Goal: Task Accomplishment & Management: Manage account settings

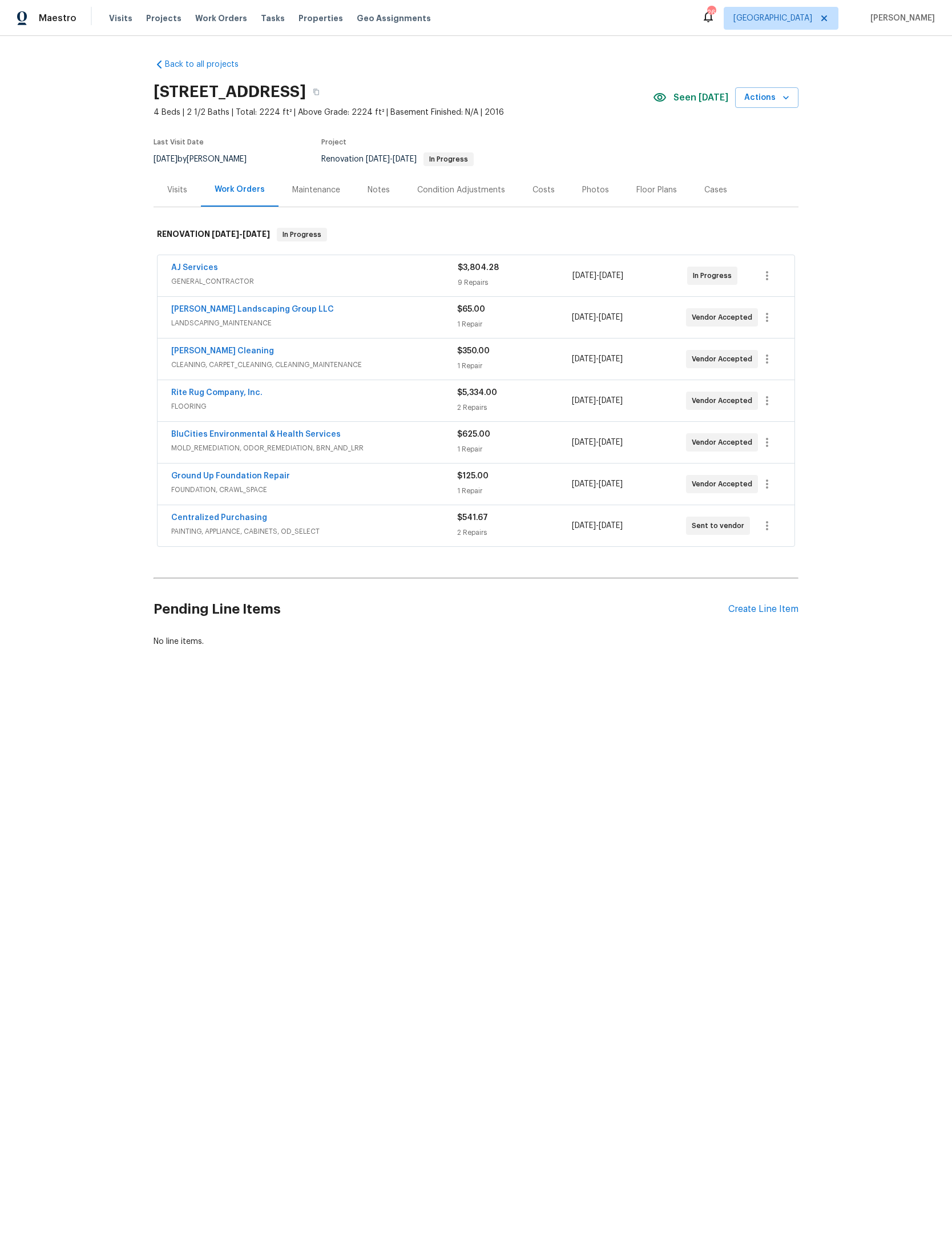
scroll to position [2, 168]
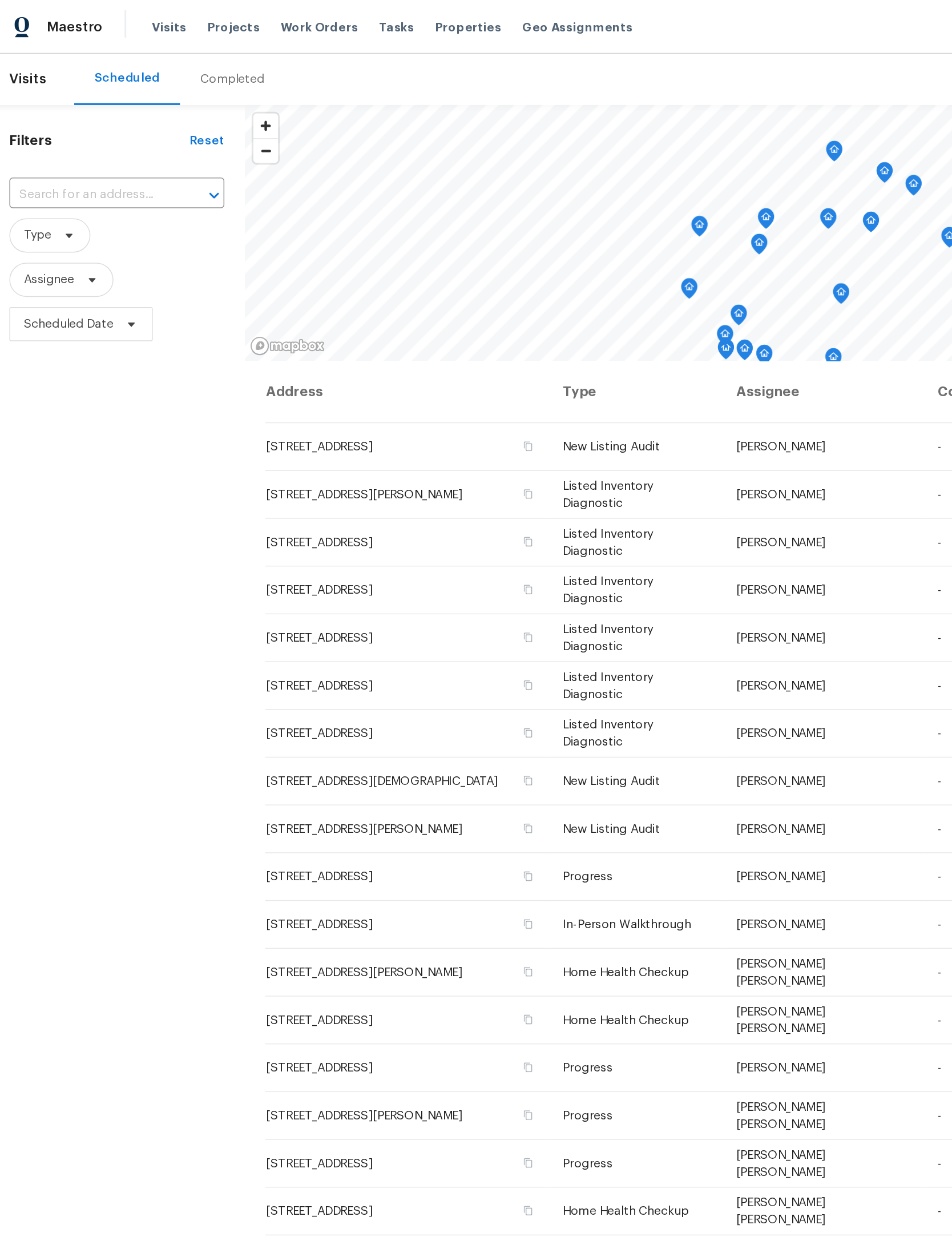
click at [201, 15] on span "Work Orders" at bounding box center [221, 18] width 52 height 11
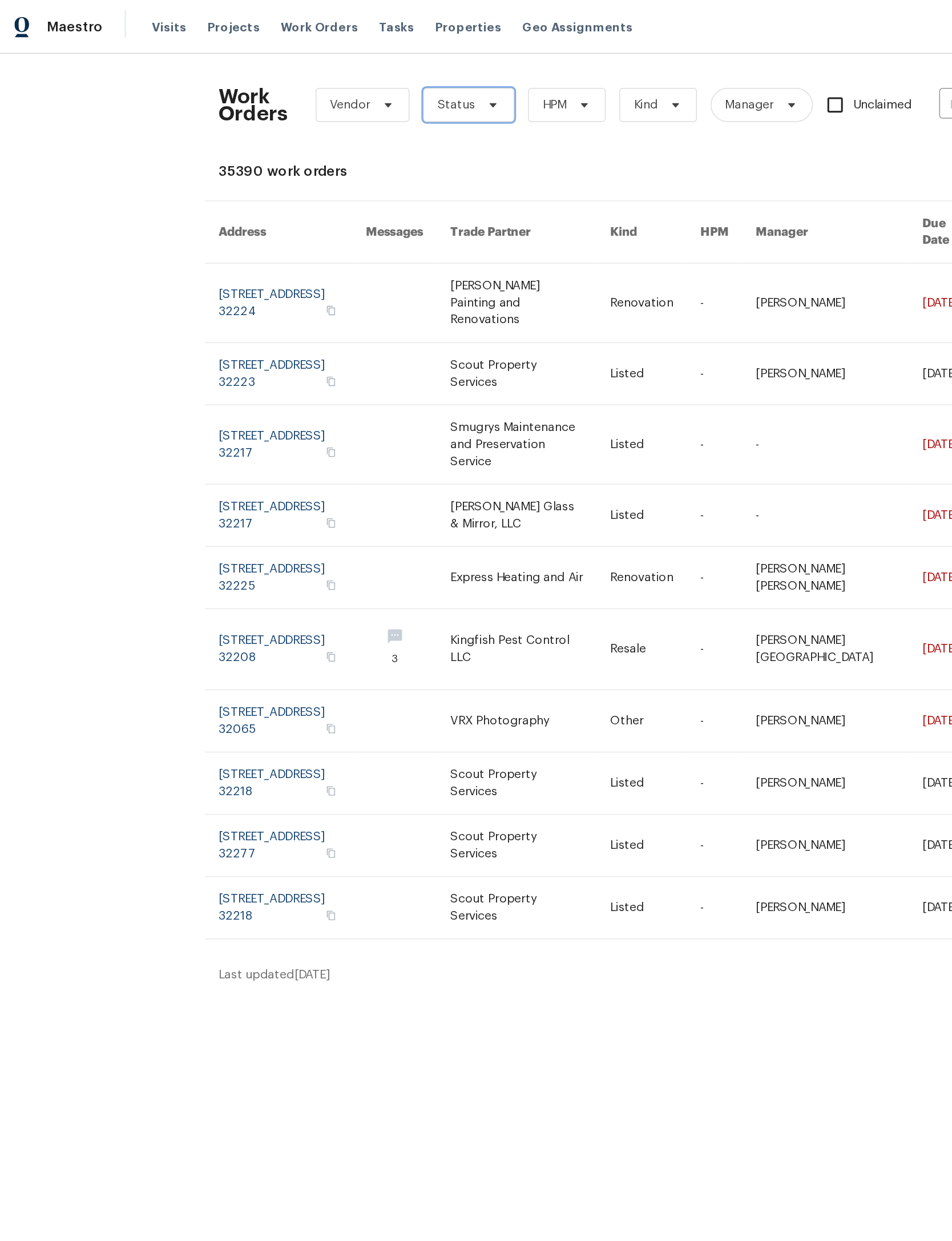
click at [338, 67] on span at bounding box center [336, 70] width 13 height 9
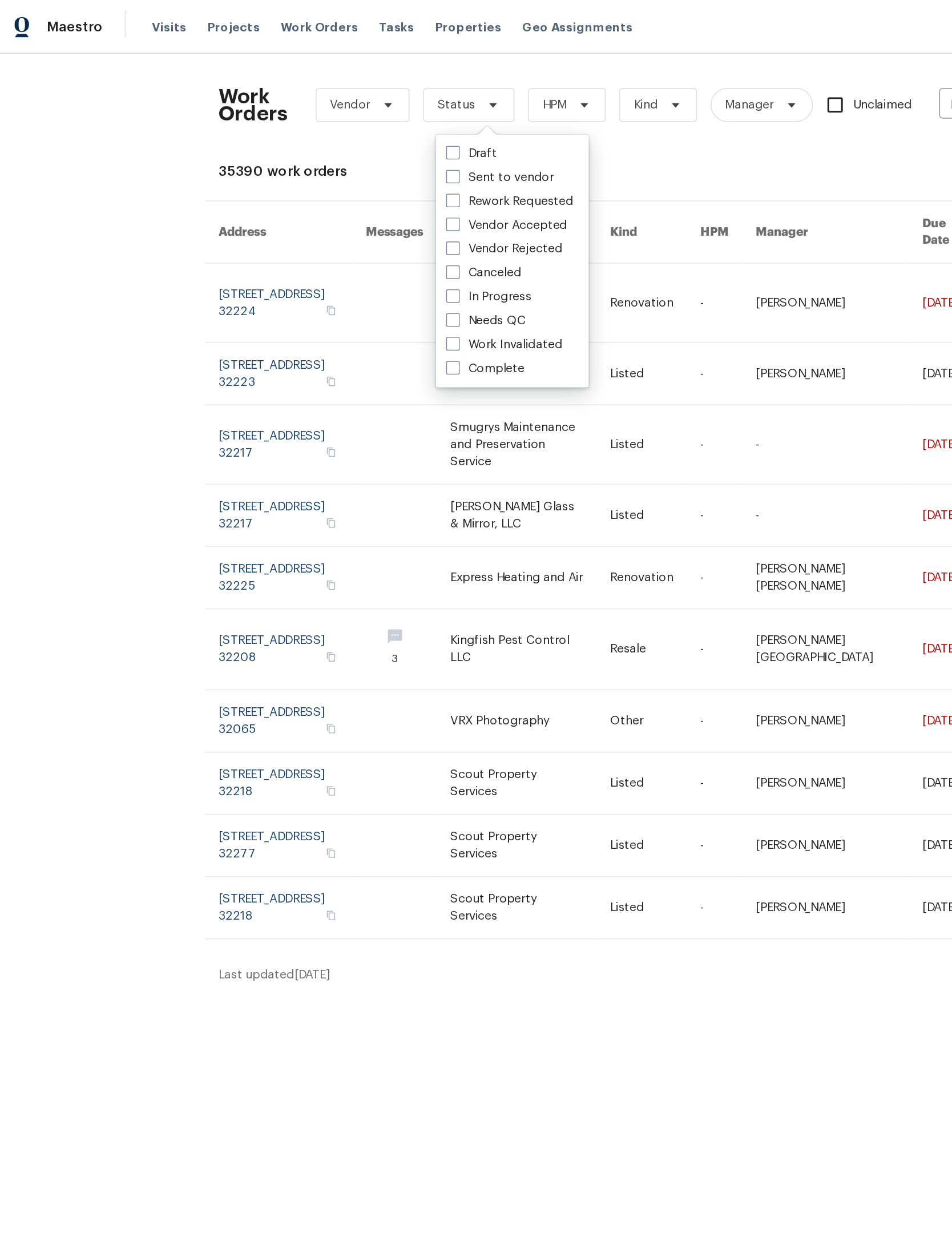
click at [349, 212] on label "Needs QC" at bounding box center [332, 215] width 53 height 11
click at [313, 212] on input "Needs QC" at bounding box center [309, 212] width 7 height 7
checkbox input "true"
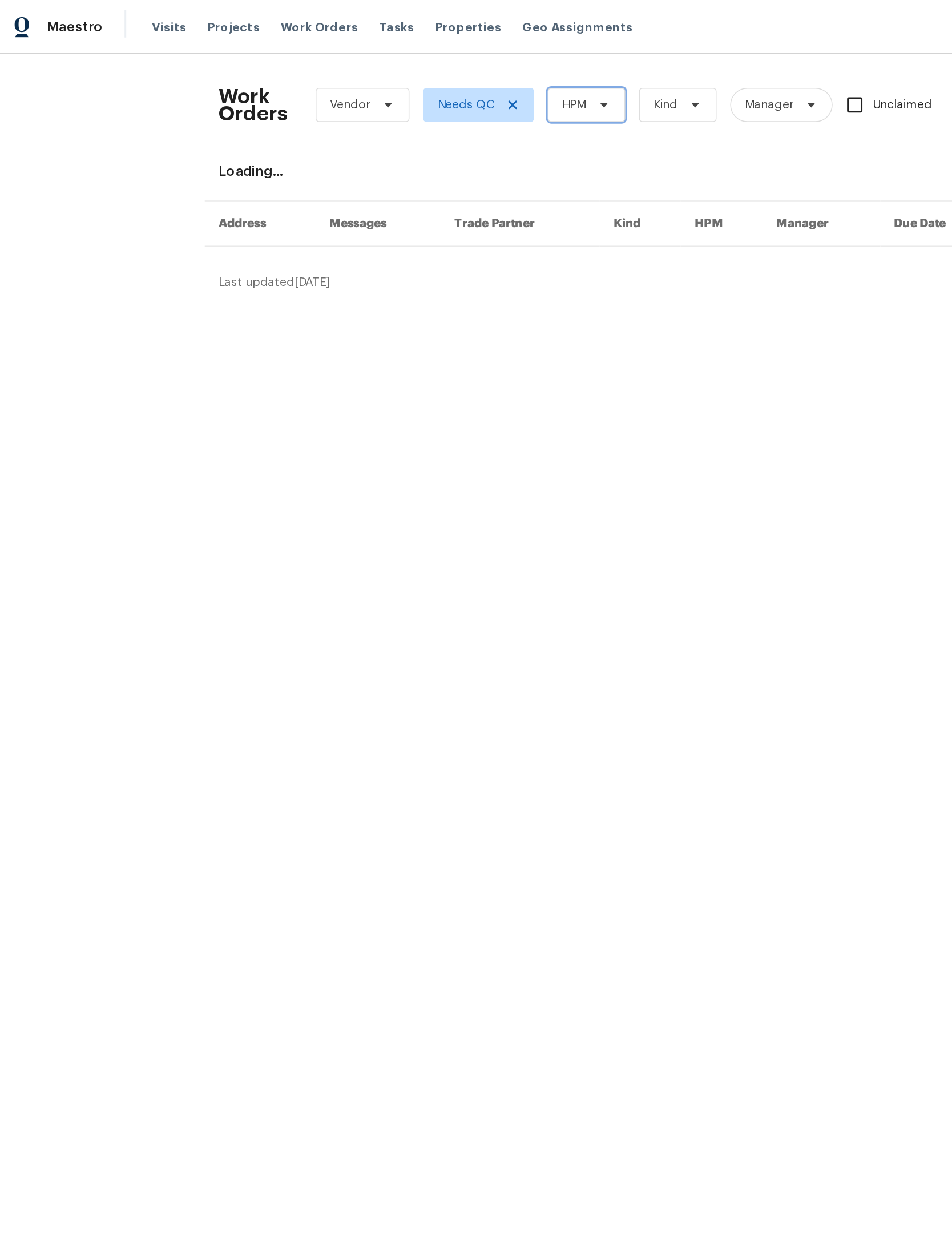
click at [426, 65] on span "HPM" at bounding box center [400, 70] width 52 height 23
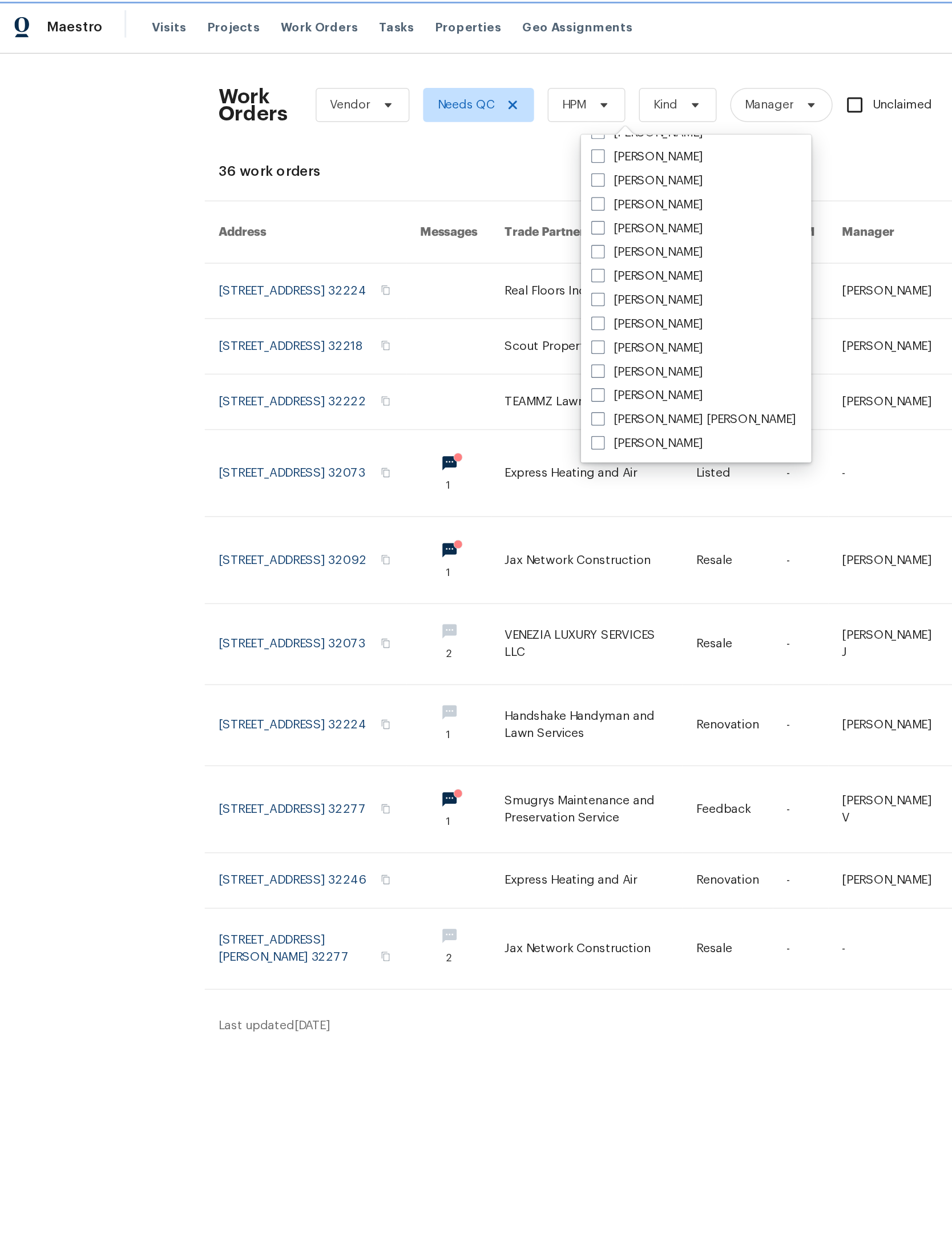
scroll to position [222, 0]
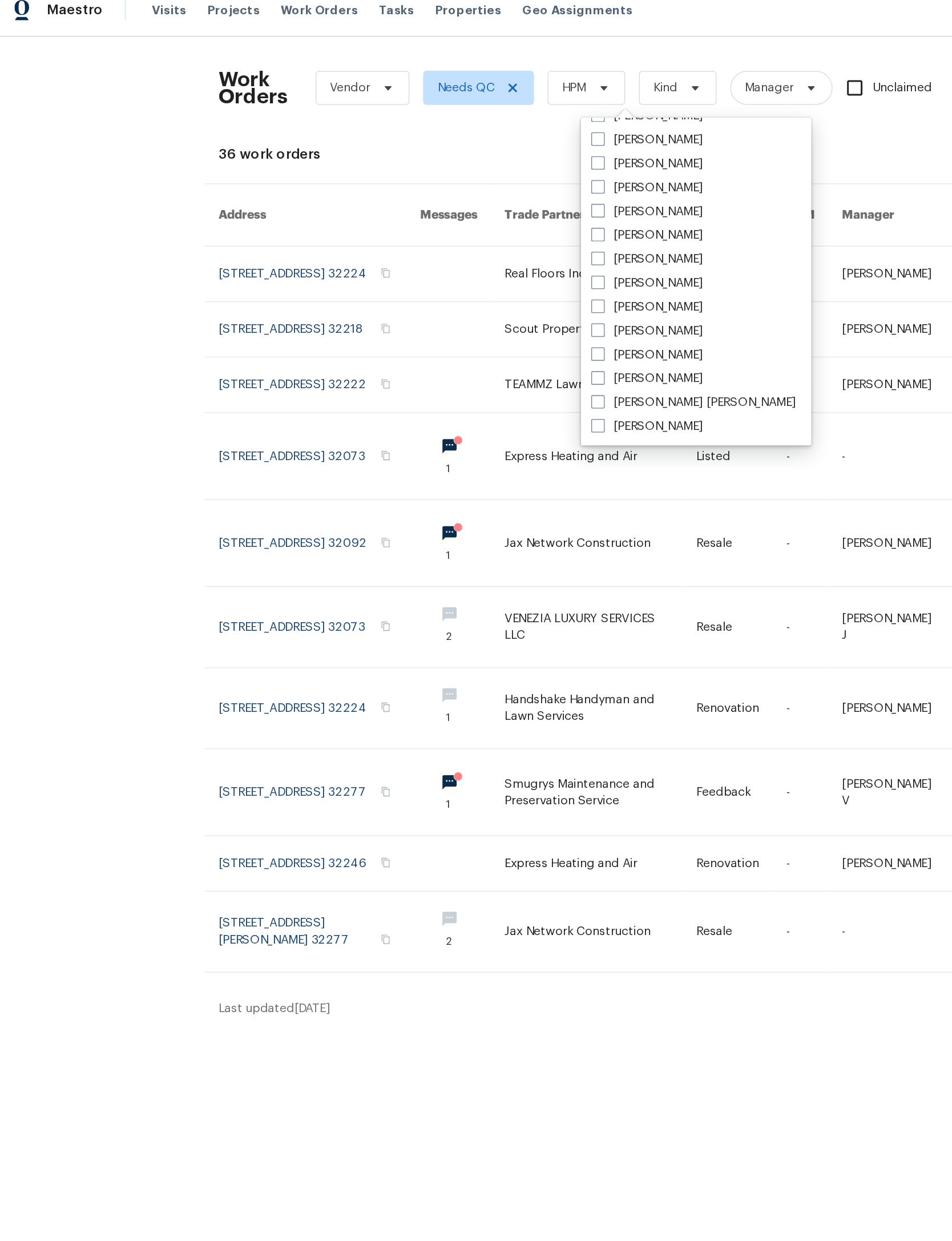
click at [461, 99] on label "[PERSON_NAME]" at bounding box center [440, 105] width 75 height 11
click at [410, 99] on input "[PERSON_NAME]" at bounding box center [406, 103] width 7 height 7
checkbox input "true"
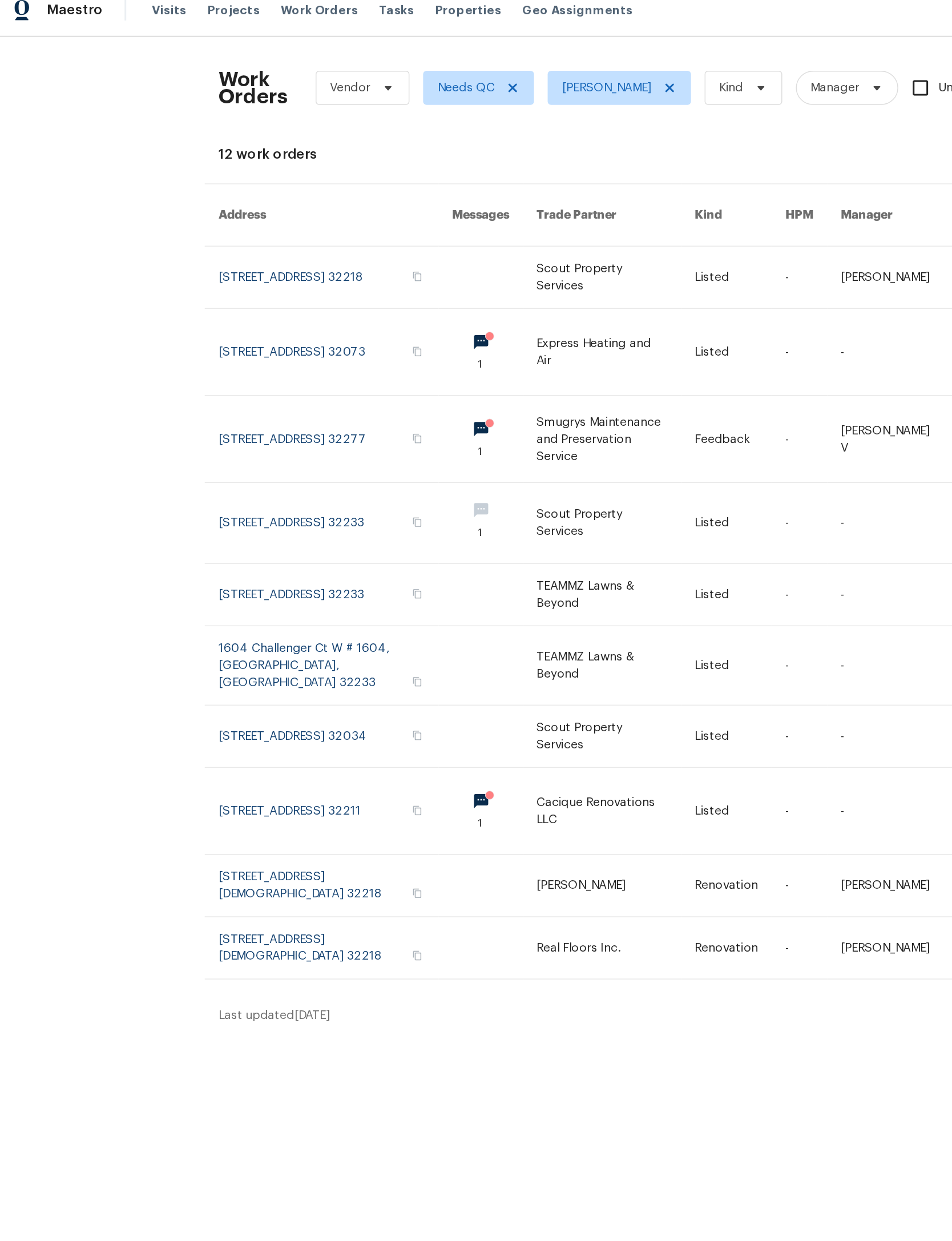
scroll to position [0, 26]
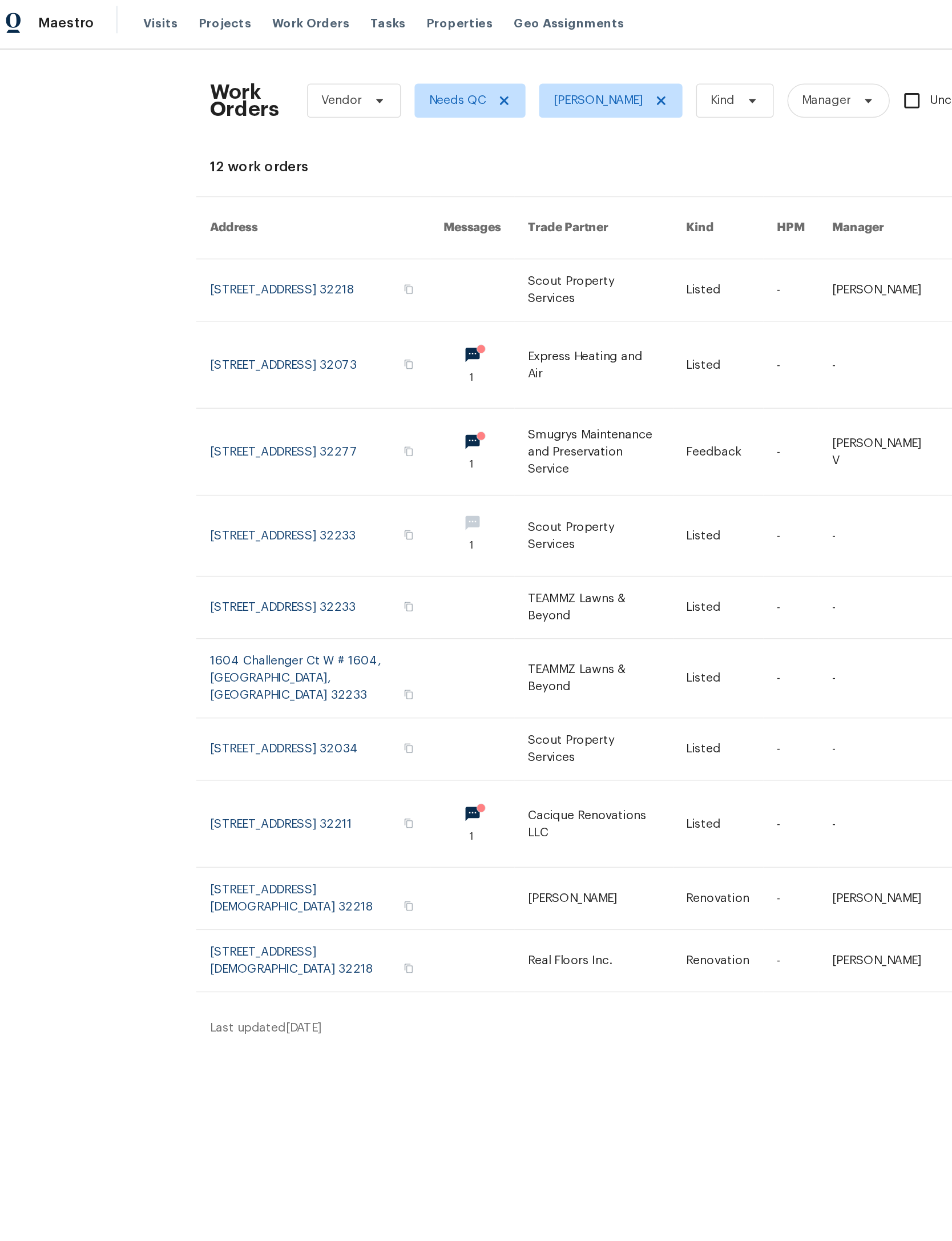
click at [367, 266] on link at bounding box center [420, 246] width 106 height 58
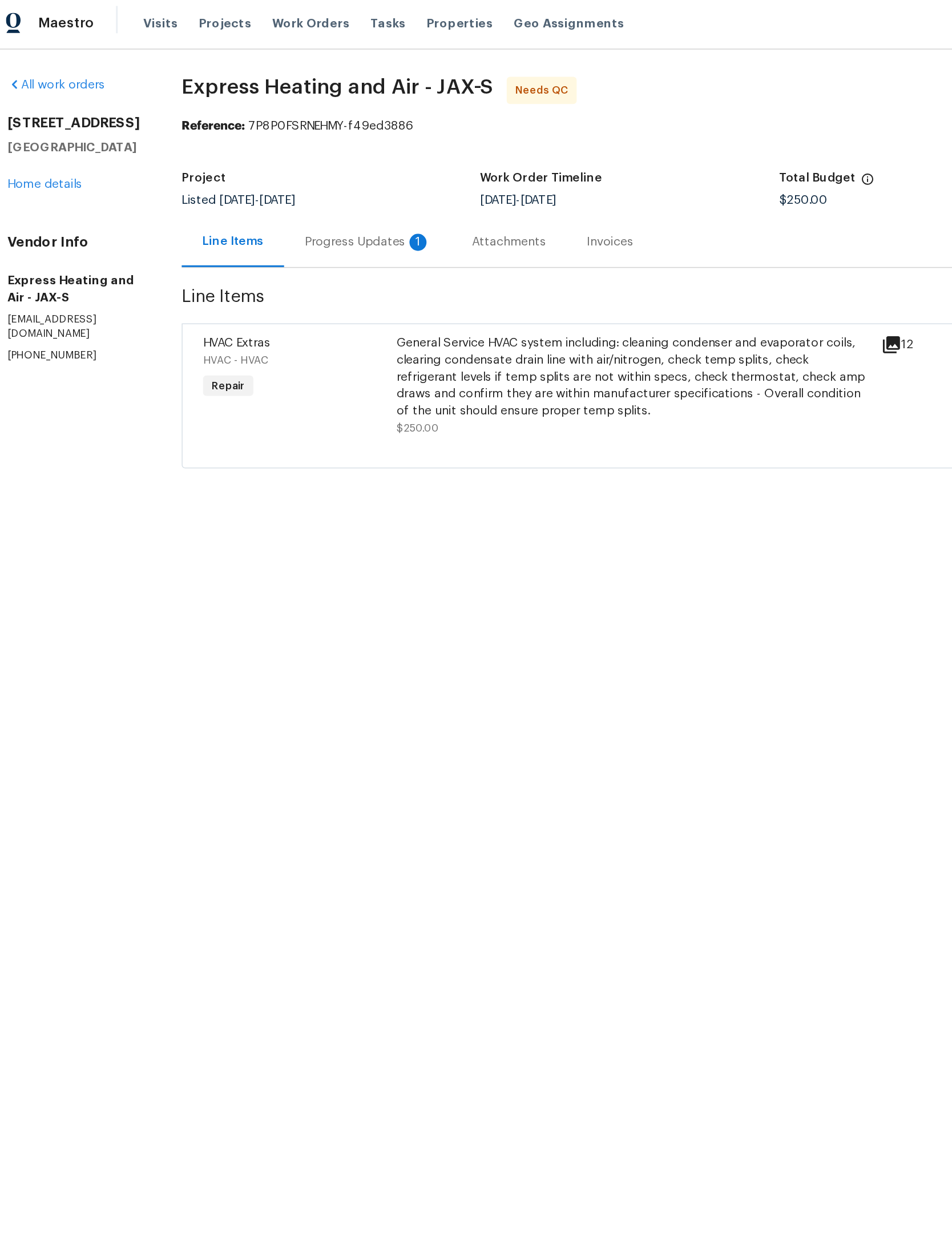
click at [480, 265] on div "General Service HVAC system including: cleaning condenser and evaporator coils,…" at bounding box center [437, 255] width 317 height 57
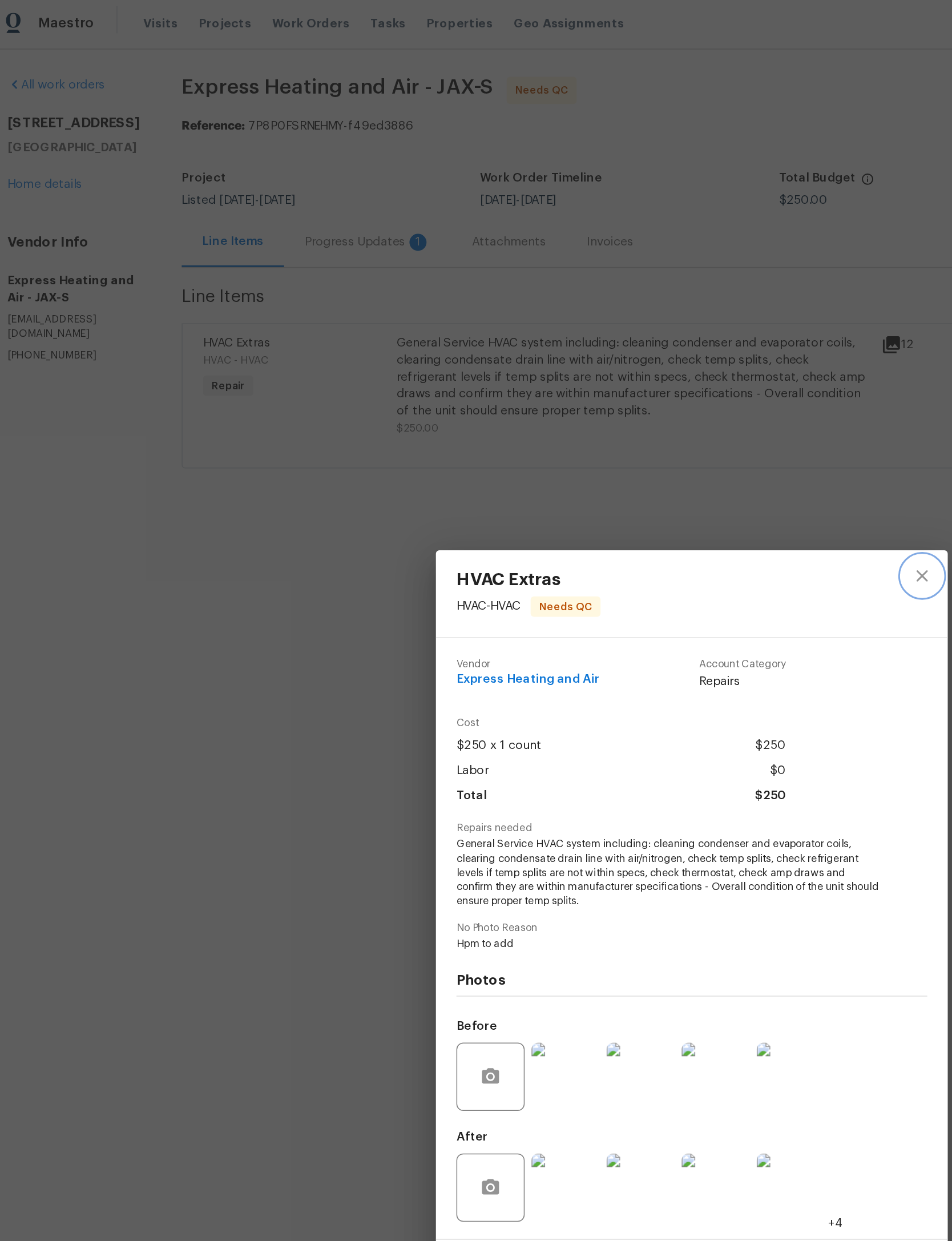
click at [623, 381] on icon "close" at bounding box center [629, 387] width 13 height 13
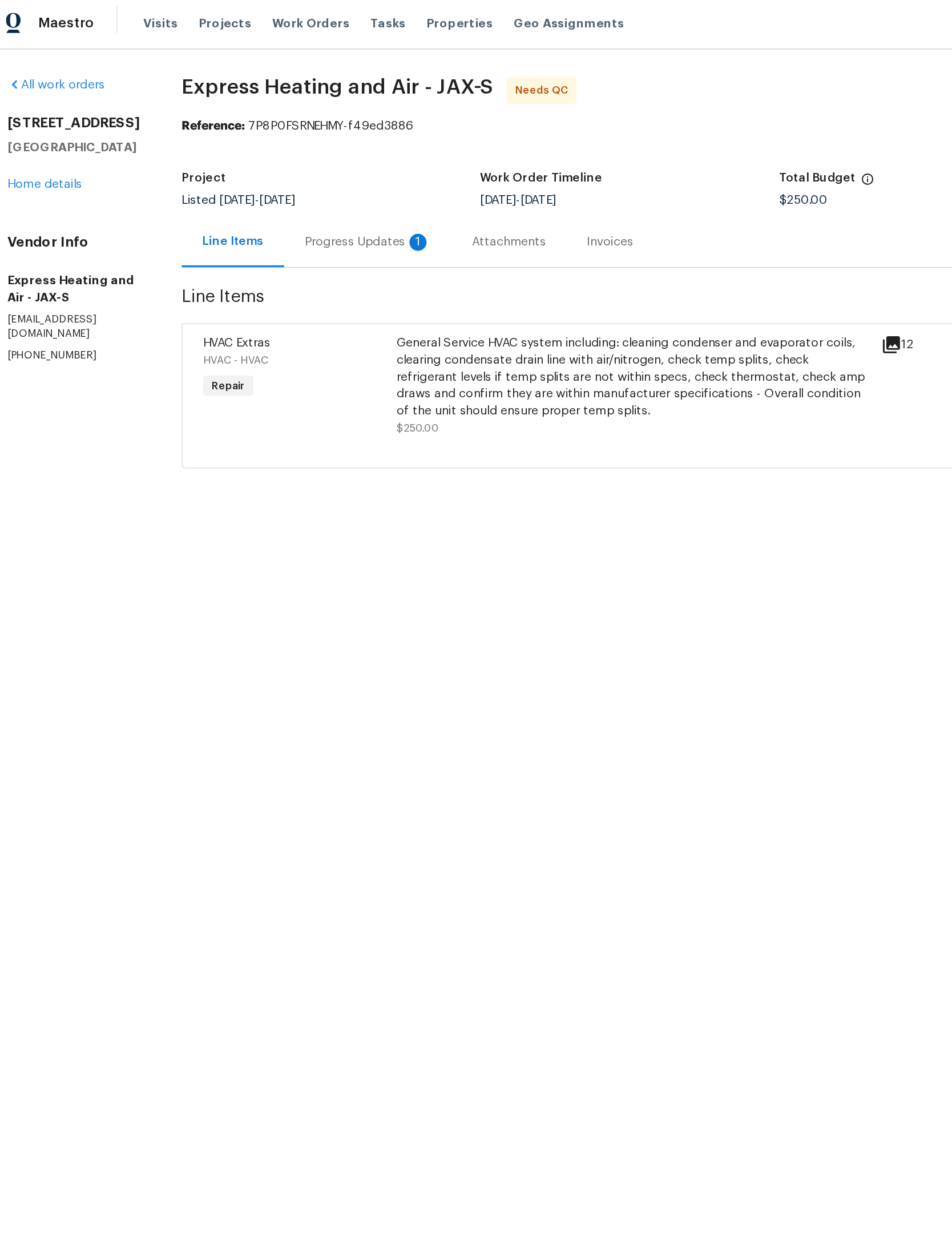
click at [293, 161] on div "Progress Updates 1" at bounding box center [259, 165] width 84 height 11
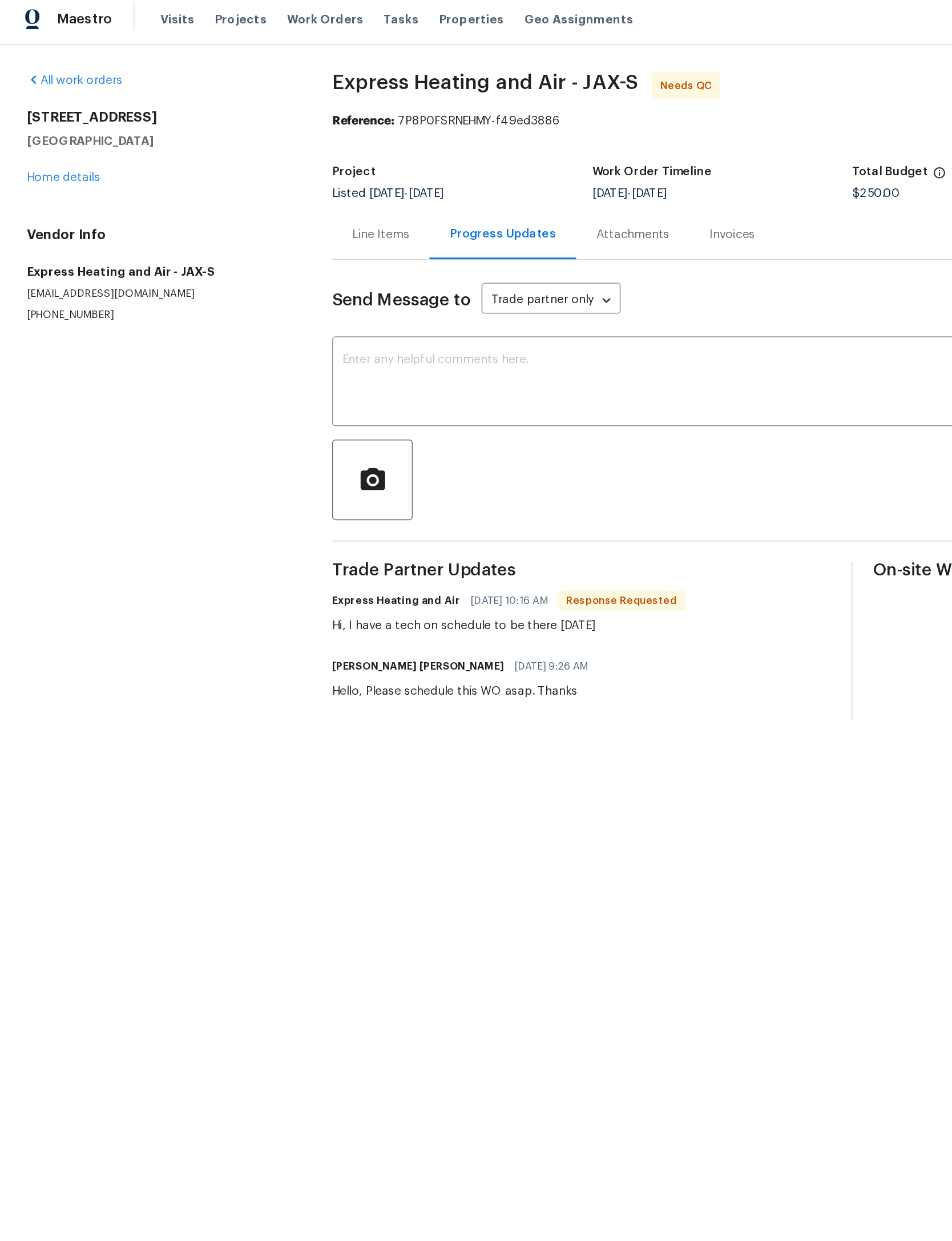
click at [471, 278] on textarea at bounding box center [525, 266] width 585 height 40
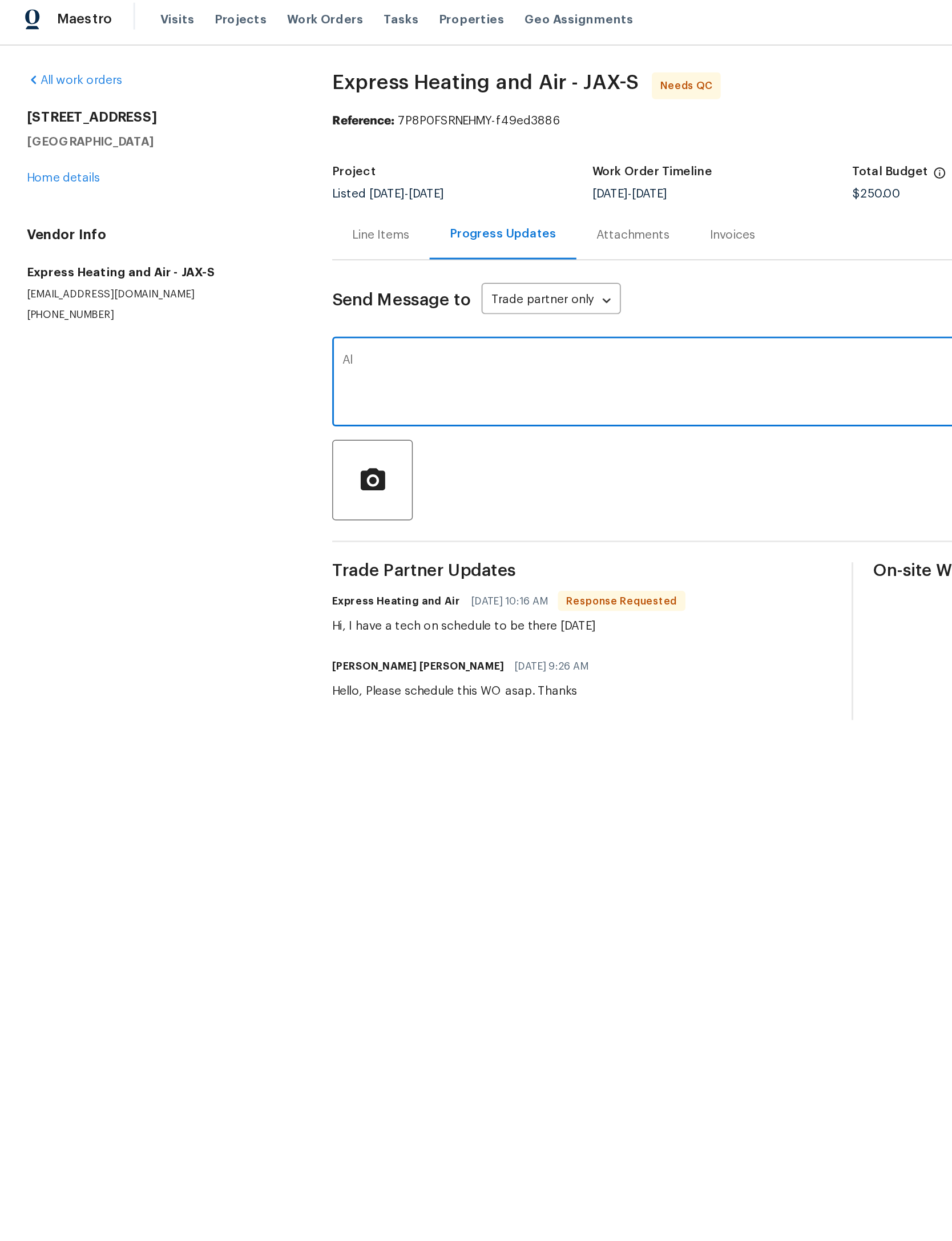
type textarea "A"
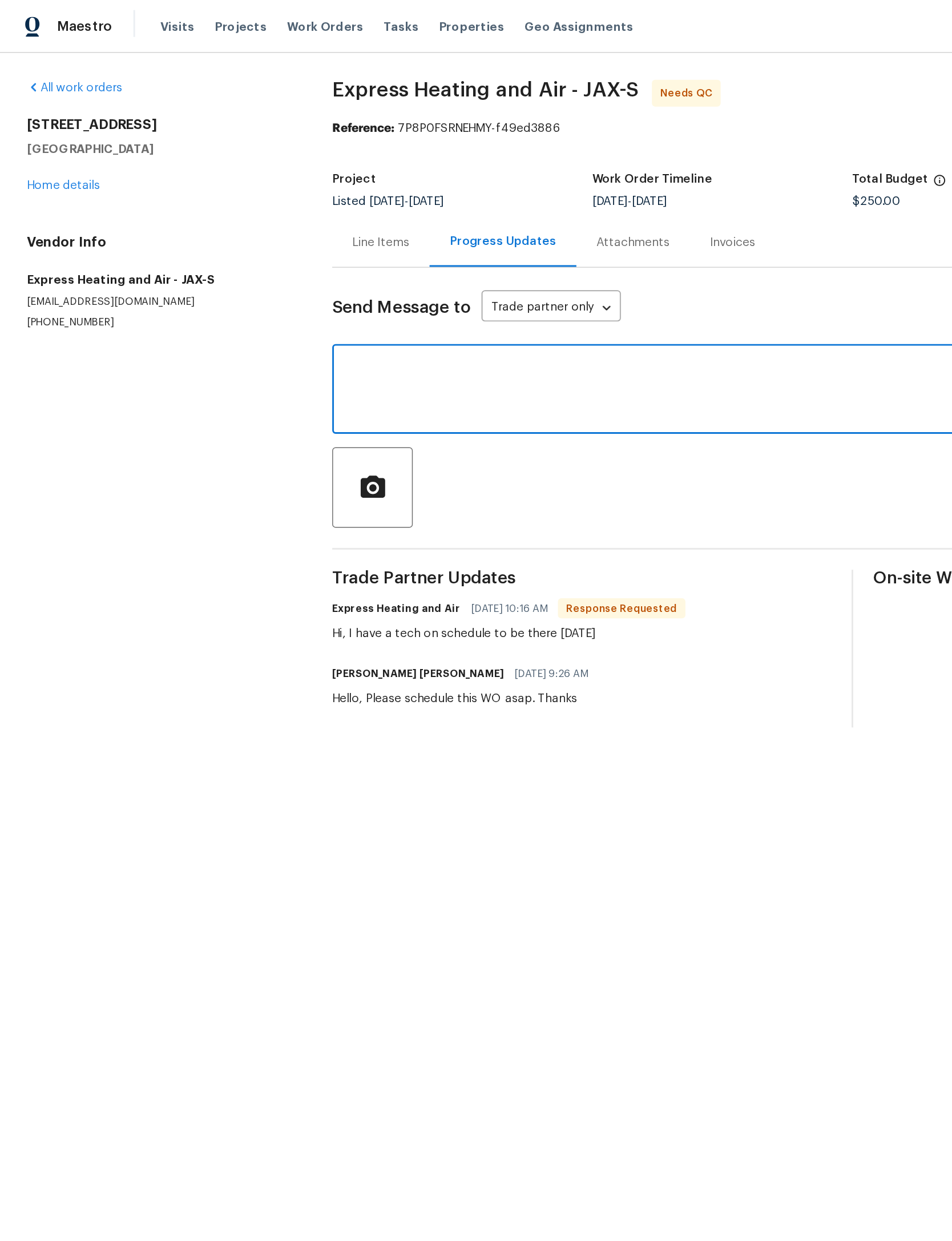
click at [219, 14] on span "Work Orders" at bounding box center [221, 18] width 52 height 11
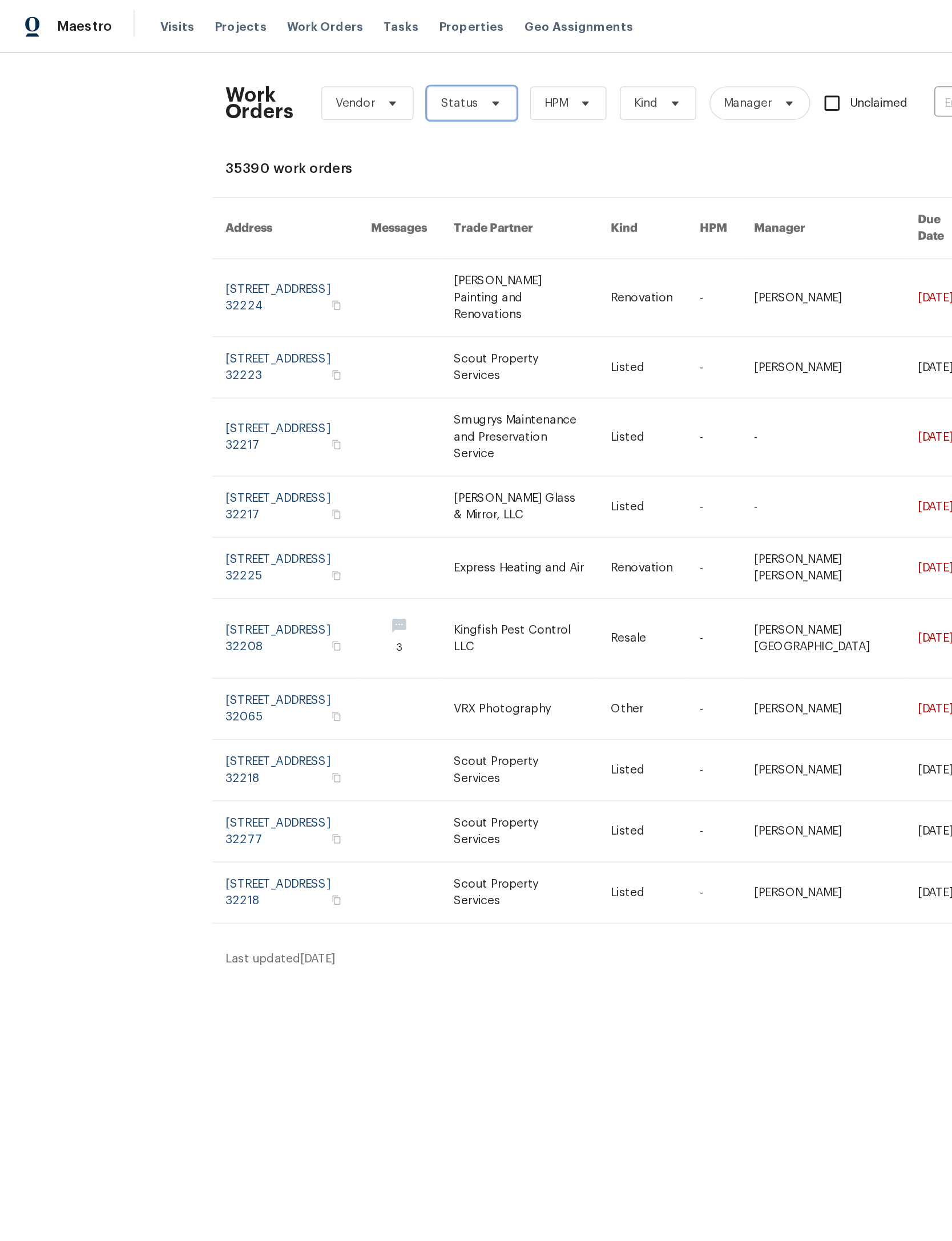
click at [352, 64] on span "Status" at bounding box center [320, 70] width 61 height 23
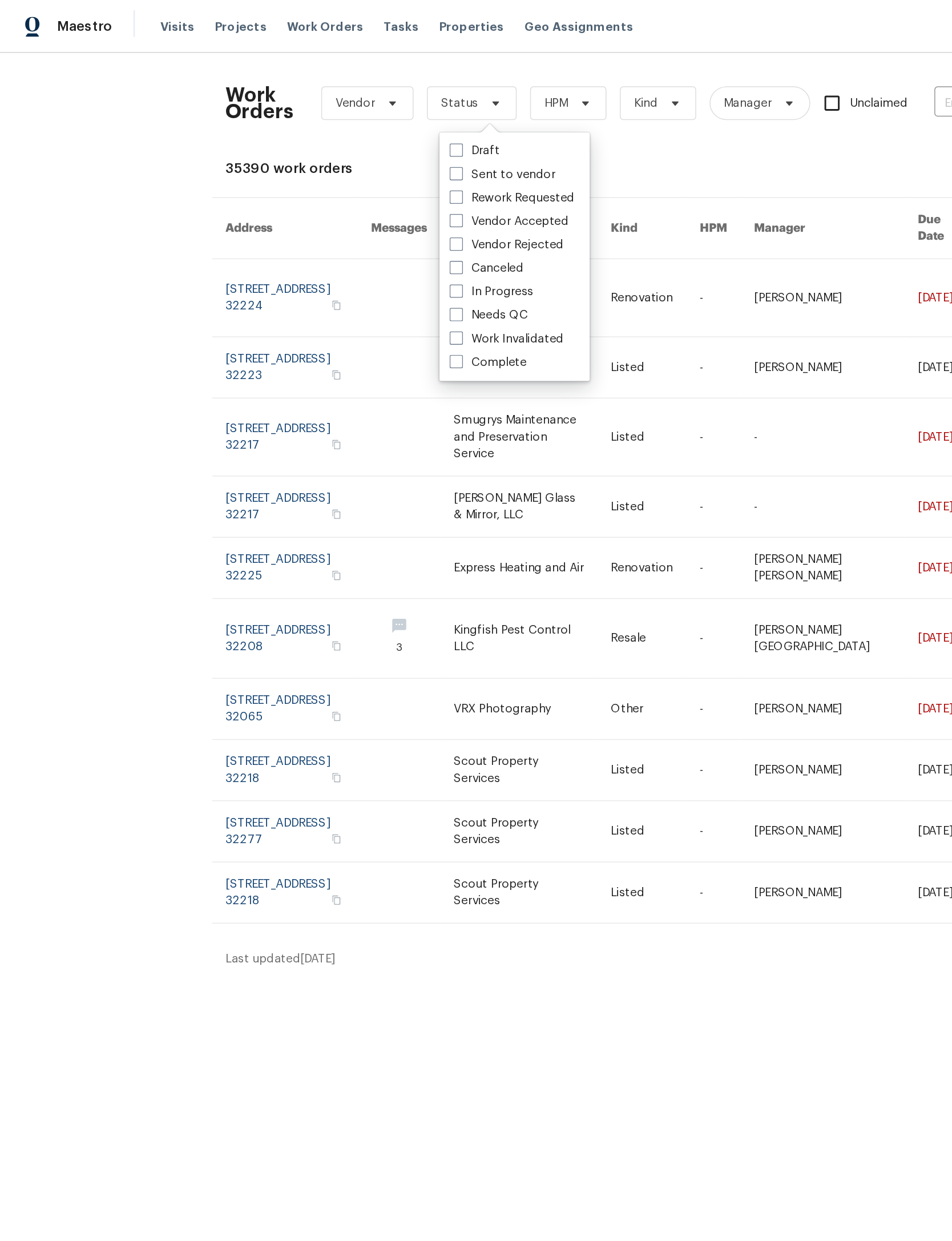
click at [358, 215] on label "Needs QC" at bounding box center [332, 215] width 53 height 11
click at [313, 215] on input "Needs QC" at bounding box center [309, 212] width 7 height 7
checkbox input "true"
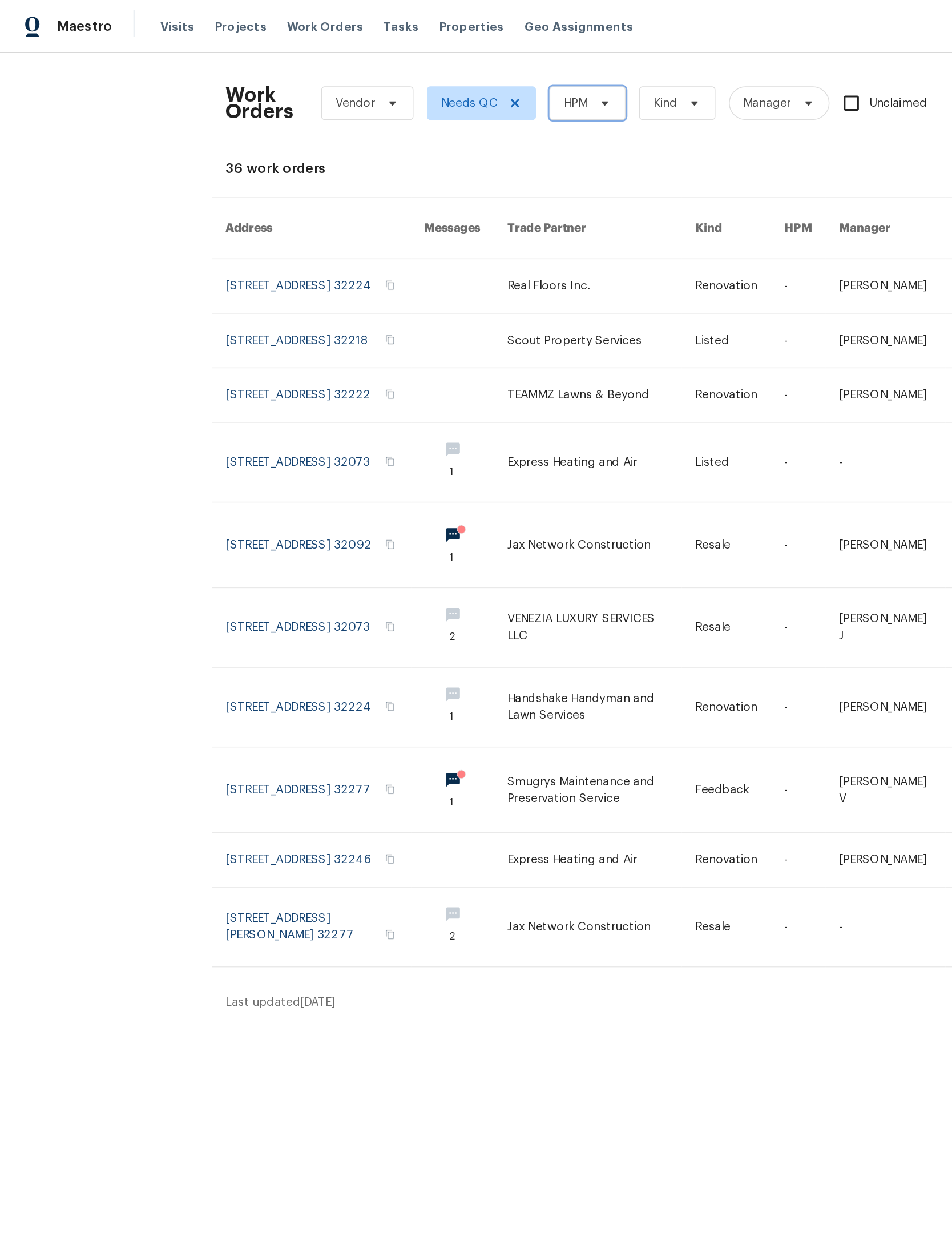
click at [416, 69] on icon at bounding box center [412, 70] width 9 height 9
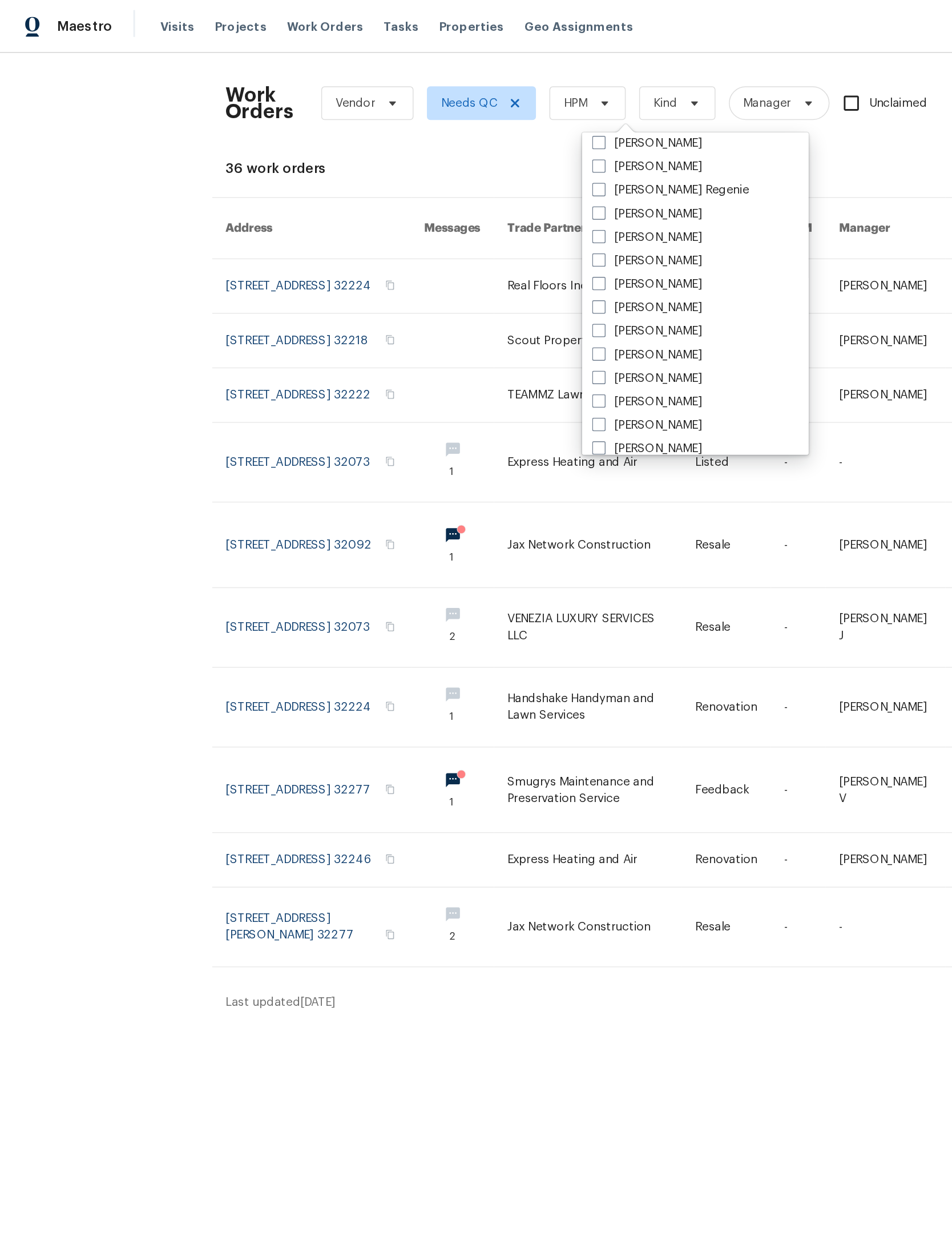
scroll to position [150, 0]
click at [478, 181] on label "[PERSON_NAME]" at bounding box center [440, 177] width 75 height 11
click at [410, 179] on input "[PERSON_NAME]" at bounding box center [406, 174] width 7 height 7
checkbox input "true"
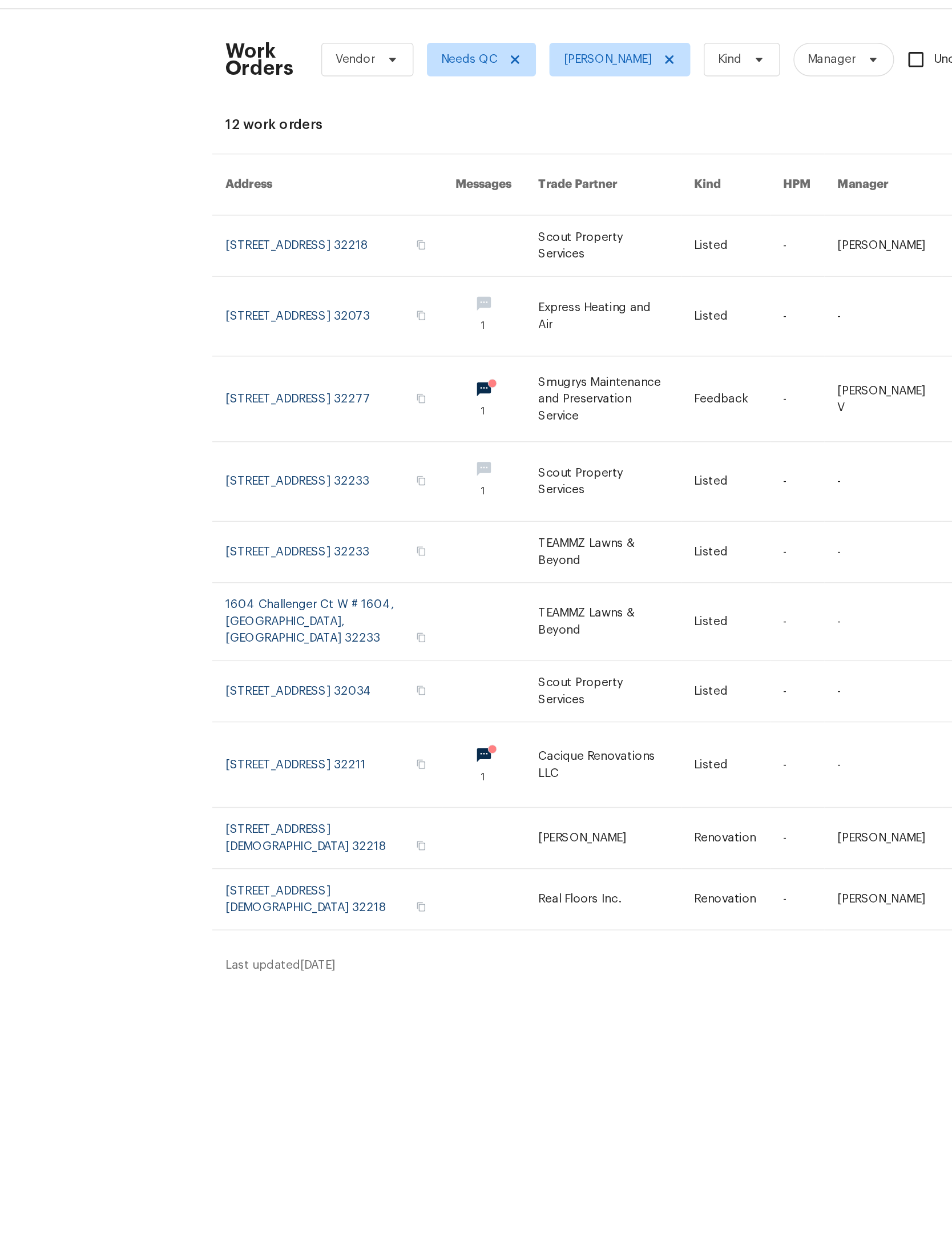
scroll to position [0, 26]
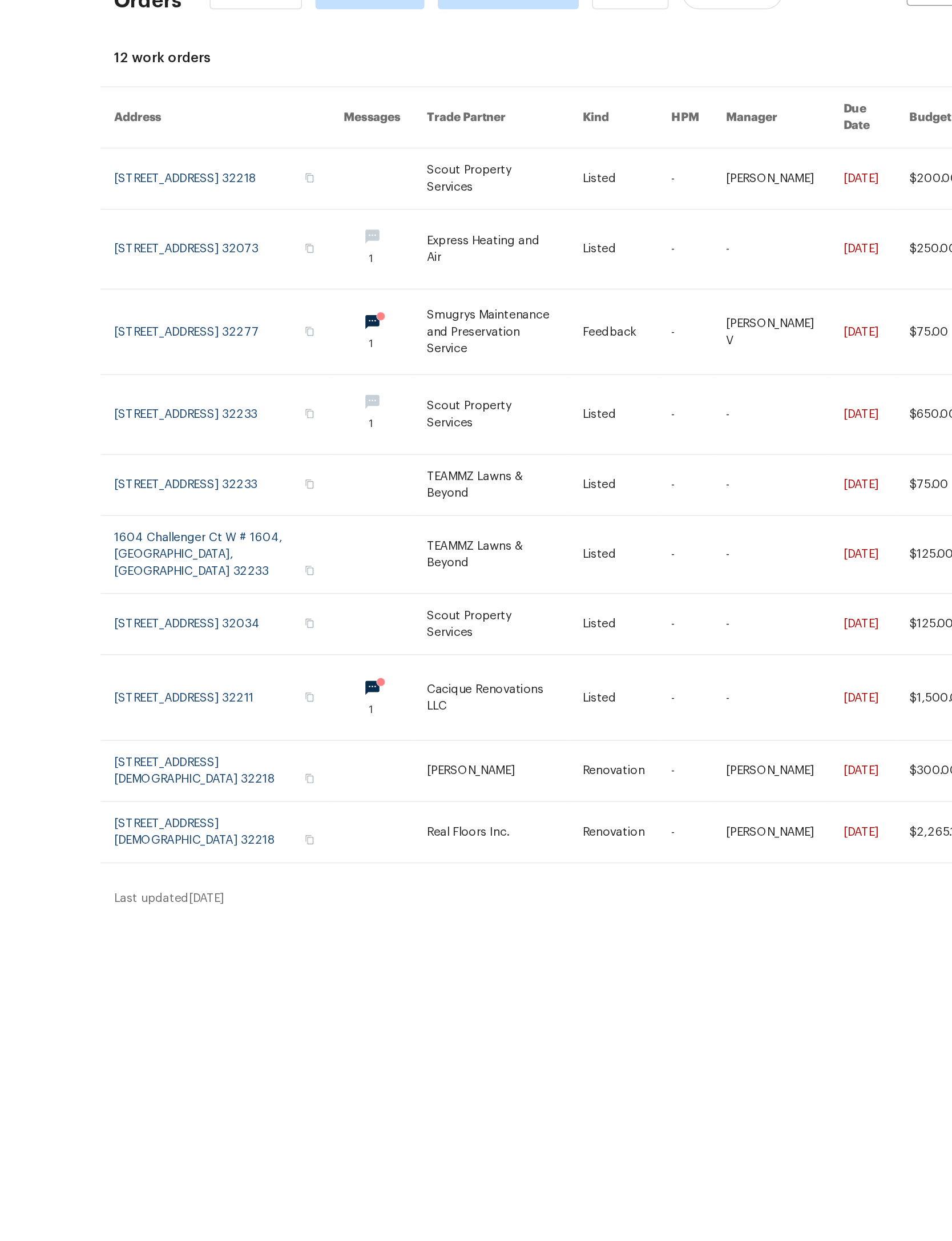
click at [367, 331] on link at bounding box center [420, 357] width 106 height 54
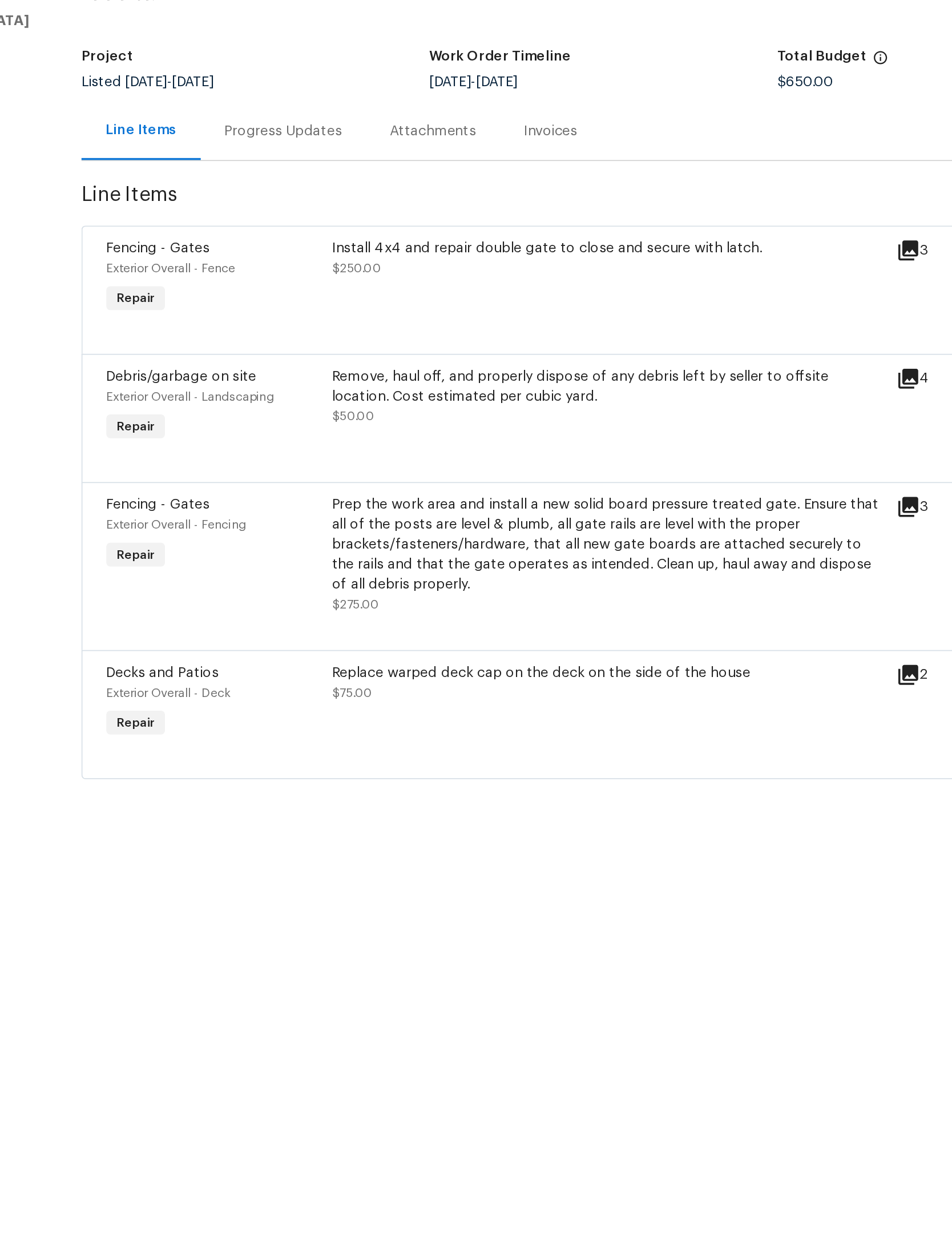
click at [317, 226] on div "Install 4x4 and repair double gate to close and secure with latch. $250.00" at bounding box center [437, 237] width 317 height 23
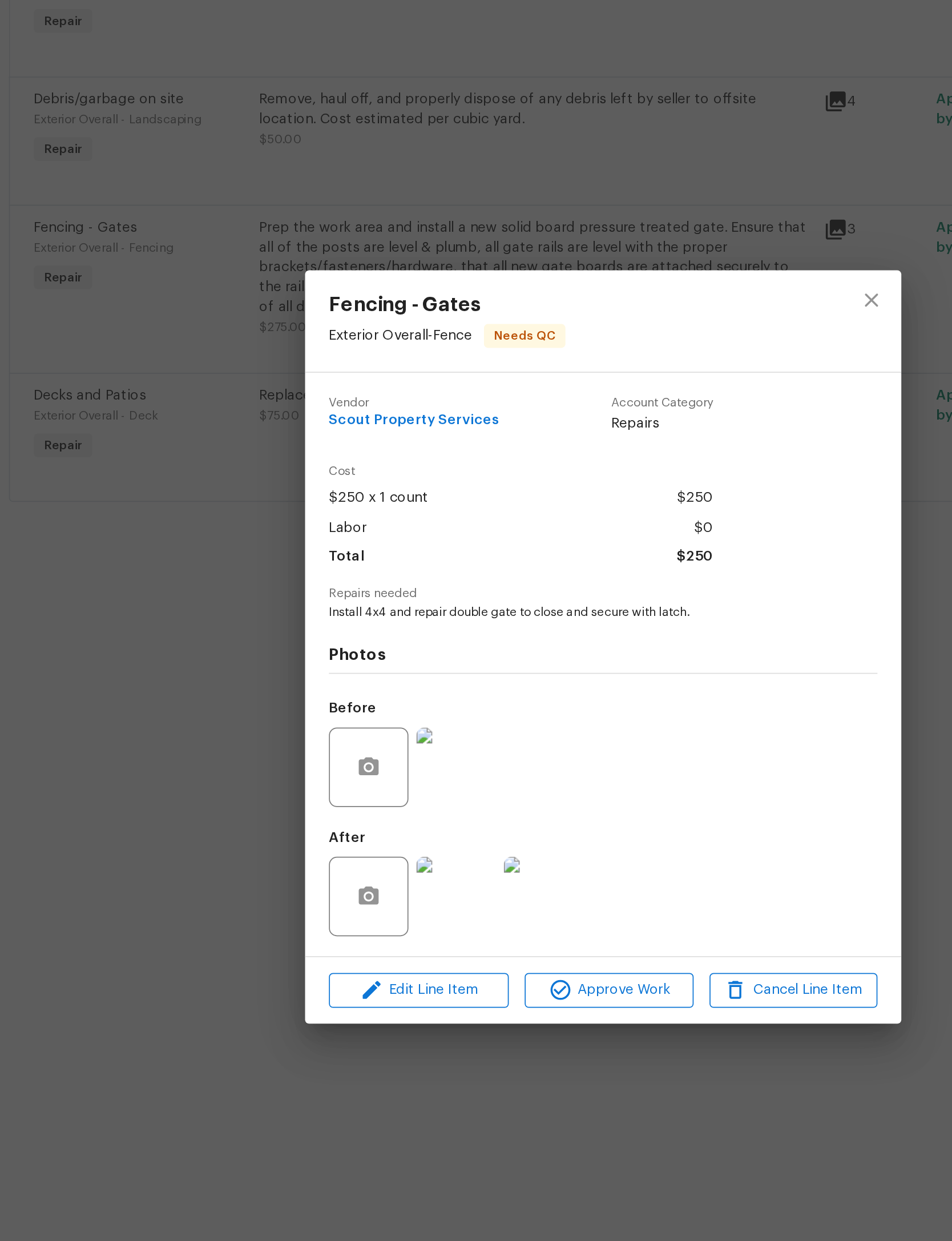
click at [368, 741] on img at bounding box center [391, 764] width 46 height 46
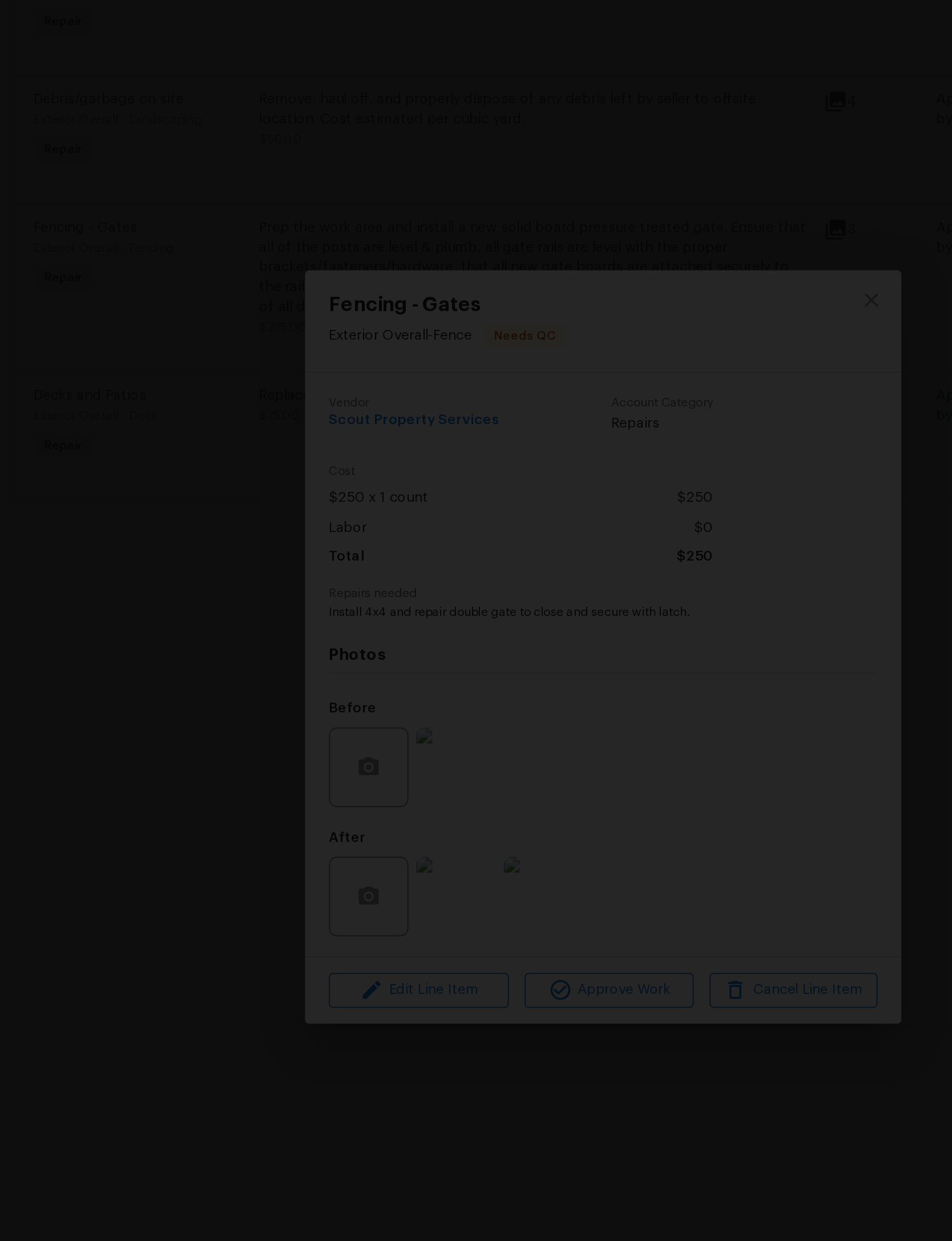
click at [288, 99] on img "Lightbox" at bounding box center [457, 620] width 952 height 1241
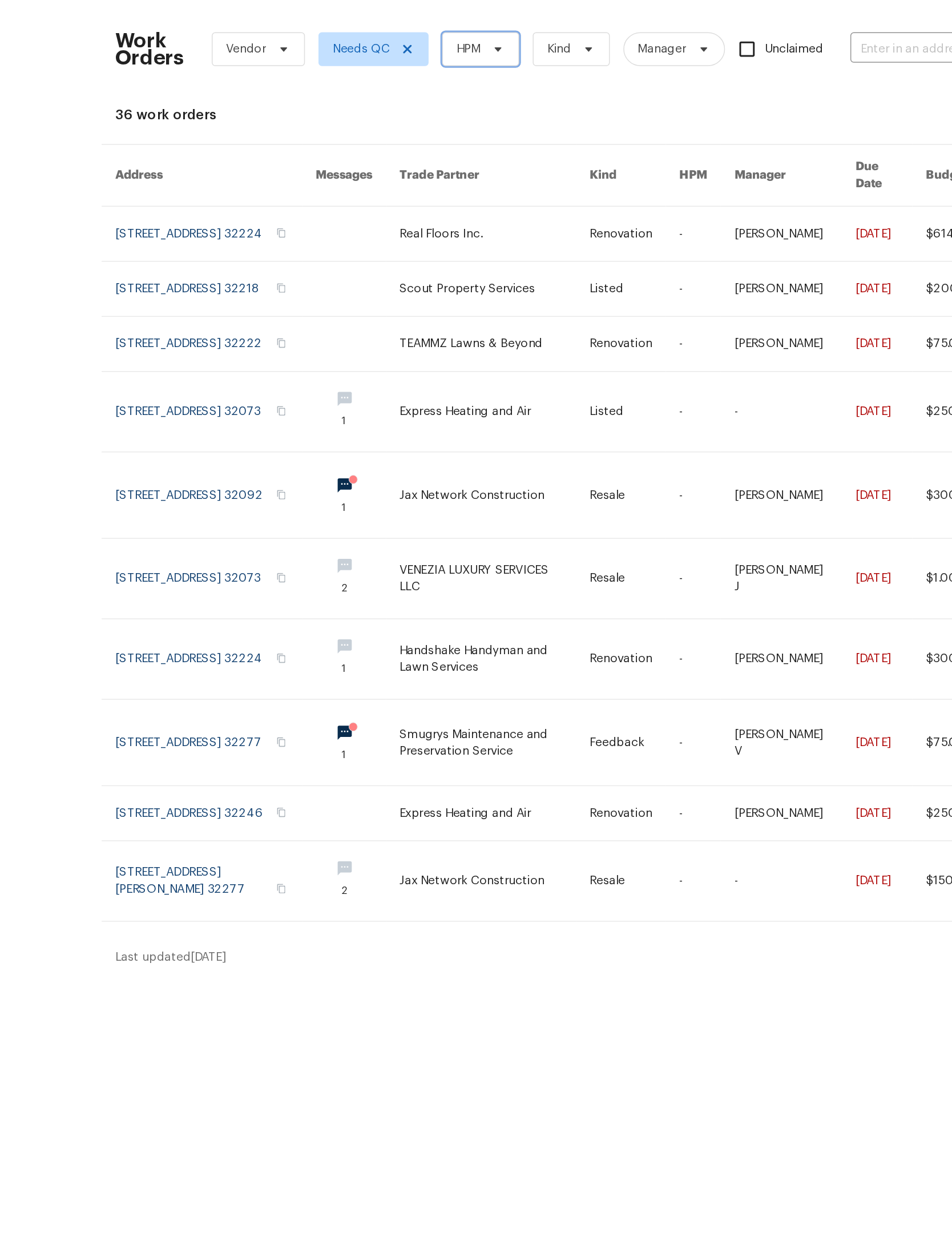
click at [374, 59] on span "HPM" at bounding box center [400, 70] width 52 height 23
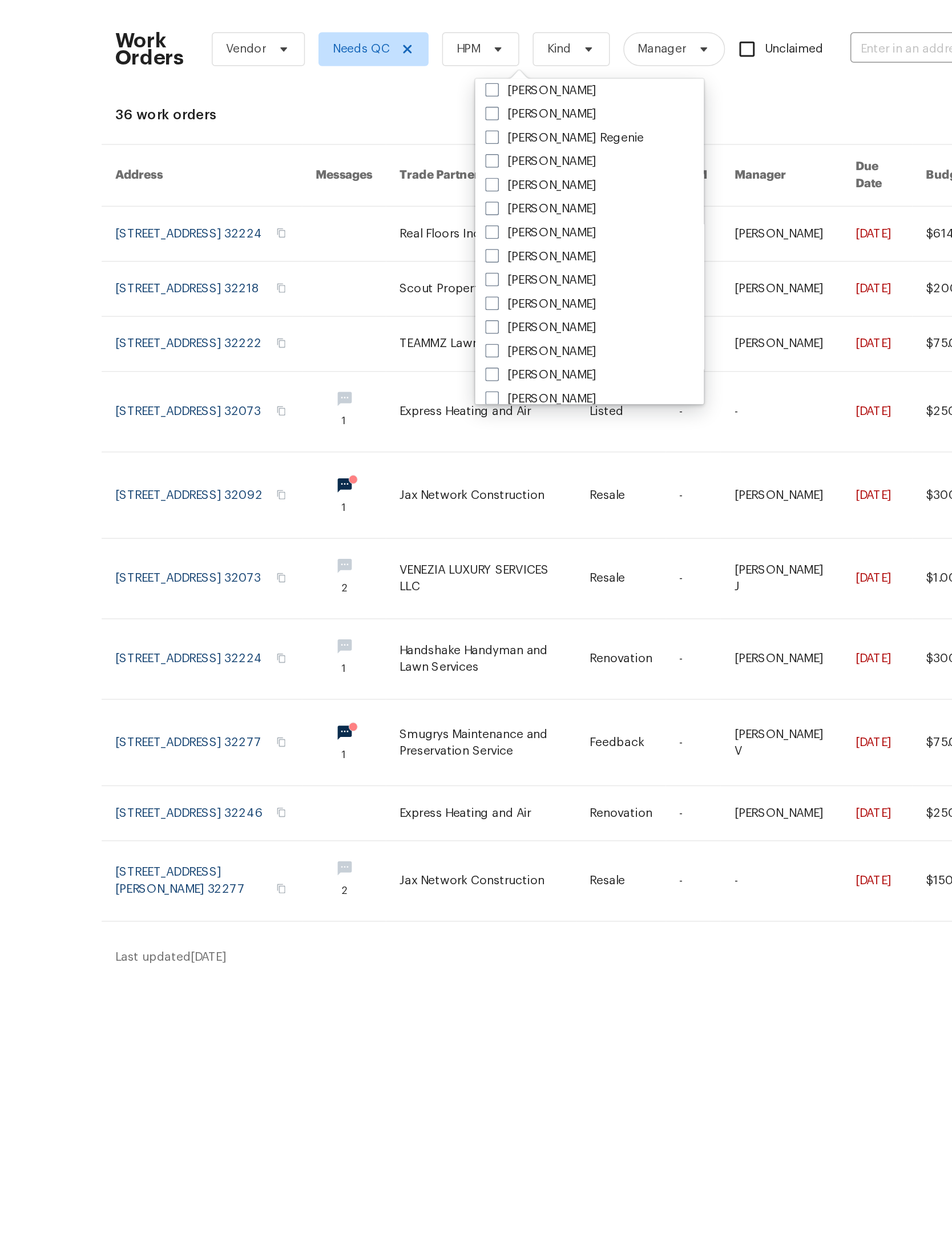
scroll to position [148, 0]
click at [403, 173] on label "[PERSON_NAME]" at bounding box center [440, 178] width 75 height 11
click at [403, 173] on input "[PERSON_NAME]" at bounding box center [406, 176] width 7 height 7
checkbox input "true"
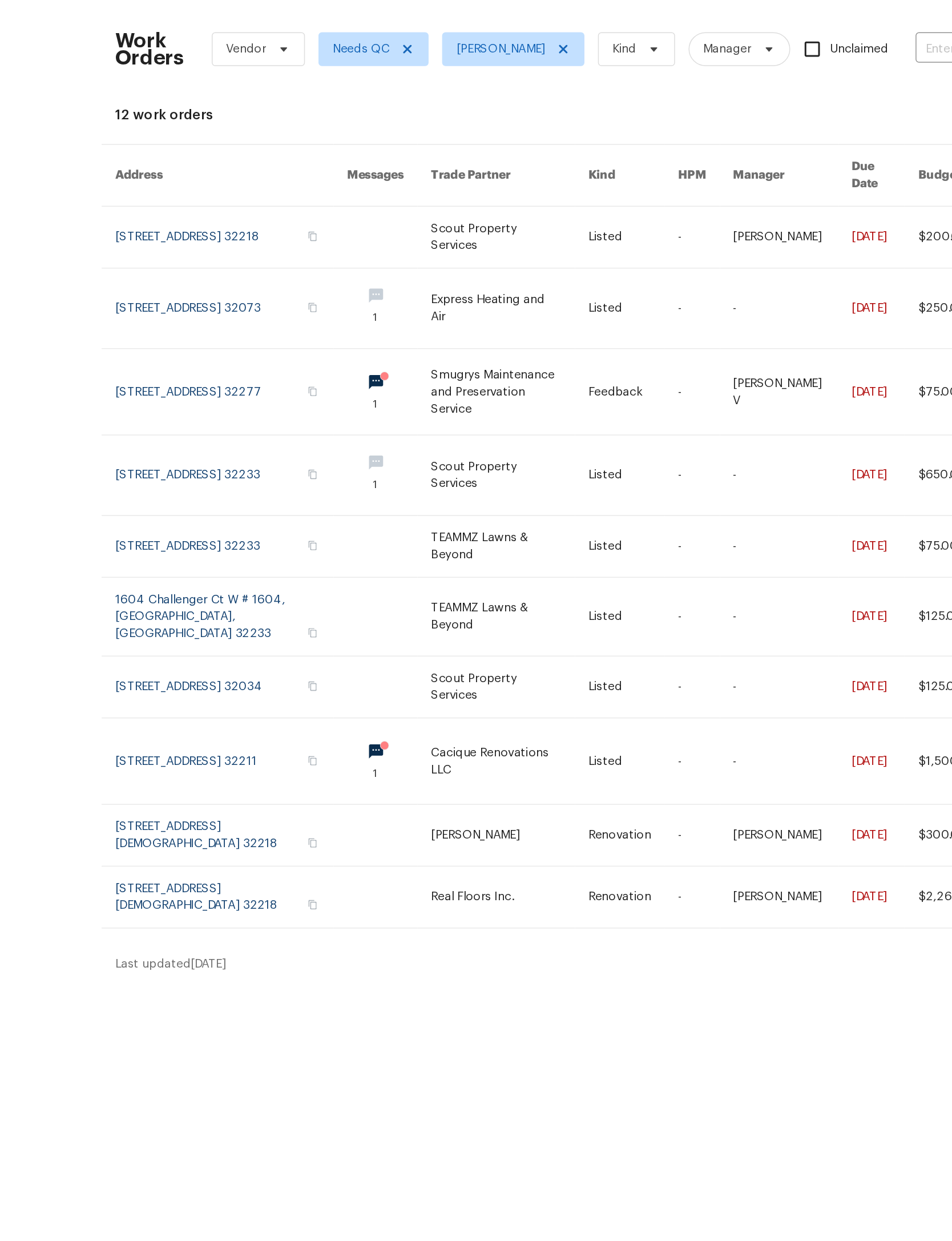
scroll to position [0, 26]
click at [367, 355] on link at bounding box center [420, 357] width 106 height 54
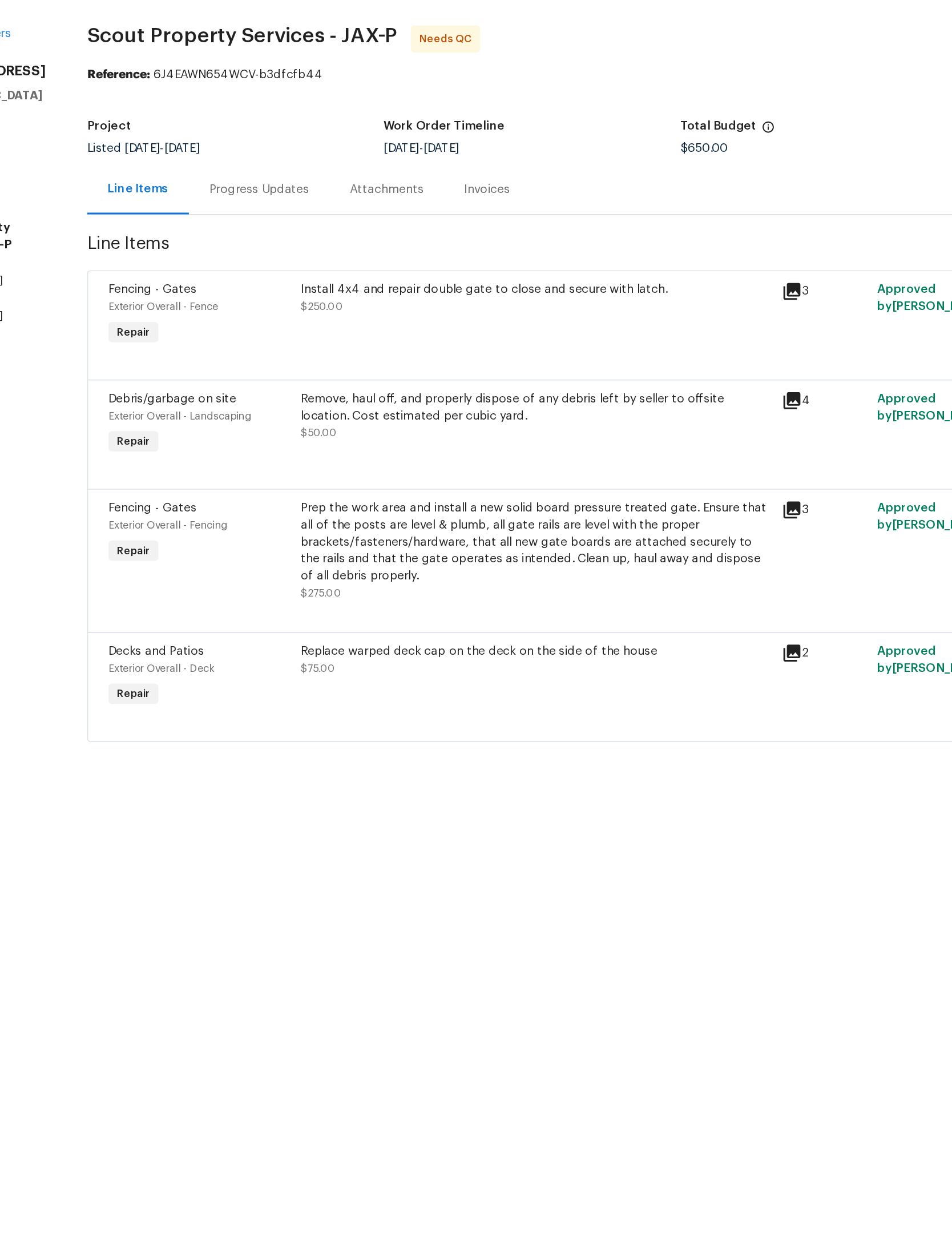
click at [431, 301] on div "Remove, haul off, and properly dispose of any debris left by seller to offsite …" at bounding box center [437, 317] width 317 height 34
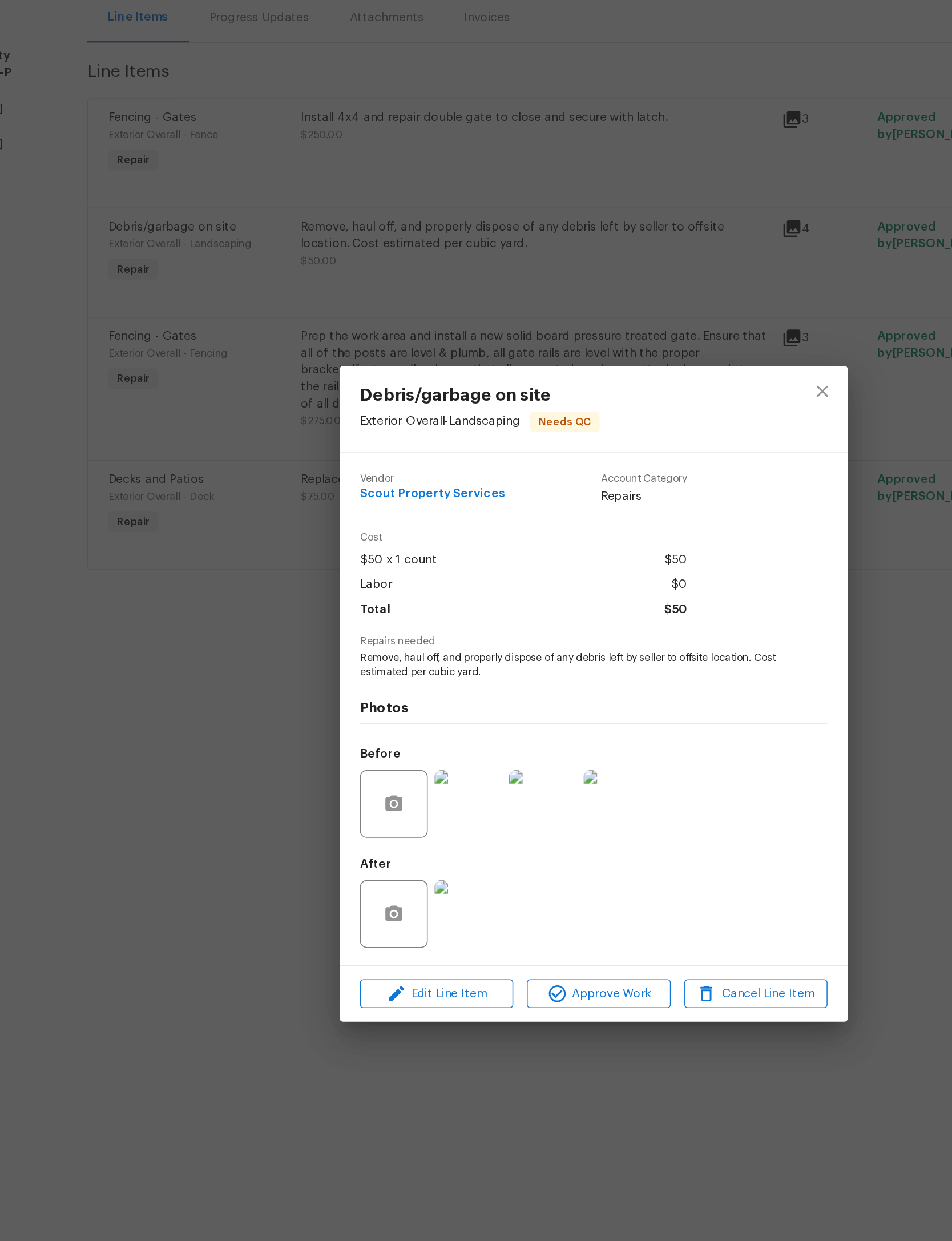
click at [368, 672] on img at bounding box center [391, 695] width 46 height 46
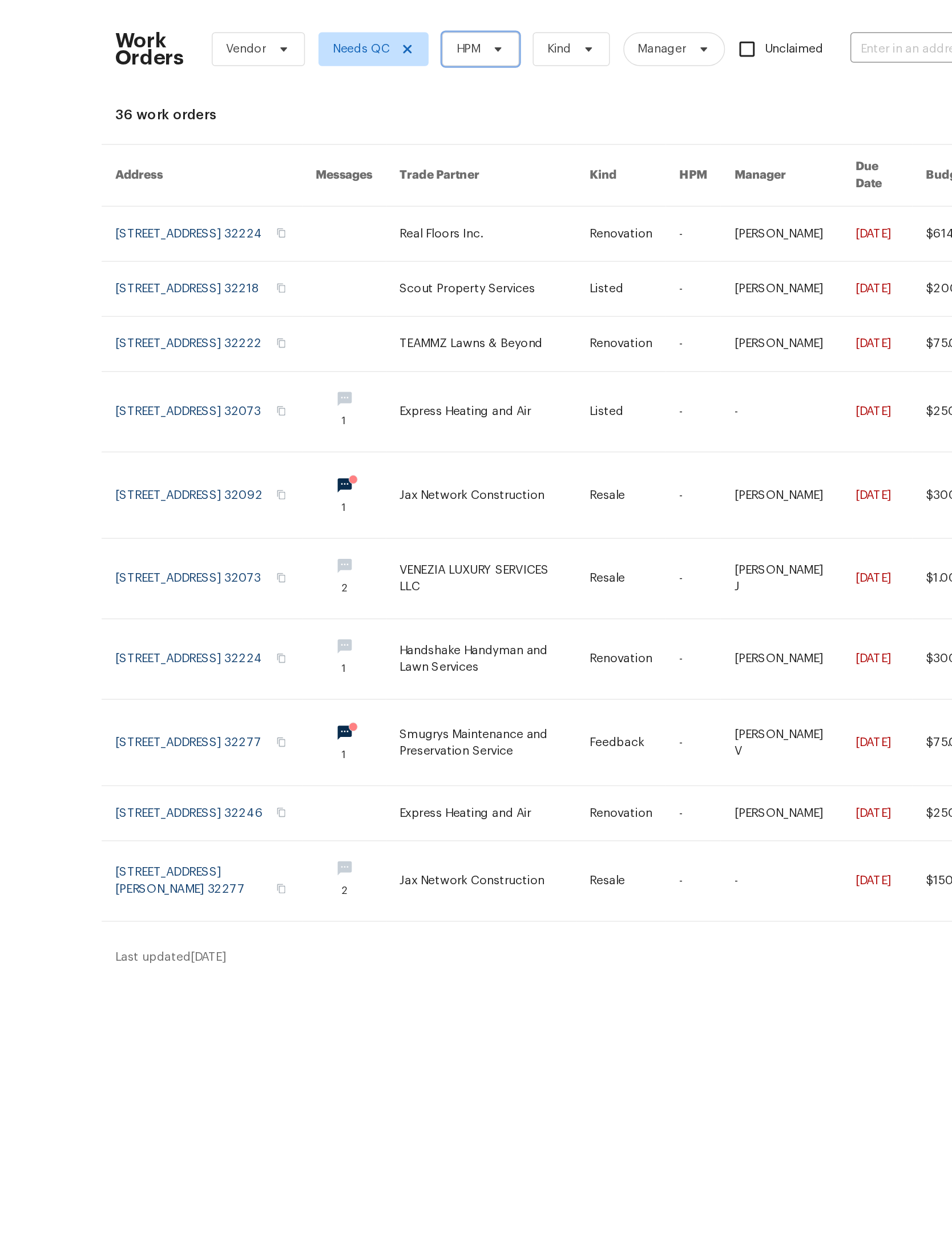
click at [407, 65] on icon at bounding box center [412, 70] width 9 height 9
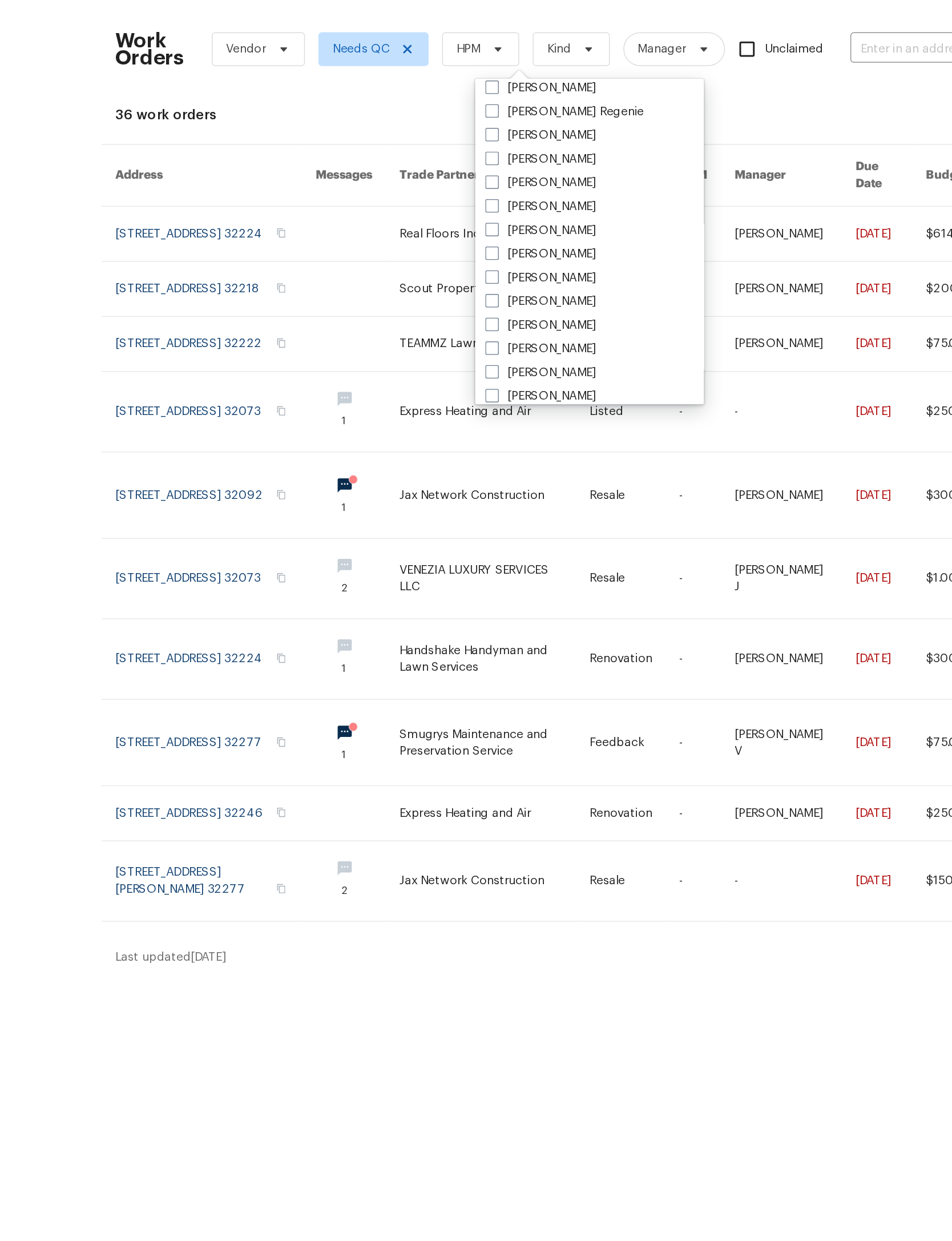
scroll to position [168, 0]
click at [403, 152] on label "[PERSON_NAME]" at bounding box center [440, 158] width 75 height 11
click at [403, 152] on input "[PERSON_NAME]" at bounding box center [406, 155] width 7 height 7
checkbox input "true"
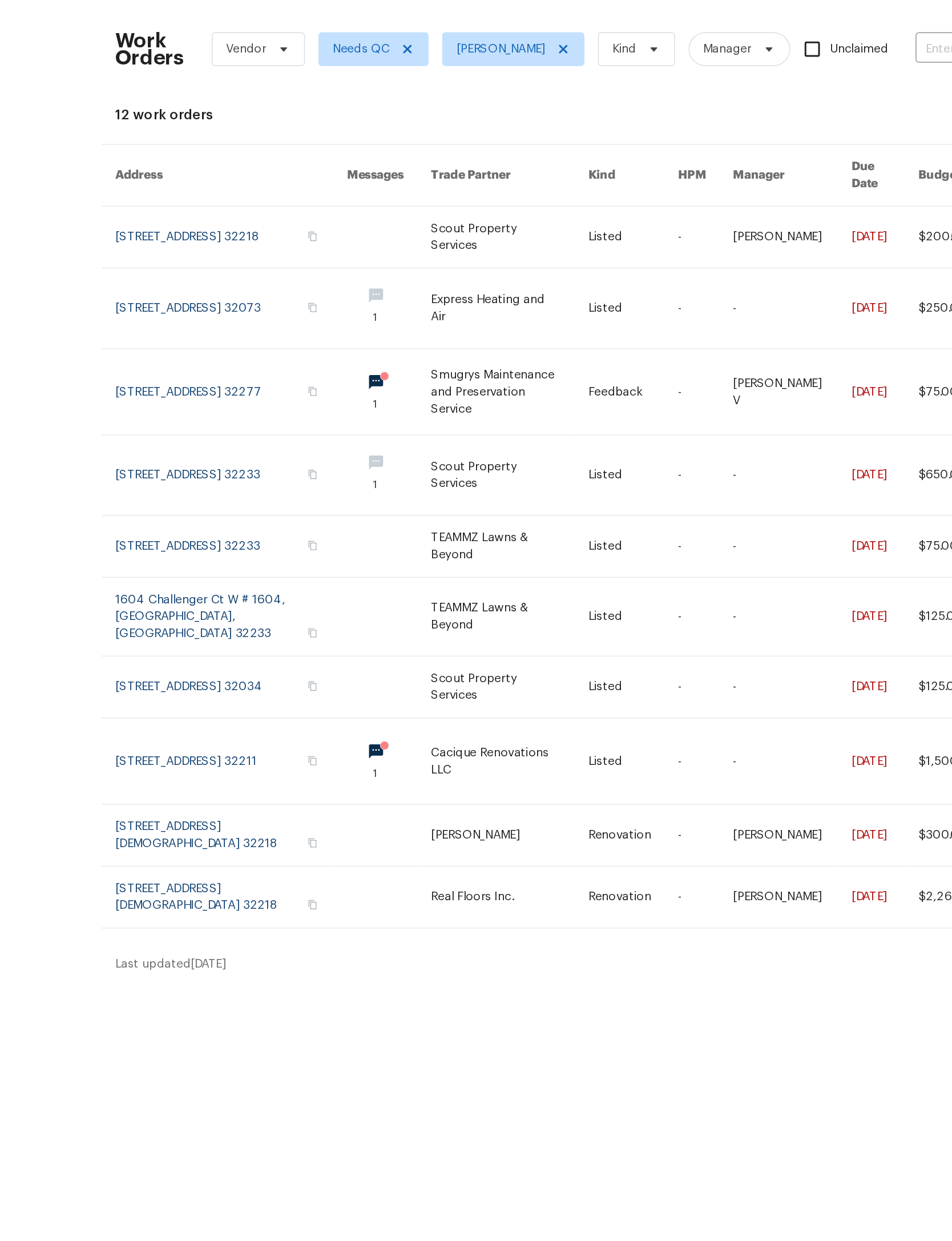
click at [367, 352] on link at bounding box center [420, 357] width 106 height 54
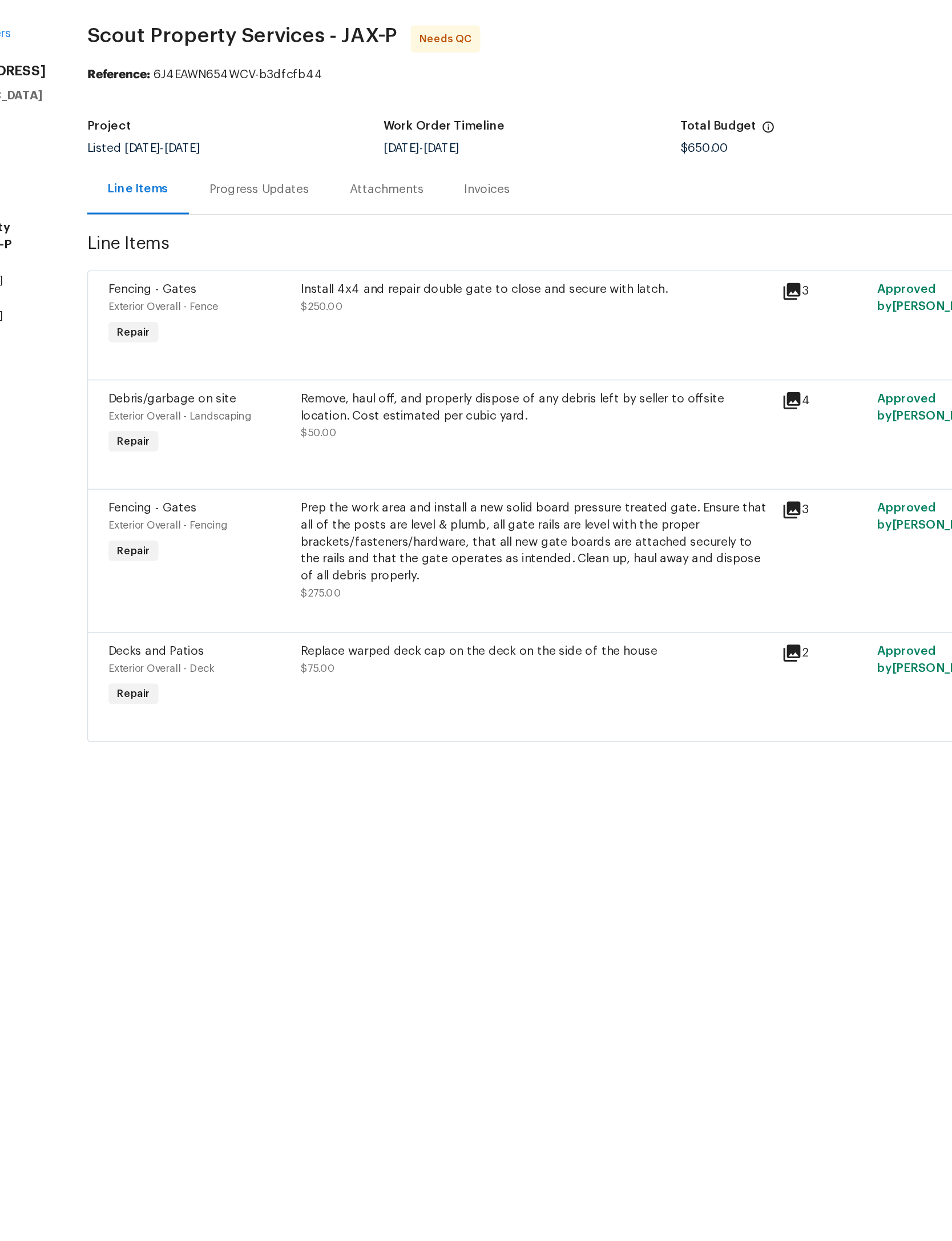
click at [412, 392] on div "Prep the work area and install a new solid board pressure treated gate. Ensure …" at bounding box center [437, 402] width 317 height 57
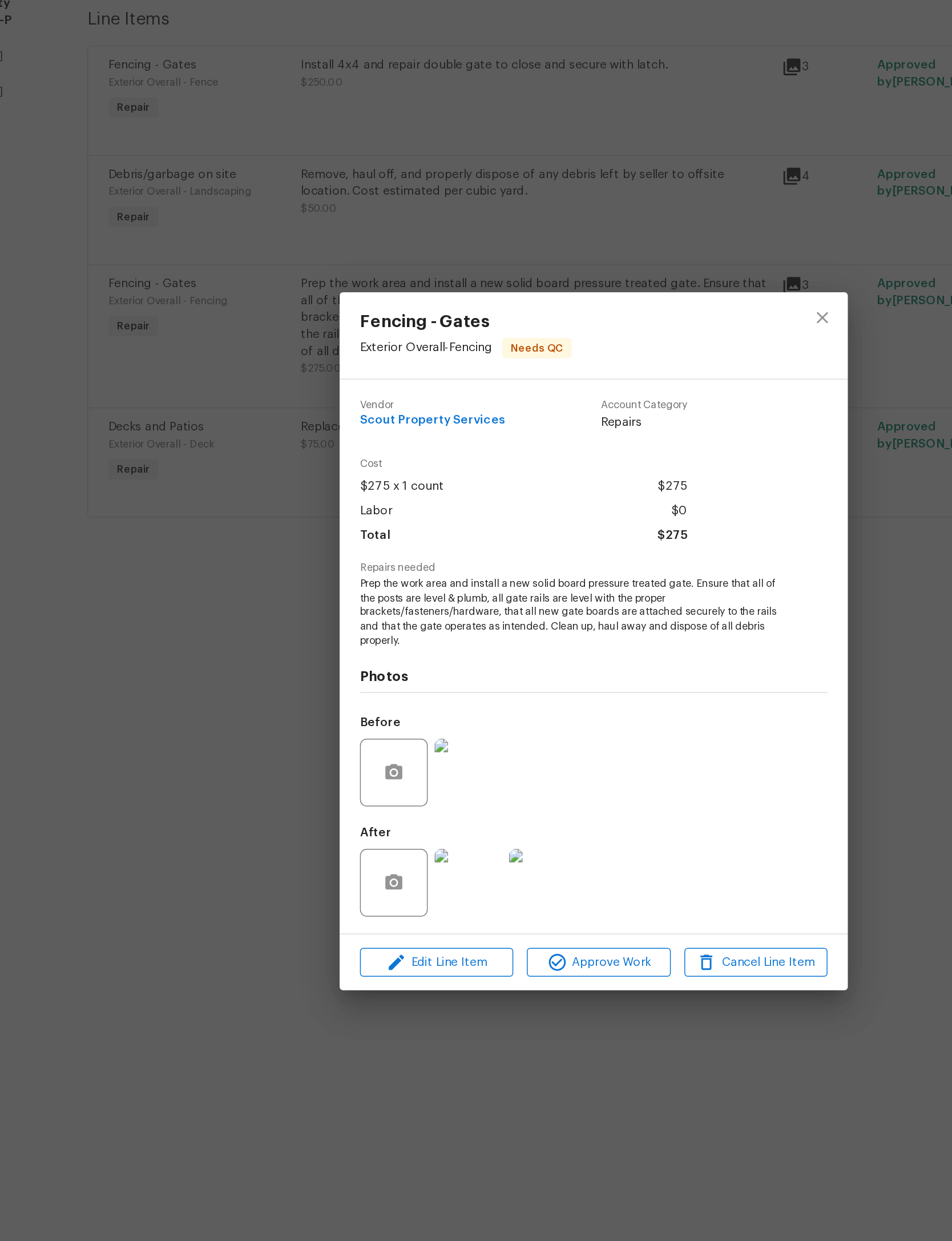
click at [368, 761] on img at bounding box center [391, 783] width 46 height 46
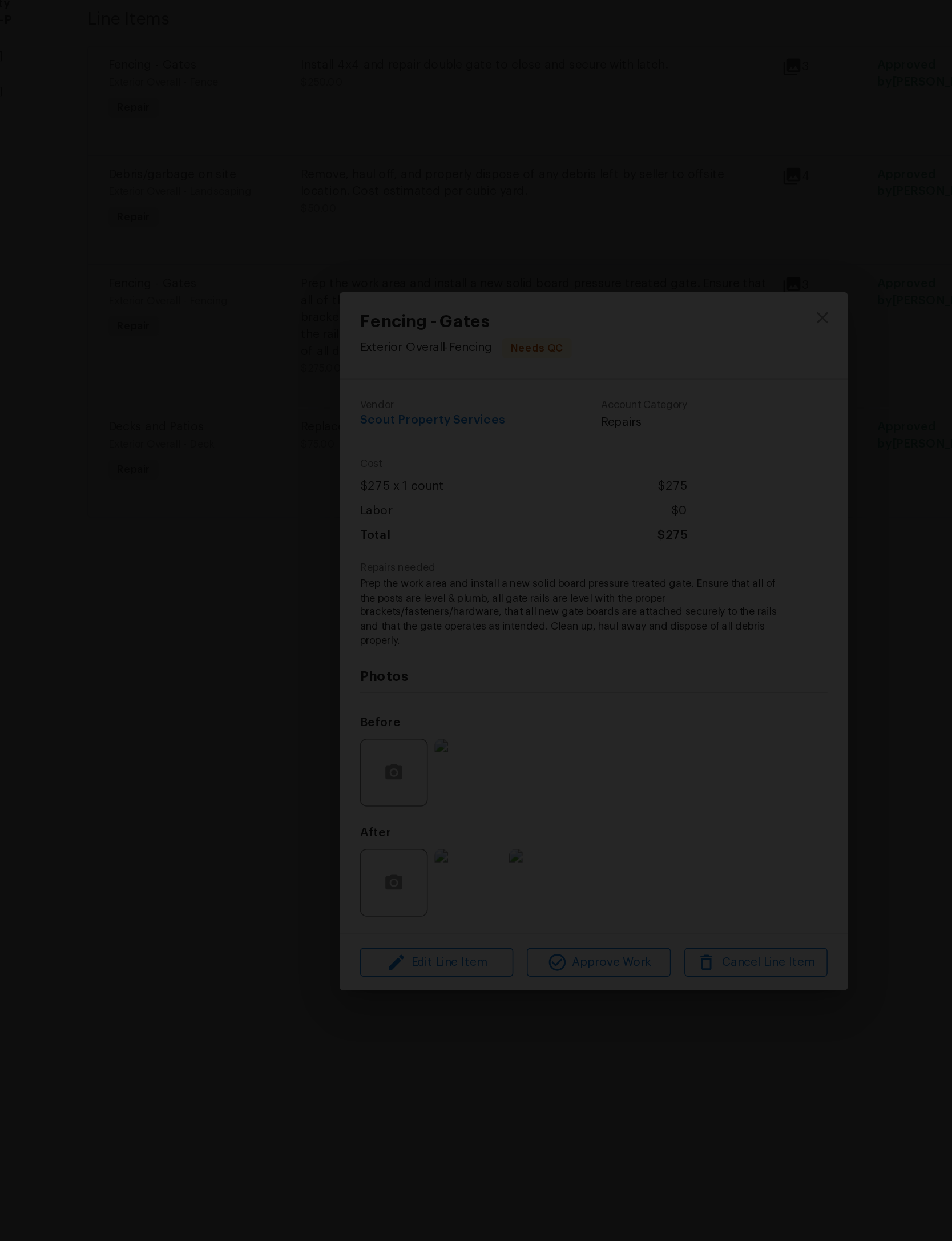
click at [527, 43] on img "Lightbox" at bounding box center [476, 620] width 952 height 1241
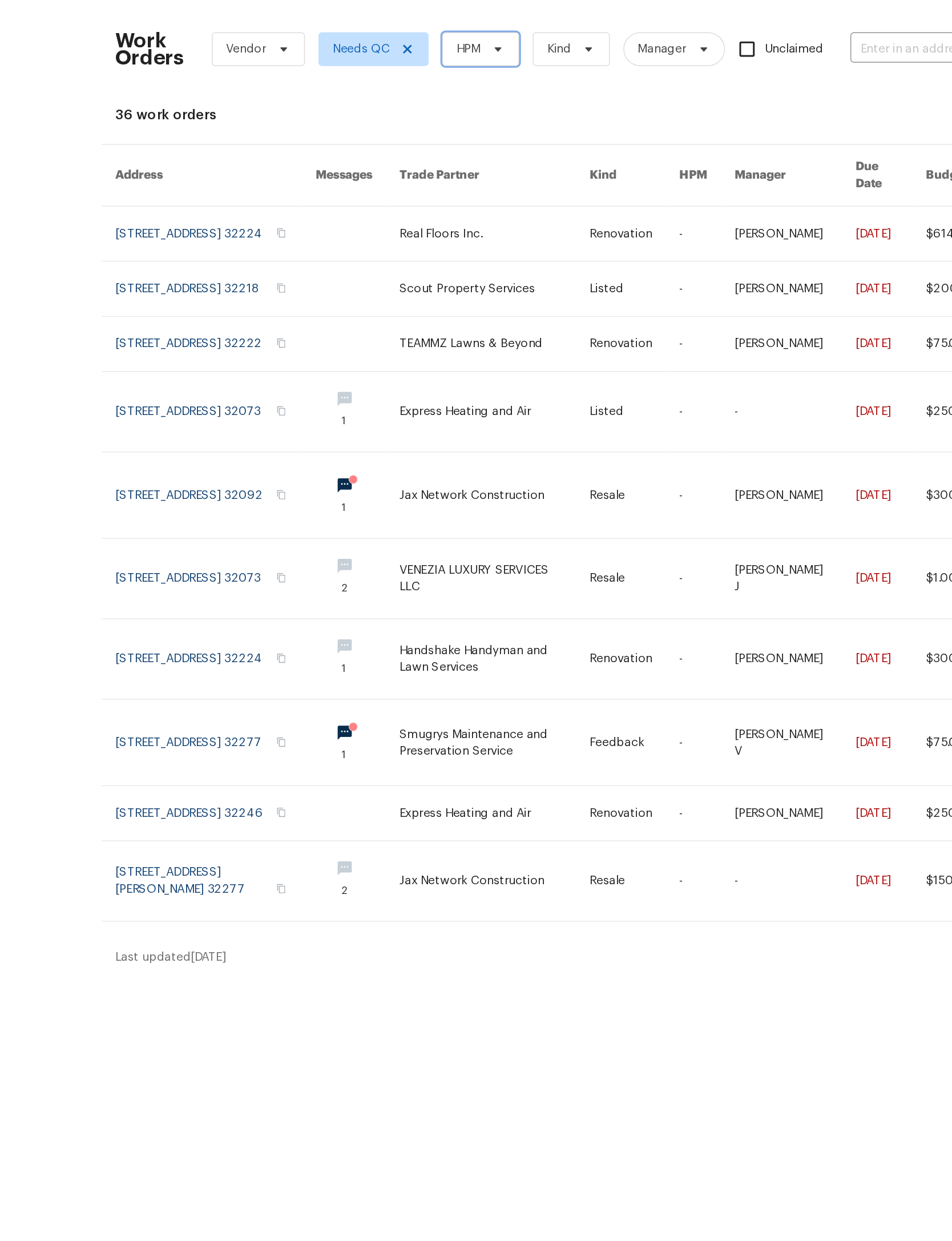
click at [404, 65] on span at bounding box center [410, 70] width 13 height 9
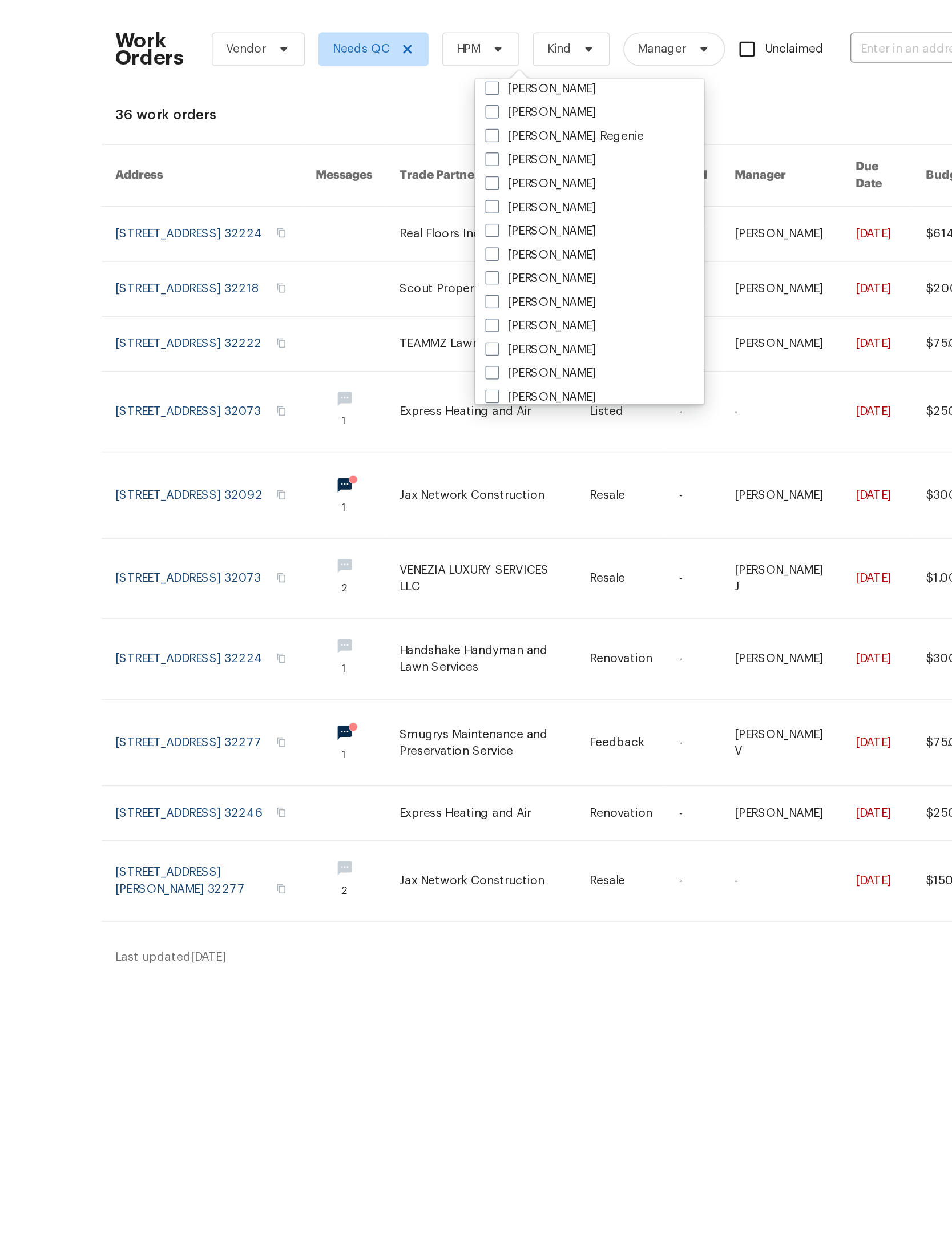
scroll to position [152, 0]
click at [404, 168] on label "[PERSON_NAME]" at bounding box center [440, 174] width 75 height 11
click at [404, 168] on input "[PERSON_NAME]" at bounding box center [406, 171] width 7 height 7
checkbox input "true"
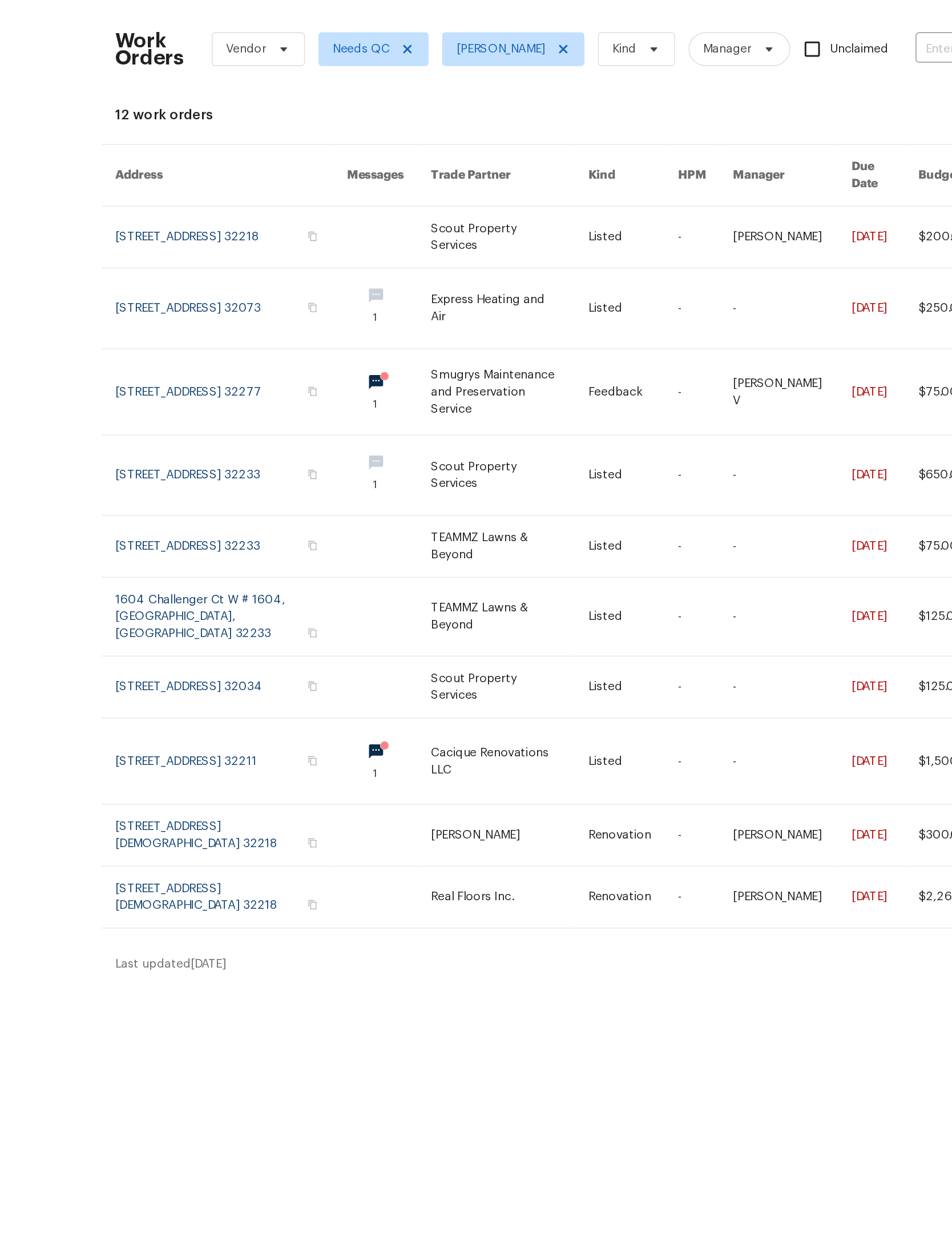
click at [367, 356] on link at bounding box center [420, 357] width 106 height 54
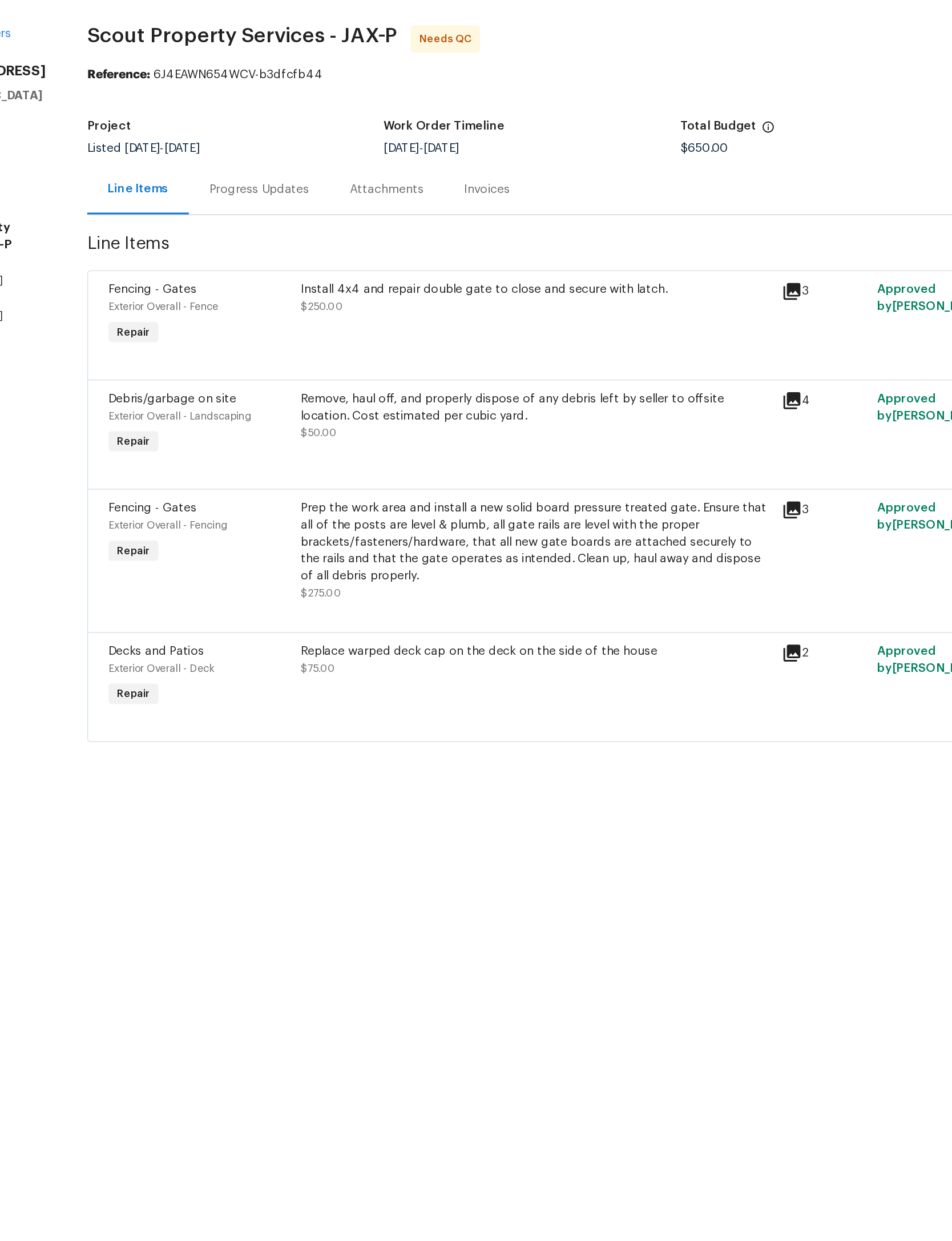
click at [420, 468] on div "Replace warped deck cap on the deck on the side of the house $75.00" at bounding box center [437, 493] width 324 height 53
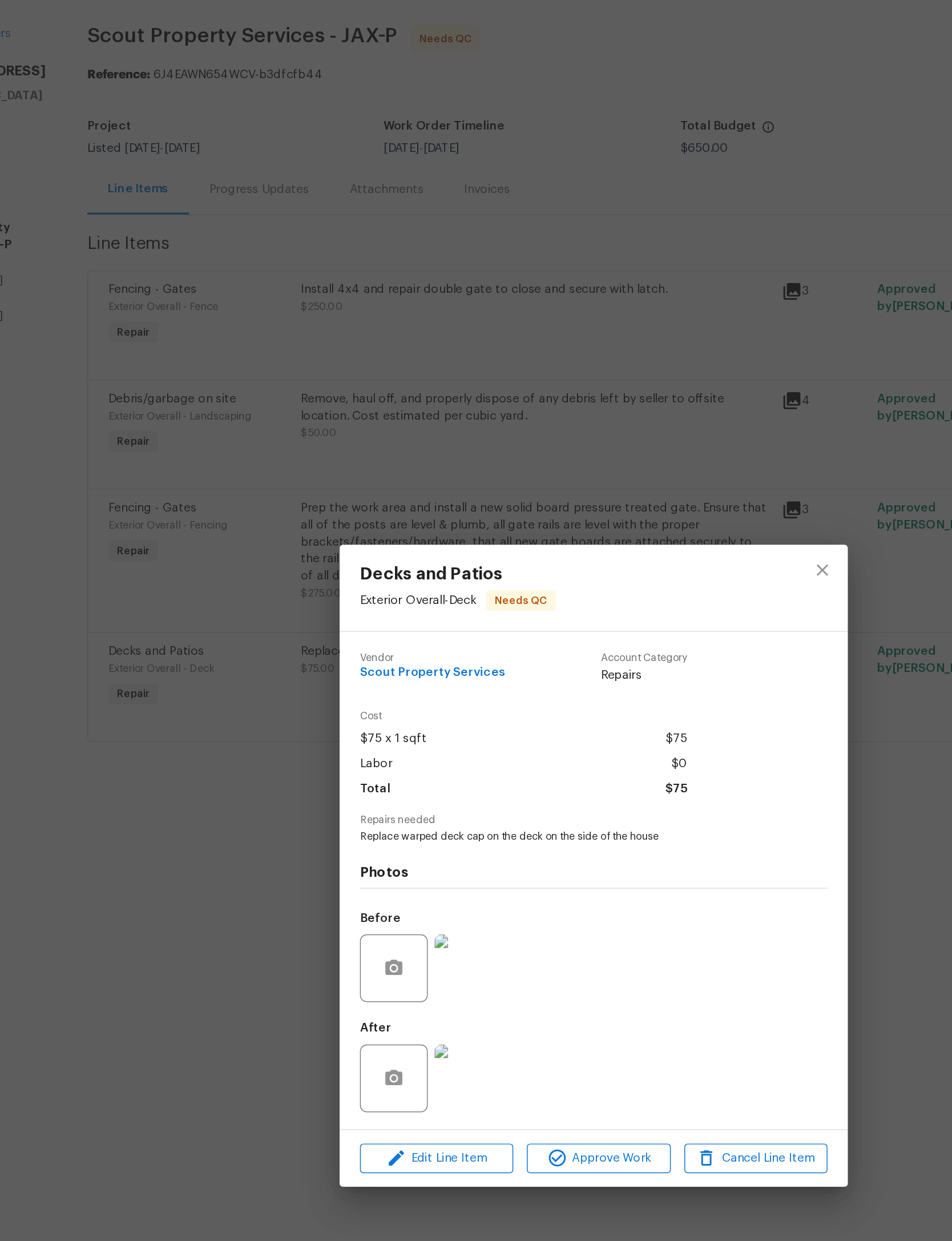
click at [368, 757] on img at bounding box center [391, 764] width 46 height 46
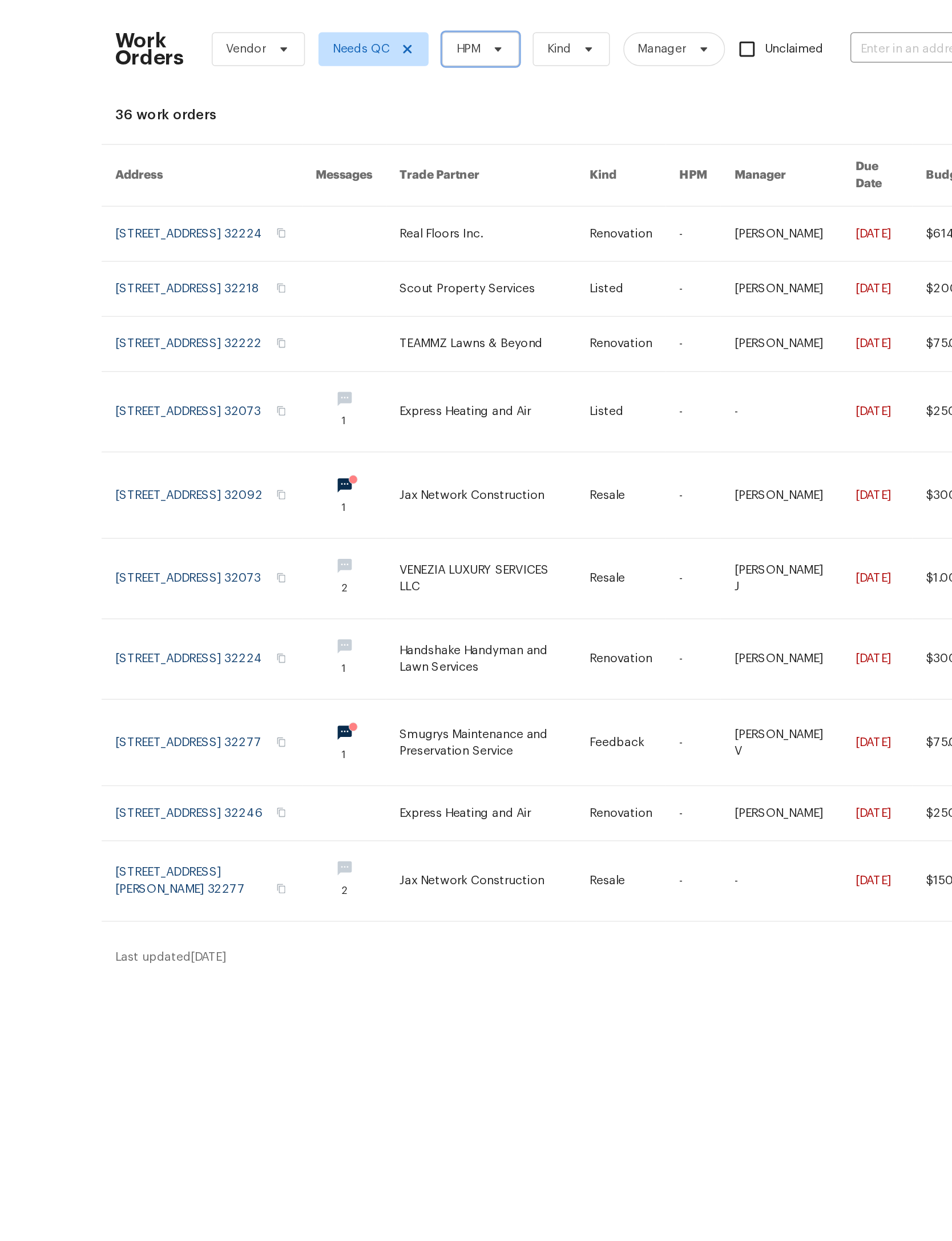
click at [407, 65] on icon at bounding box center [412, 70] width 9 height 9
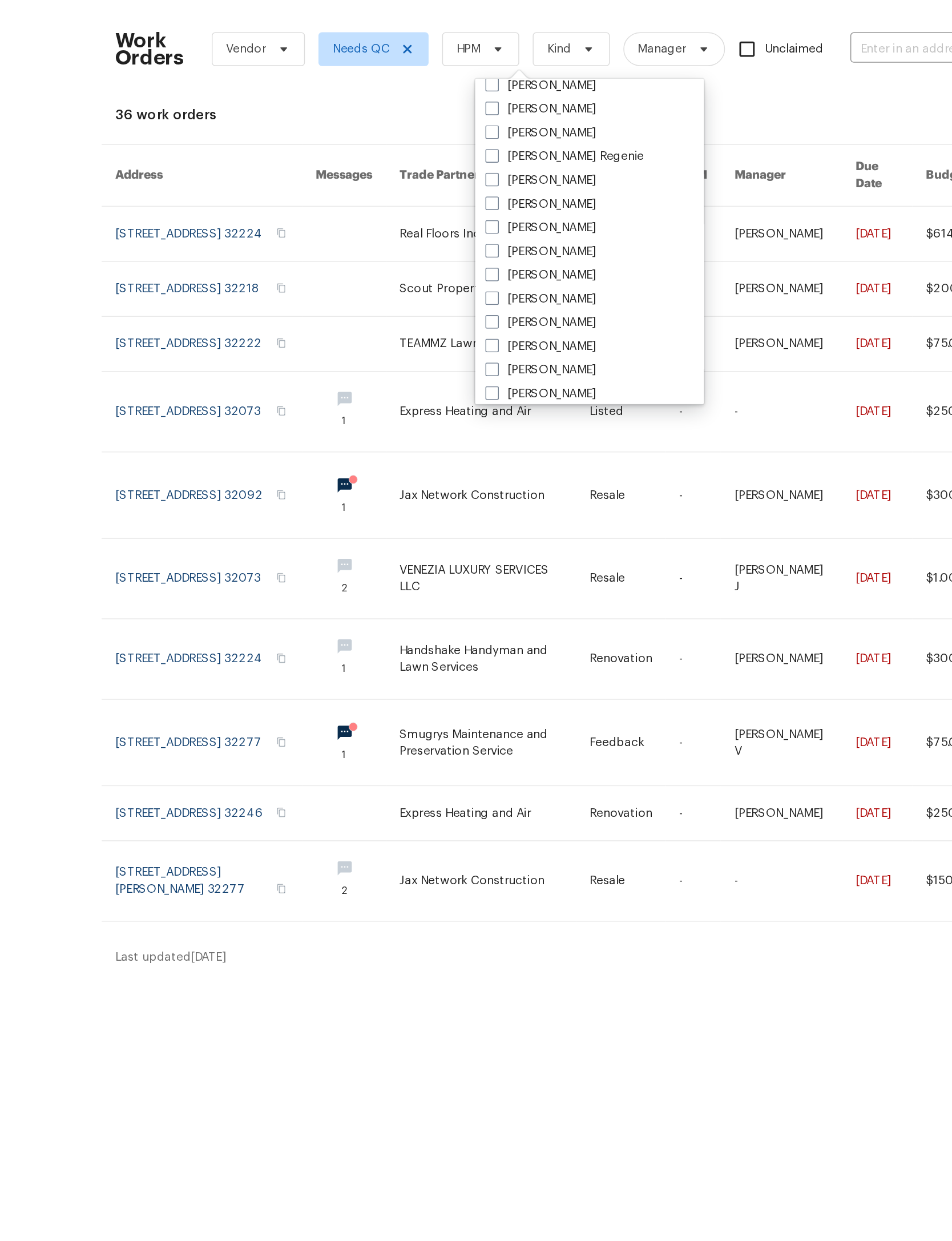
scroll to position [144, 0]
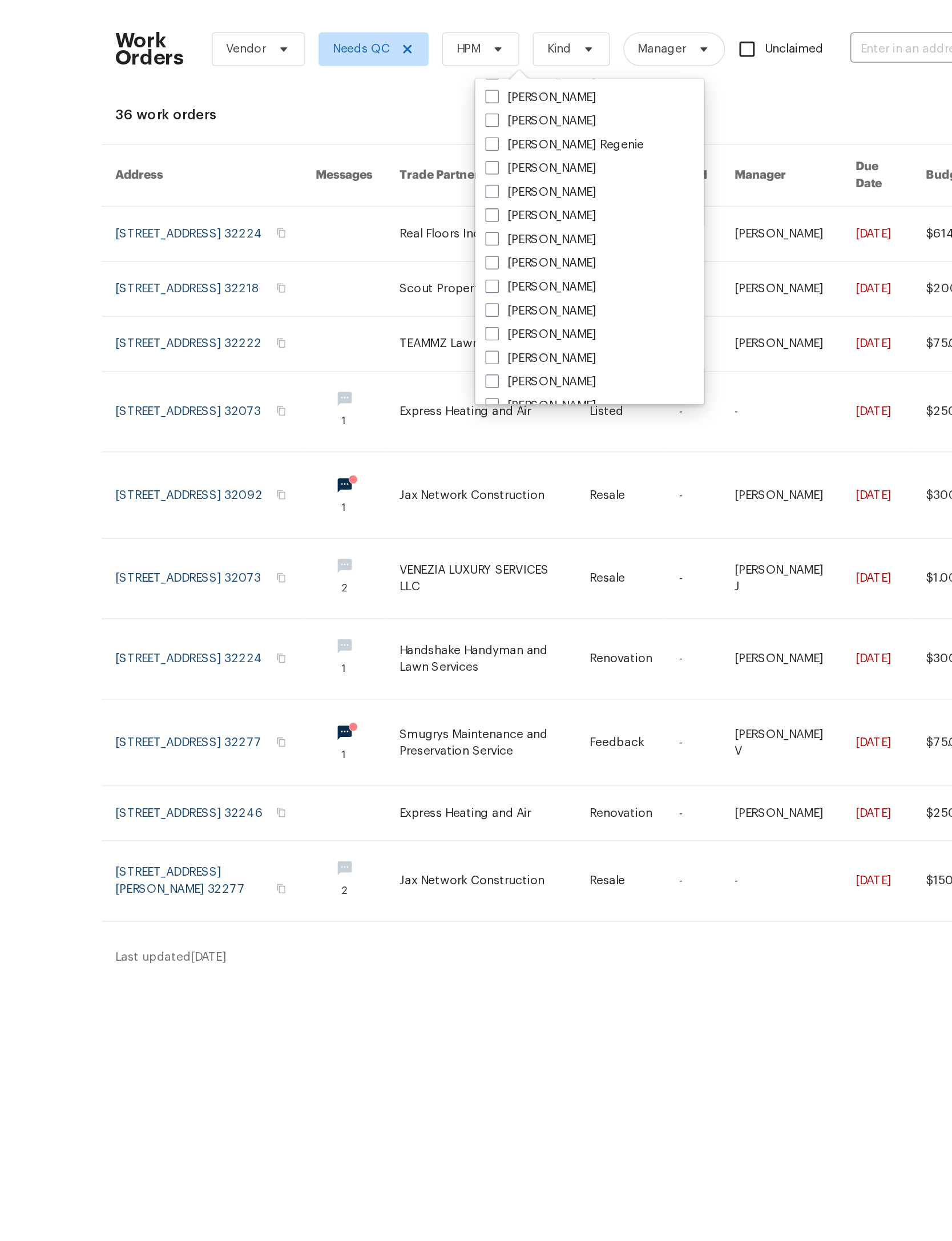
click at [403, 177] on label "[PERSON_NAME]" at bounding box center [440, 182] width 75 height 11
click at [403, 177] on input "[PERSON_NAME]" at bounding box center [406, 180] width 7 height 7
checkbox input "true"
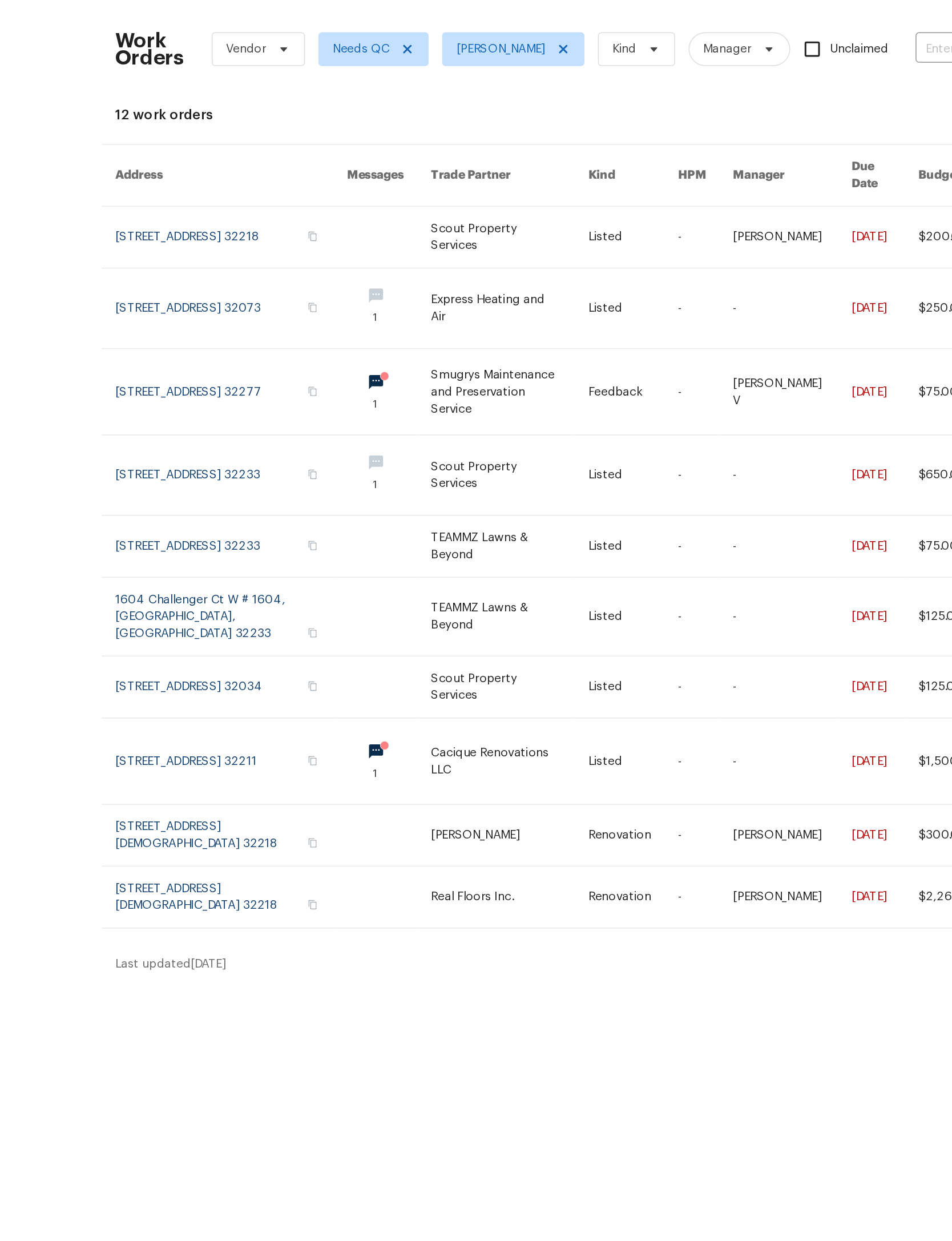
click at [367, 351] on link at bounding box center [420, 357] width 106 height 54
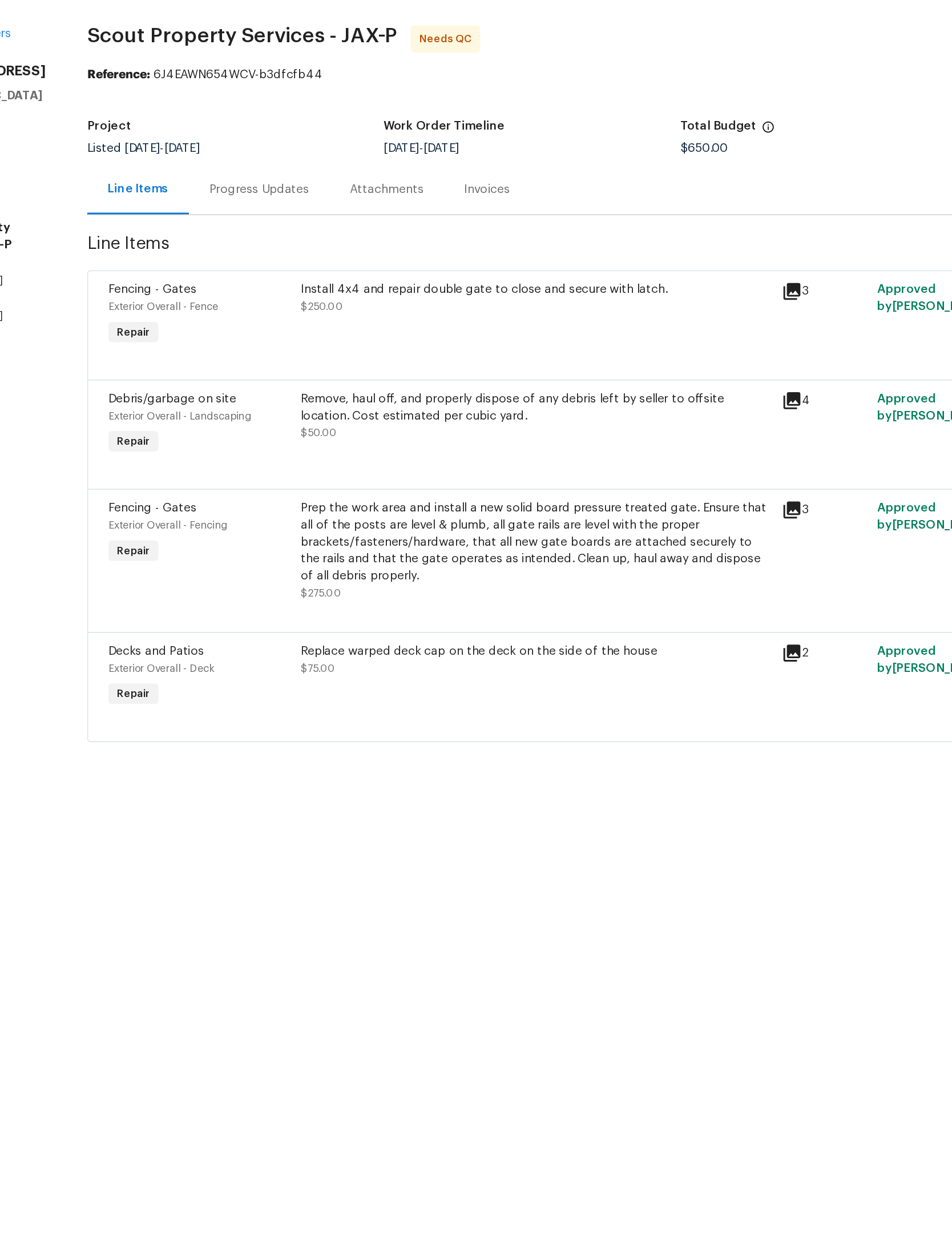
click at [425, 223] on div "Install 4x4 and repair double gate to close and secure with latch. $250.00" at bounding box center [437, 249] width 324 height 53
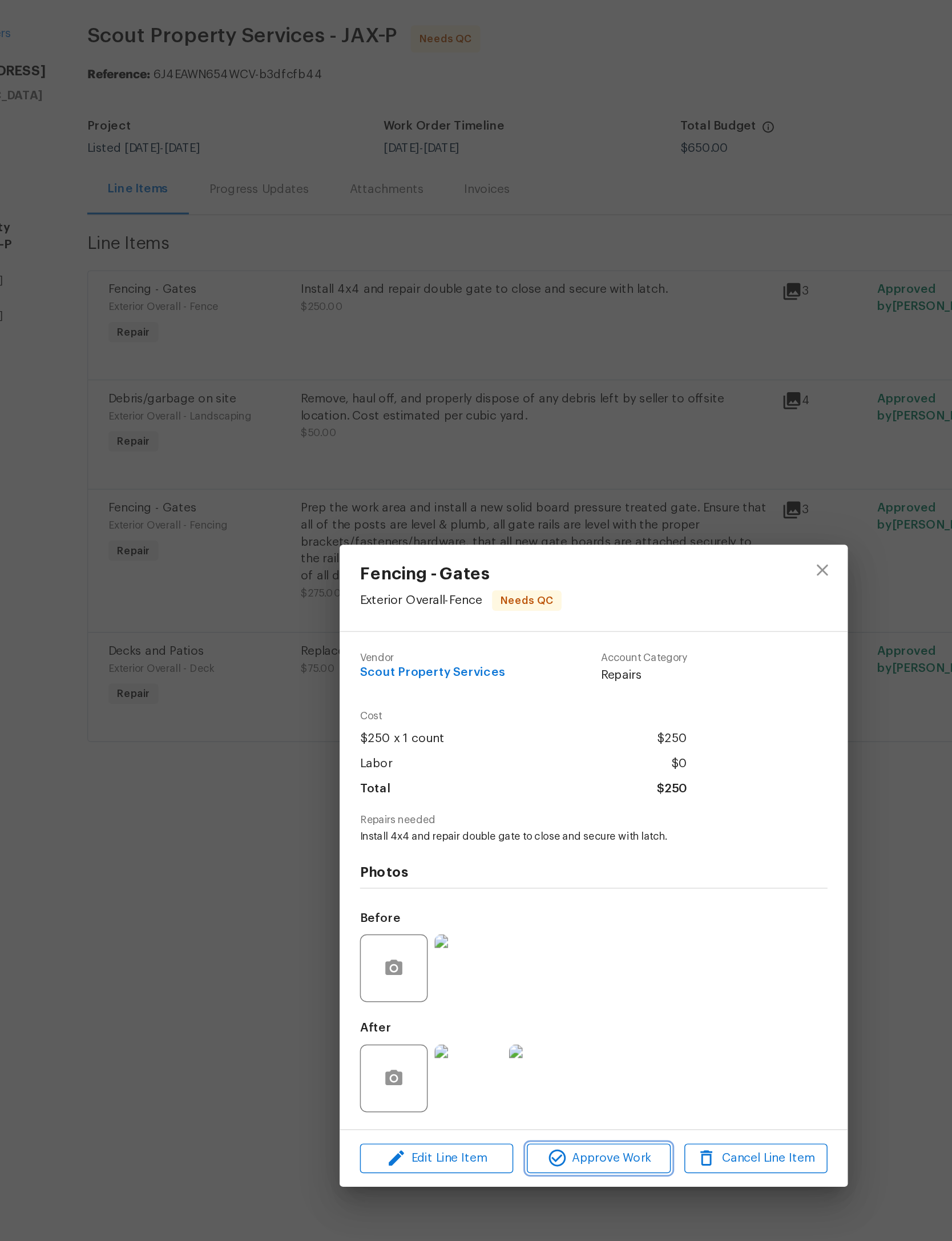
click at [435, 811] on span "Approve Work" at bounding box center [480, 818] width 90 height 14
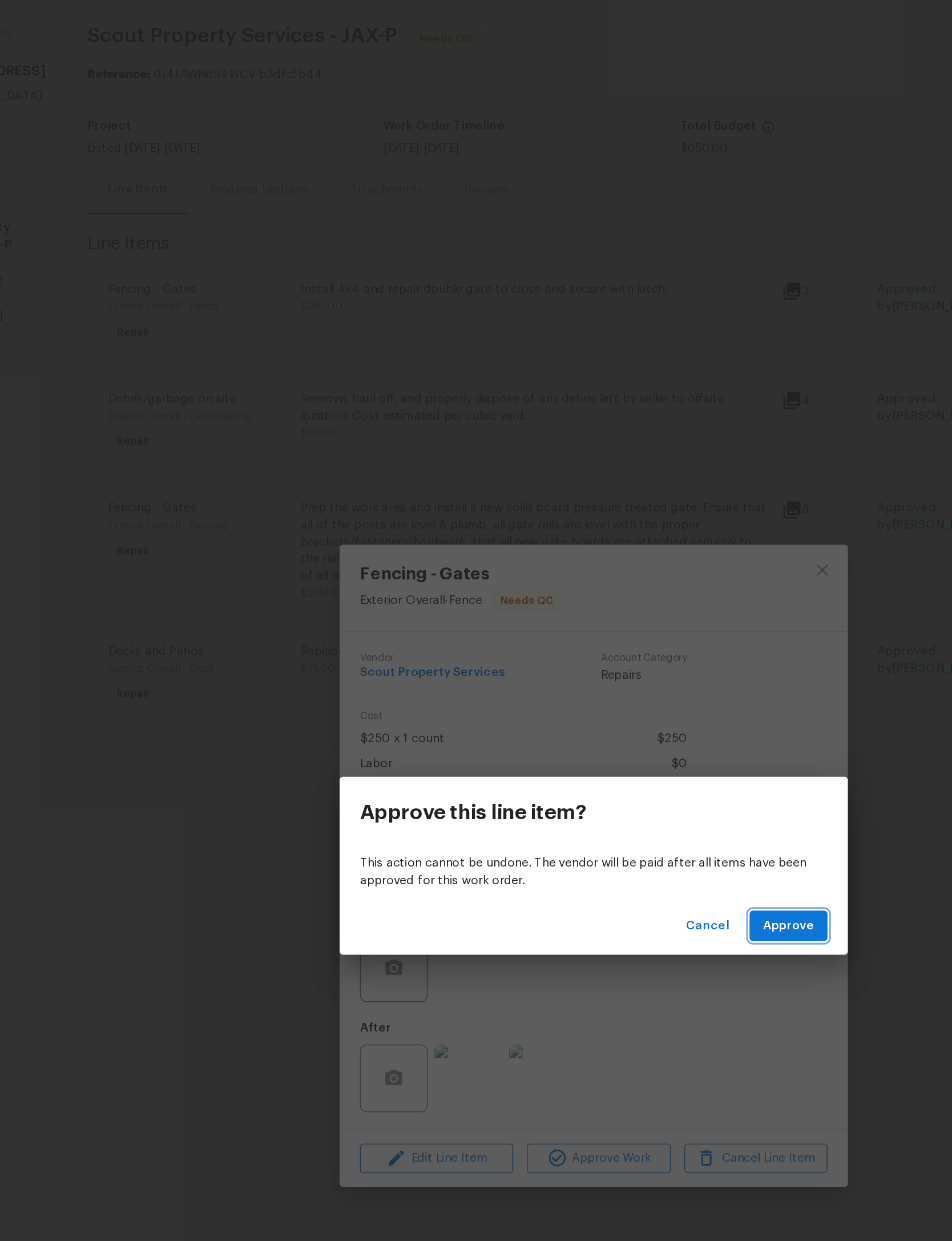
click at [590, 654] on span "Approve" at bounding box center [607, 661] width 34 height 14
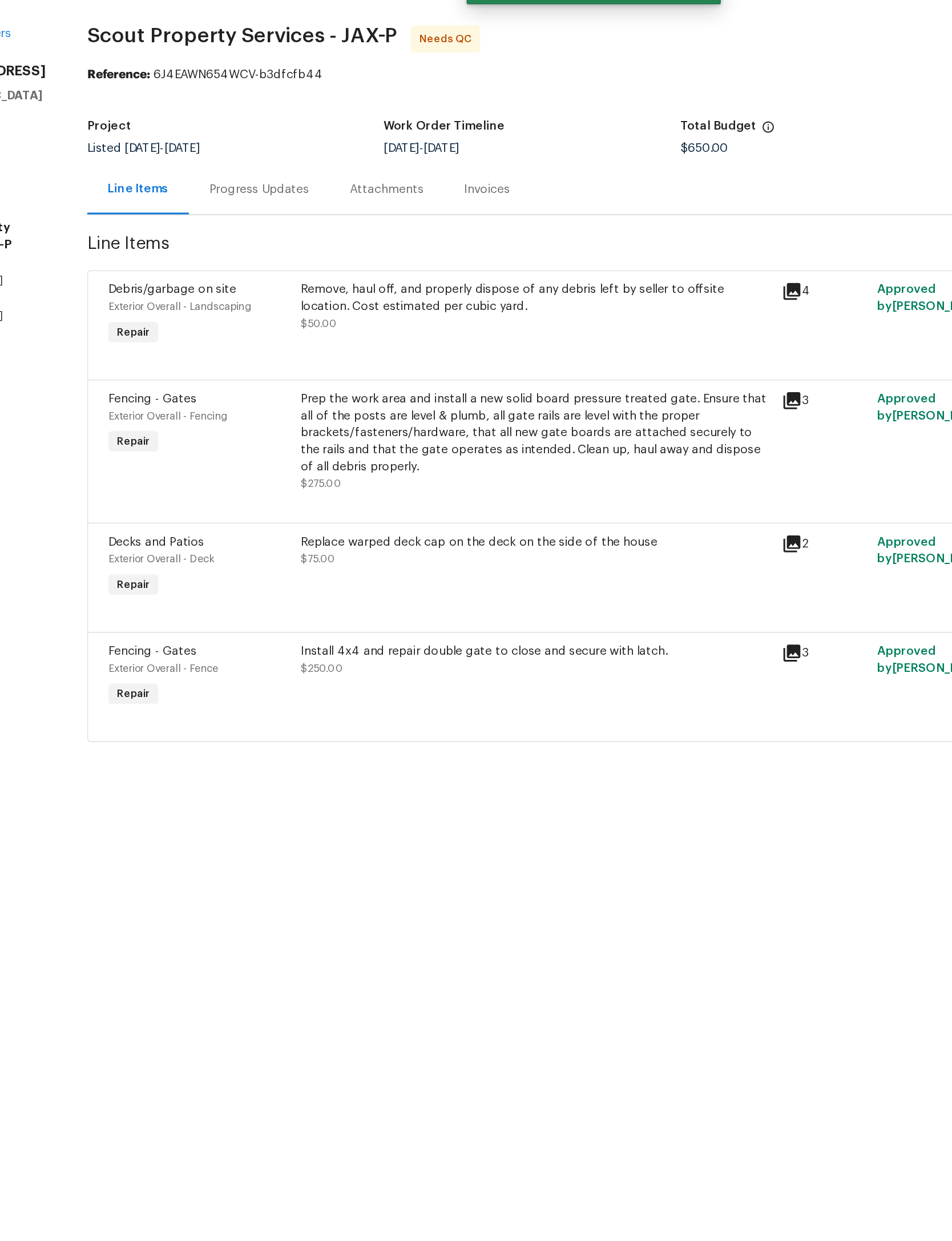
click at [422, 226] on div "Remove, haul off, and properly dispose of any debris left by seller to offsite …" at bounding box center [437, 243] width 317 height 34
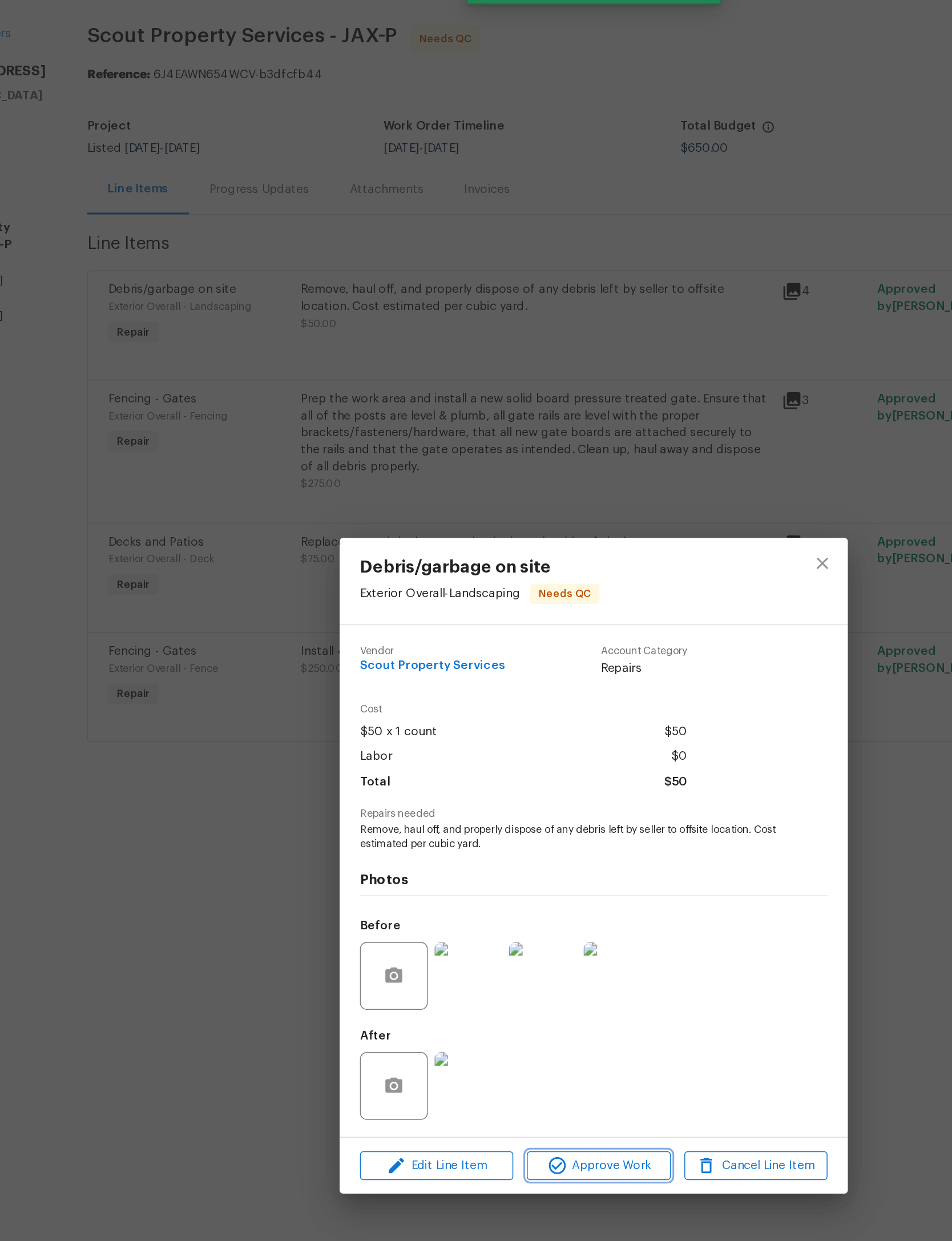
click at [435, 816] on span "Approve Work" at bounding box center [480, 823] width 90 height 14
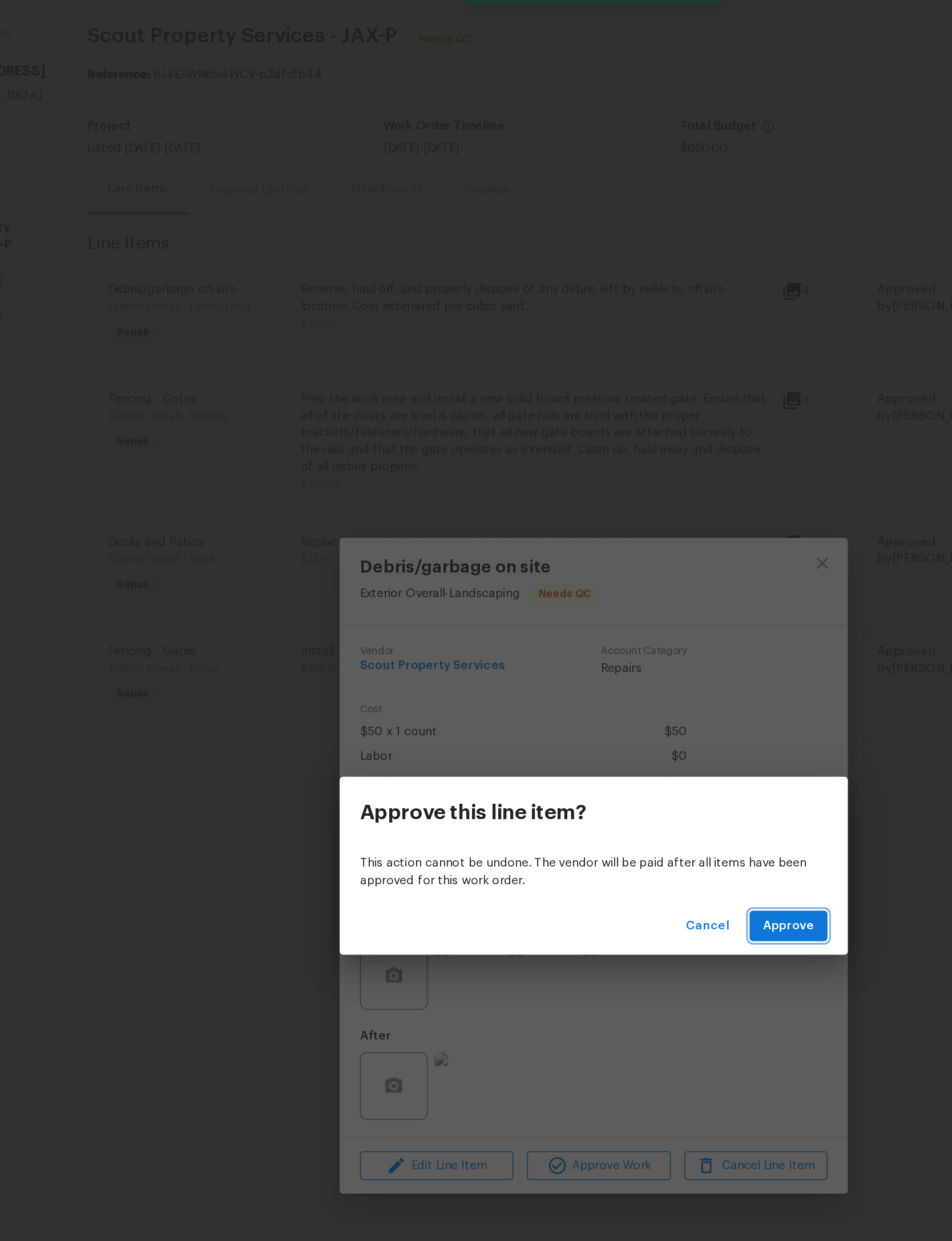
click at [590, 654] on span "Approve" at bounding box center [607, 661] width 34 height 14
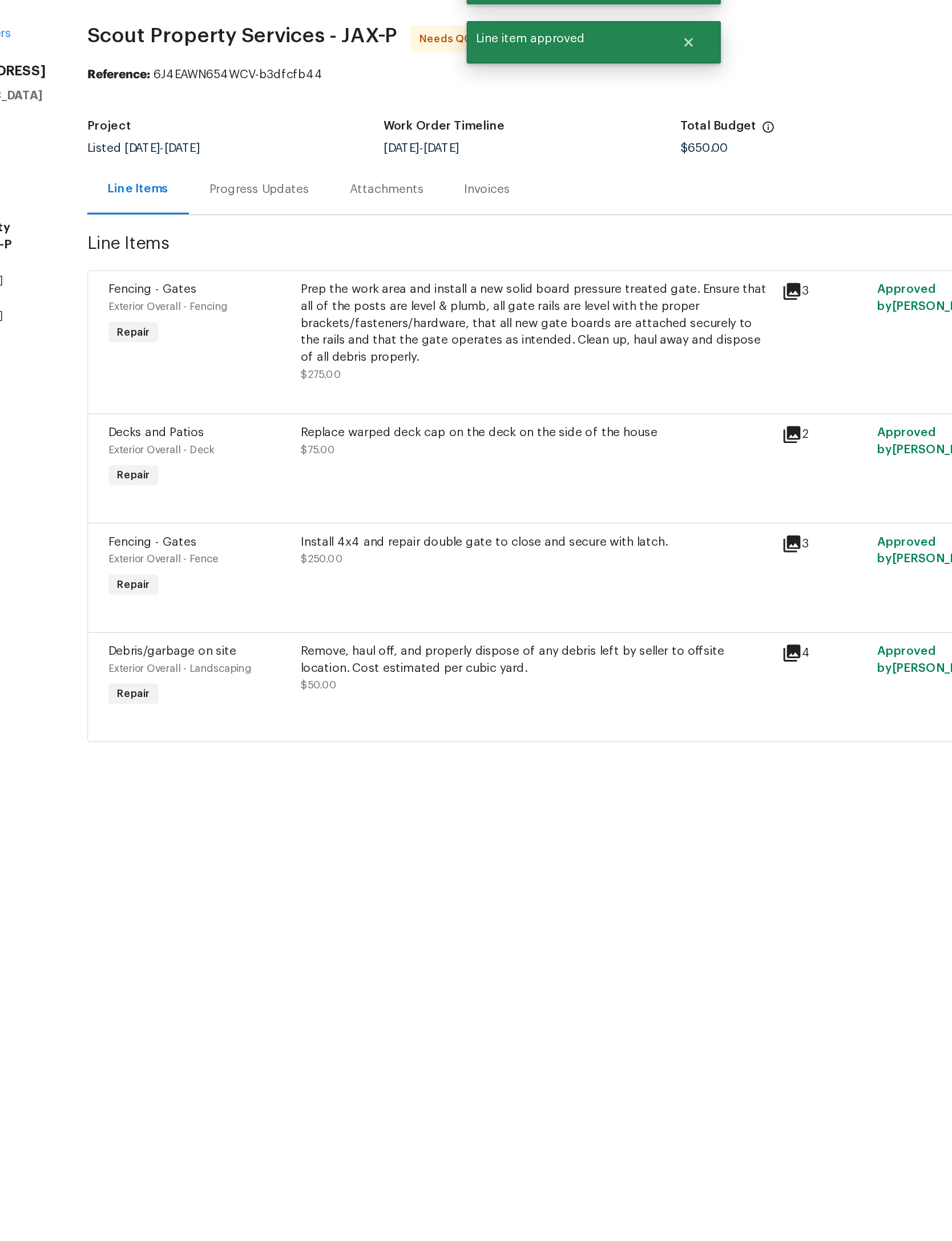
click at [427, 230] on div "Prep the work area and install a new solid board pressure treated gate. Ensure …" at bounding box center [437, 255] width 317 height 57
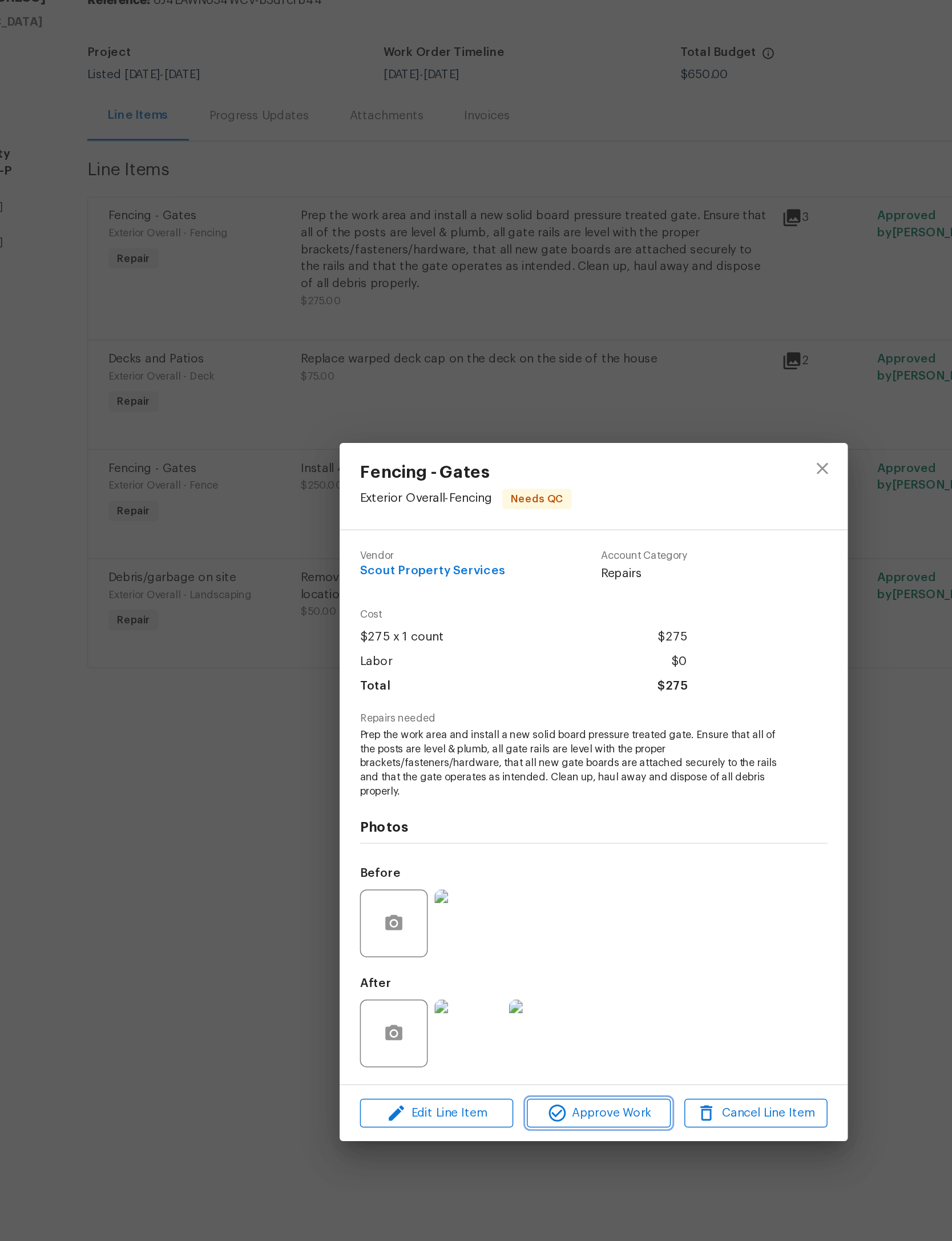
click at [435, 830] on span "Approve Work" at bounding box center [480, 837] width 90 height 14
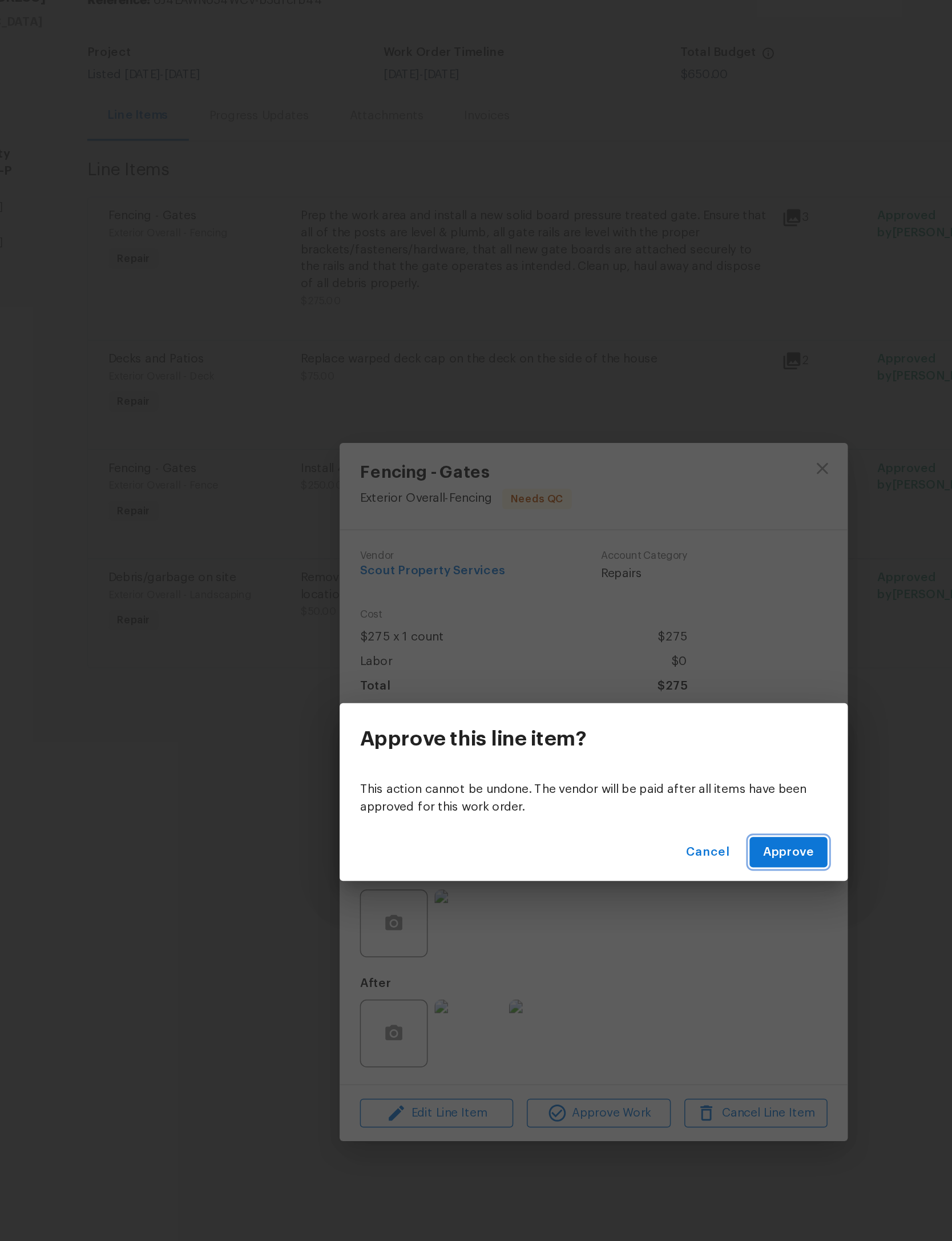
click at [590, 654] on span "Approve" at bounding box center [607, 661] width 34 height 14
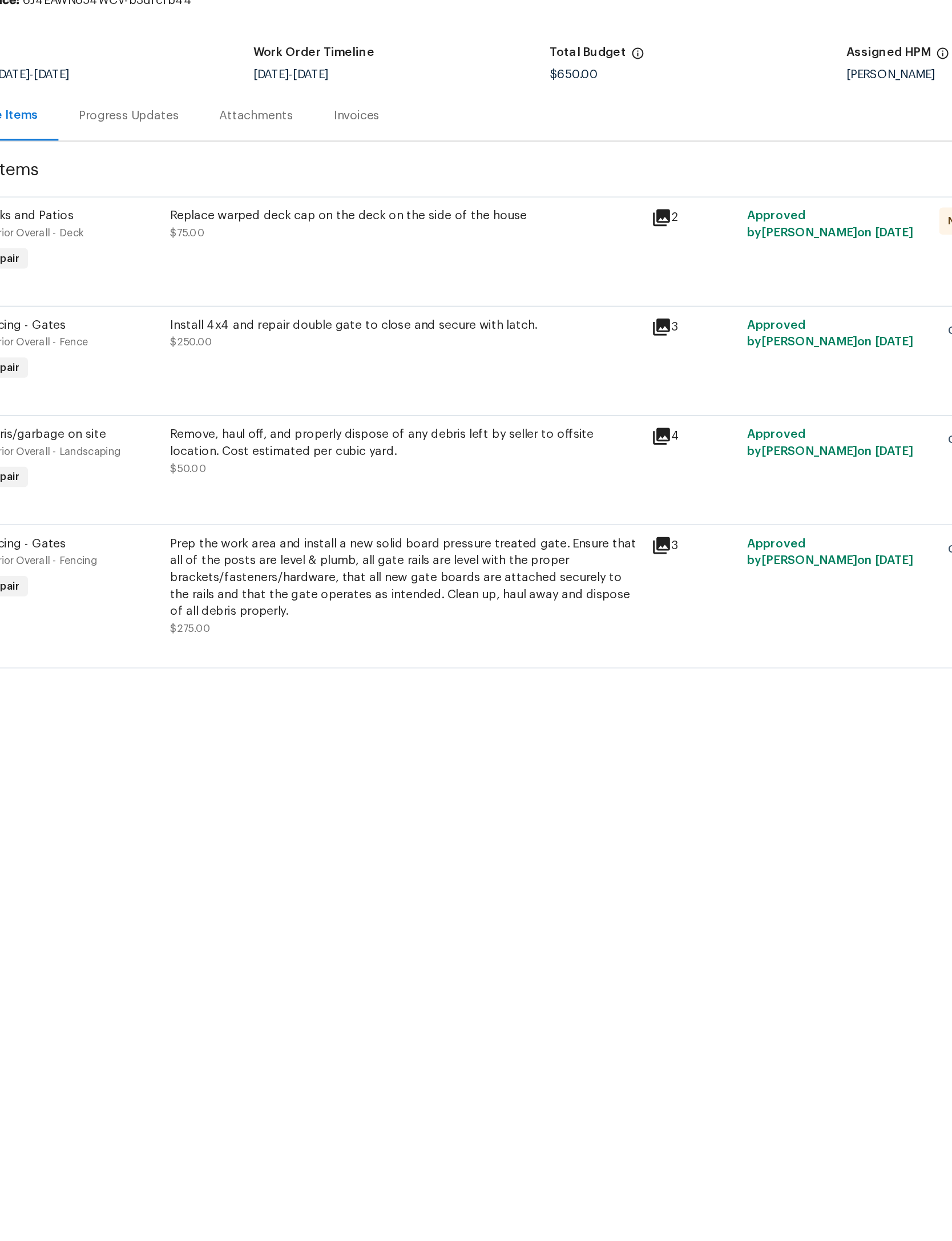
click at [368, 223] on div "Replace warped deck cap on the deck on the side of the house $75.00" at bounding box center [437, 249] width 324 height 53
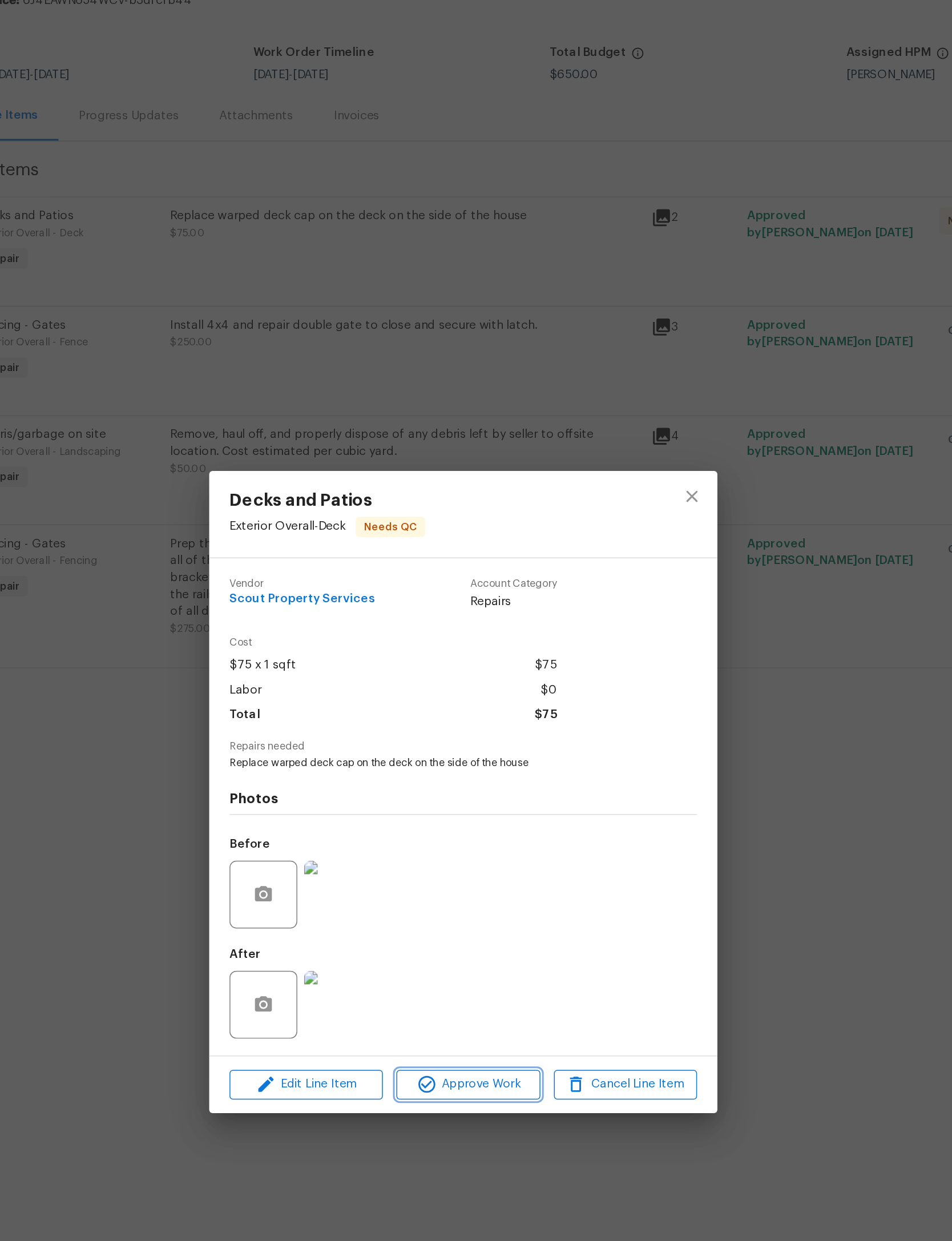
click at [435, 811] on span "Approve Work" at bounding box center [480, 818] width 90 height 14
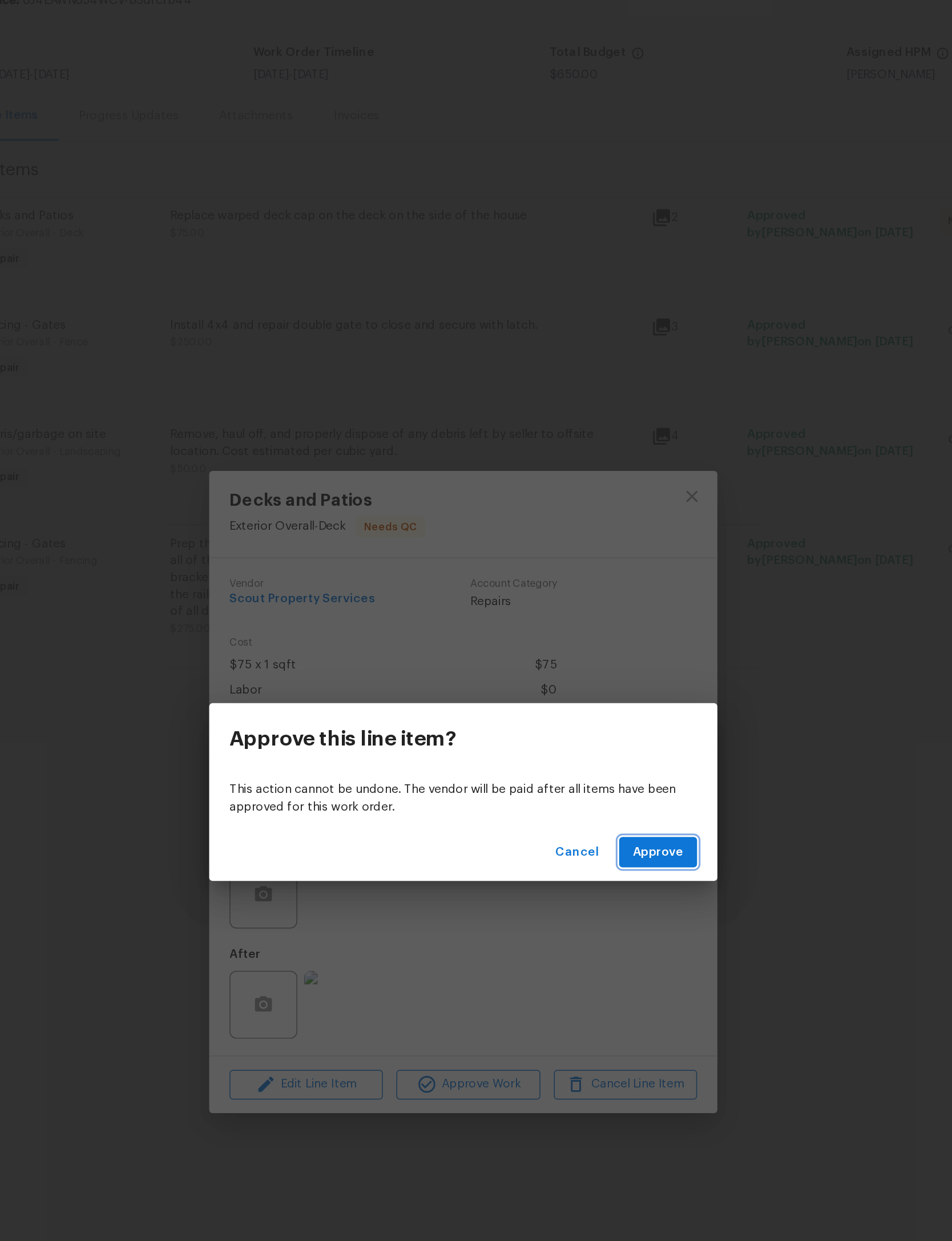
click at [590, 654] on span "Approve" at bounding box center [607, 661] width 34 height 14
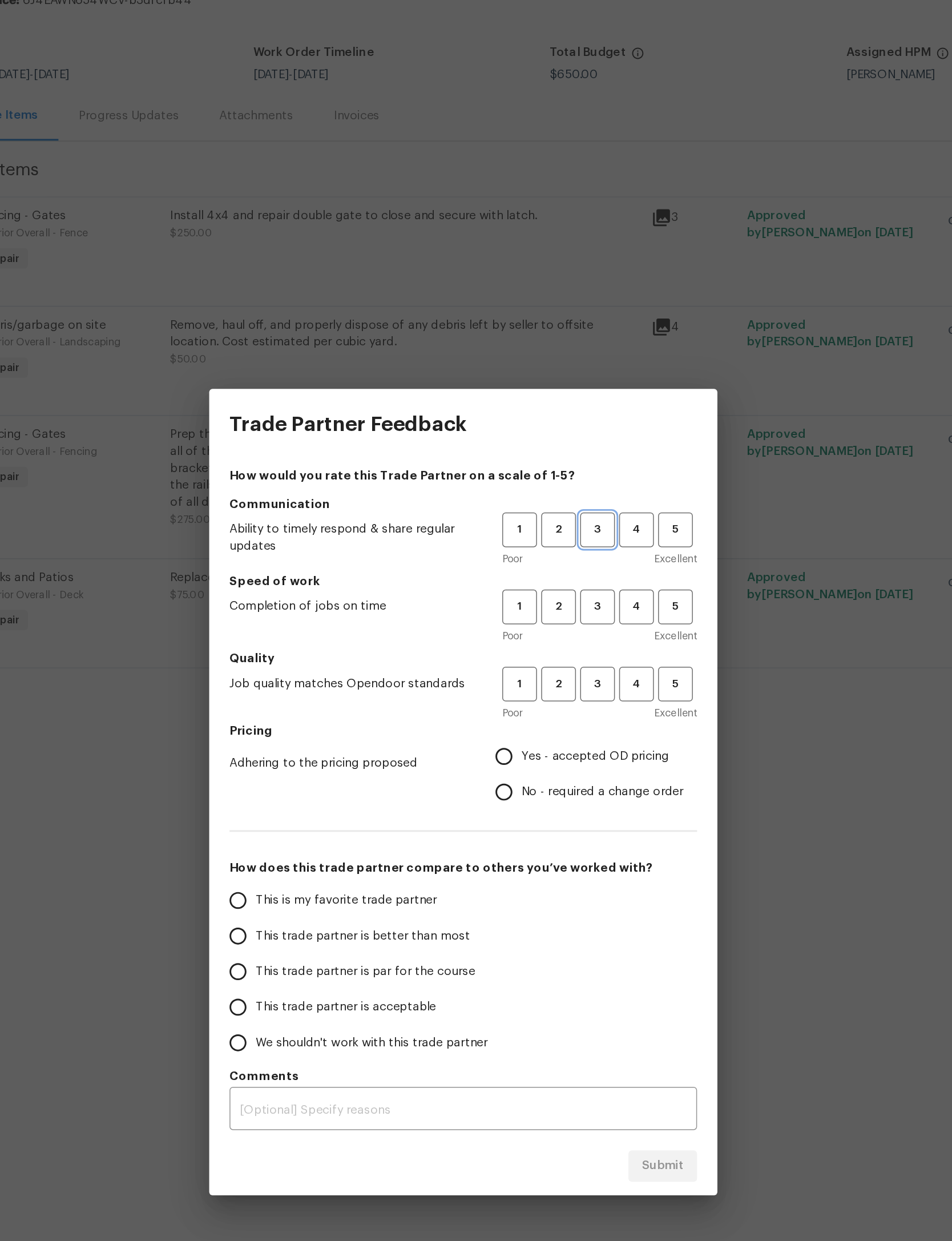
click at [556, 437] on span "3" at bounding box center [566, 443] width 21 height 13
click at [556, 489] on span "3" at bounding box center [566, 495] width 21 height 13
click at [556, 541] on span "3" at bounding box center [566, 548] width 21 height 13
click at [515, 591] on span "Yes - accepted OD pricing" at bounding box center [565, 596] width 99 height 12
click at [491, 585] on input "Yes - accepted OD pricing" at bounding box center [503, 596] width 24 height 24
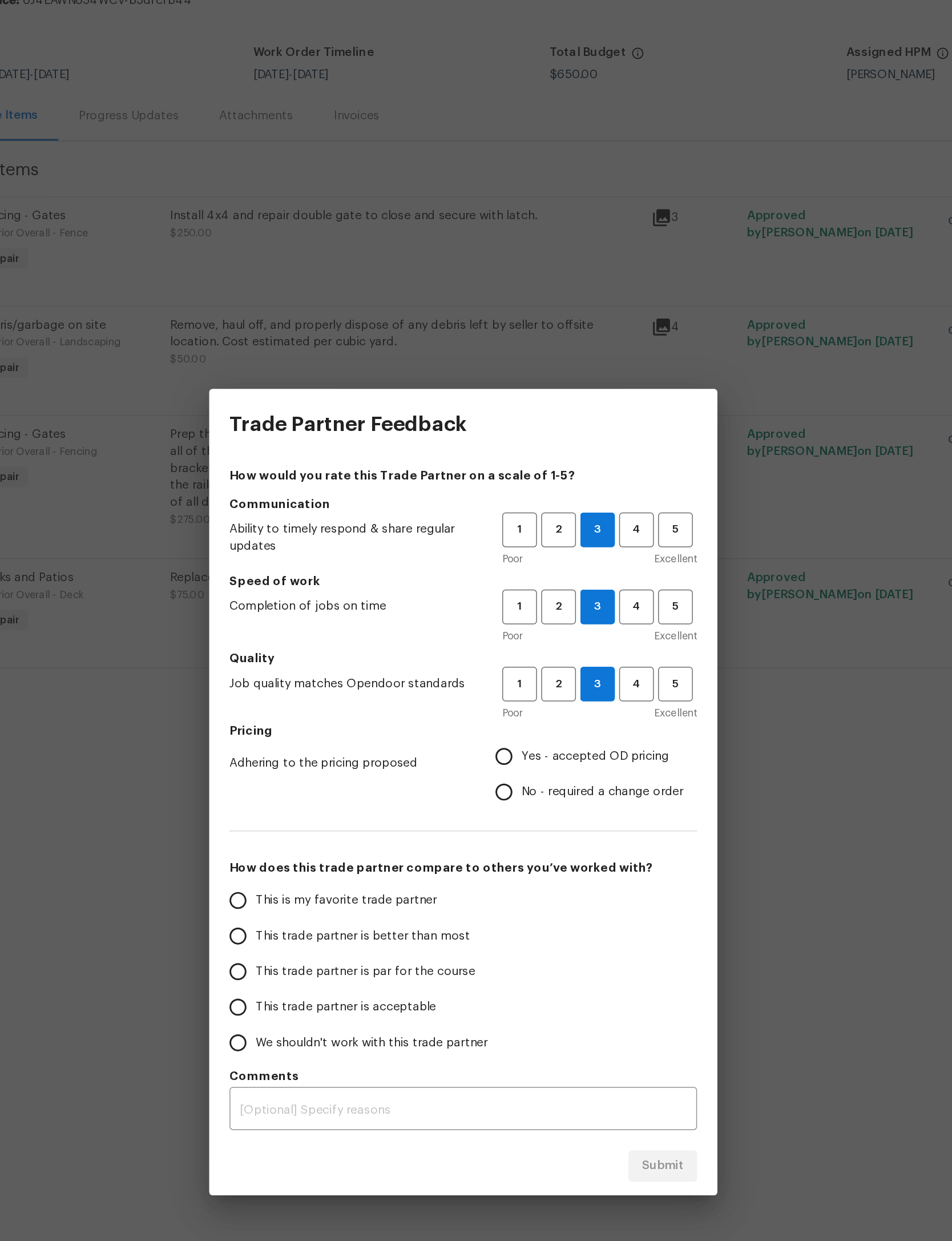
radio input "true"
click at [336, 736] on span "This trade partner is par for the course" at bounding box center [409, 742] width 147 height 12
click at [312, 730] on input "This trade partner is par for the course" at bounding box center [324, 742] width 24 height 24
click at [596, 865] on span "Submit" at bounding box center [610, 873] width 28 height 14
radio input "true"
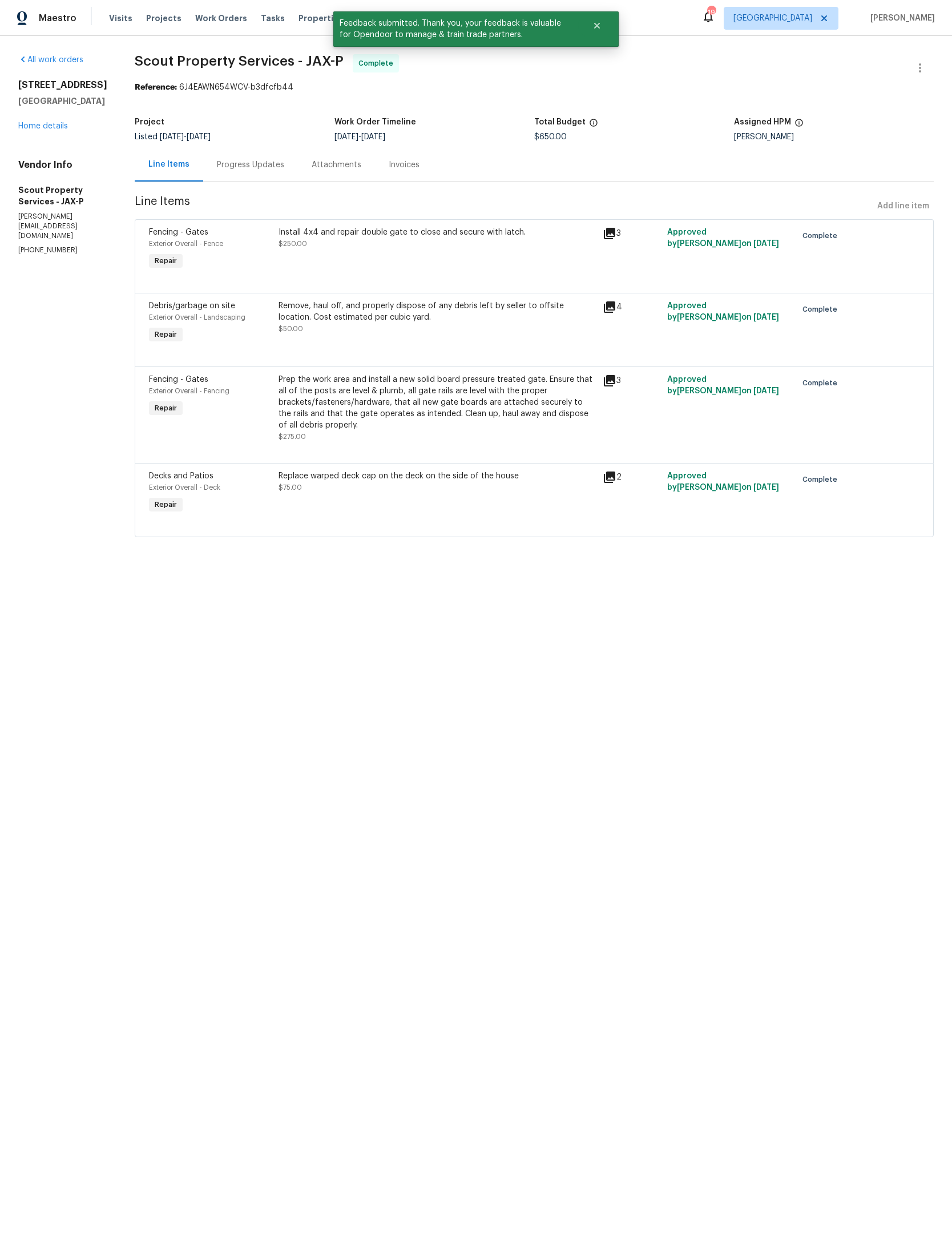
click at [215, 19] on span "Work Orders" at bounding box center [221, 18] width 52 height 11
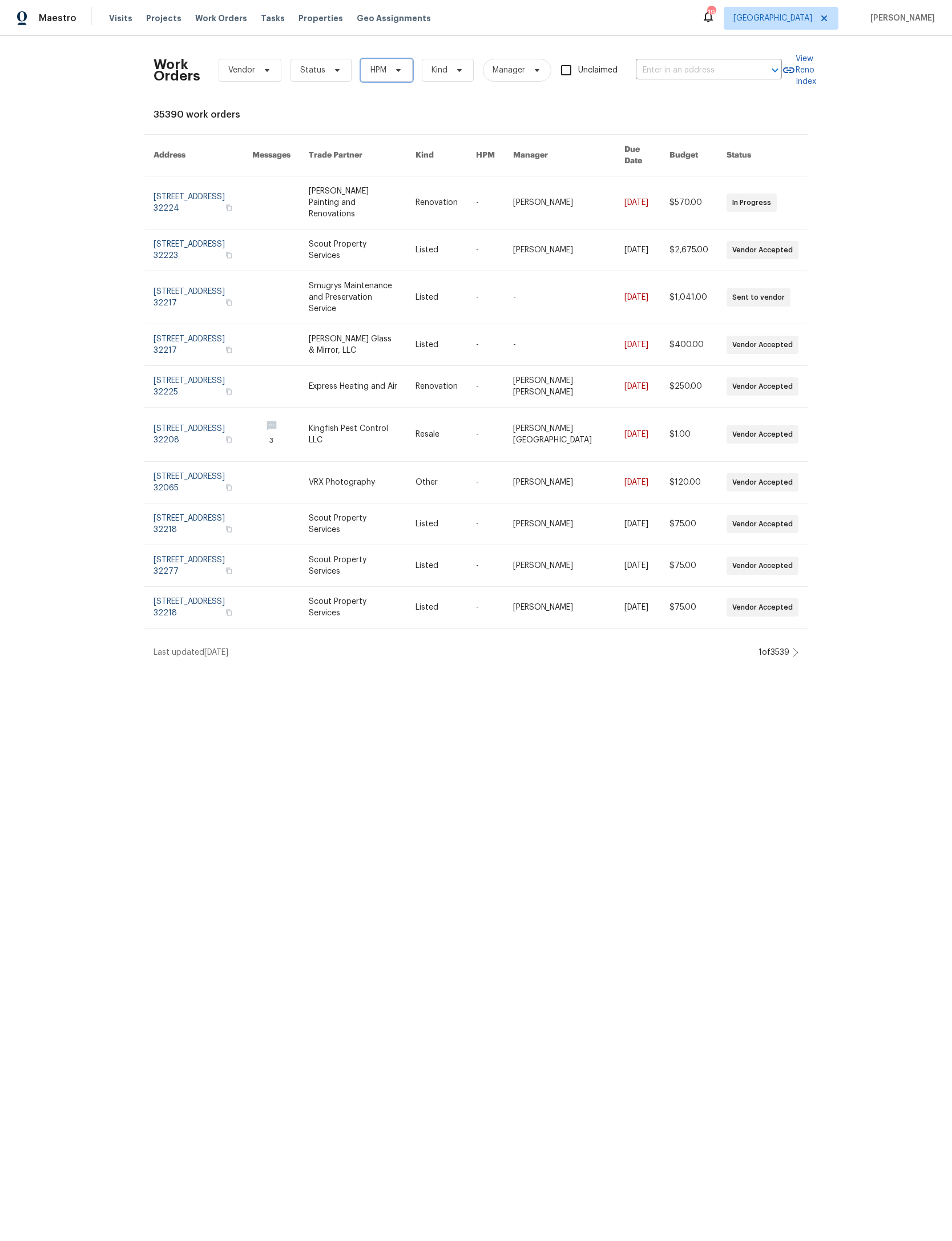
click at [403, 69] on icon at bounding box center [398, 70] width 9 height 9
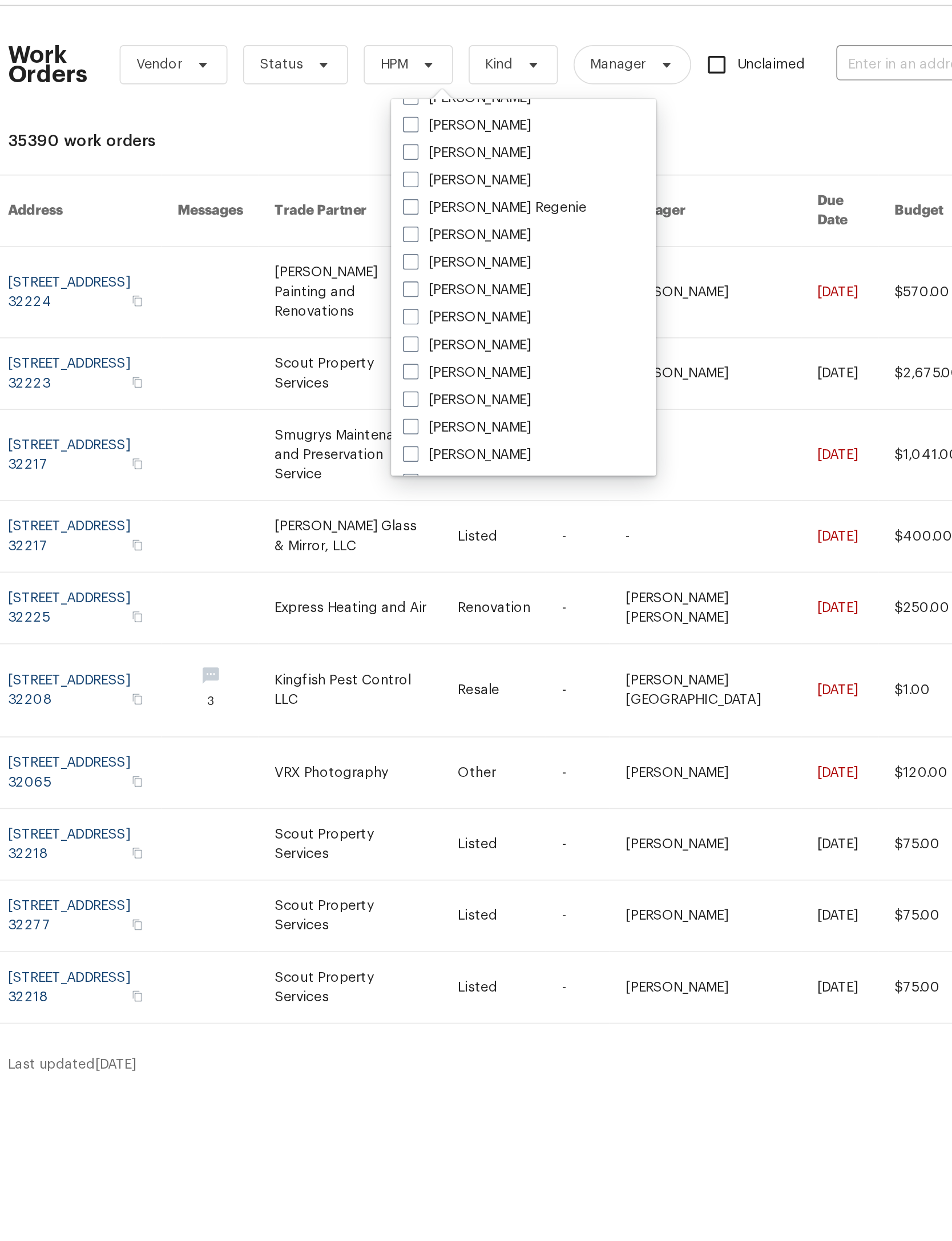
scroll to position [133, 0]
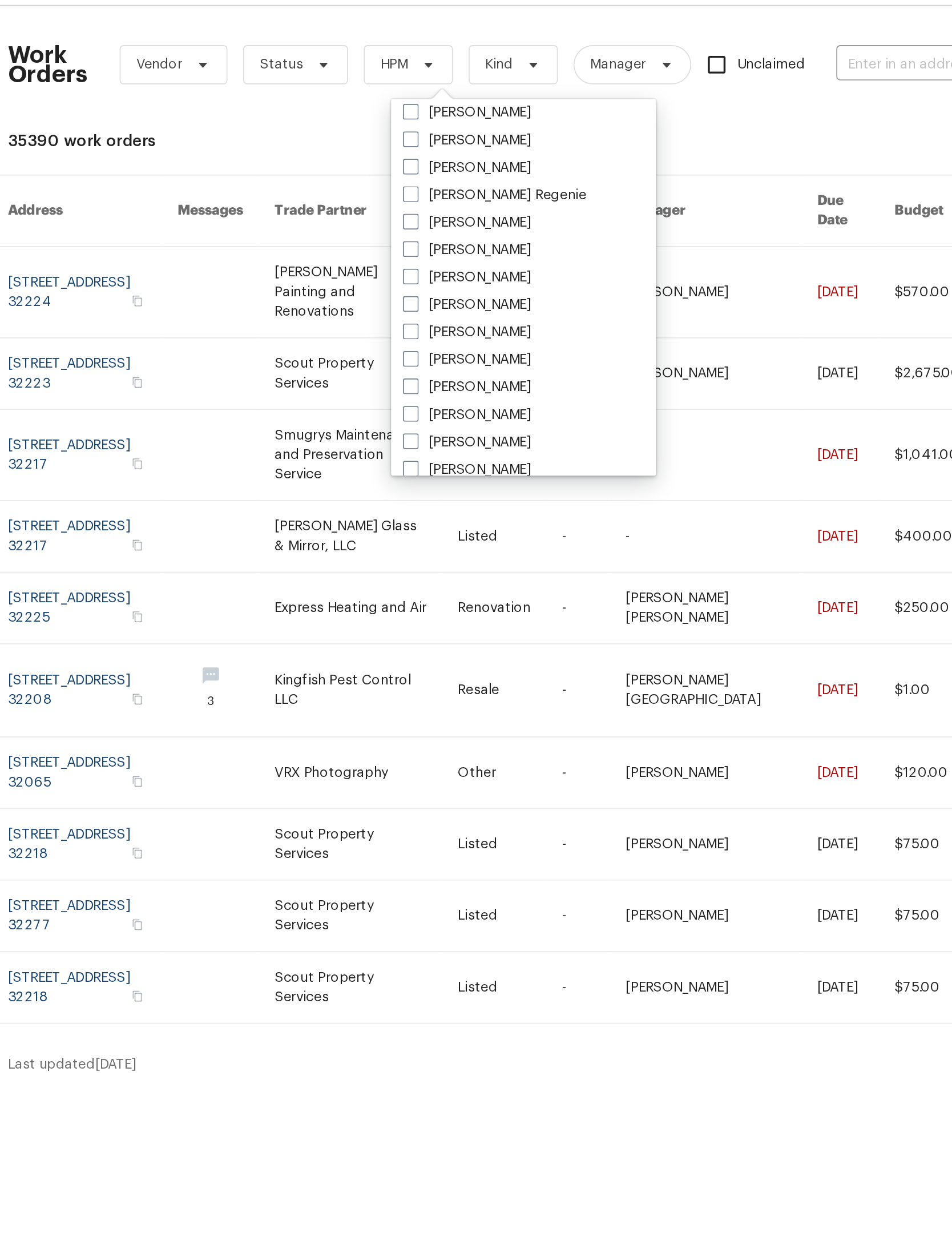
click at [383, 189] on label "[PERSON_NAME]" at bounding box center [420, 194] width 75 height 11
click at [383, 189] on input "[PERSON_NAME]" at bounding box center [386, 192] width 7 height 7
checkbox input "true"
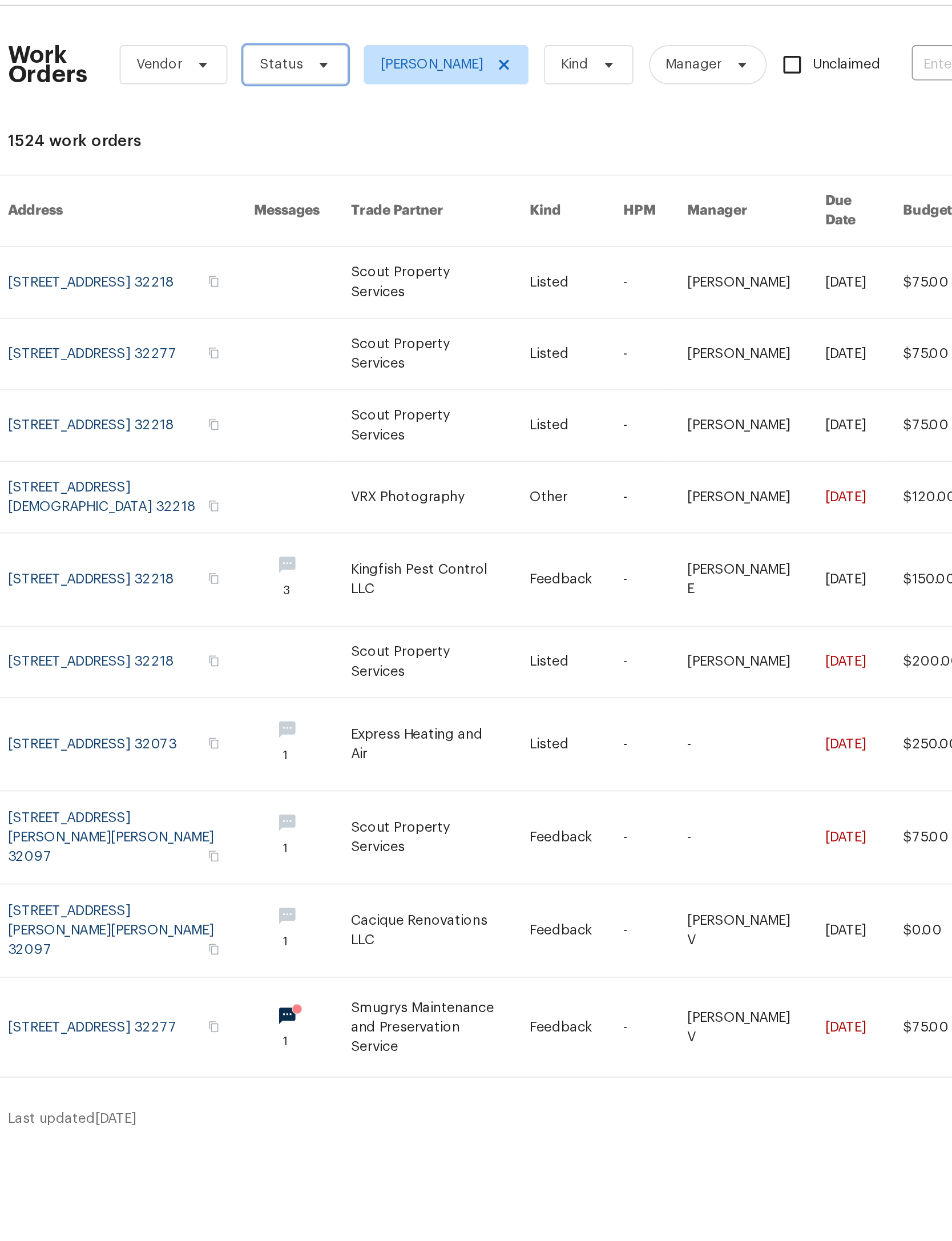
click at [333, 65] on icon at bounding box center [338, 70] width 9 height 9
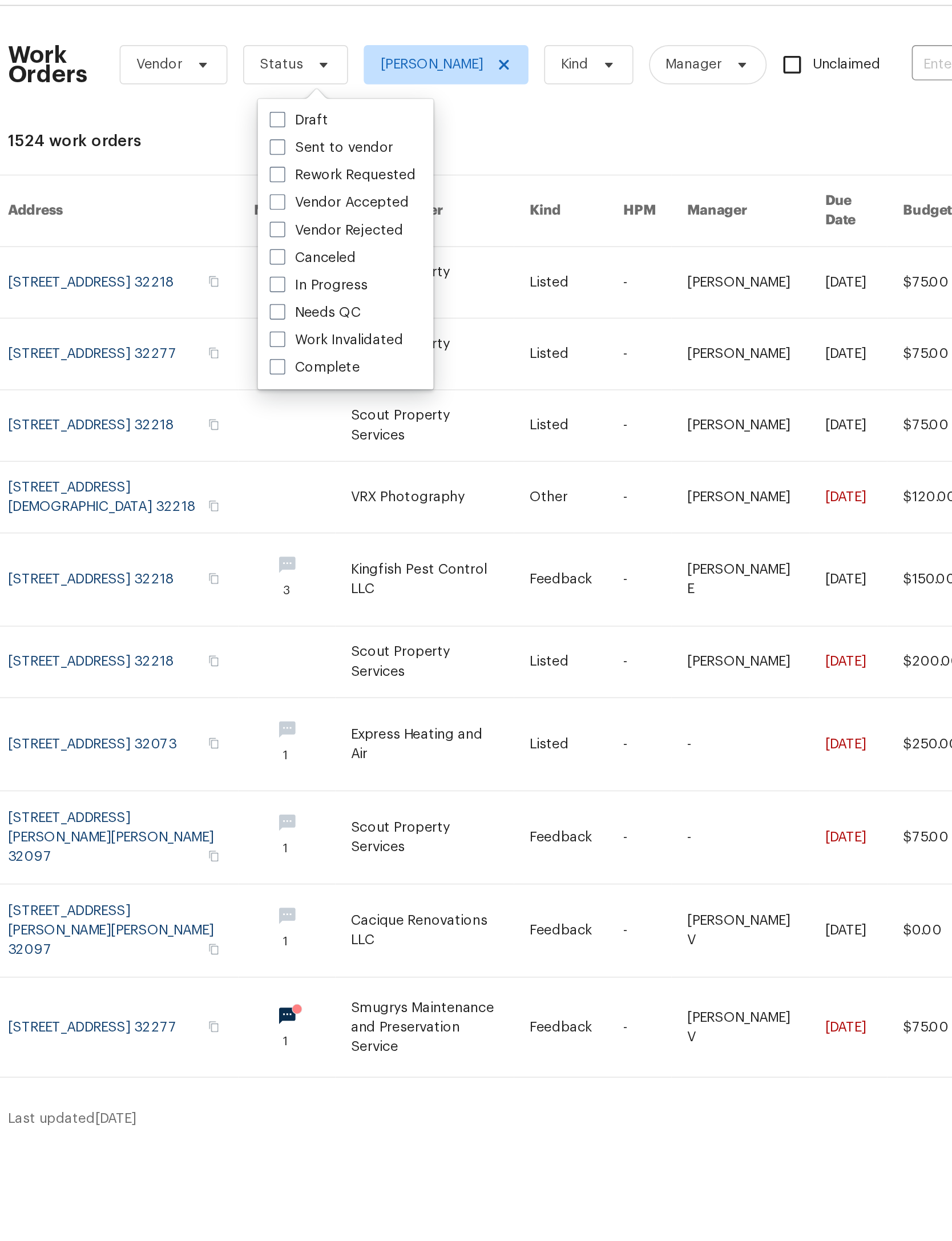
click at [306, 209] on label "Needs QC" at bounding box center [332, 215] width 53 height 11
click at [306, 209] on input "Needs QC" at bounding box center [309, 212] width 7 height 7
checkbox input "true"
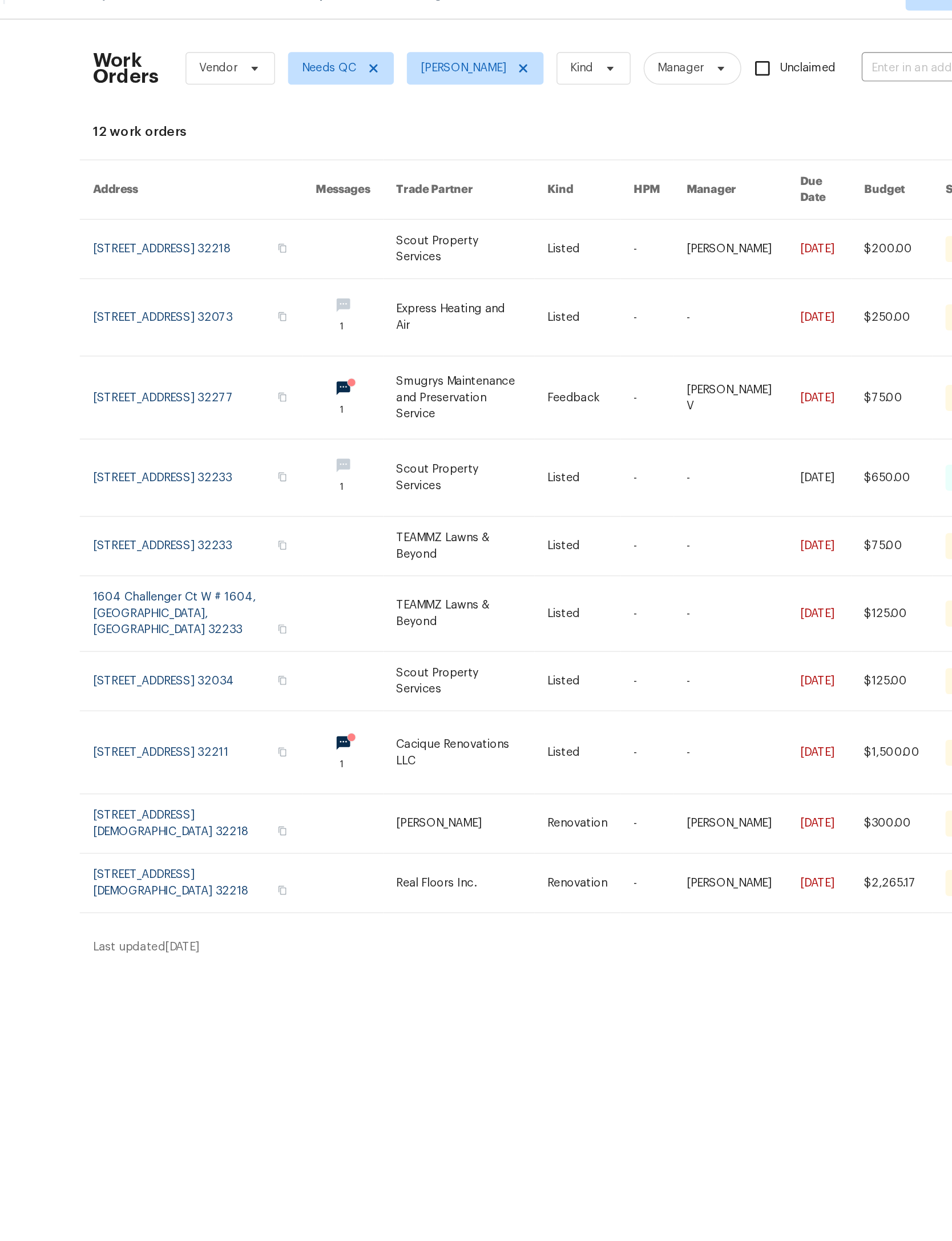
click at [367, 426] on link at bounding box center [420, 406] width 106 height 41
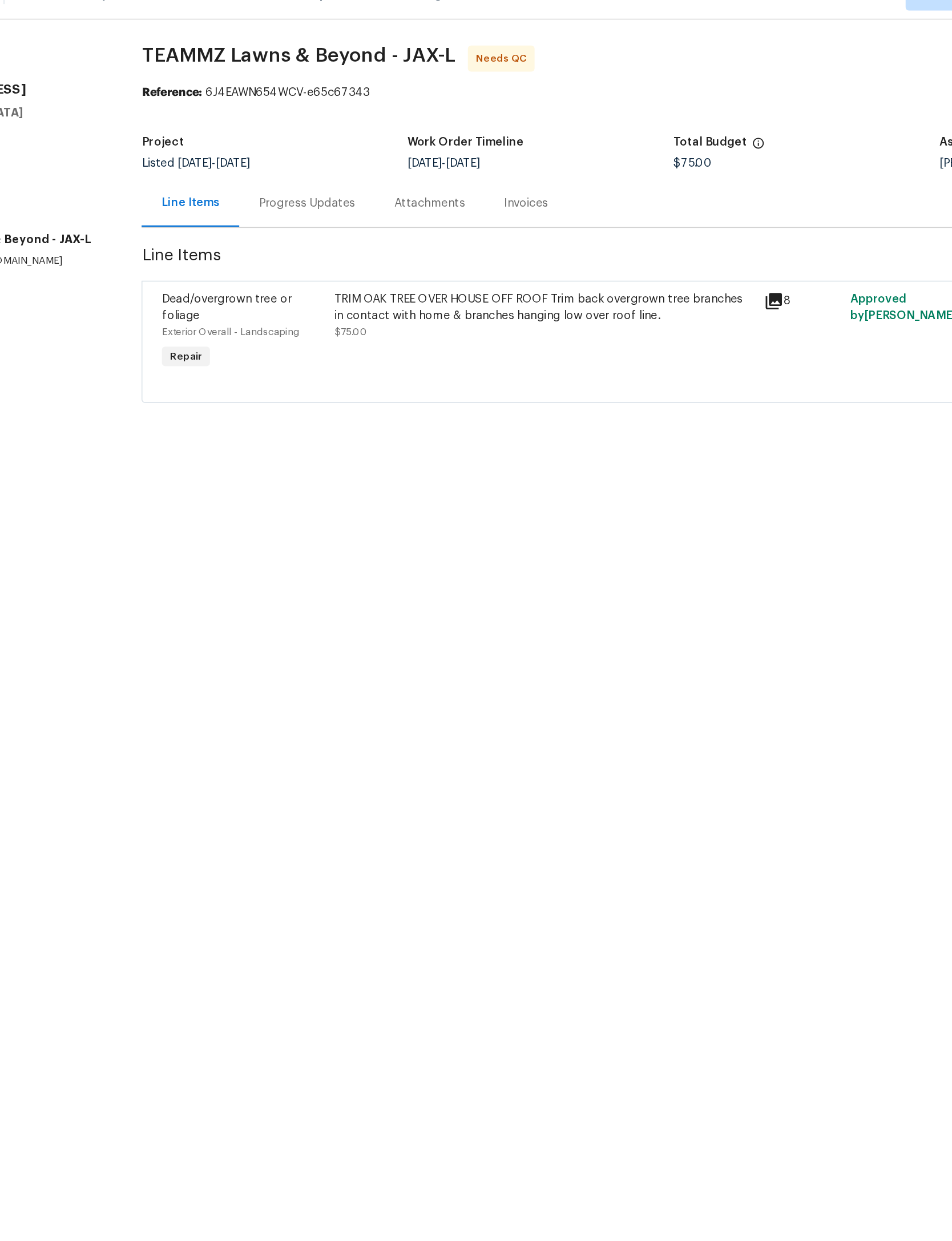
click at [391, 229] on div "TRIM OAK TREE OVER HOUSE OFF ROOF Trim back overgrown tree branches in contact …" at bounding box center [471, 243] width 295 height 34
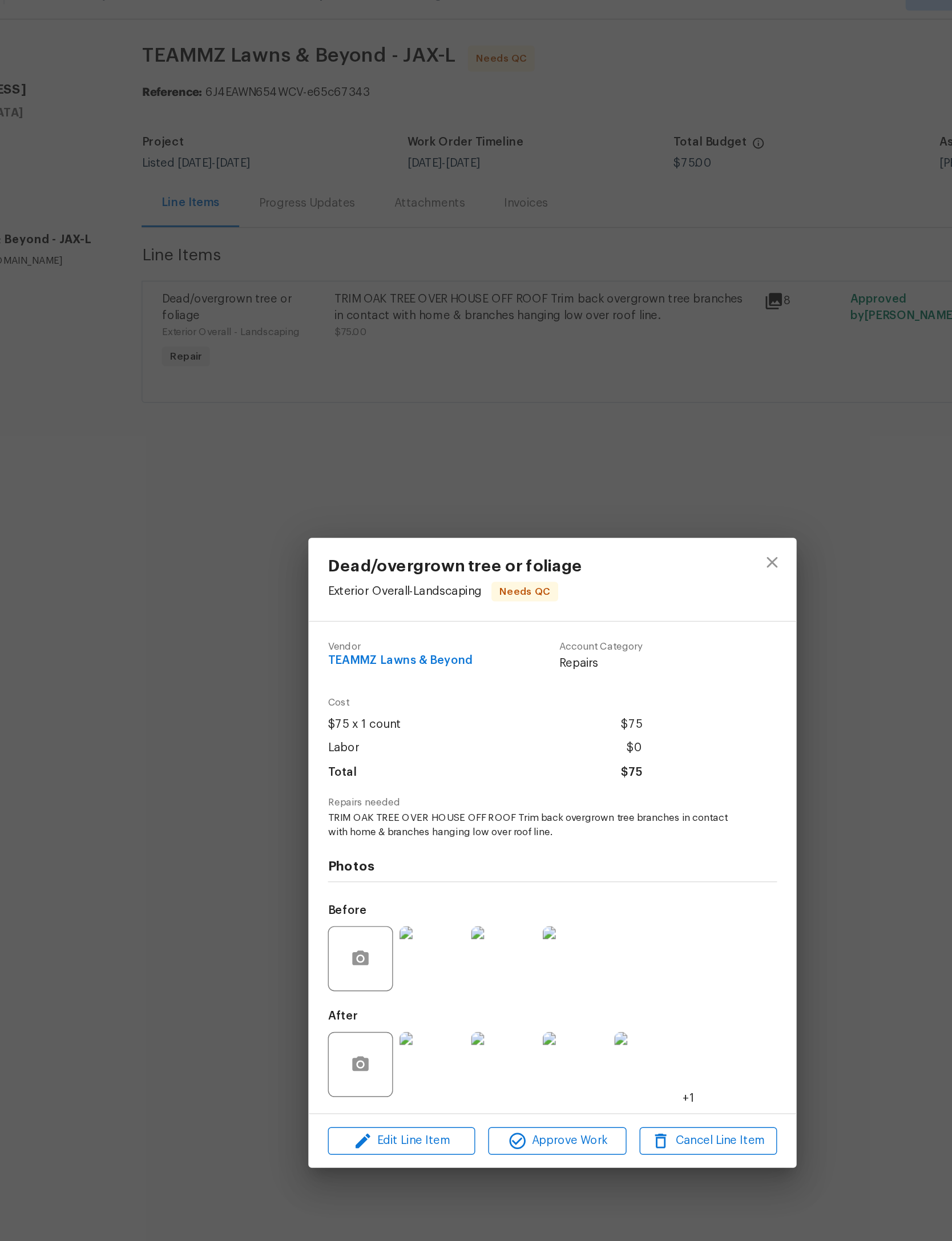
click at [368, 776] on img at bounding box center [391, 769] width 46 height 46
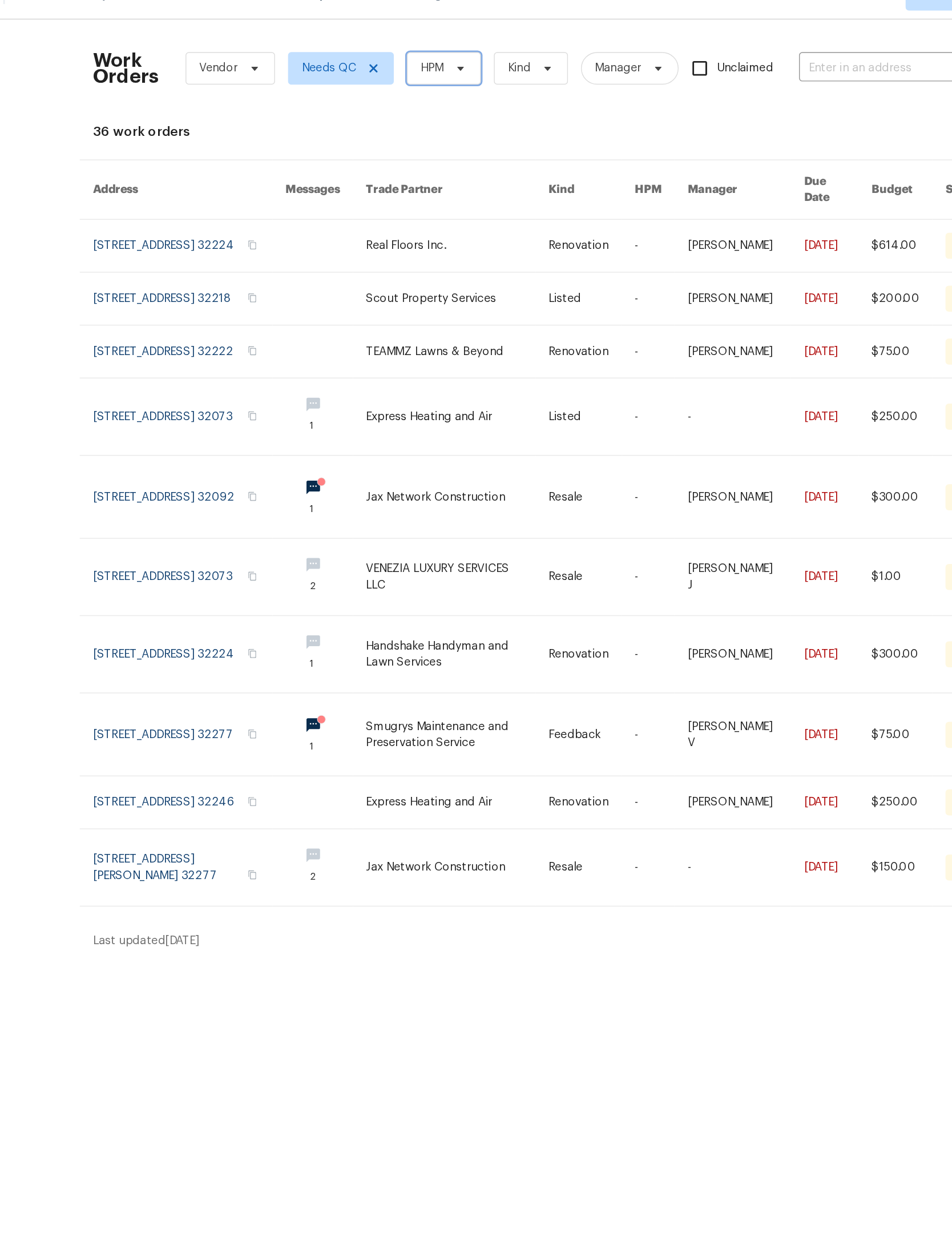
click at [407, 65] on icon at bounding box center [412, 70] width 9 height 9
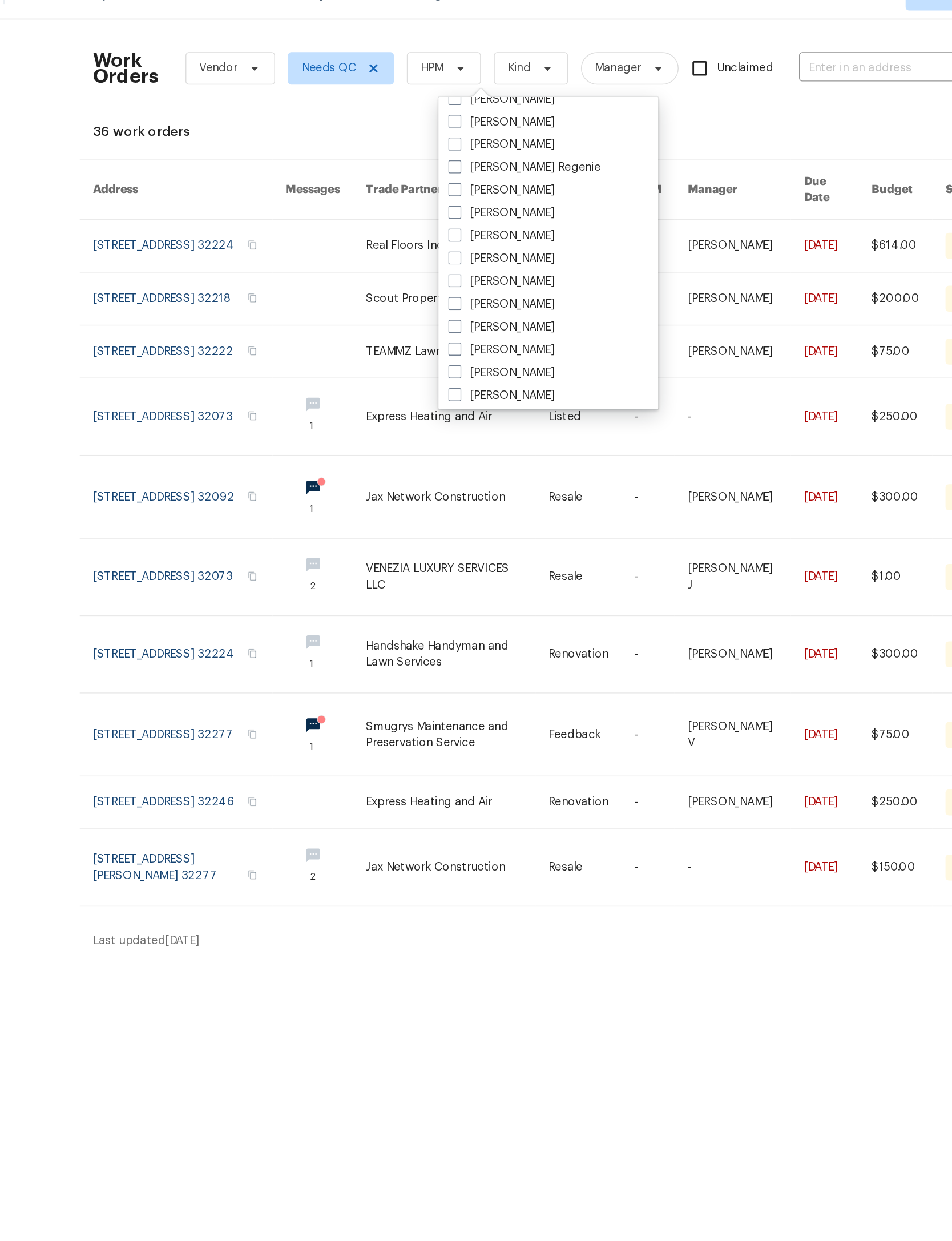
scroll to position [140, 0]
click at [403, 181] on label "[PERSON_NAME]" at bounding box center [440, 187] width 75 height 11
click at [403, 181] on input "[PERSON_NAME]" at bounding box center [406, 185] width 7 height 7
checkbox input "true"
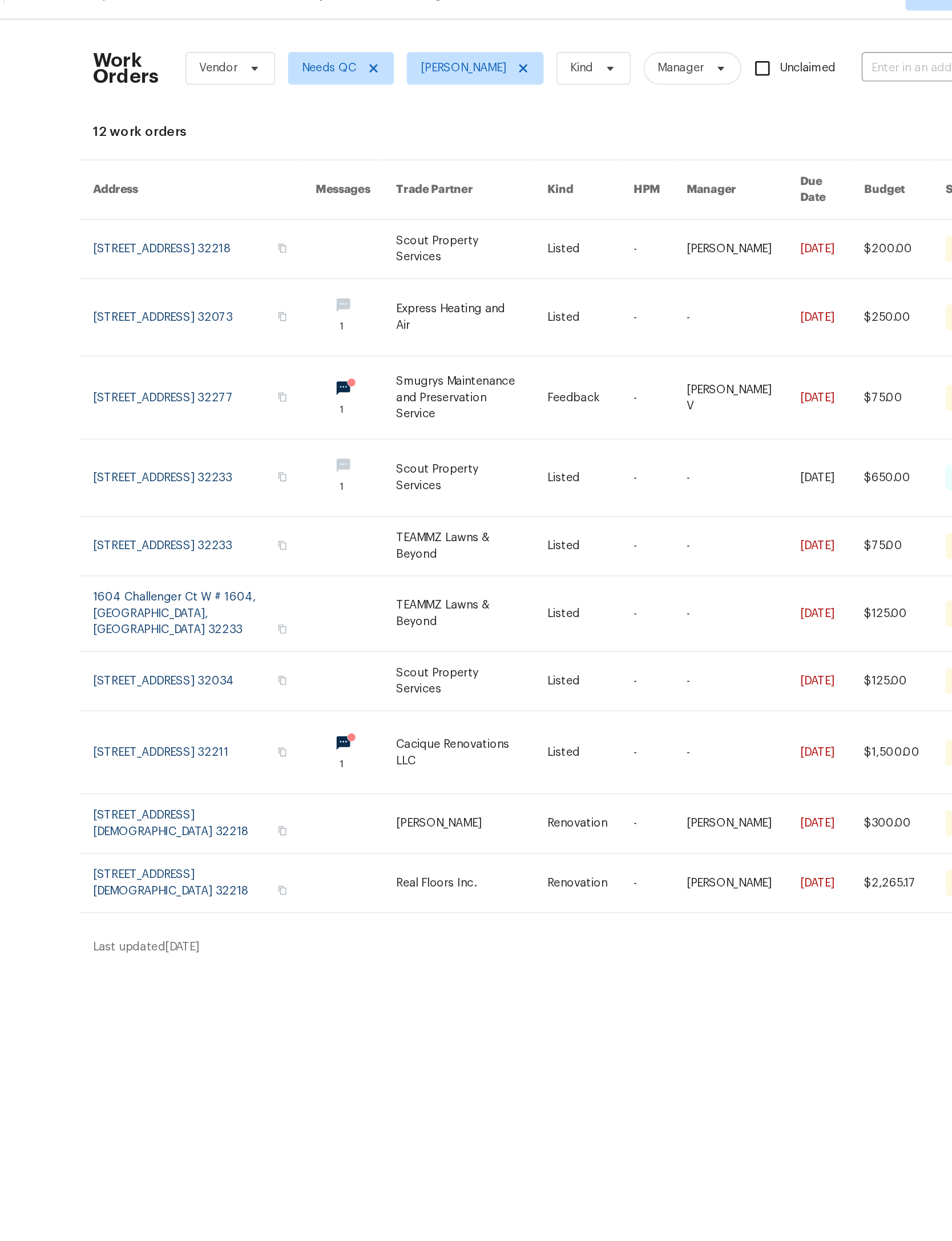
click at [367, 479] on link at bounding box center [420, 453] width 106 height 53
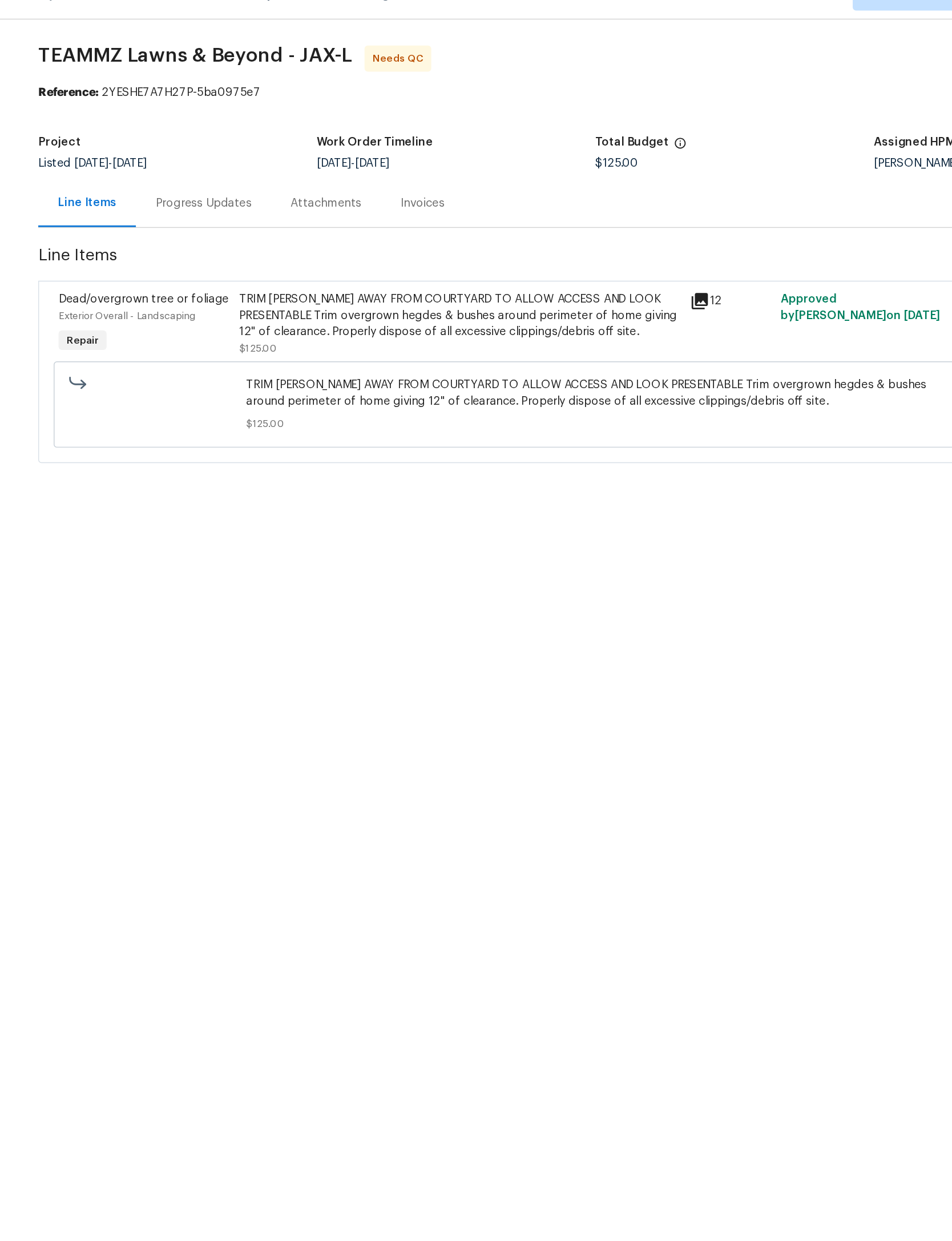
click at [401, 230] on div "TRIM BUSH AWAY FROM COURTYARD TO ALLOW ACCESS AND LOOK PRESENTABLE Trim overgro…" at bounding box center [448, 243] width 310 height 34
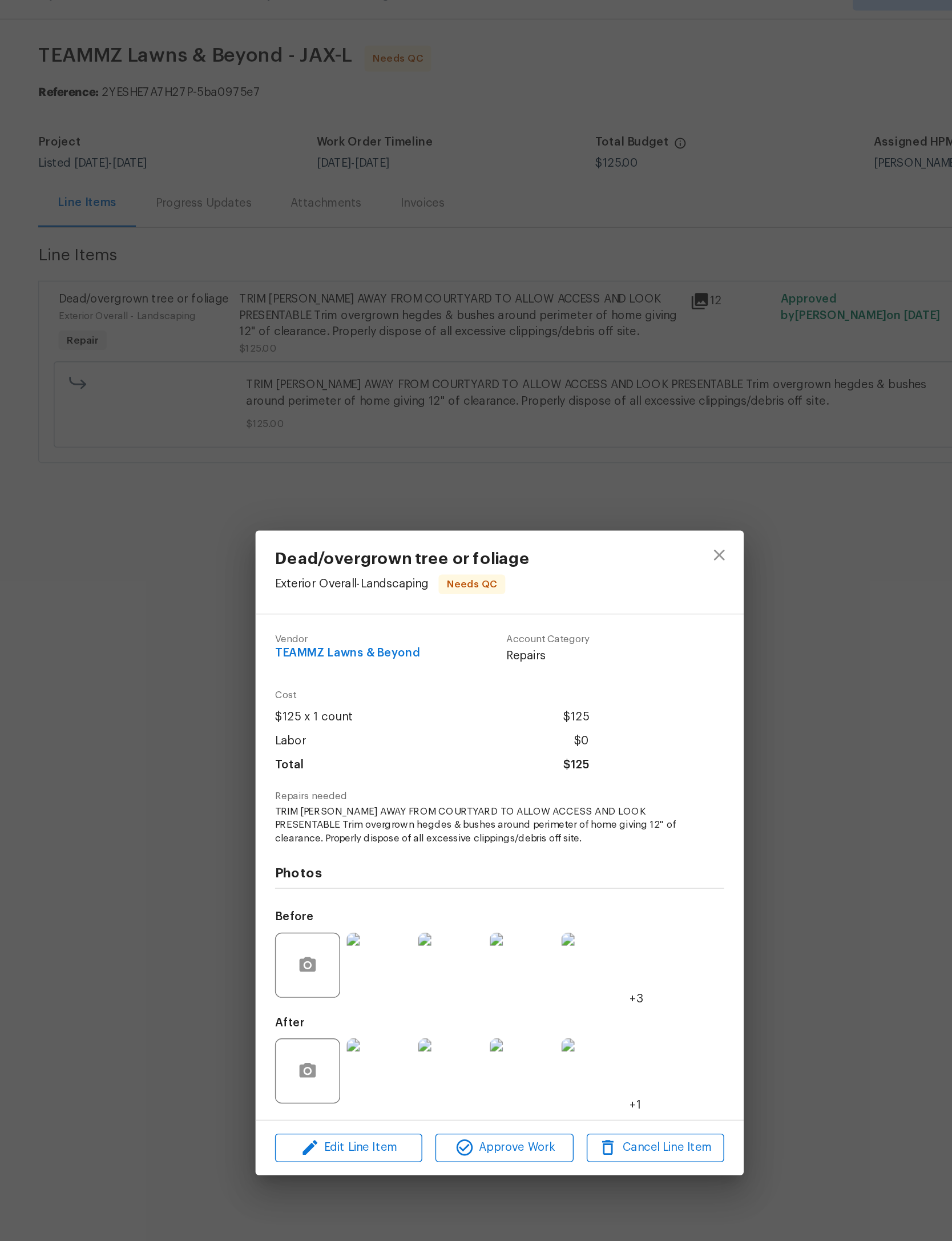
click at [419, 791] on img at bounding box center [442, 774] width 46 height 46
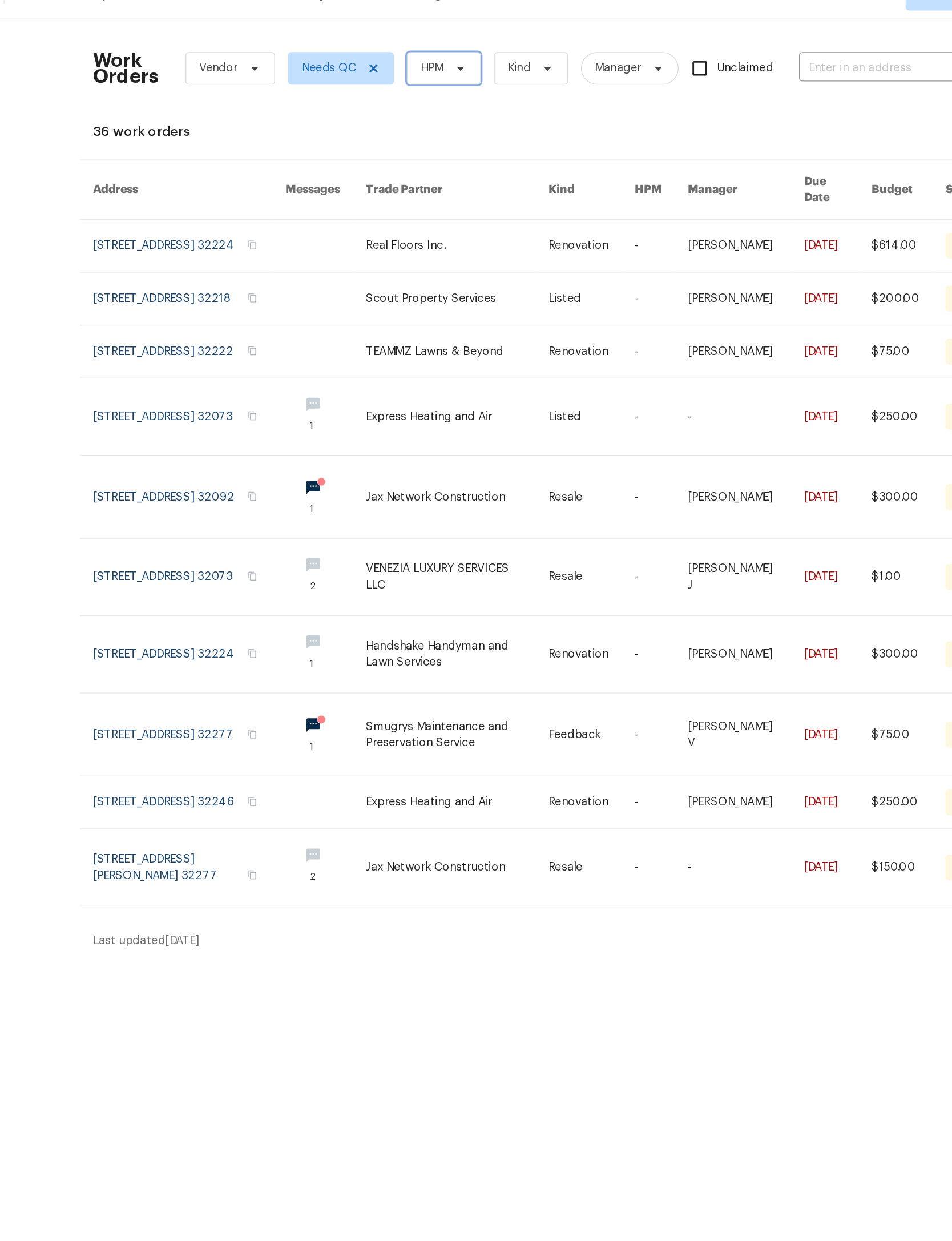
click at [374, 59] on span "HPM" at bounding box center [400, 70] width 52 height 23
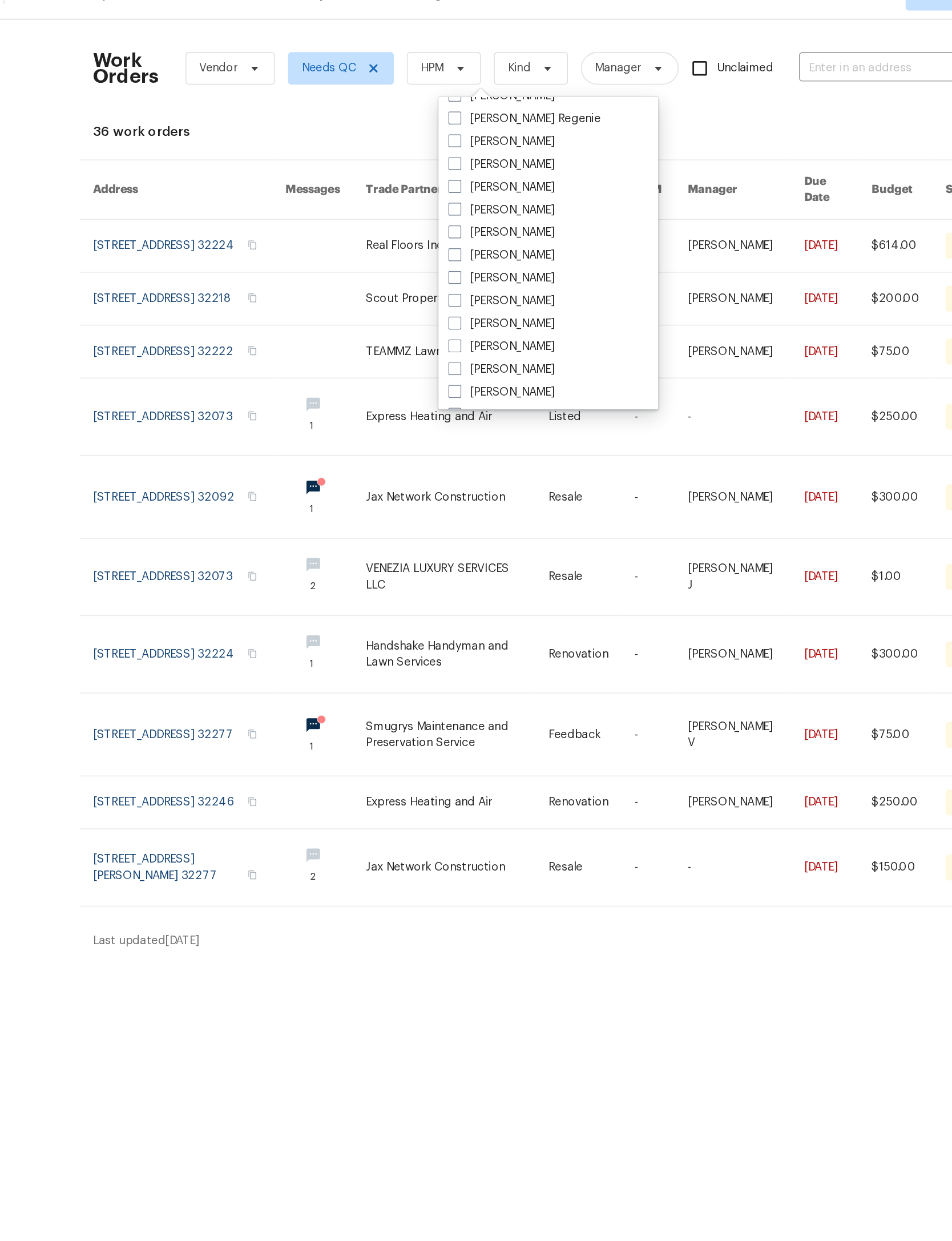
scroll to position [172, 0]
click at [403, 149] on label "[PERSON_NAME]" at bounding box center [440, 155] width 75 height 11
click at [403, 149] on input "[PERSON_NAME]" at bounding box center [406, 152] width 7 height 7
checkbox input "true"
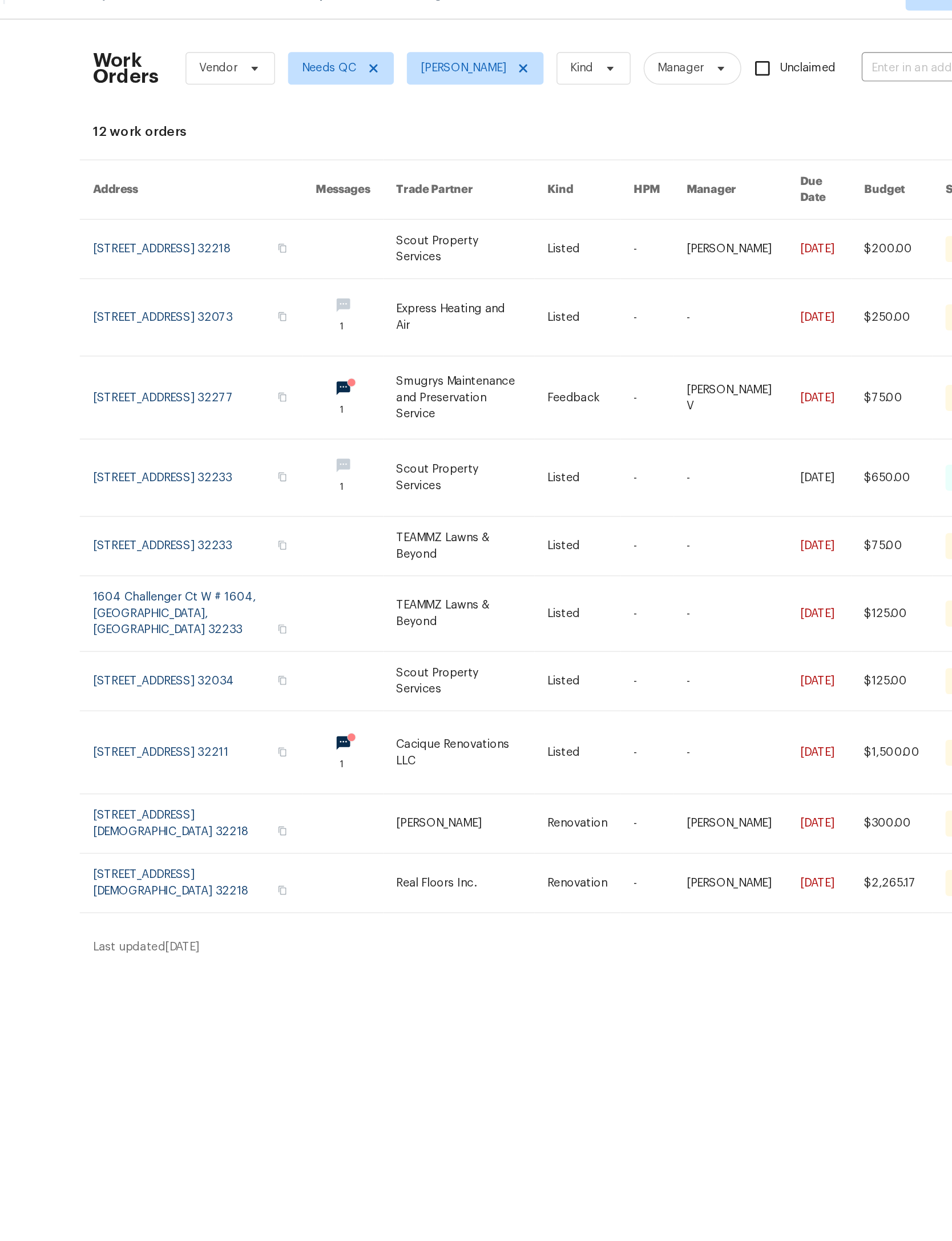
click at [367, 426] on link at bounding box center [420, 406] width 106 height 41
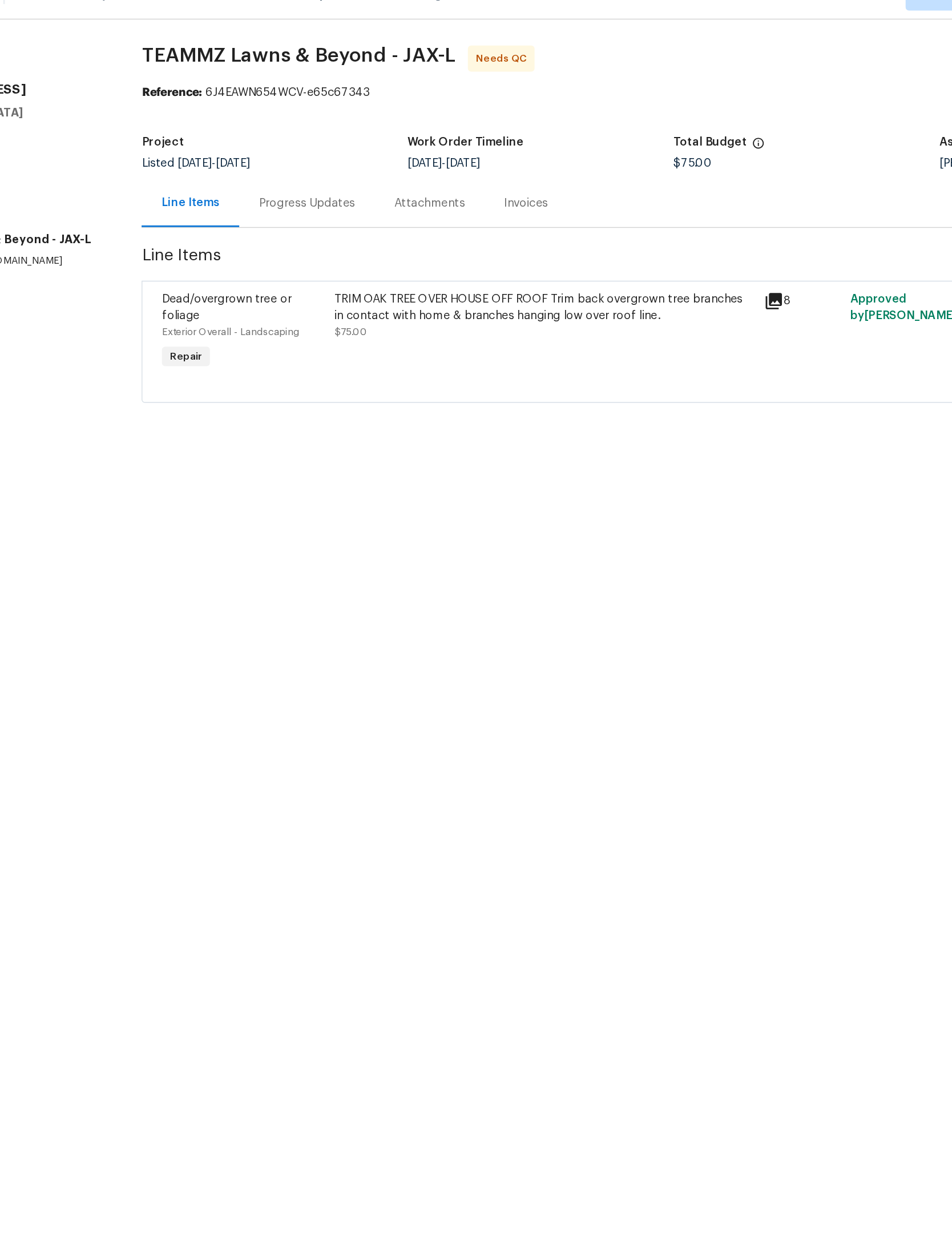
click at [414, 226] on div "TRIM OAK TREE OVER HOUSE OFF ROOF Trim back overgrown tree branches in contact …" at bounding box center [471, 237] width 295 height 23
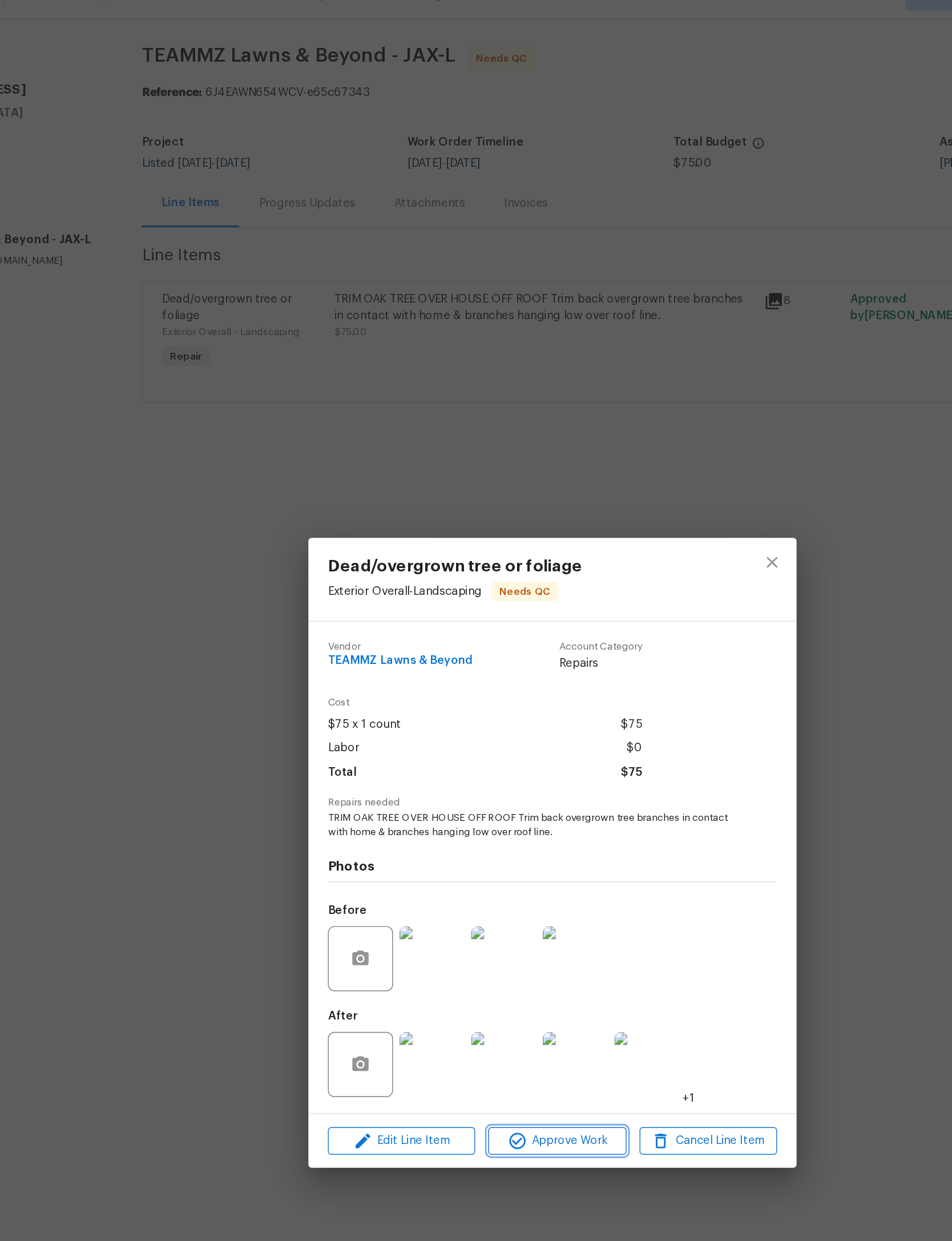
click at [435, 830] on span "Approve Work" at bounding box center [480, 823] width 90 height 14
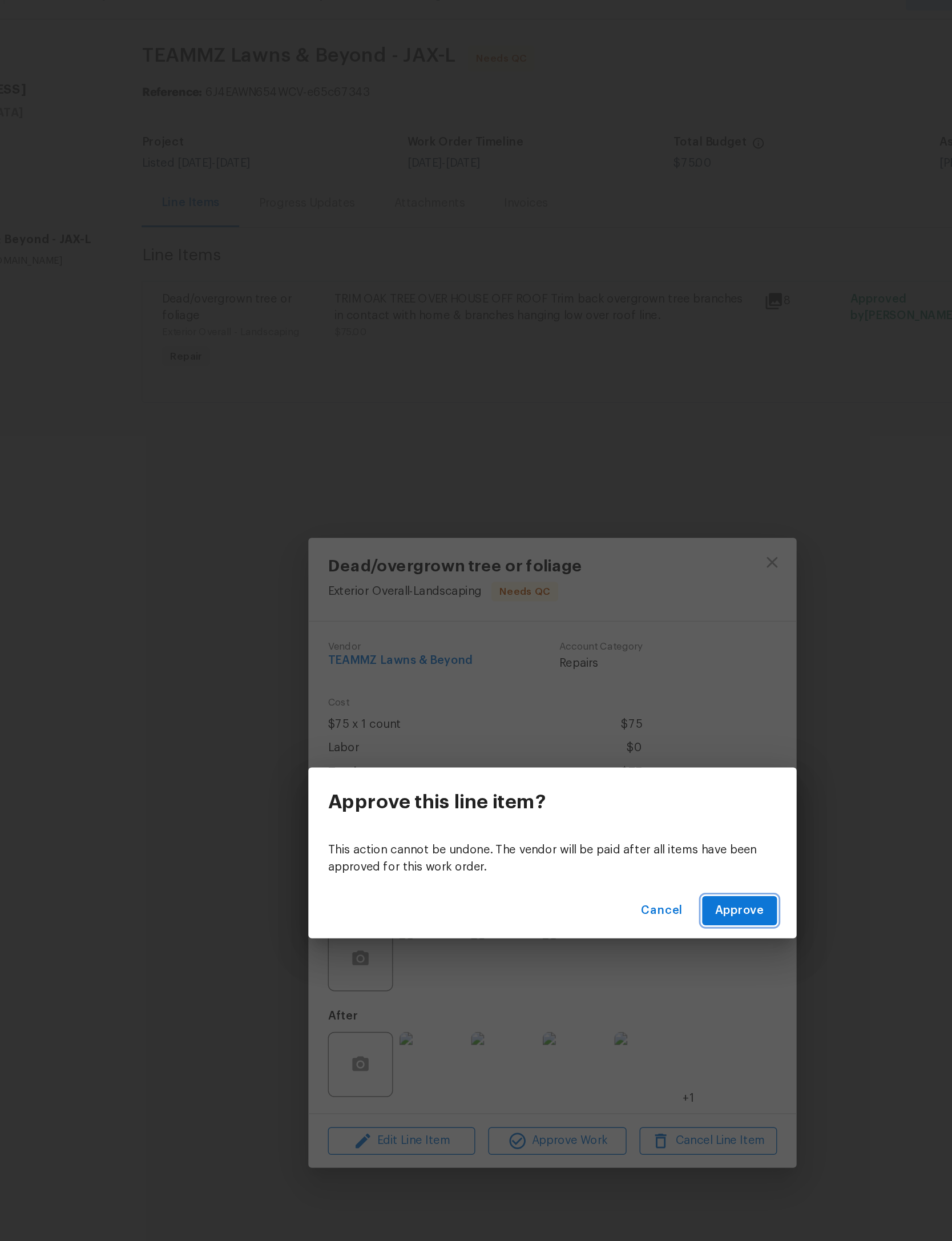
click at [590, 654] on span "Approve" at bounding box center [607, 661] width 34 height 14
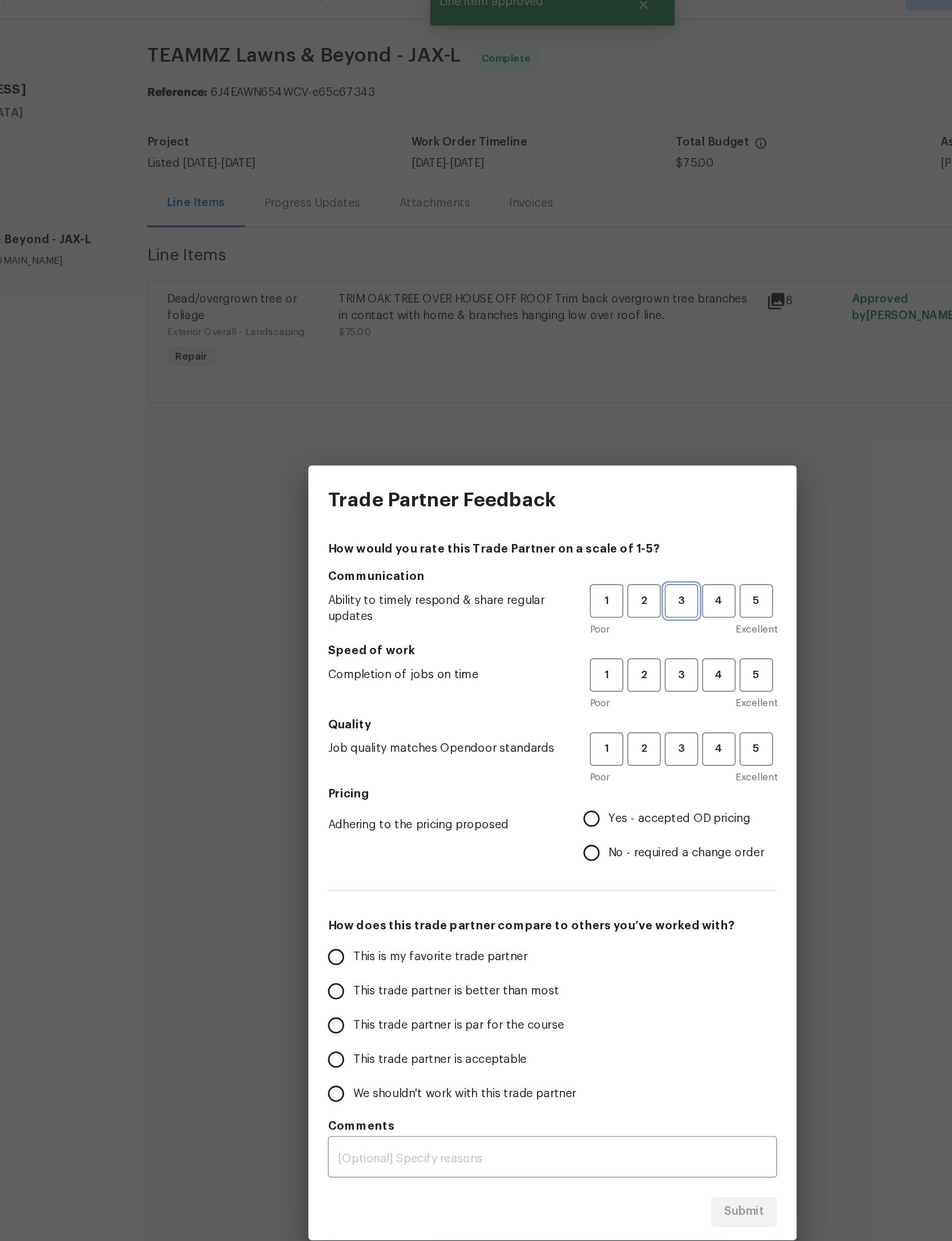
click at [556, 437] on span "3" at bounding box center [566, 443] width 21 height 13
click at [556, 489] on span "3" at bounding box center [566, 495] width 21 height 13
click at [556, 541] on span "3" at bounding box center [566, 548] width 21 height 13
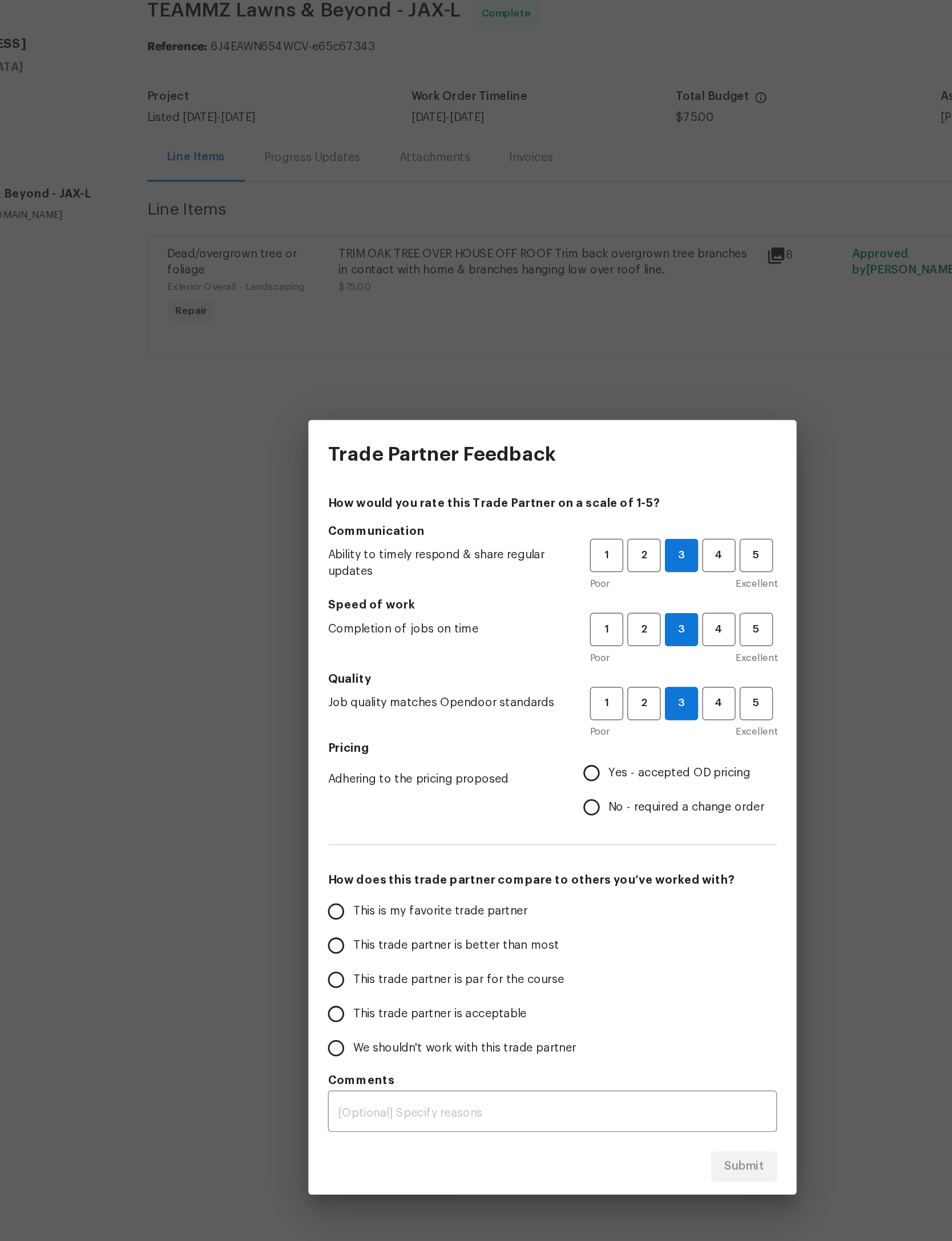
click at [491, 585] on label "Yes - accepted OD pricing" at bounding box center [558, 596] width 133 height 24
click at [491, 585] on input "Yes - accepted OD pricing" at bounding box center [503, 596] width 24 height 24
radio input "true"
click at [336, 736] on span "This trade partner is par for the course" at bounding box center [409, 742] width 147 height 12
click at [321, 730] on input "This trade partner is par for the course" at bounding box center [324, 742] width 24 height 24
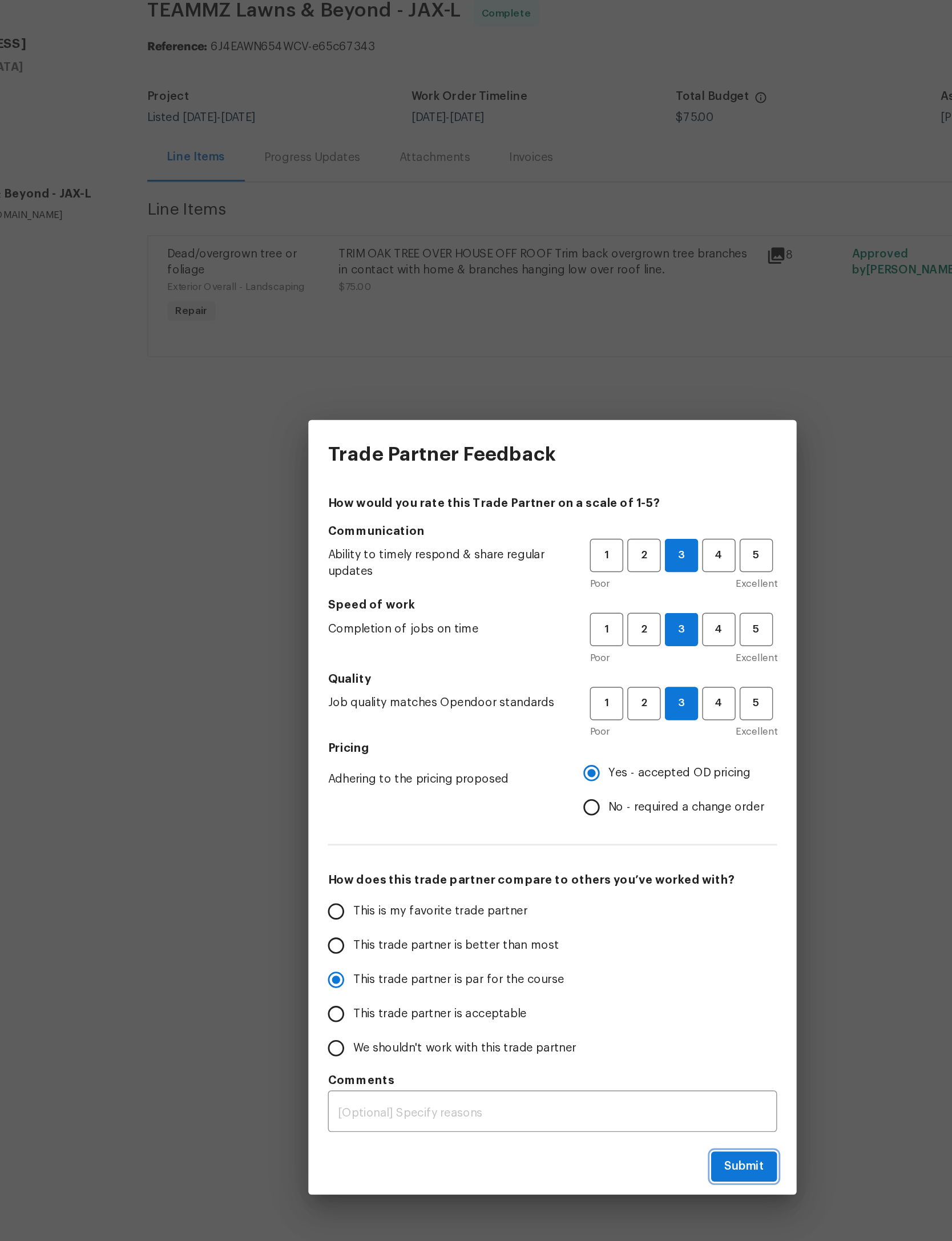
click at [596, 865] on span "Submit" at bounding box center [610, 873] width 28 height 14
radio input "true"
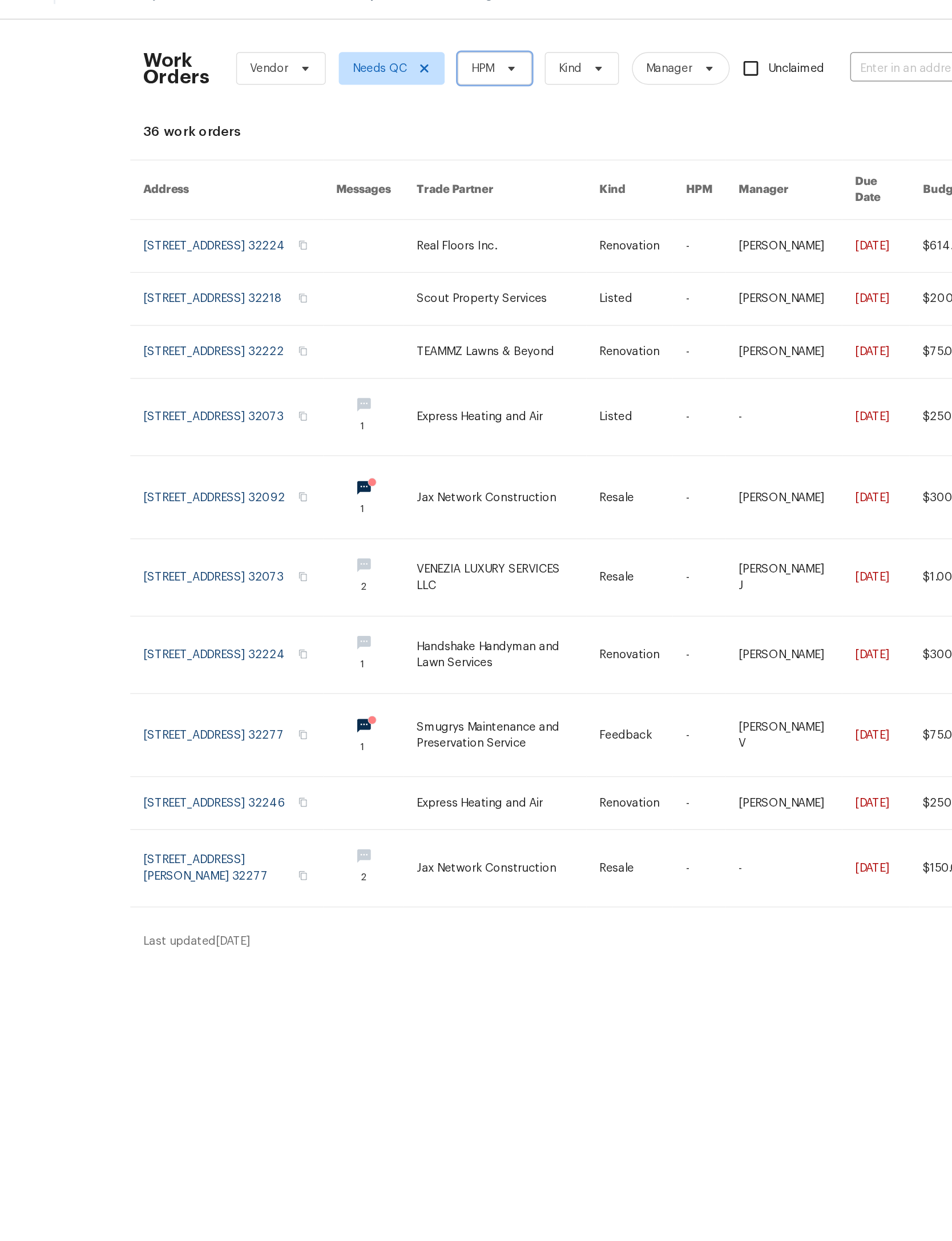
click at [404, 65] on span at bounding box center [410, 70] width 13 height 9
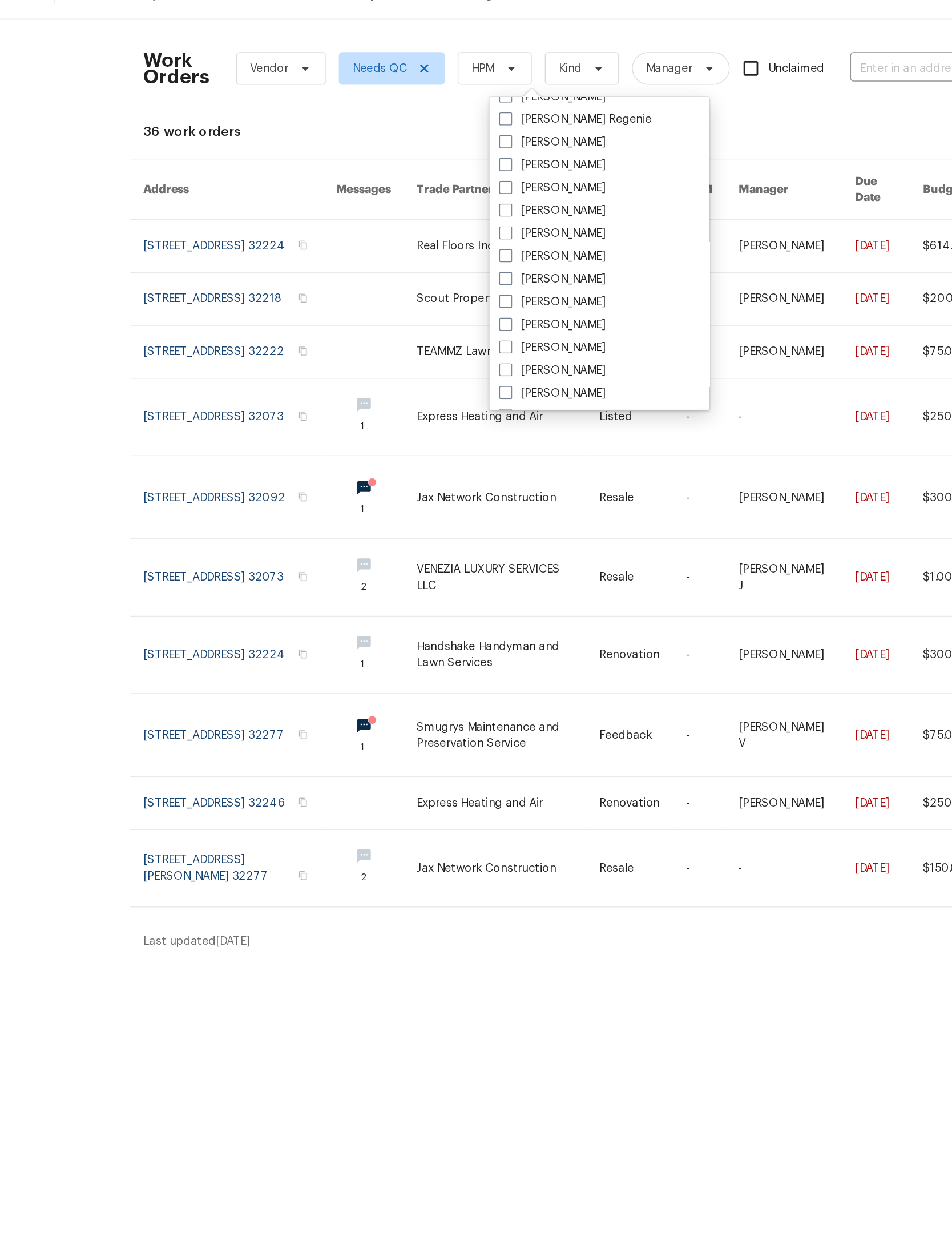
scroll to position [174, 0]
click at [416, 148] on label "[PERSON_NAME]" at bounding box center [440, 153] width 75 height 11
click at [410, 148] on input "[PERSON_NAME]" at bounding box center [406, 151] width 7 height 7
checkbox input "true"
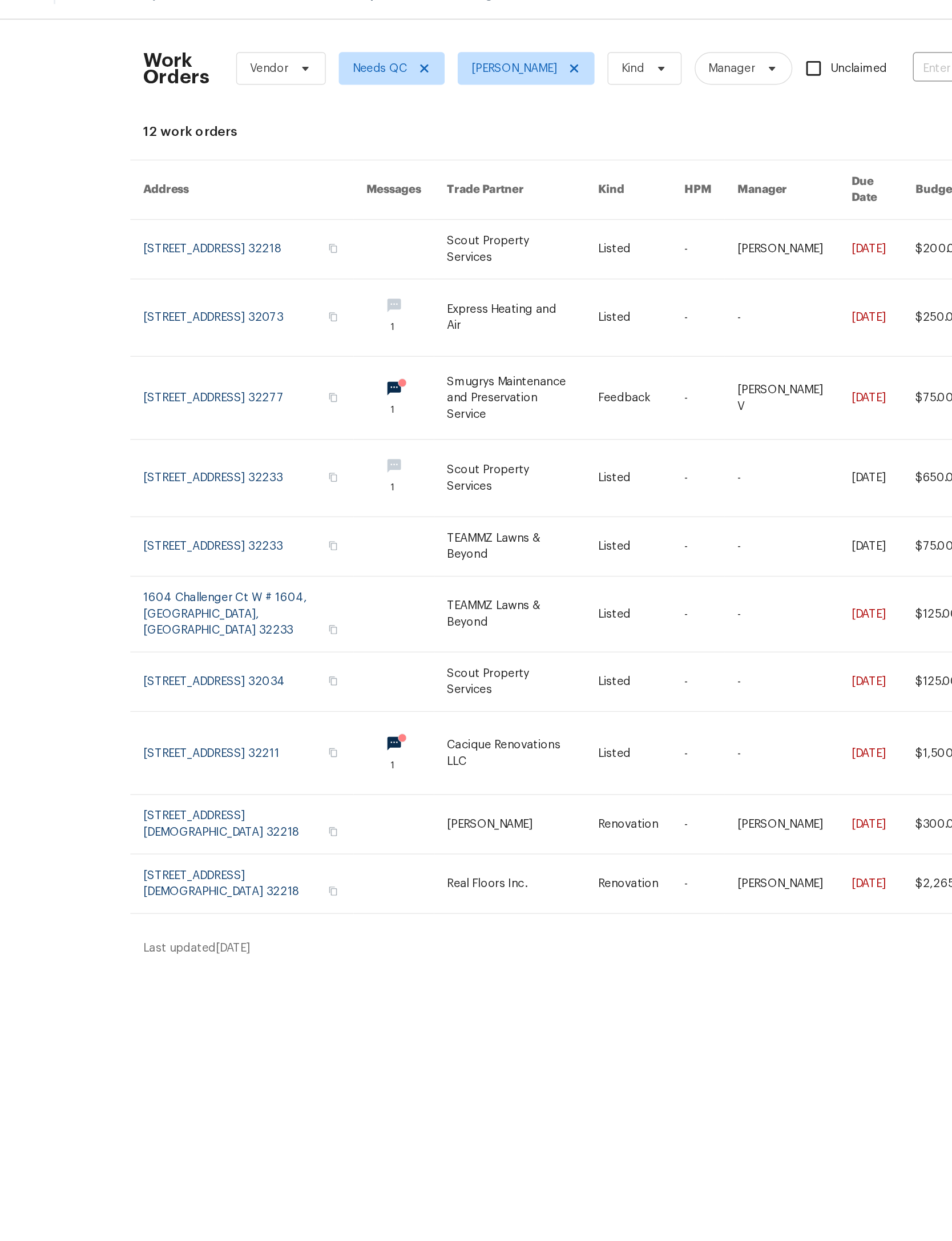
scroll to position [0, 26]
click at [367, 479] on link at bounding box center [420, 453] width 106 height 53
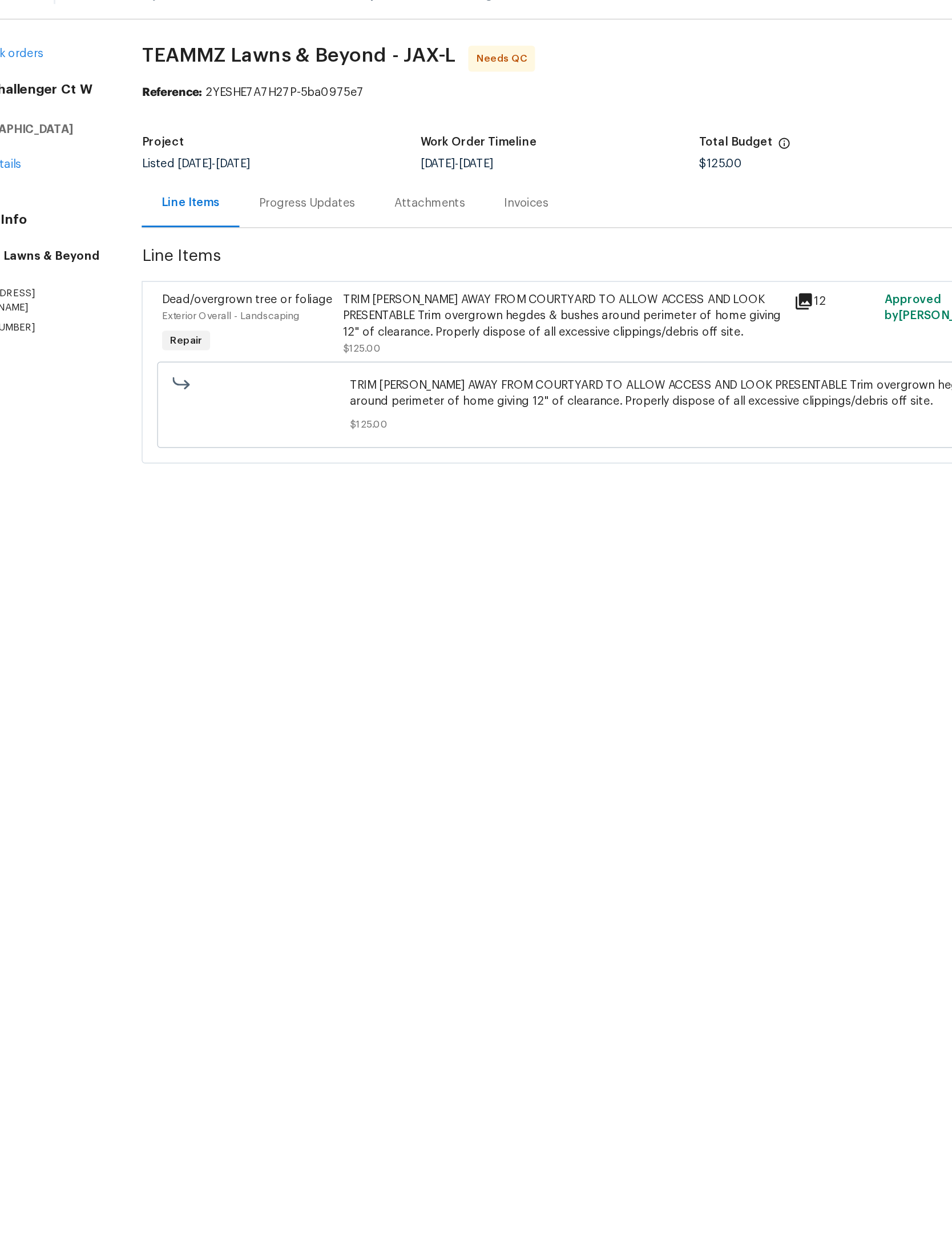
click at [418, 226] on div "TRIM BUSH AWAY FROM COURTYARD TO ALLOW ACCESS AND LOOK PRESENTABLE Trim overgro…" at bounding box center [448, 243] width 310 height 34
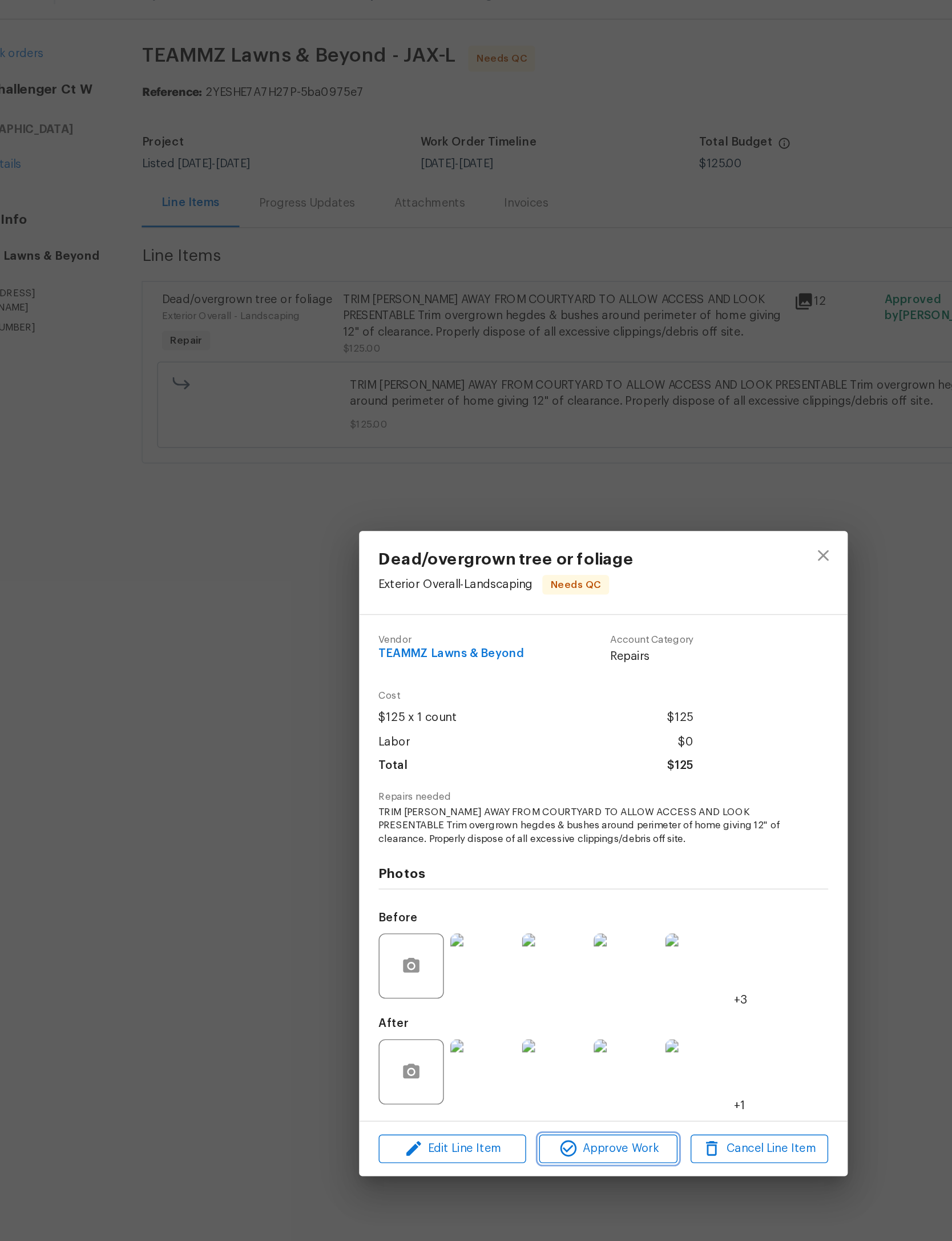
click at [435, 835] on span "Approve Work" at bounding box center [480, 828] width 90 height 14
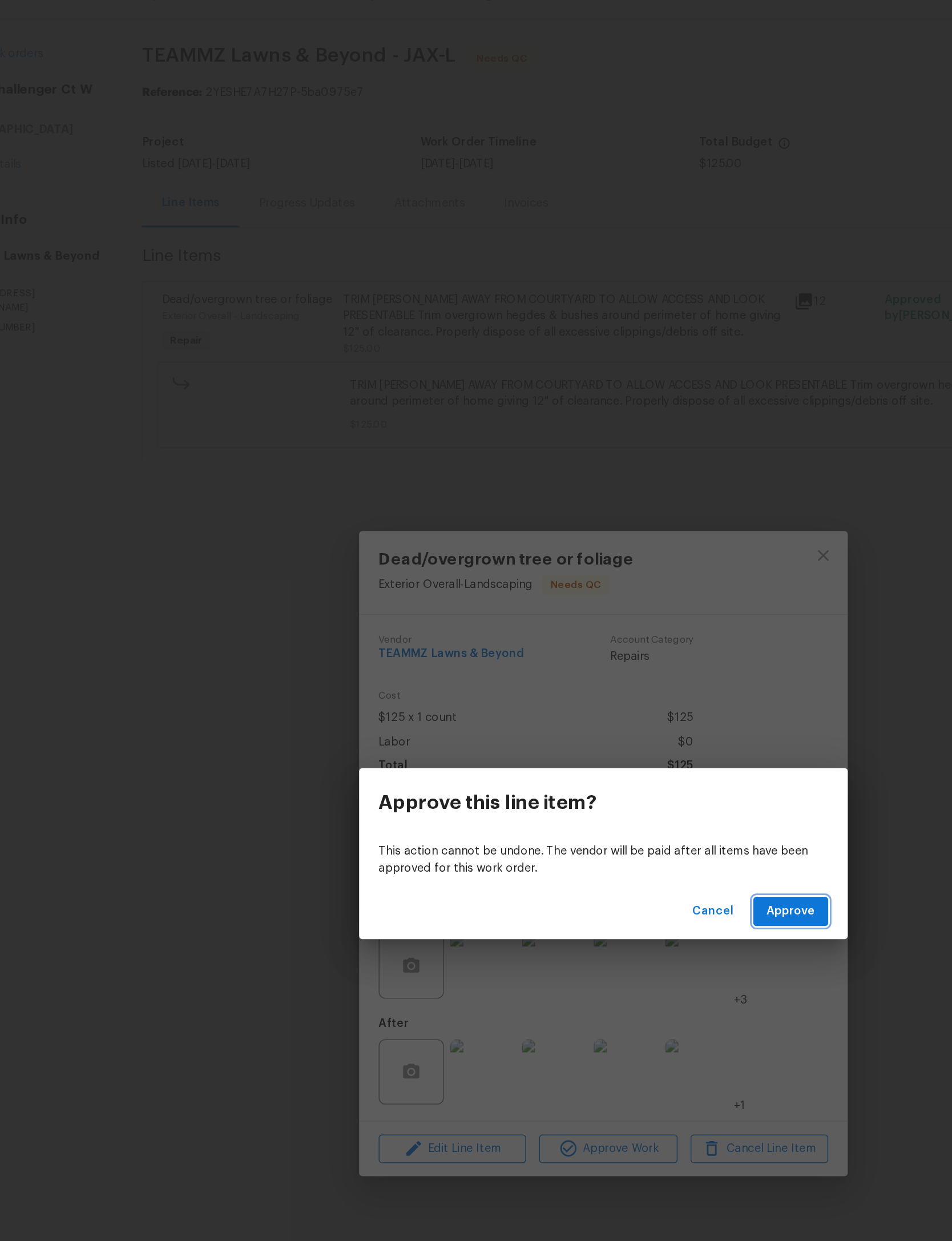
click at [590, 654] on span "Approve" at bounding box center [607, 661] width 34 height 14
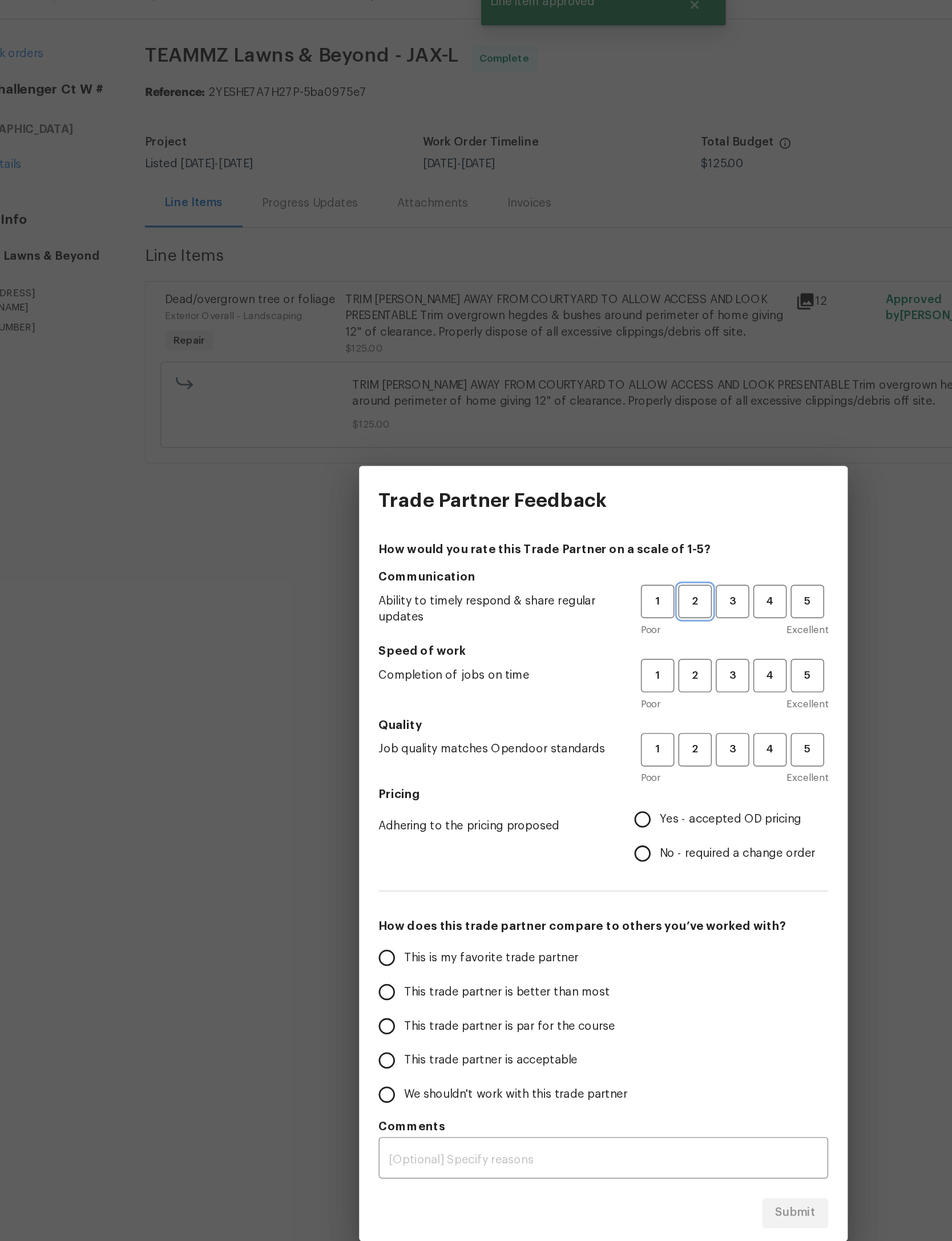
click at [528, 432] on button "2" at bounding box center [540, 444] width 24 height 24
click at [556, 437] on span "3" at bounding box center [566, 443] width 21 height 13
click at [556, 489] on span "3" at bounding box center [566, 495] width 21 height 13
click at [556, 541] on span "3" at bounding box center [566, 548] width 21 height 13
click at [529, 585] on label "Yes - accepted OD pricing" at bounding box center [558, 596] width 133 height 24
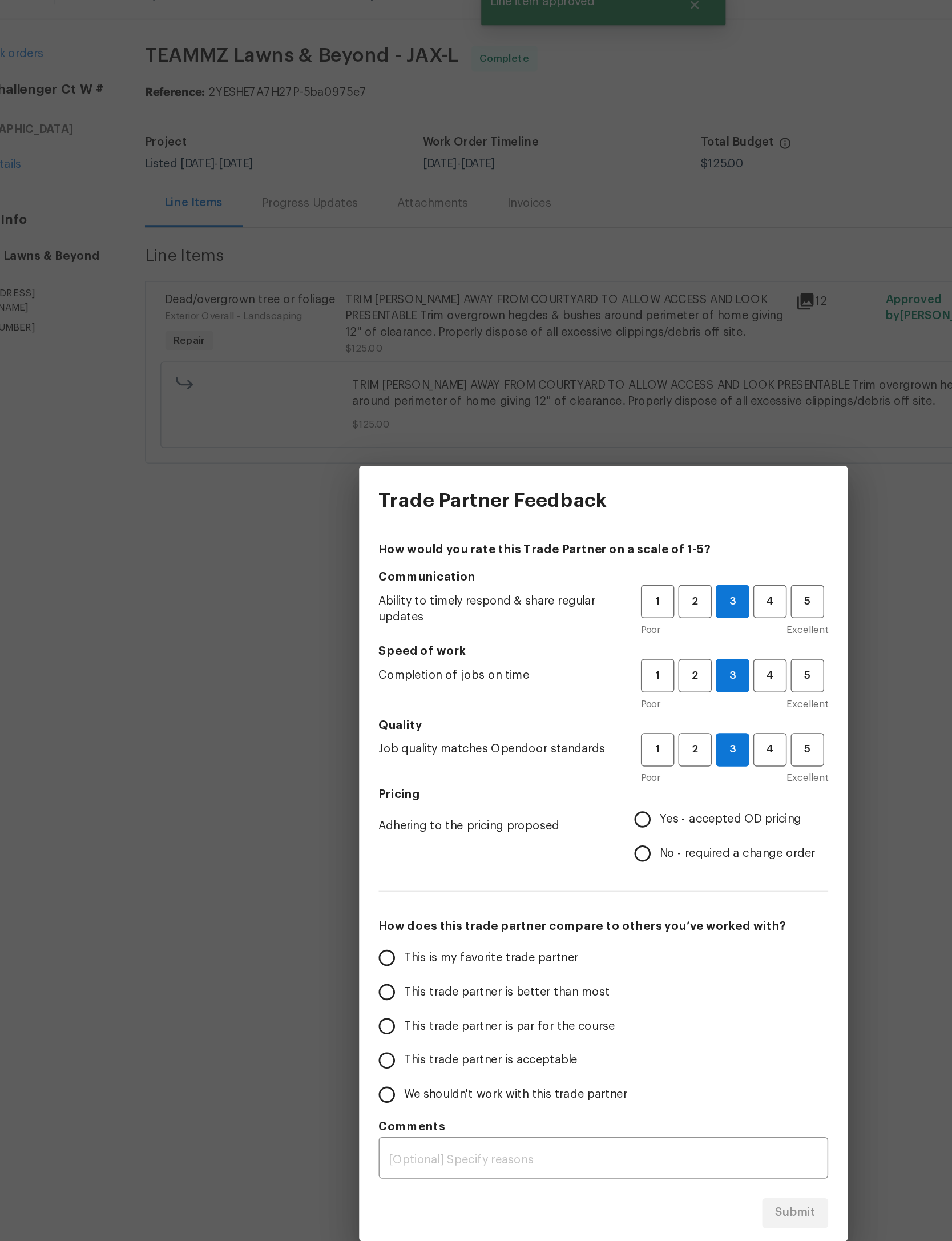
click at [515, 585] on input "Yes - accepted OD pricing" at bounding box center [503, 596] width 24 height 24
radio input "true"
click at [356, 736] on span "This trade partner is par for the course" at bounding box center [409, 742] width 147 height 12
click at [336, 730] on input "This trade partner is par for the course" at bounding box center [324, 742] width 24 height 24
click at [596, 865] on span "Submit" at bounding box center [610, 873] width 28 height 14
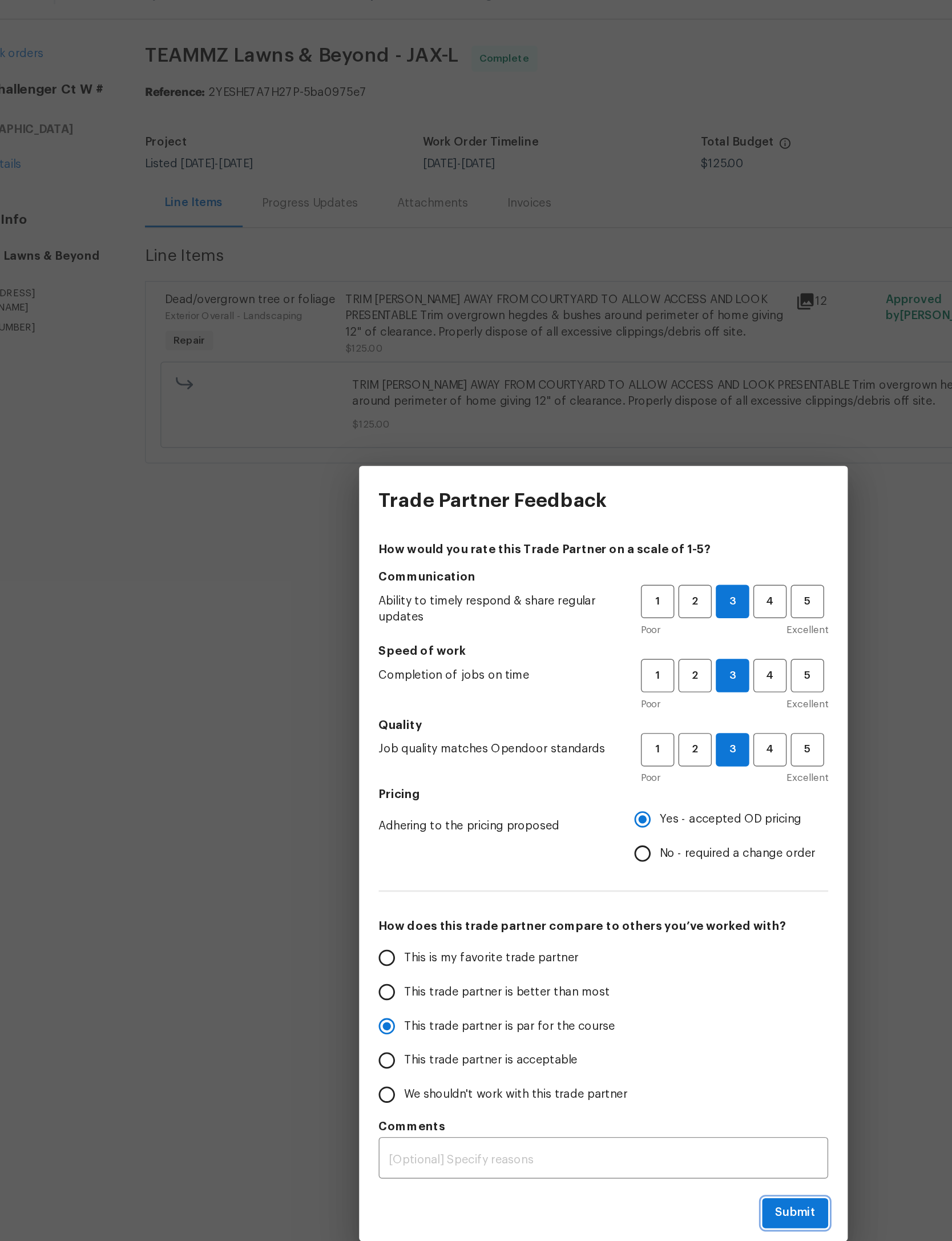
radio input "true"
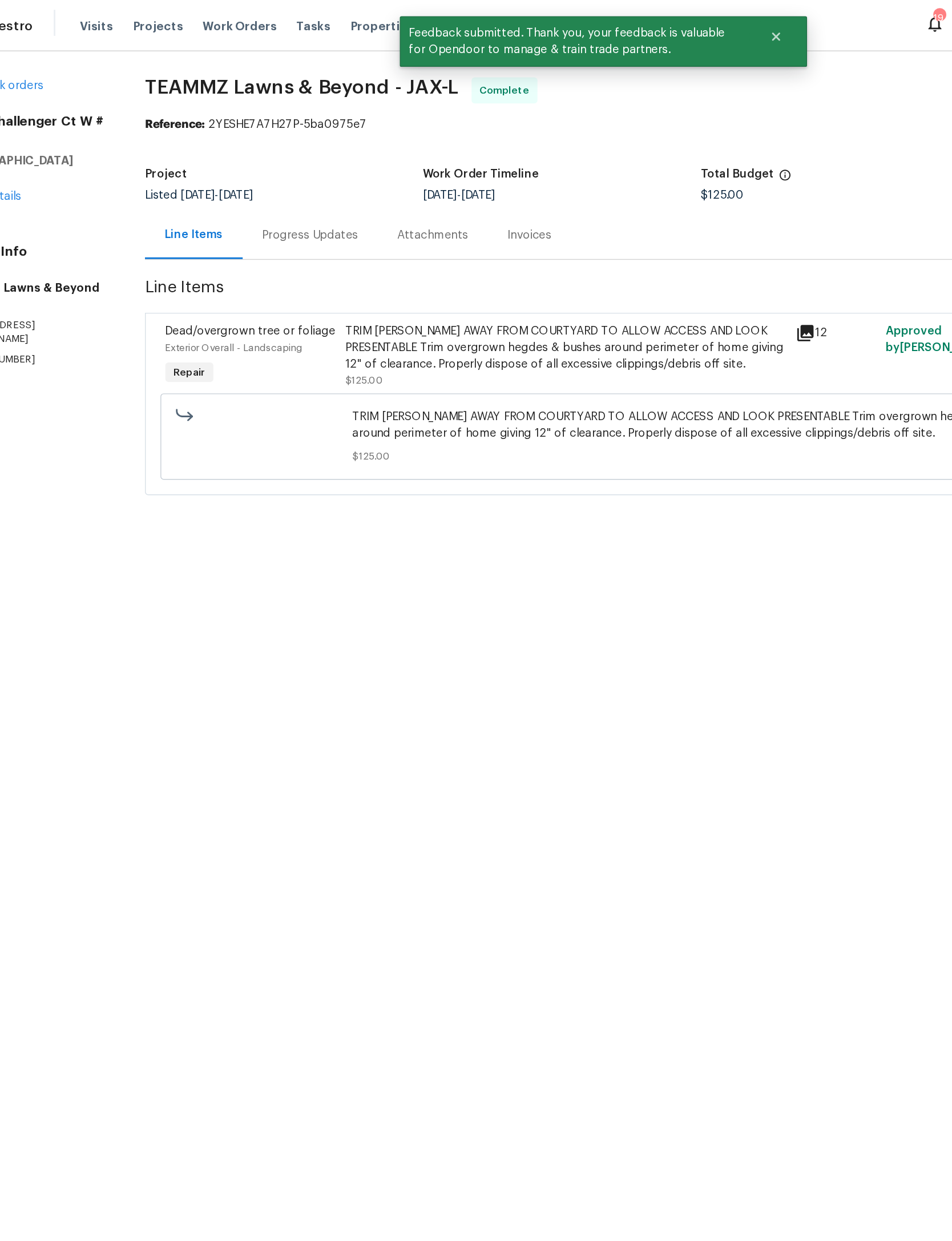
click at [195, 20] on span "Work Orders" at bounding box center [221, 18] width 52 height 11
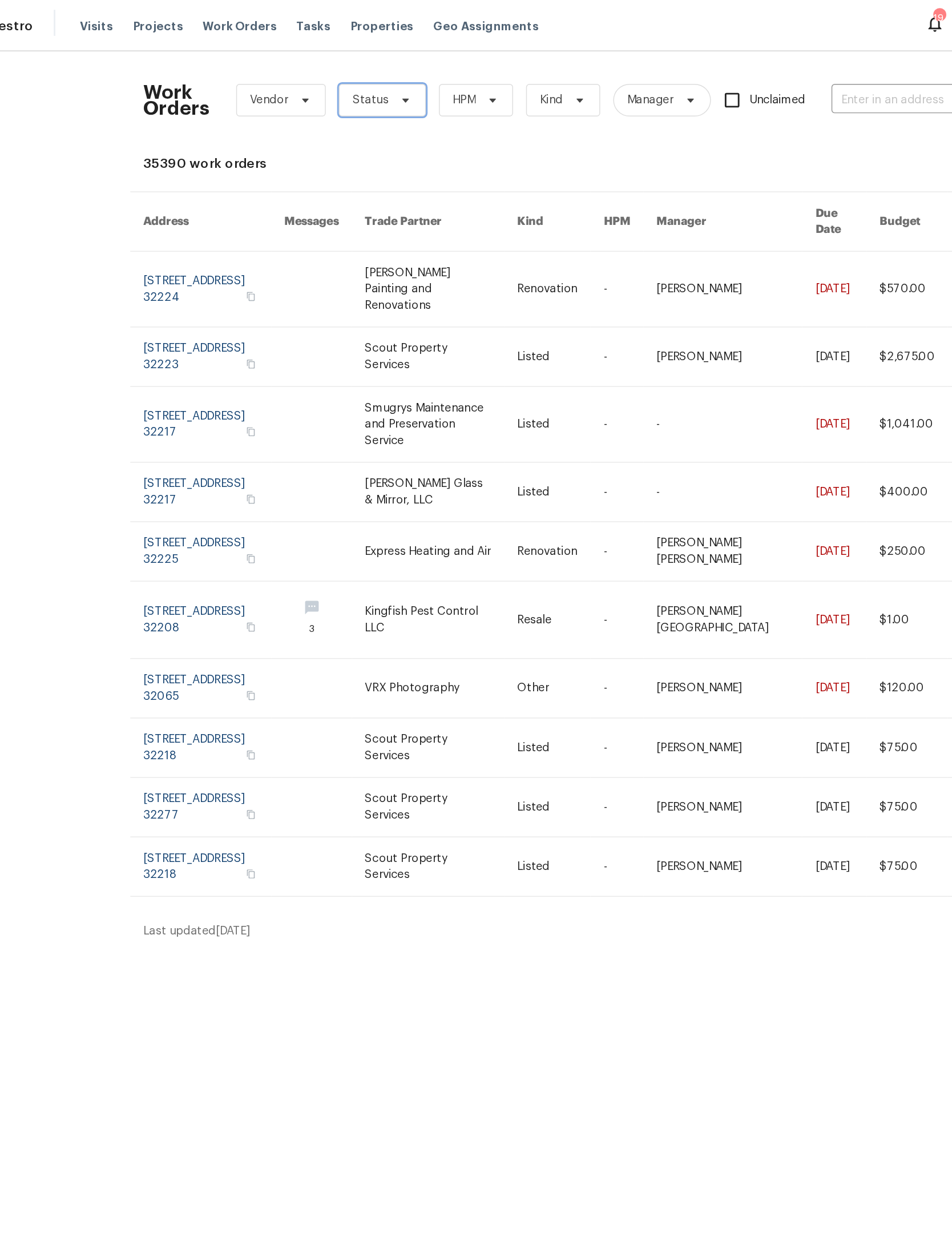
click at [330, 68] on span at bounding box center [336, 70] width 13 height 9
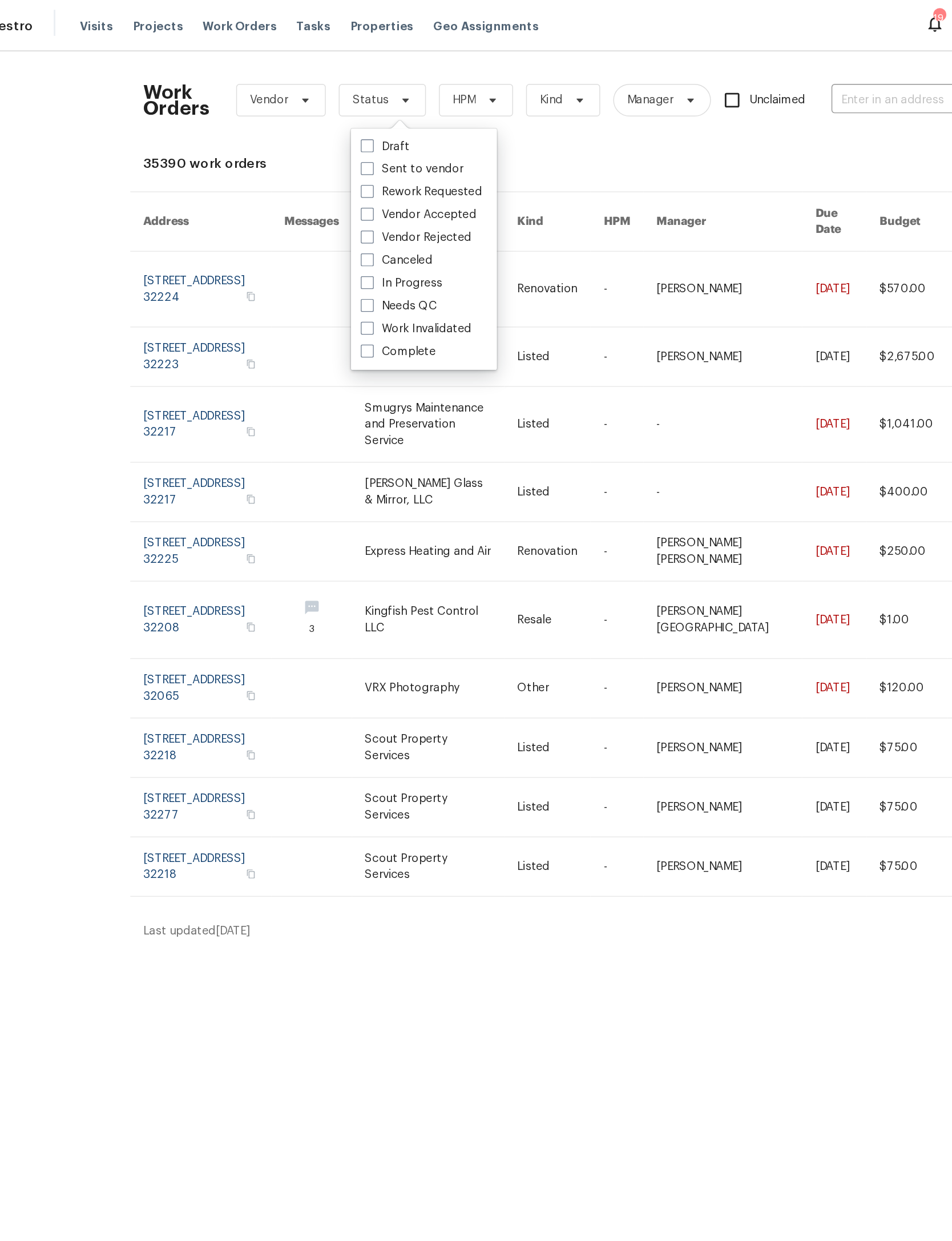
click at [320, 218] on div "Needs QC" at bounding box center [350, 215] width 95 height 16
click at [306, 216] on label "Needs QC" at bounding box center [332, 215] width 53 height 11
click at [306, 216] on input "Needs QC" at bounding box center [309, 212] width 7 height 7
checkbox input "true"
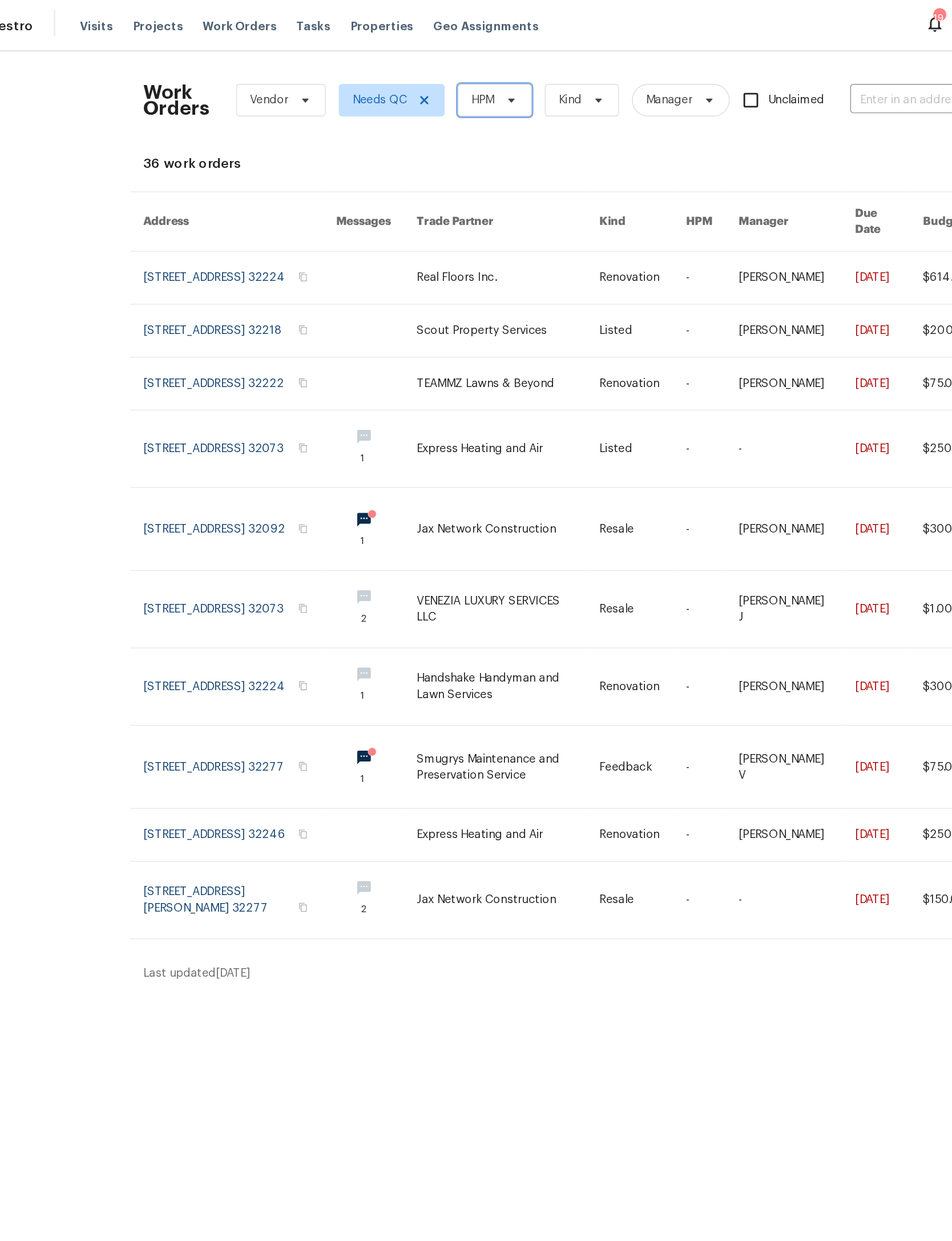
click at [407, 67] on icon at bounding box center [412, 70] width 9 height 9
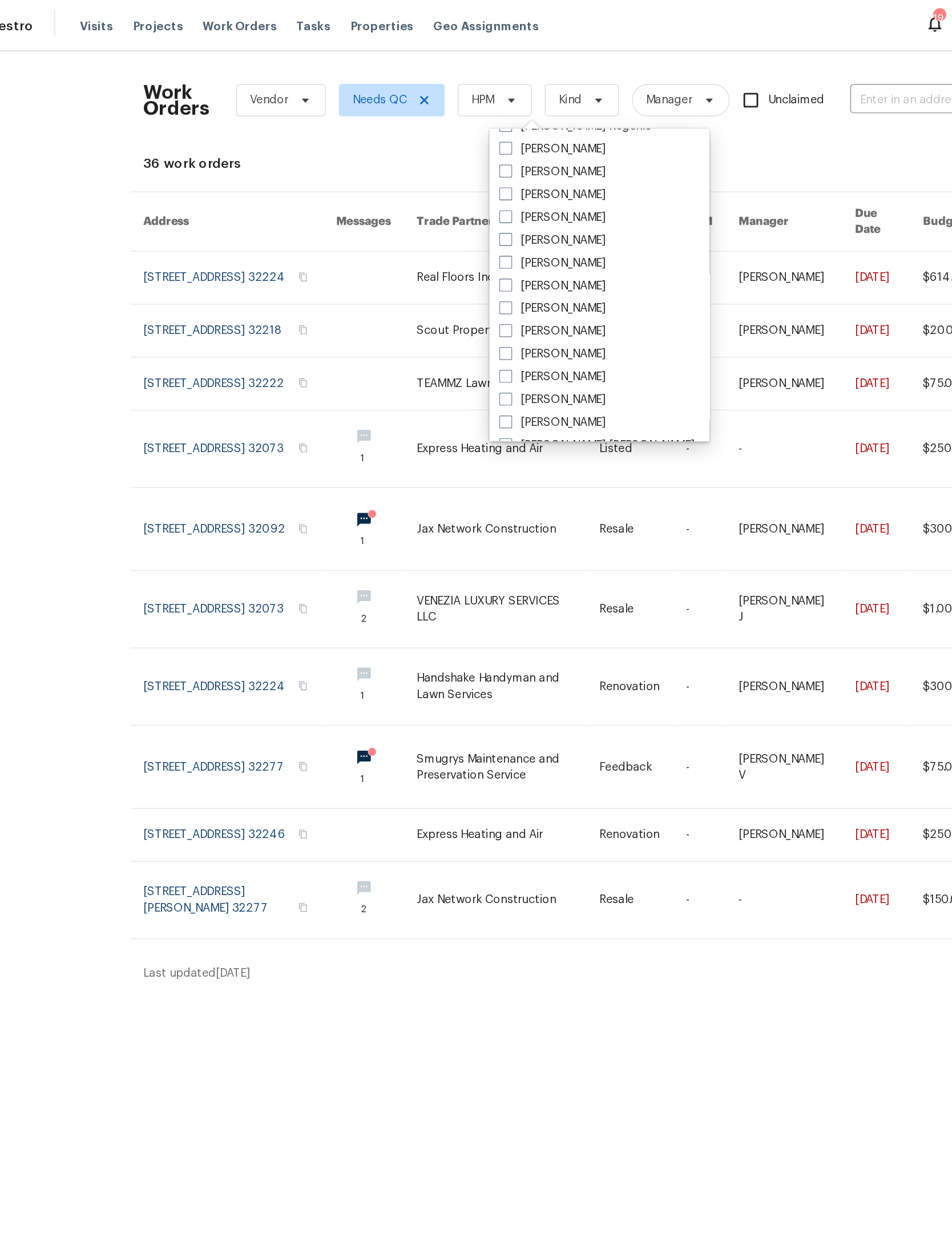
scroll to position [210, 0]
click at [416, 120] on label "[PERSON_NAME]" at bounding box center [440, 117] width 75 height 11
click at [410, 119] on input "[PERSON_NAME]" at bounding box center [406, 114] width 7 height 7
checkbox input "true"
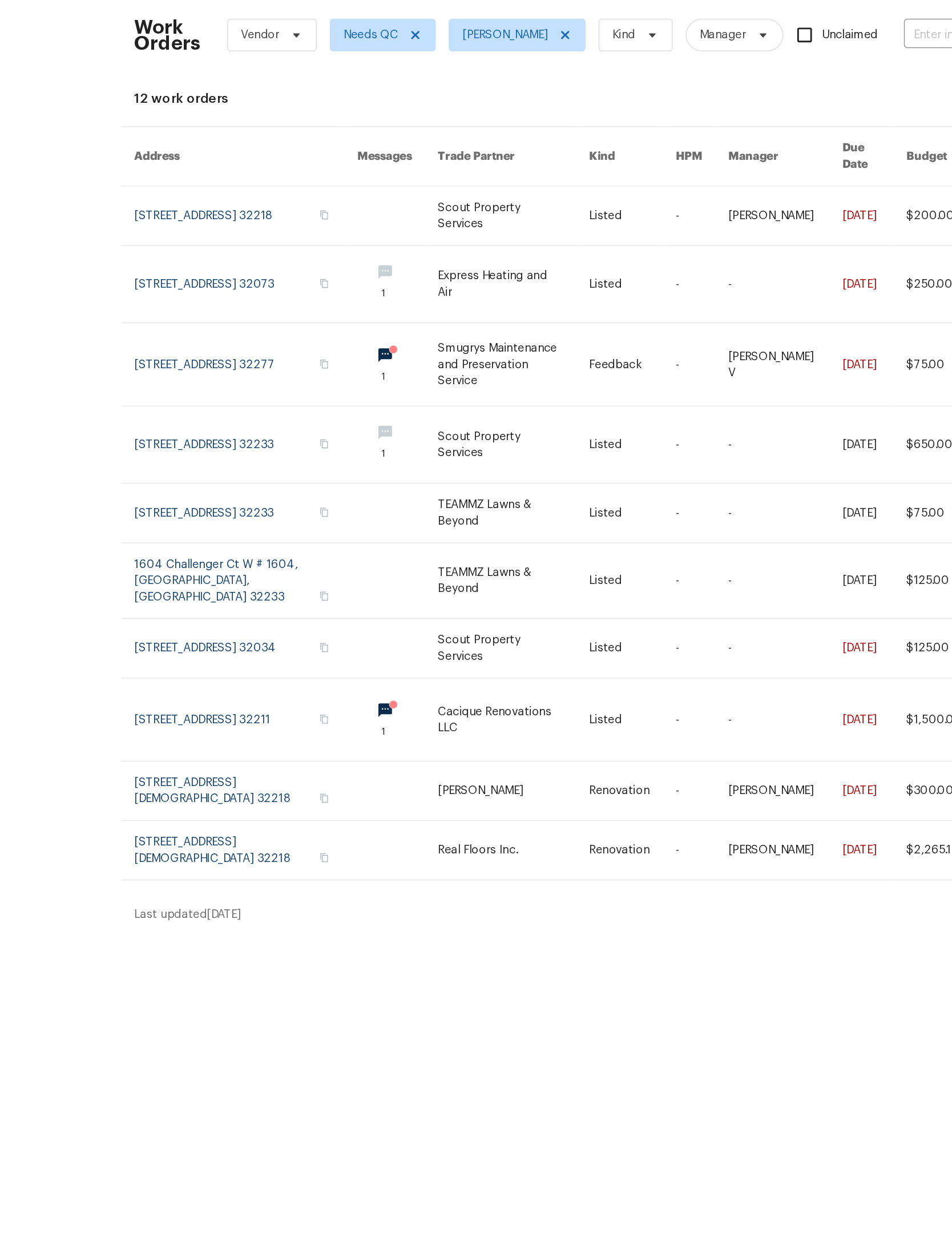
click at [327, 596] on tbody "11563 Oak Meadow Ln, Jacksonville, FL 32218 Scout Property Services Listed - Da…" at bounding box center [476, 420] width 663 height 487
click at [367, 579] on link at bounding box center [420, 550] width 106 height 58
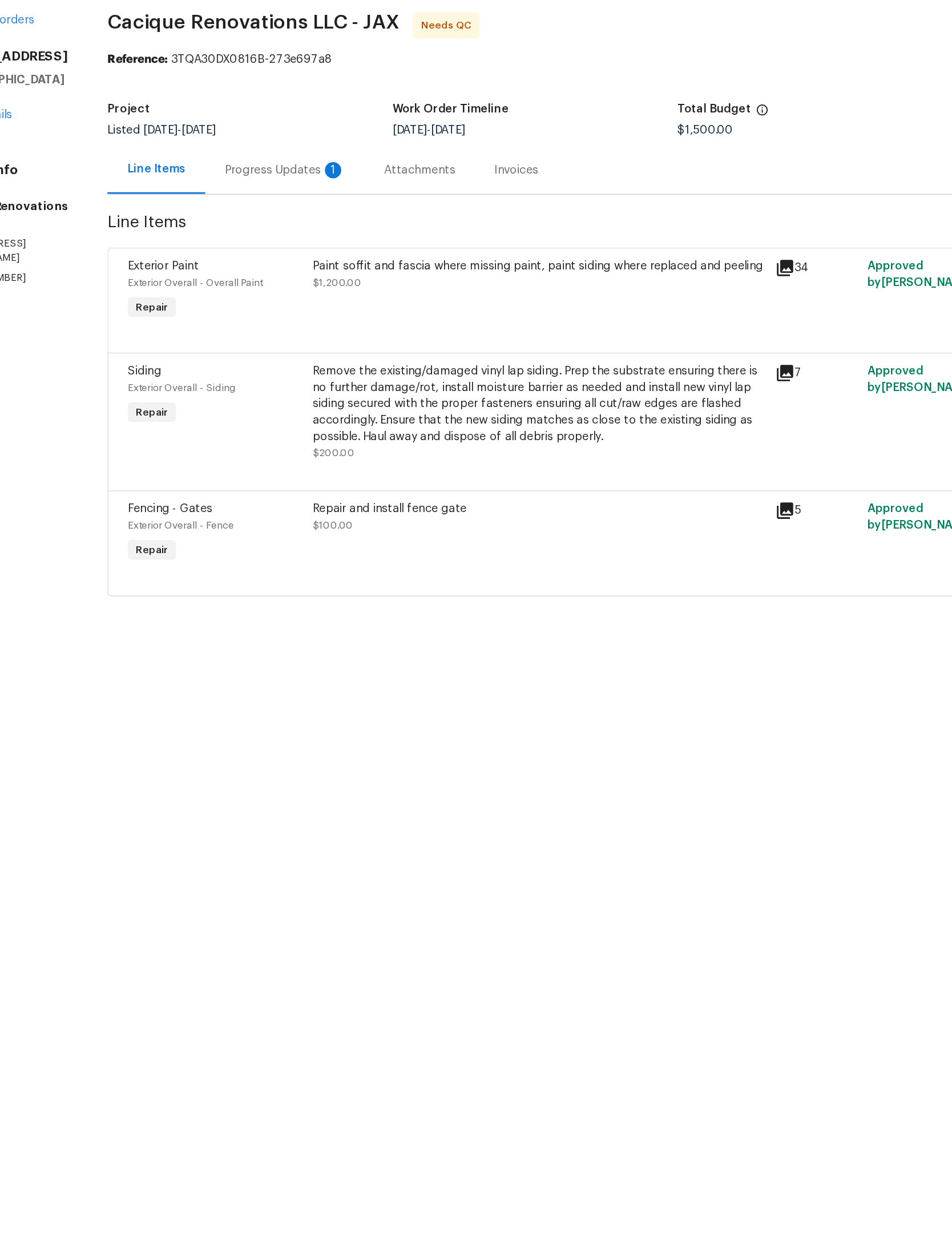
click at [420, 226] on div "Paint soffit and fascia where missing paint, paint siding where replaced and pe…" at bounding box center [437, 237] width 317 height 23
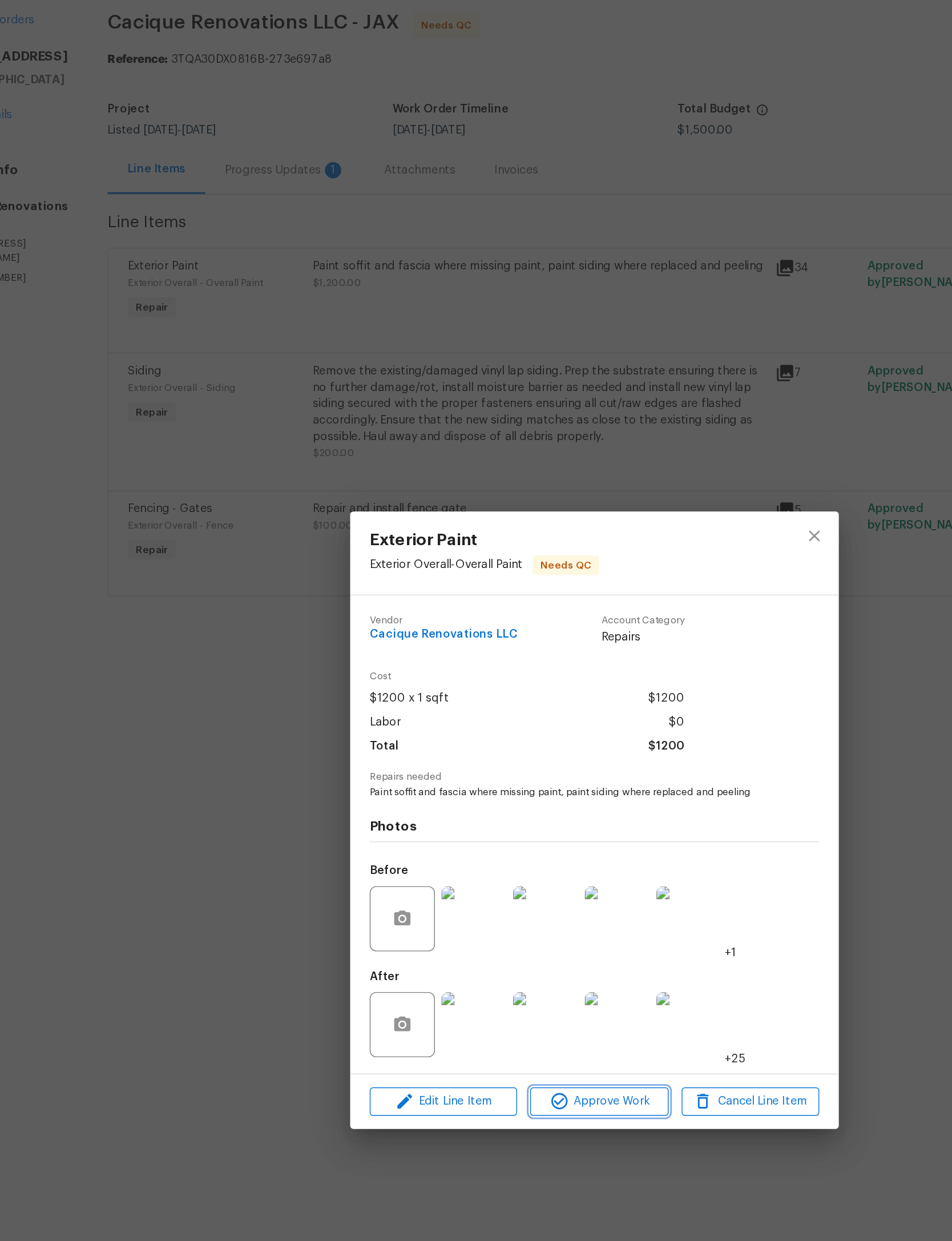
click at [435, 811] on span "Approve Work" at bounding box center [480, 818] width 90 height 14
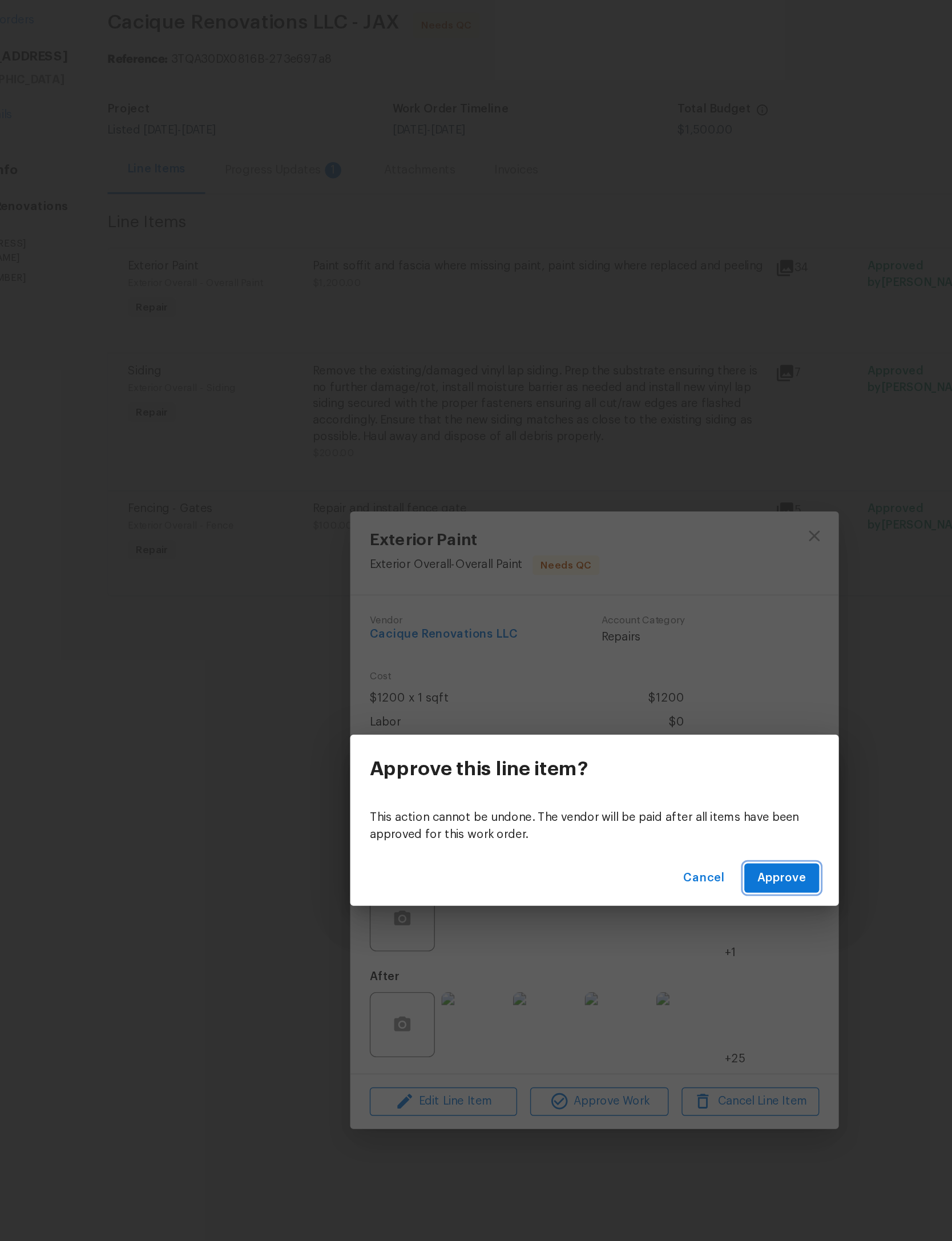
click at [590, 654] on span "Approve" at bounding box center [607, 661] width 34 height 14
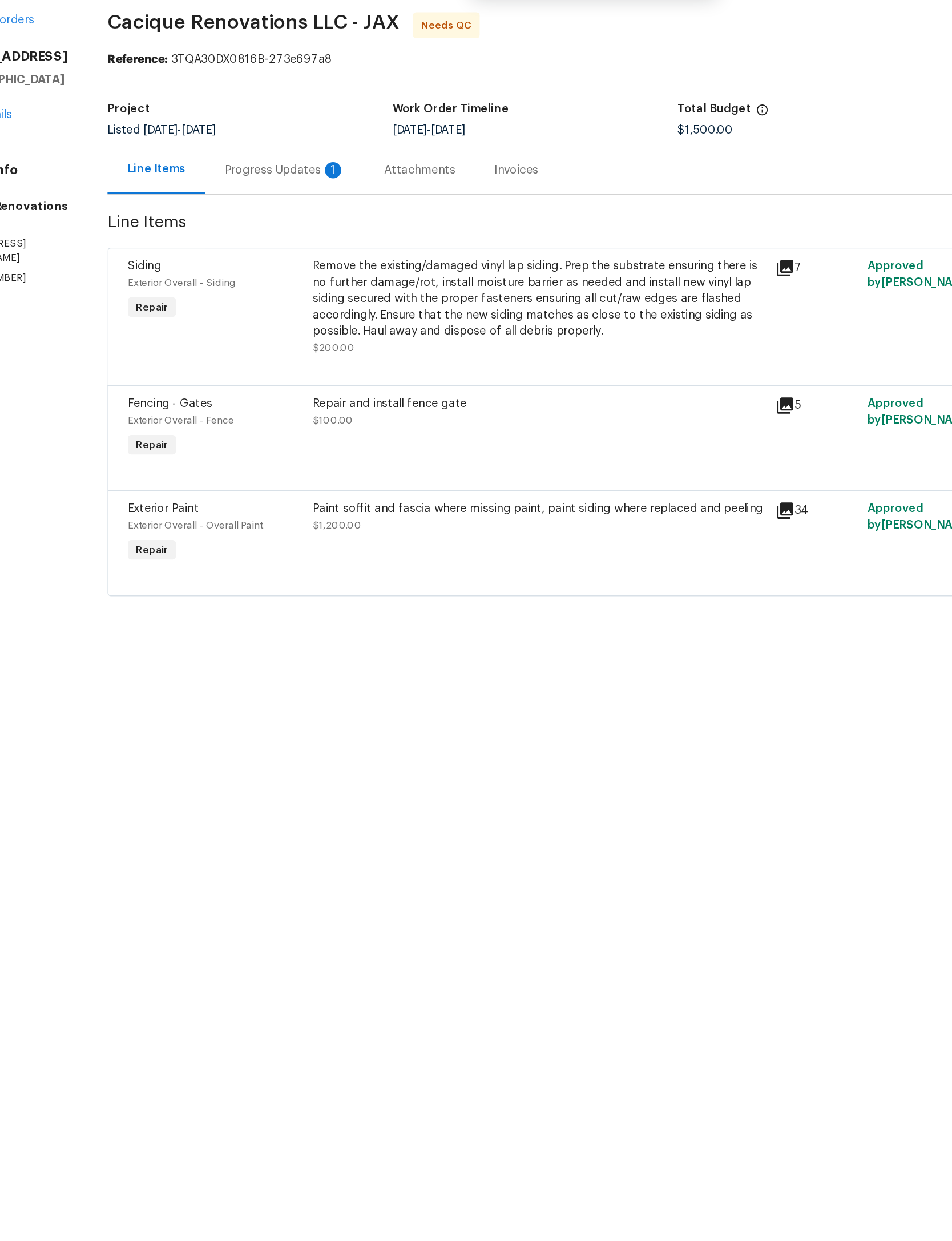
click at [447, 226] on div "Remove the existing/damaged vinyl lap siding. Prep the substrate ensuring there…" at bounding box center [437, 255] width 317 height 57
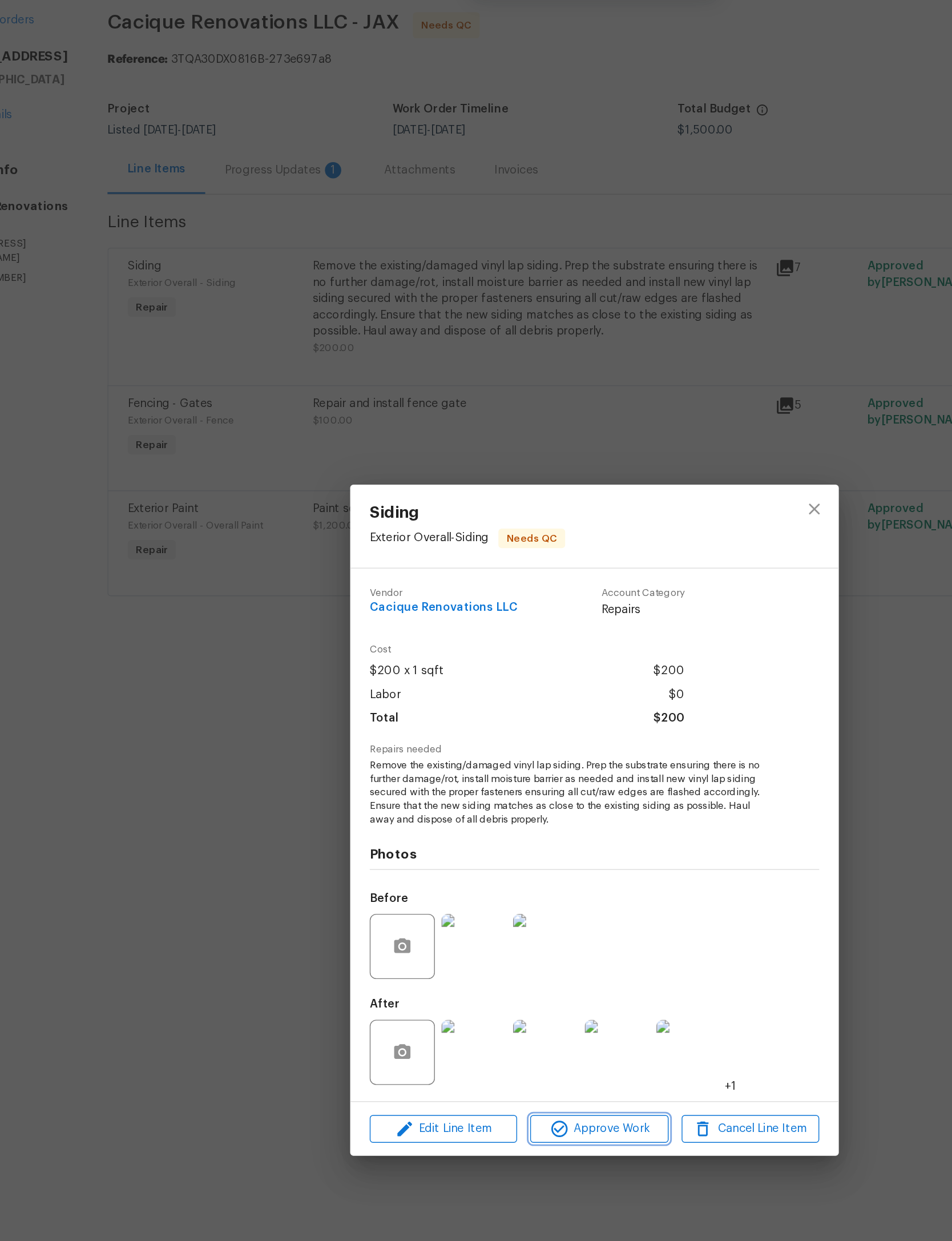
click at [435, 832] on span "Approve Work" at bounding box center [480, 837] width 90 height 14
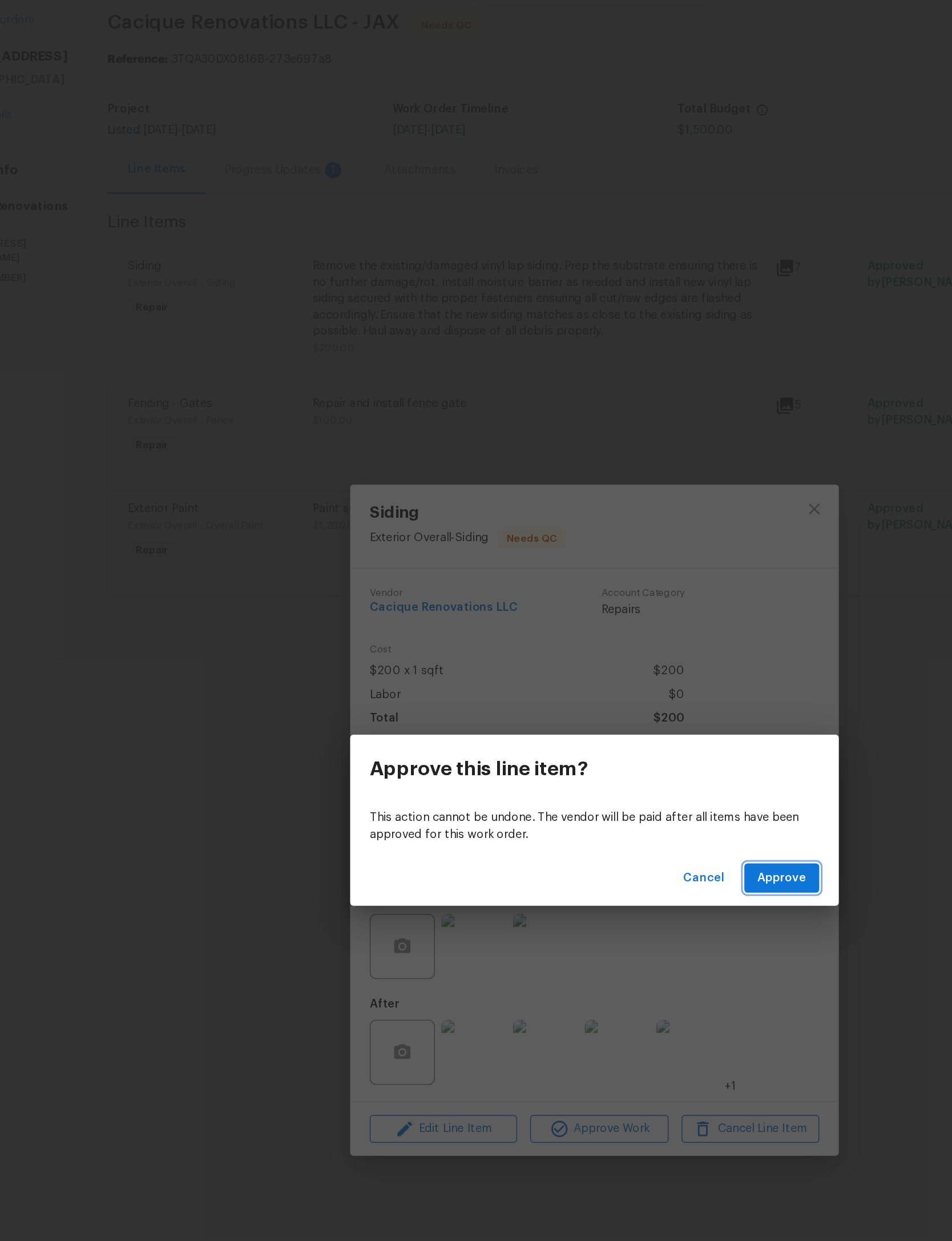
click at [590, 654] on span "Approve" at bounding box center [607, 661] width 34 height 14
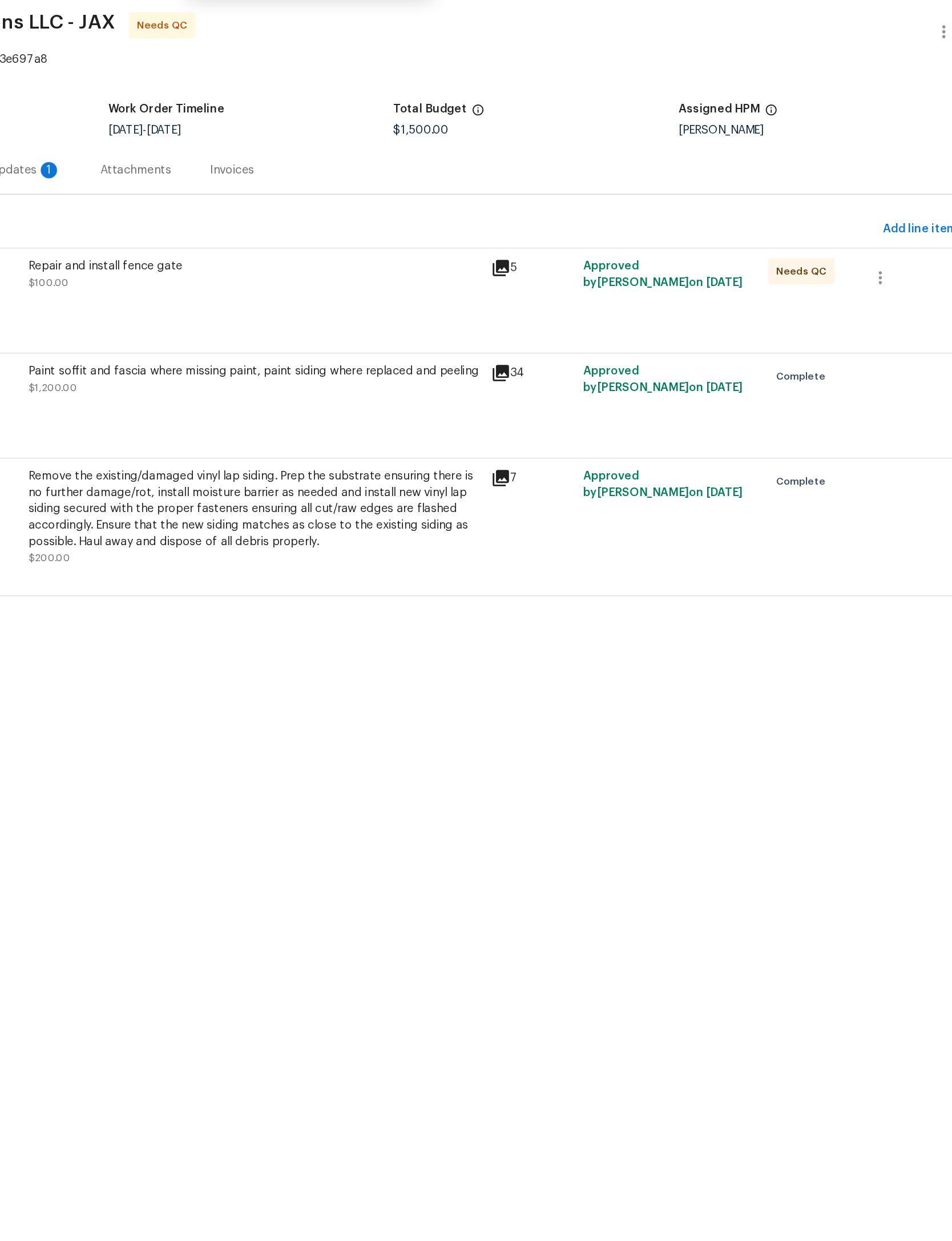
click at [312, 223] on div "Repair and install fence gate $100.00" at bounding box center [437, 249] width 324 height 53
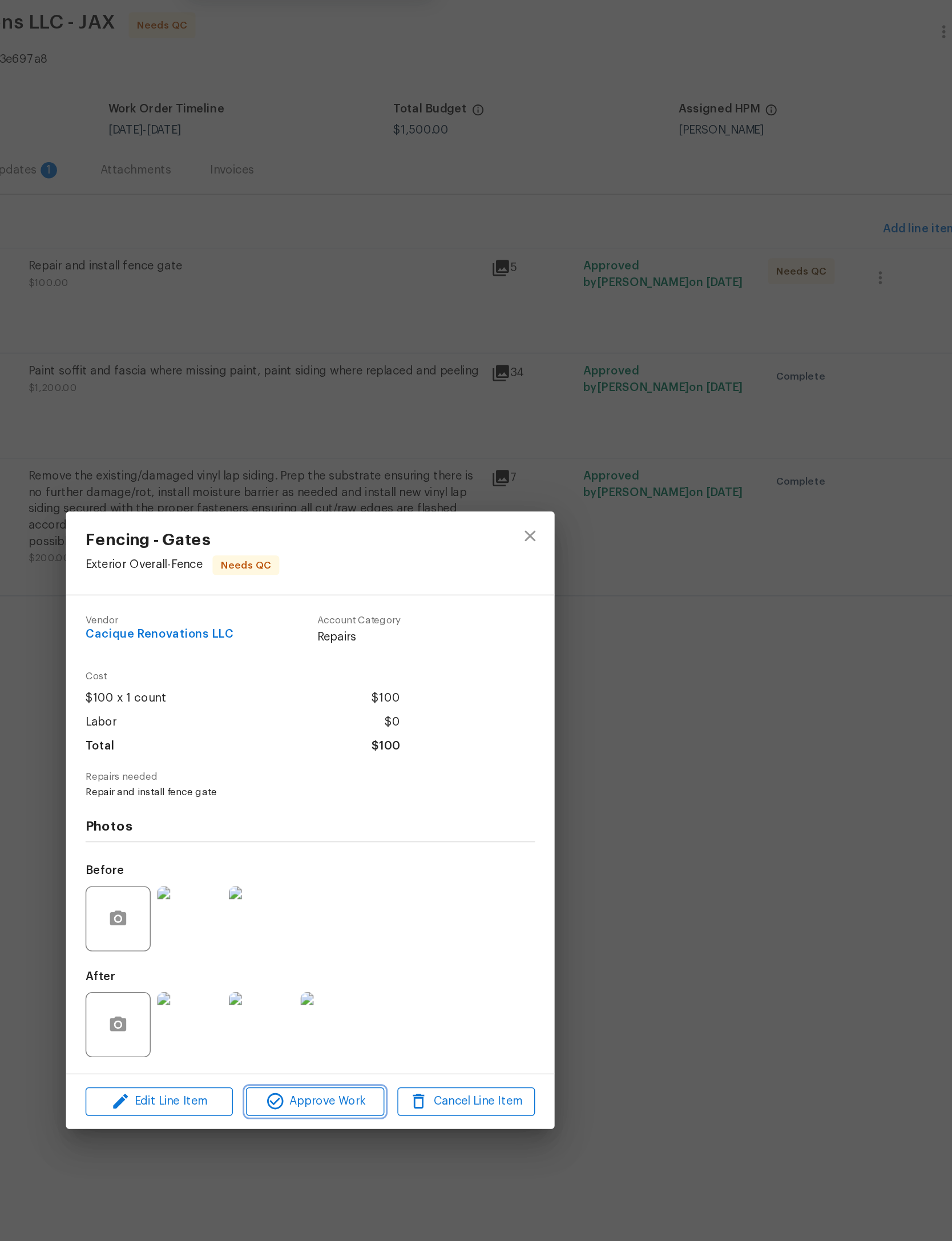
click at [435, 811] on span "Approve Work" at bounding box center [480, 818] width 90 height 14
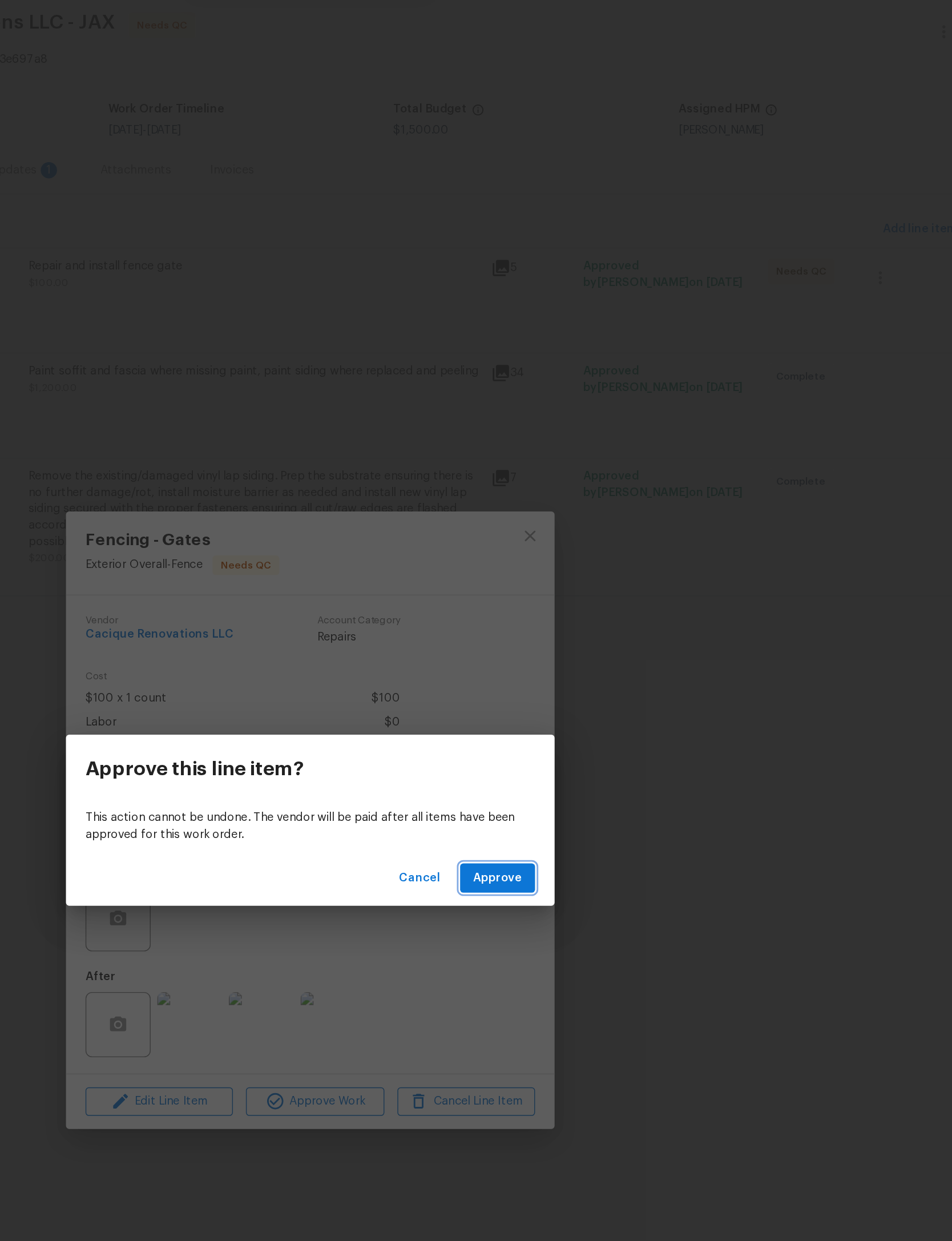
click at [590, 654] on span "Approve" at bounding box center [607, 661] width 34 height 14
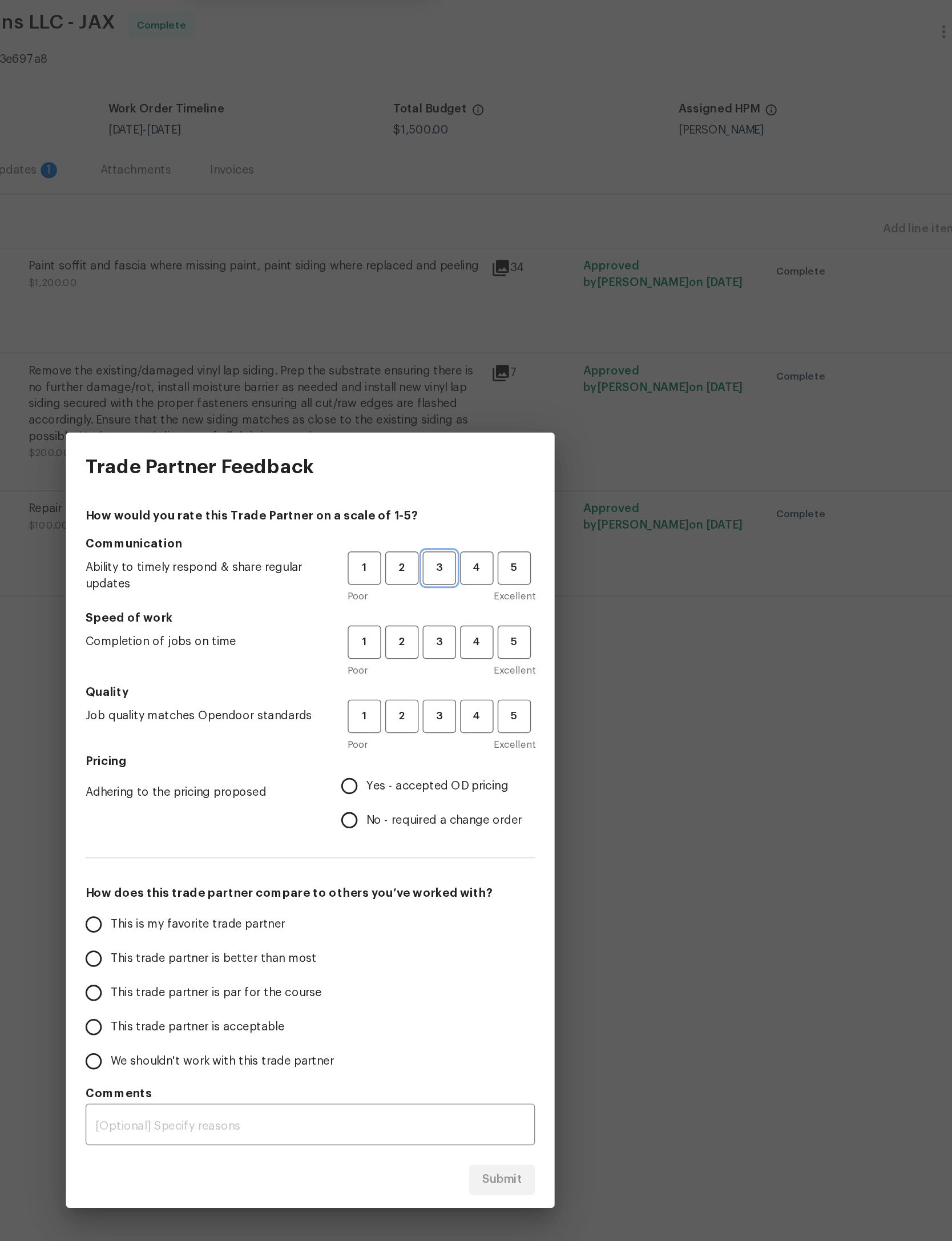
click at [556, 437] on span "3" at bounding box center [566, 443] width 21 height 13
click at [556, 489] on span "3" at bounding box center [566, 495] width 21 height 13
click at [556, 541] on span "3" at bounding box center [566, 548] width 21 height 13
click at [515, 591] on span "Yes - accepted OD pricing" at bounding box center [565, 596] width 99 height 12
click at [491, 585] on input "Yes - accepted OD pricing" at bounding box center [503, 596] width 24 height 24
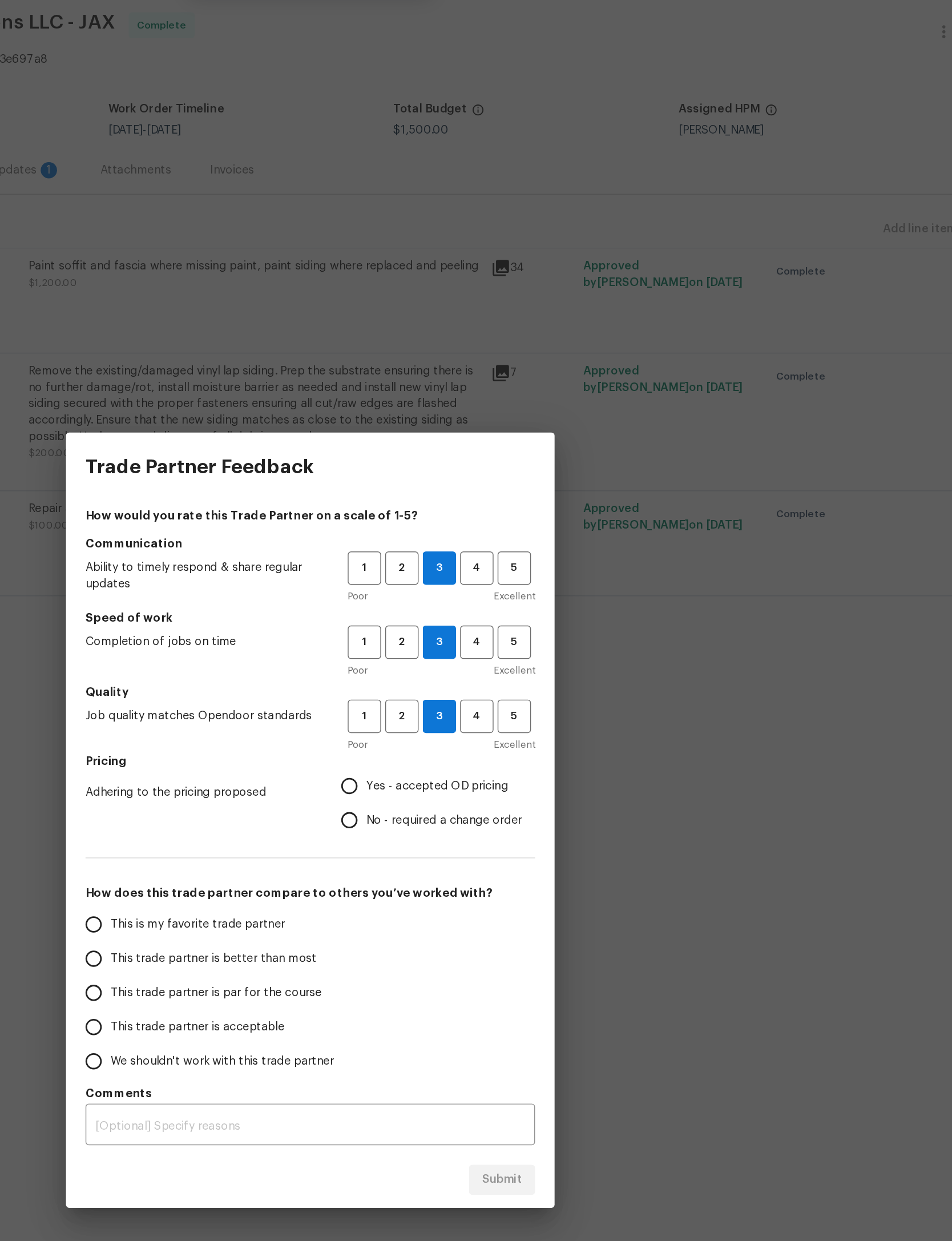
radio input "true"
click at [336, 736] on span "This trade partner is par for the course" at bounding box center [409, 742] width 147 height 12
click at [312, 730] on input "This trade partner is par for the course" at bounding box center [324, 742] width 24 height 24
click at [588, 862] on button "Submit" at bounding box center [610, 873] width 47 height 21
radio input "true"
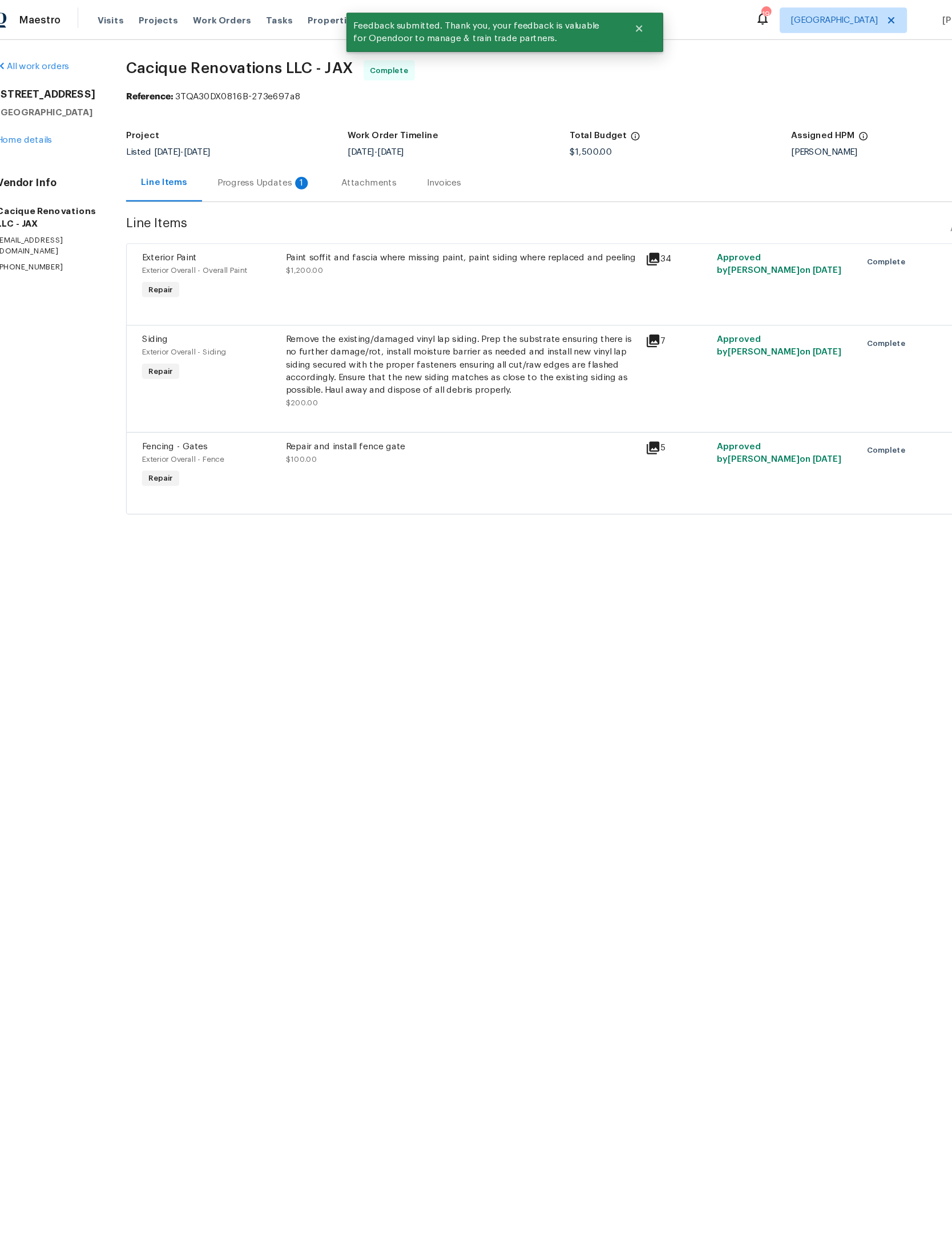
click at [309, 155] on div "Progress Updates 1" at bounding box center [259, 164] width 112 height 34
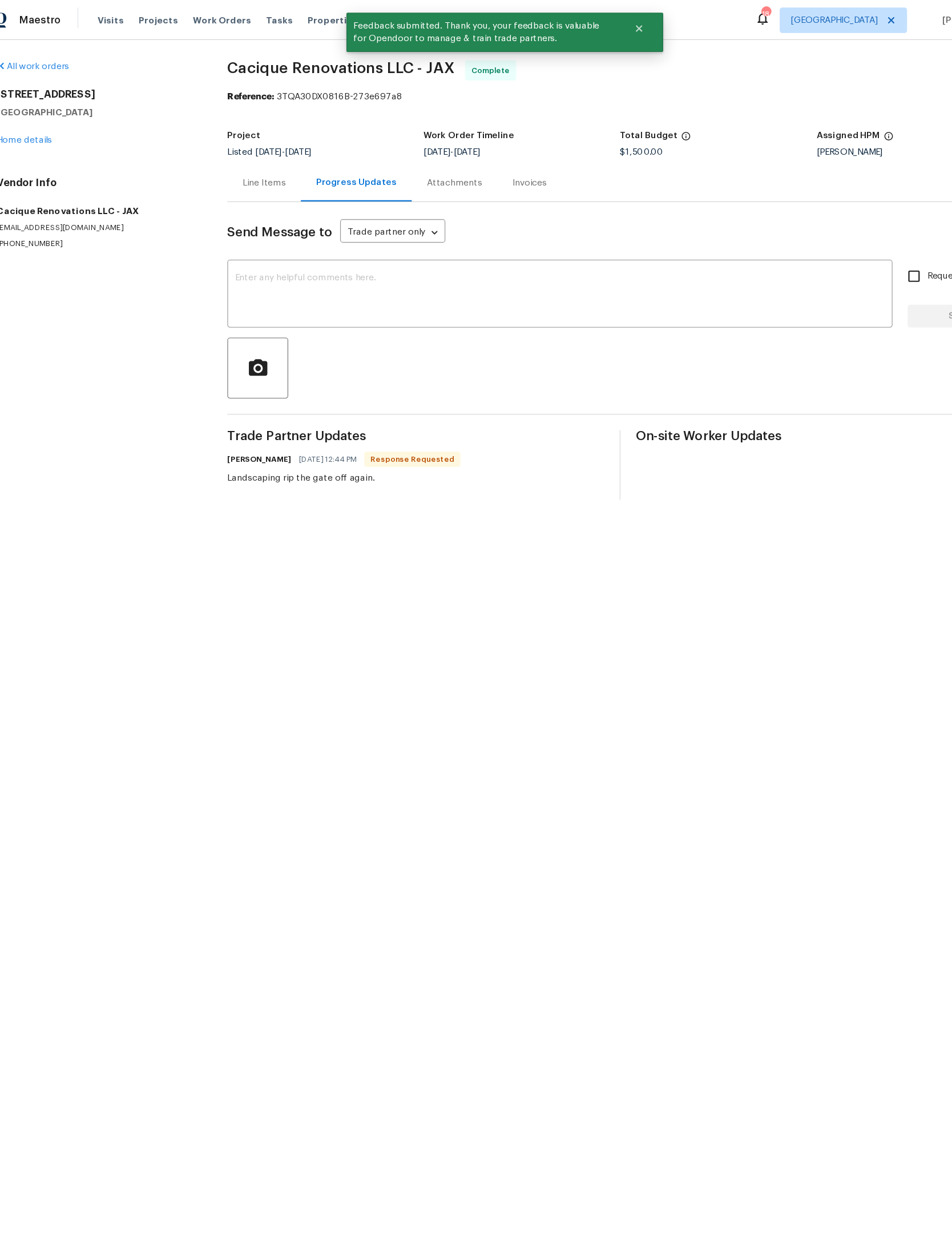
click at [553, 258] on textarea at bounding box center [525, 266] width 585 height 40
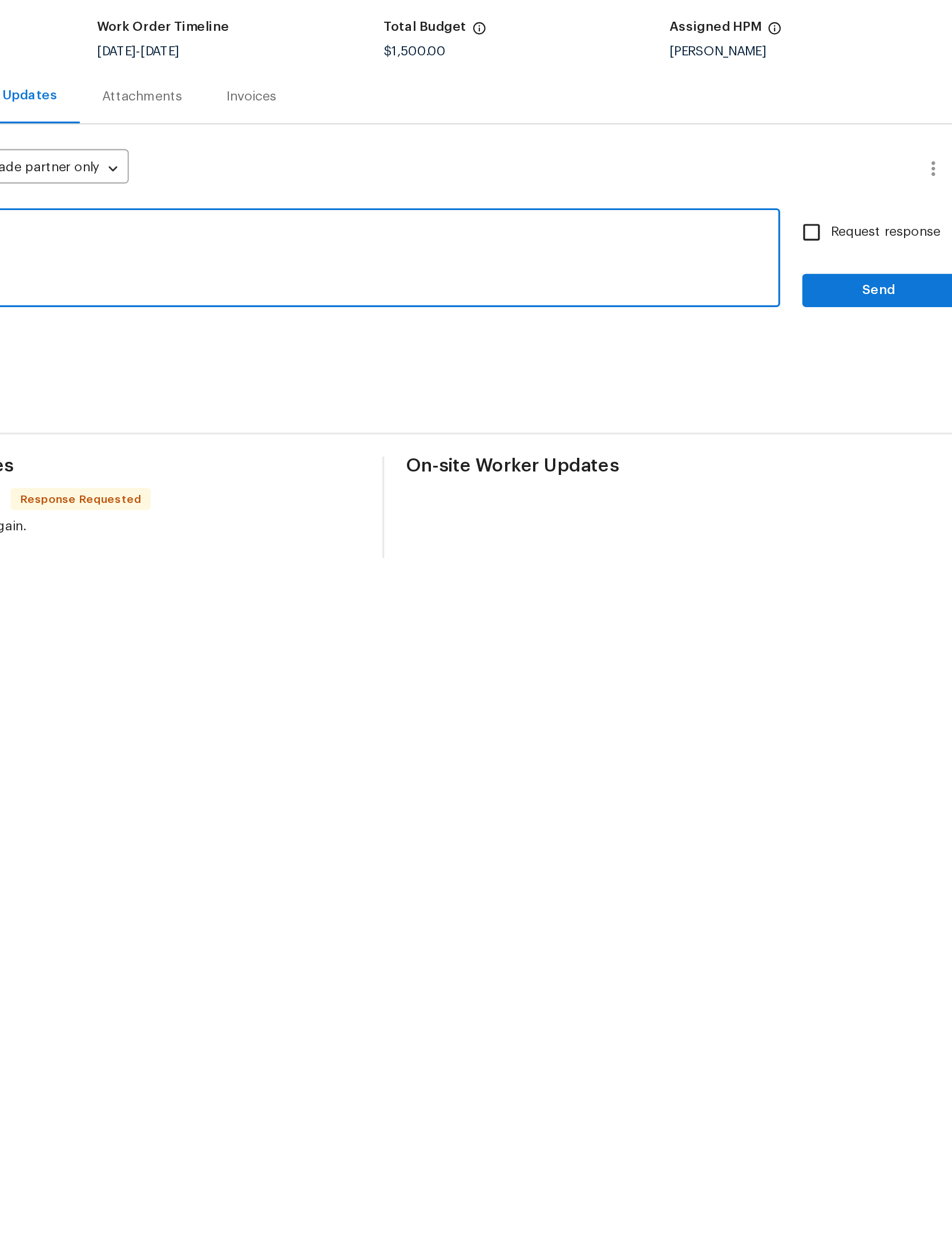
type textarea "Thank you."
click at [839, 275] on button "Send" at bounding box center [887, 285] width 95 height 21
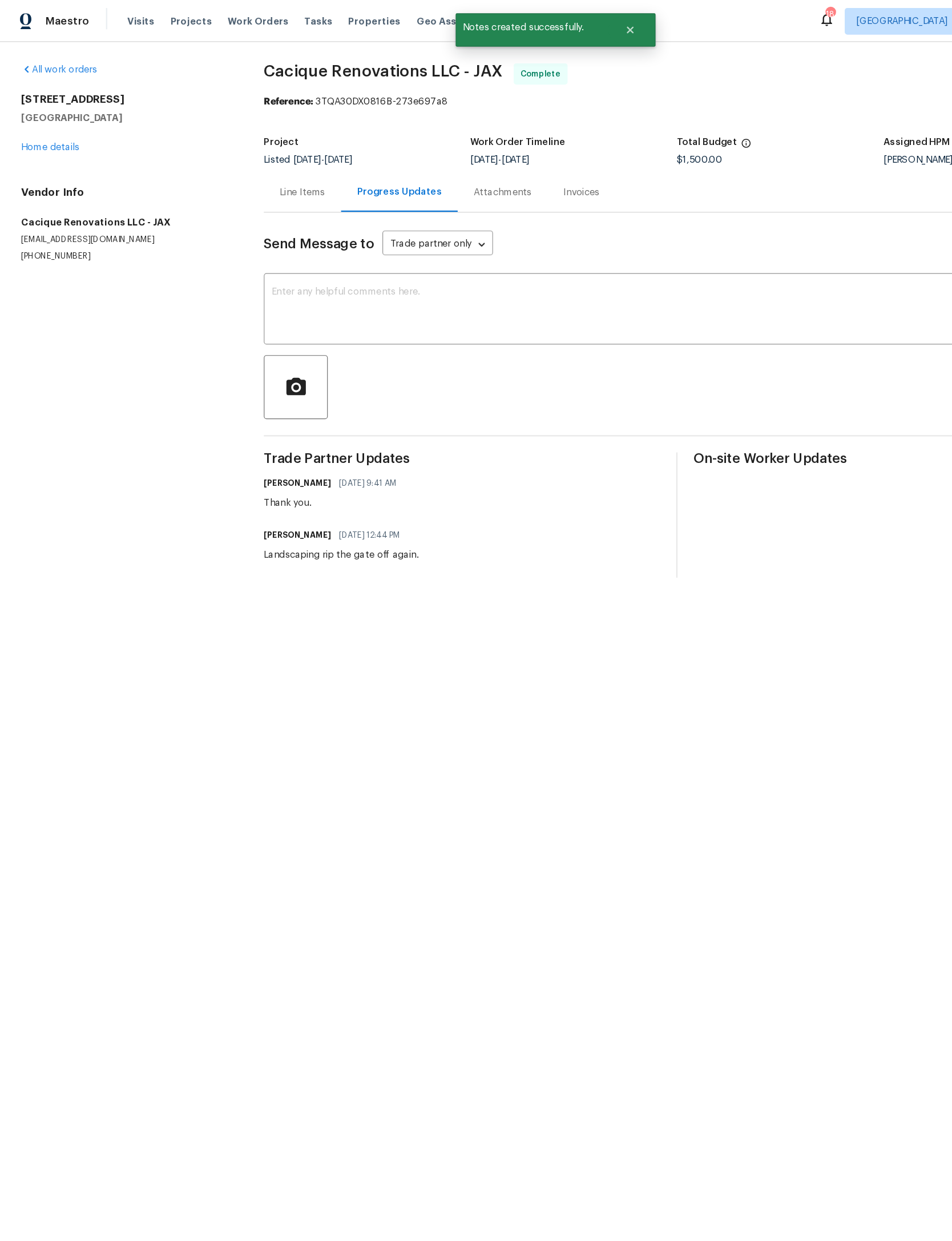
click at [53, 128] on link "Home details" at bounding box center [43, 126] width 50 height 8
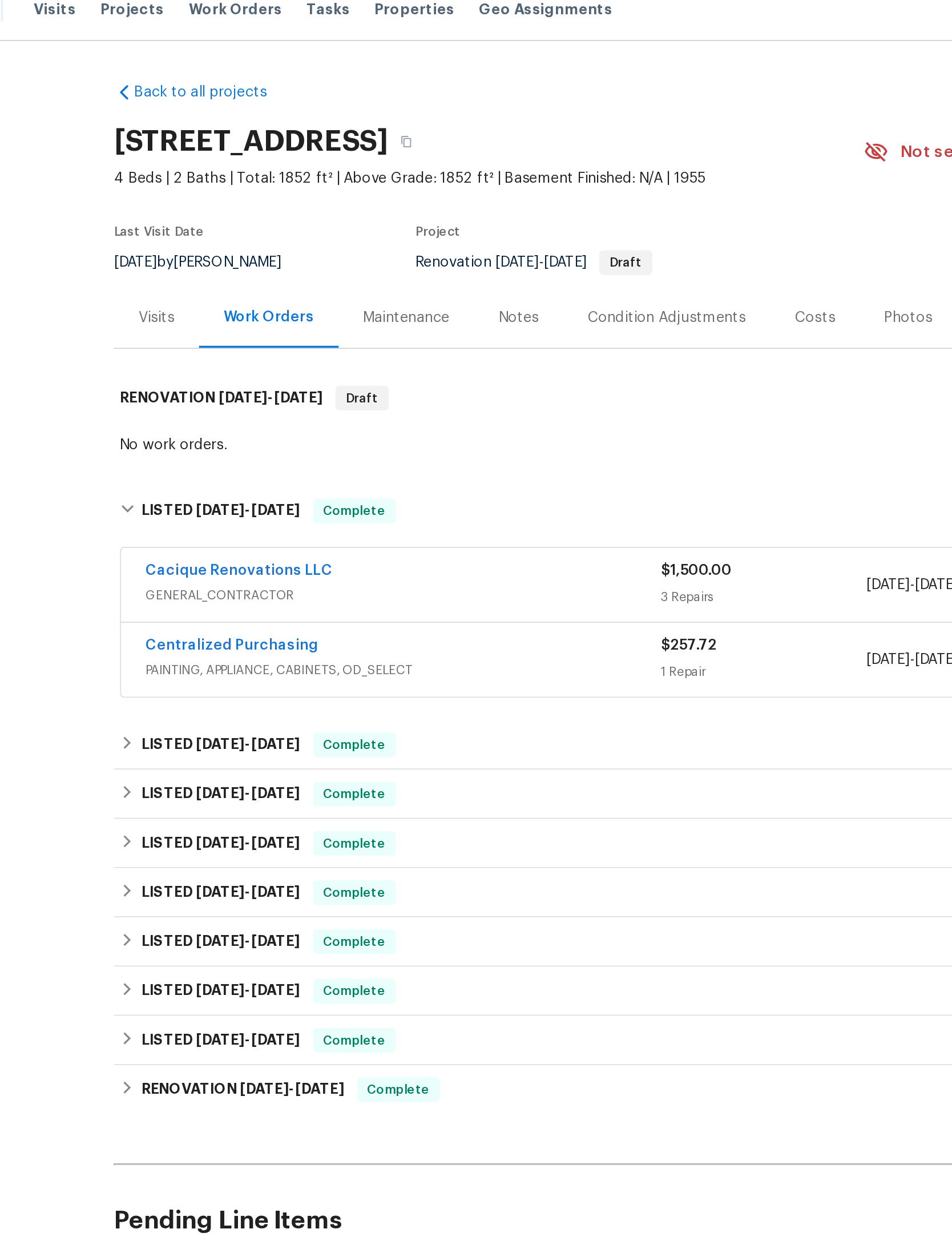
click at [195, 13] on span "Work Orders" at bounding box center [221, 18] width 52 height 11
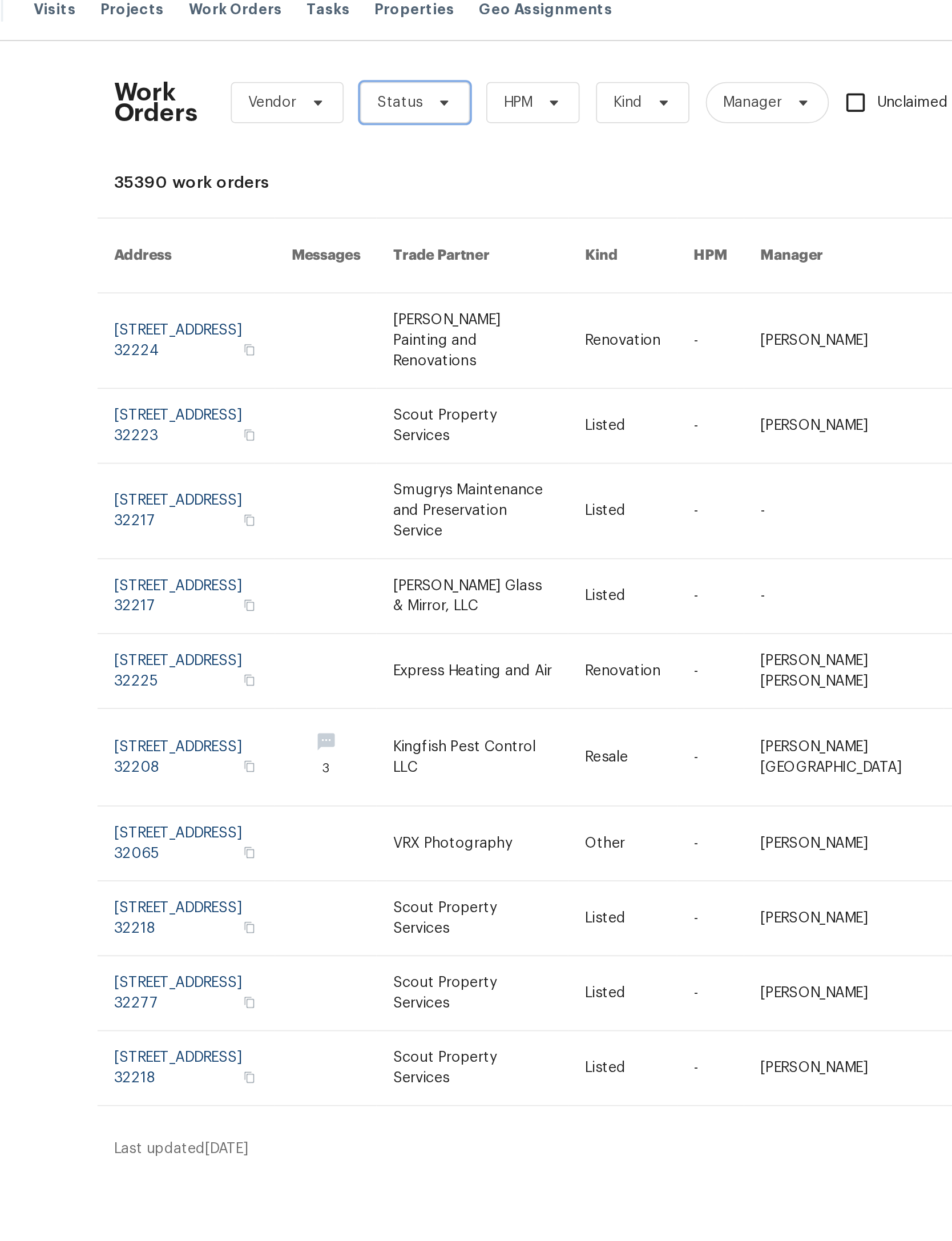
click at [333, 65] on icon at bounding box center [338, 70] width 9 height 9
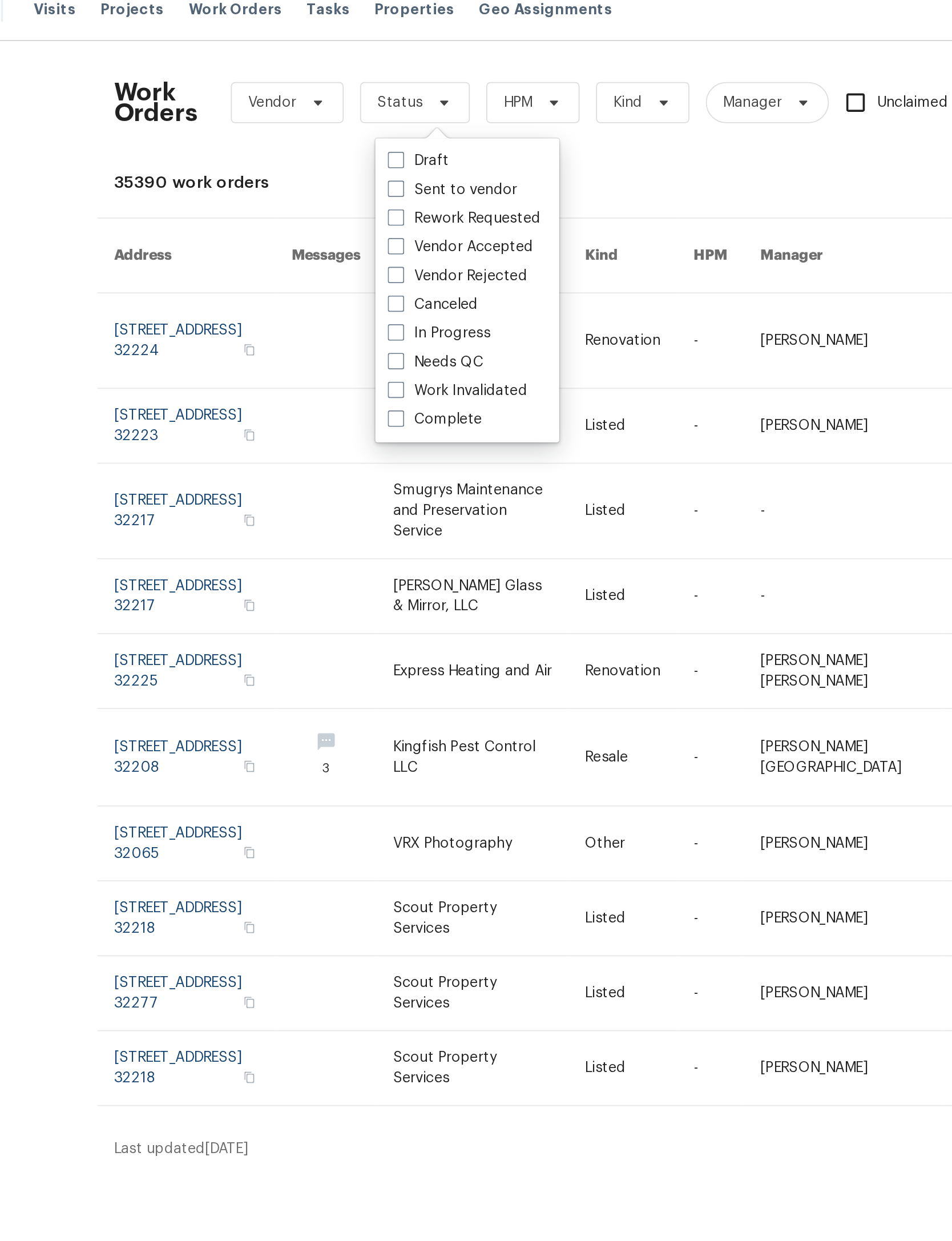
click at [306, 209] on label "Needs QC" at bounding box center [332, 215] width 53 height 11
click at [306, 209] on input "Needs QC" at bounding box center [309, 212] width 7 height 7
checkbox input "true"
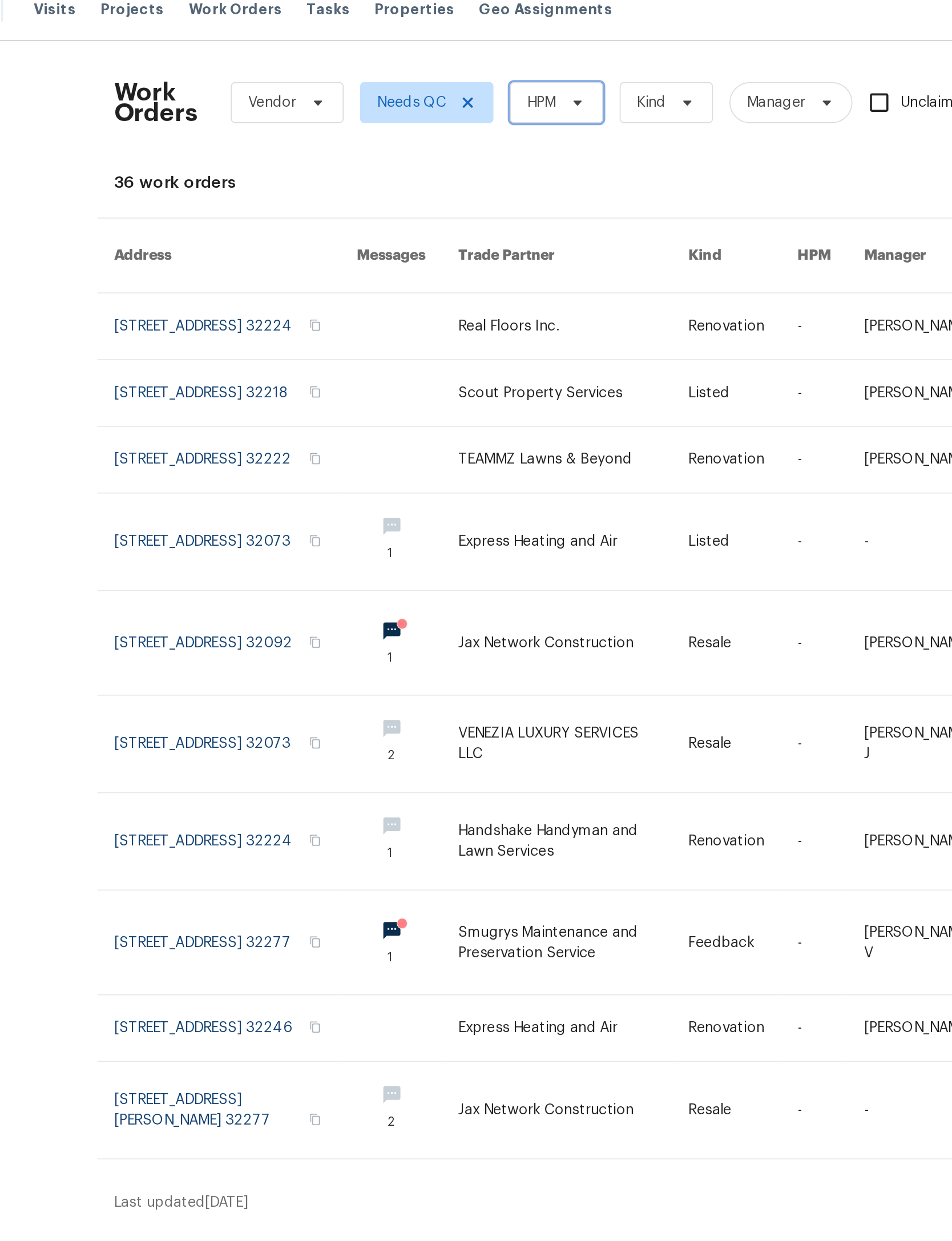
click at [374, 59] on span "HPM" at bounding box center [400, 70] width 52 height 23
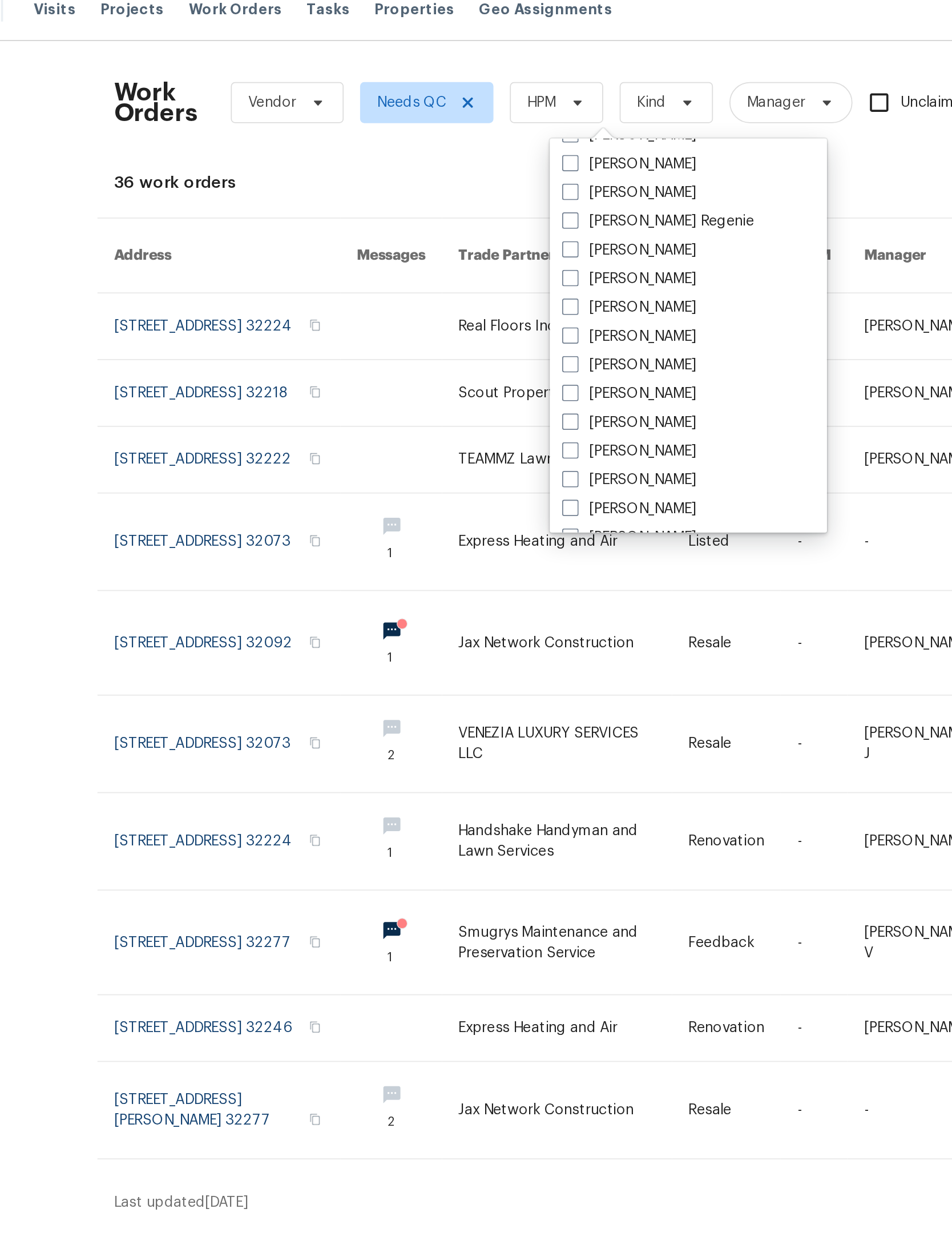
scroll to position [148, 0]
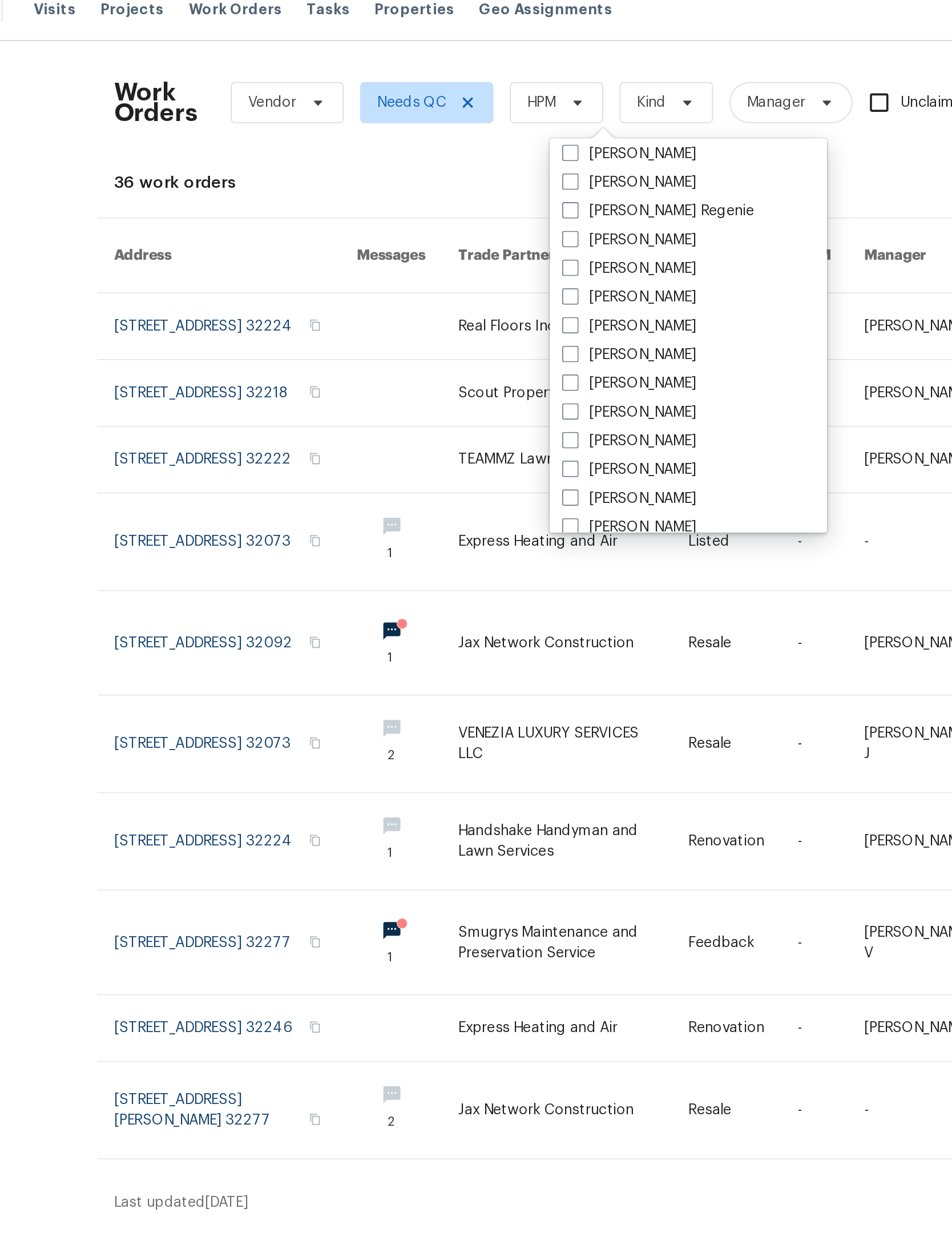
click at [403, 173] on label "[PERSON_NAME]" at bounding box center [440, 178] width 75 height 11
click at [403, 173] on input "[PERSON_NAME]" at bounding box center [406, 176] width 7 height 7
checkbox input "true"
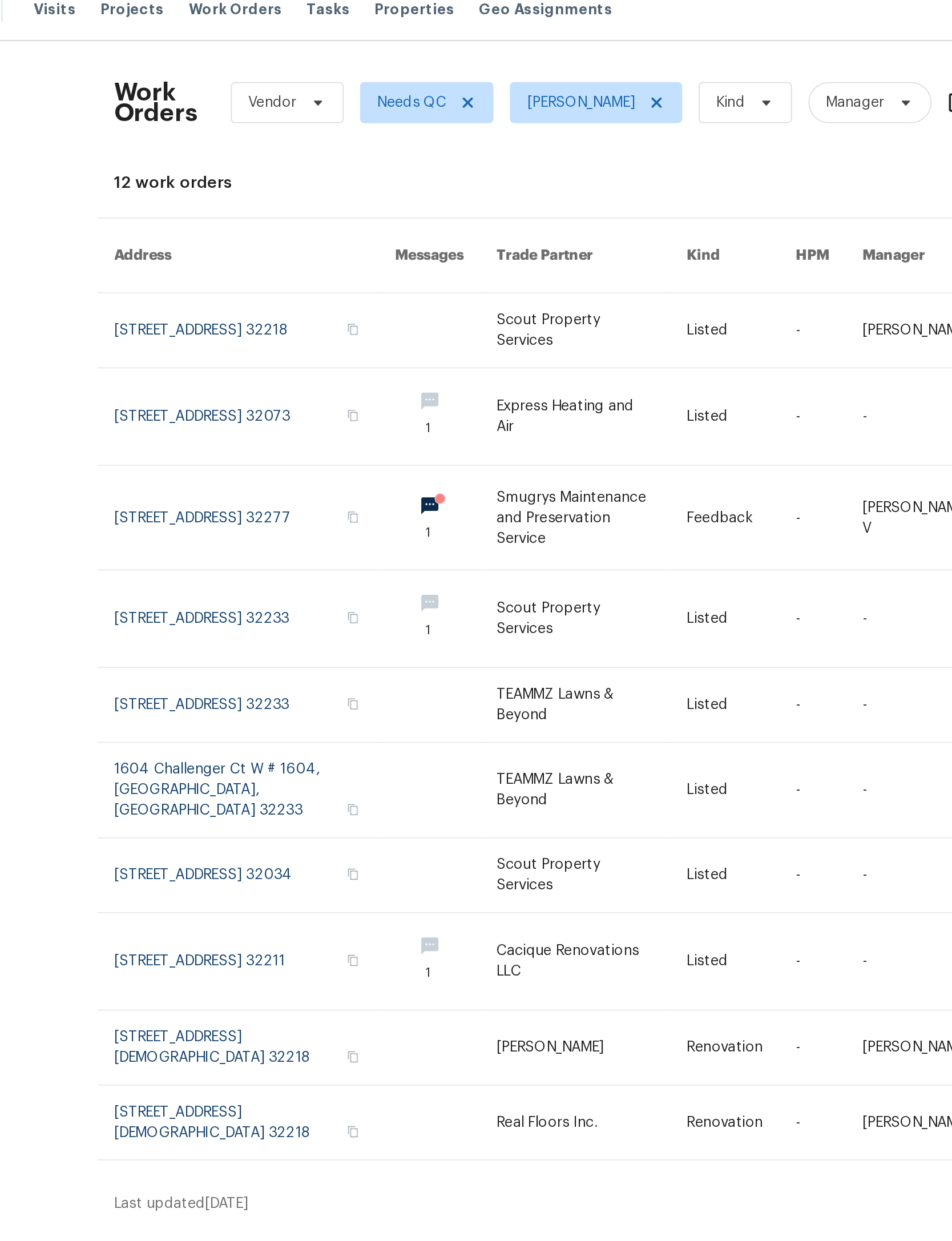
scroll to position [0, 26]
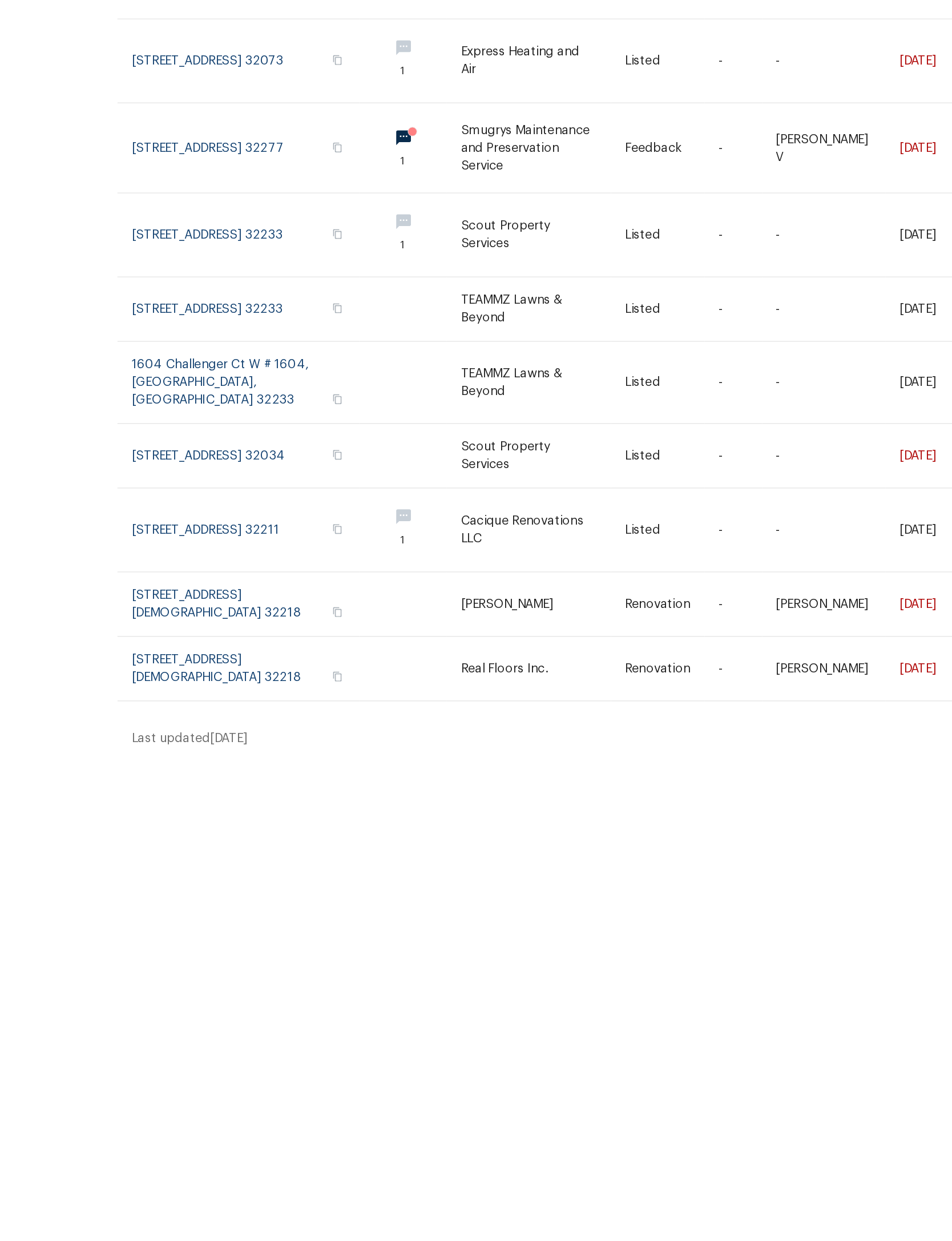
click at [367, 480] on link at bounding box center [420, 500] width 106 height 41
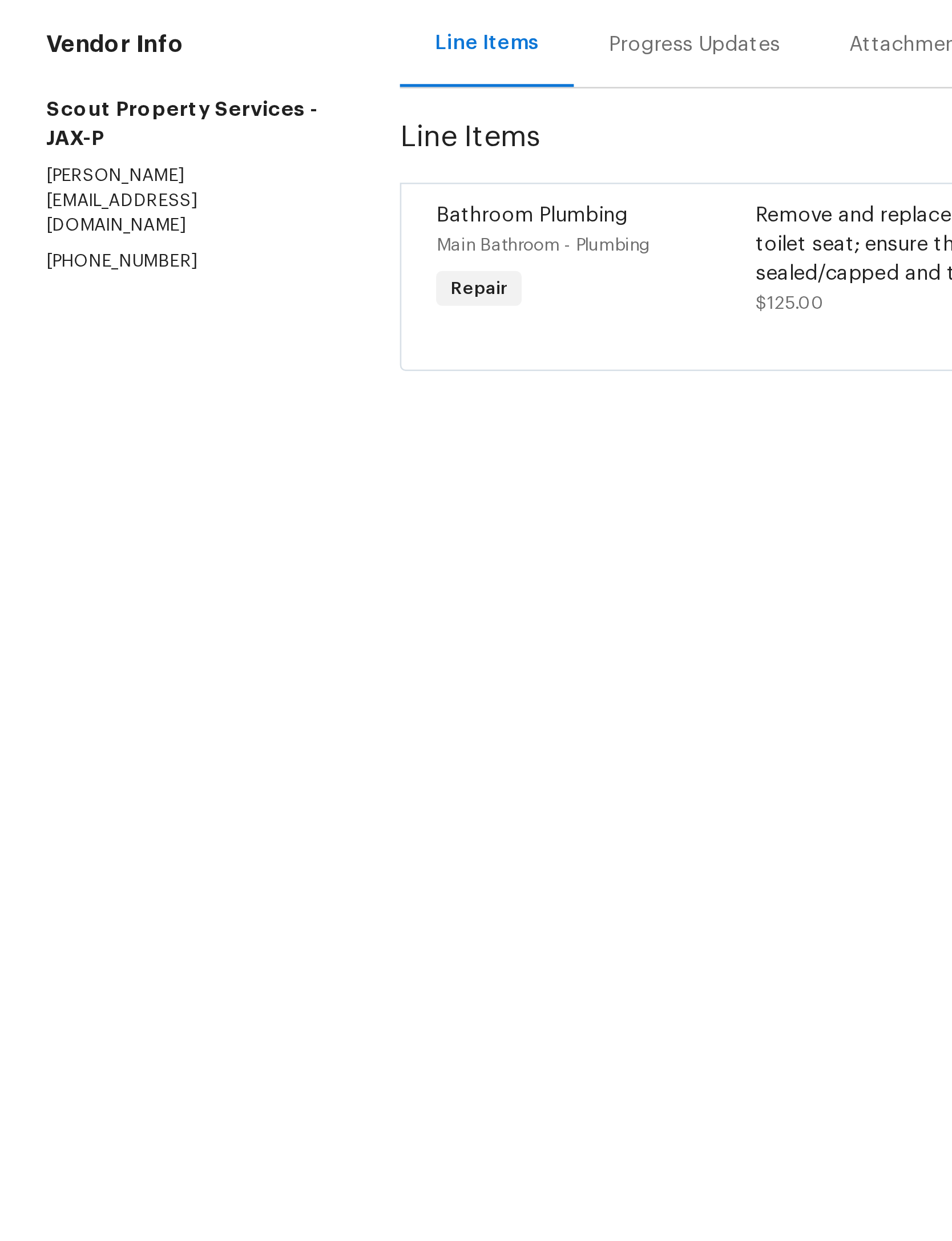
click at [339, 226] on div "Remove and replace the existing toilet seat with new. If removing a bidet style…" at bounding box center [452, 243] width 308 height 34
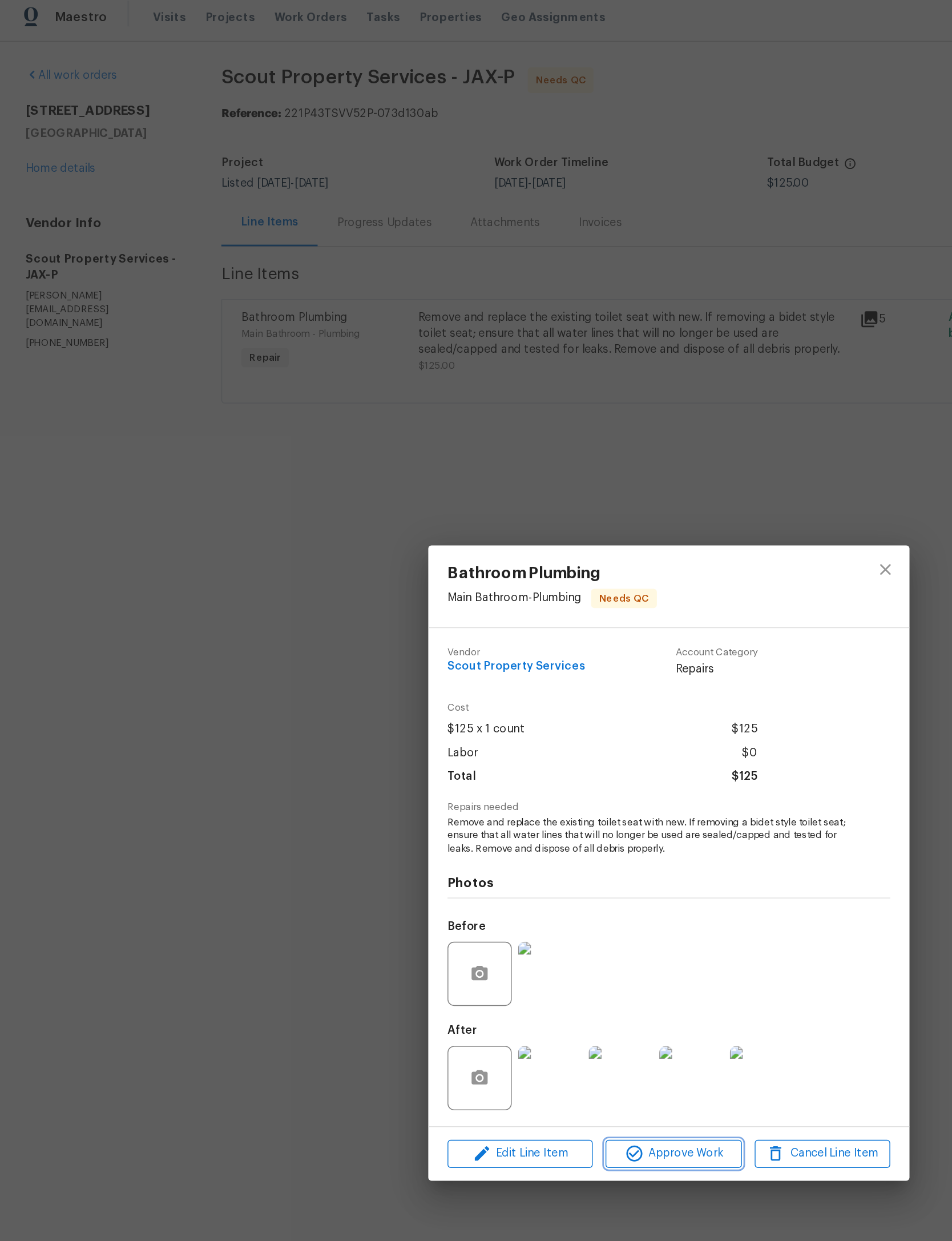
click at [501, 835] on span "Approve Work" at bounding box center [480, 828] width 90 height 14
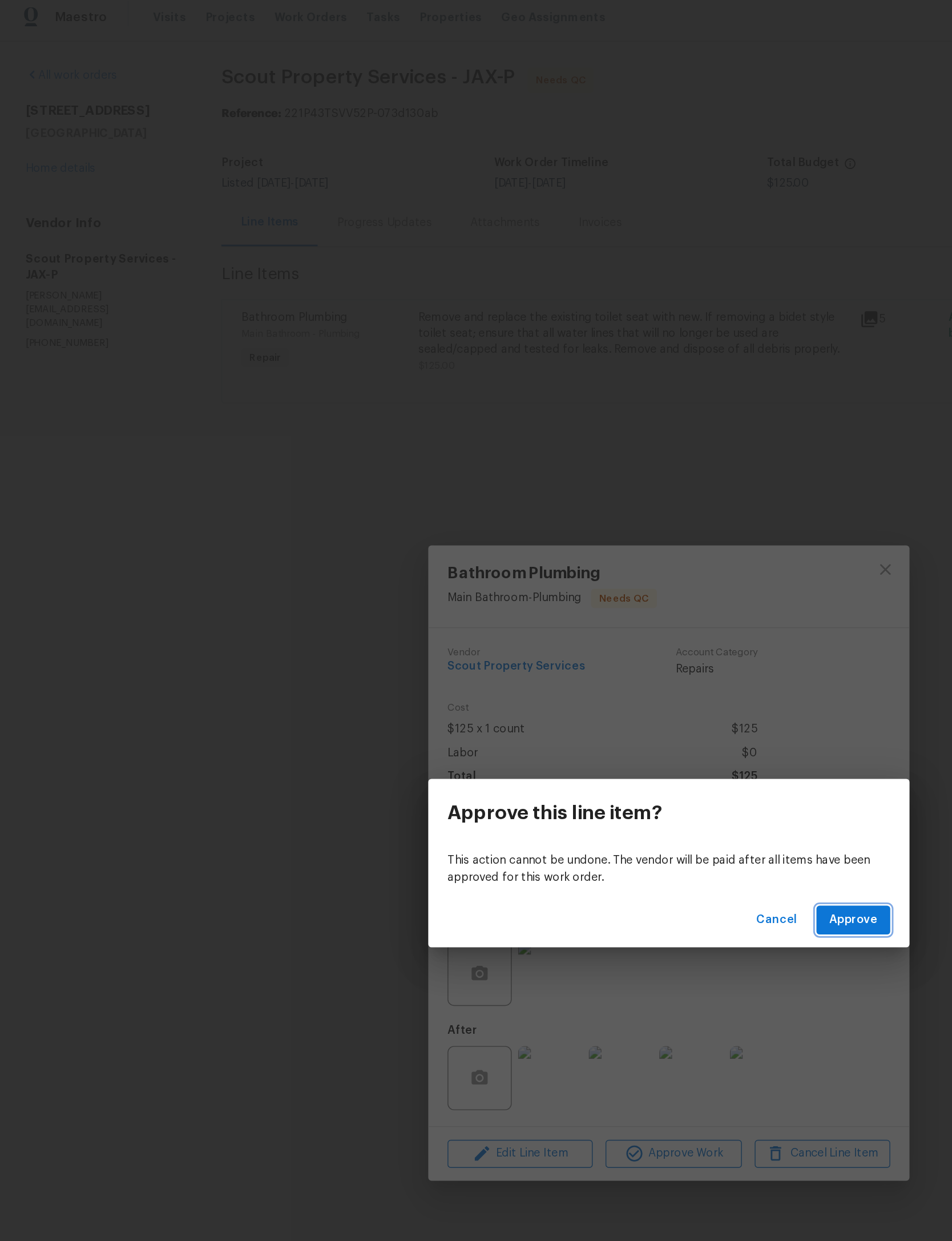
click at [611, 654] on span "Approve" at bounding box center [607, 661] width 34 height 14
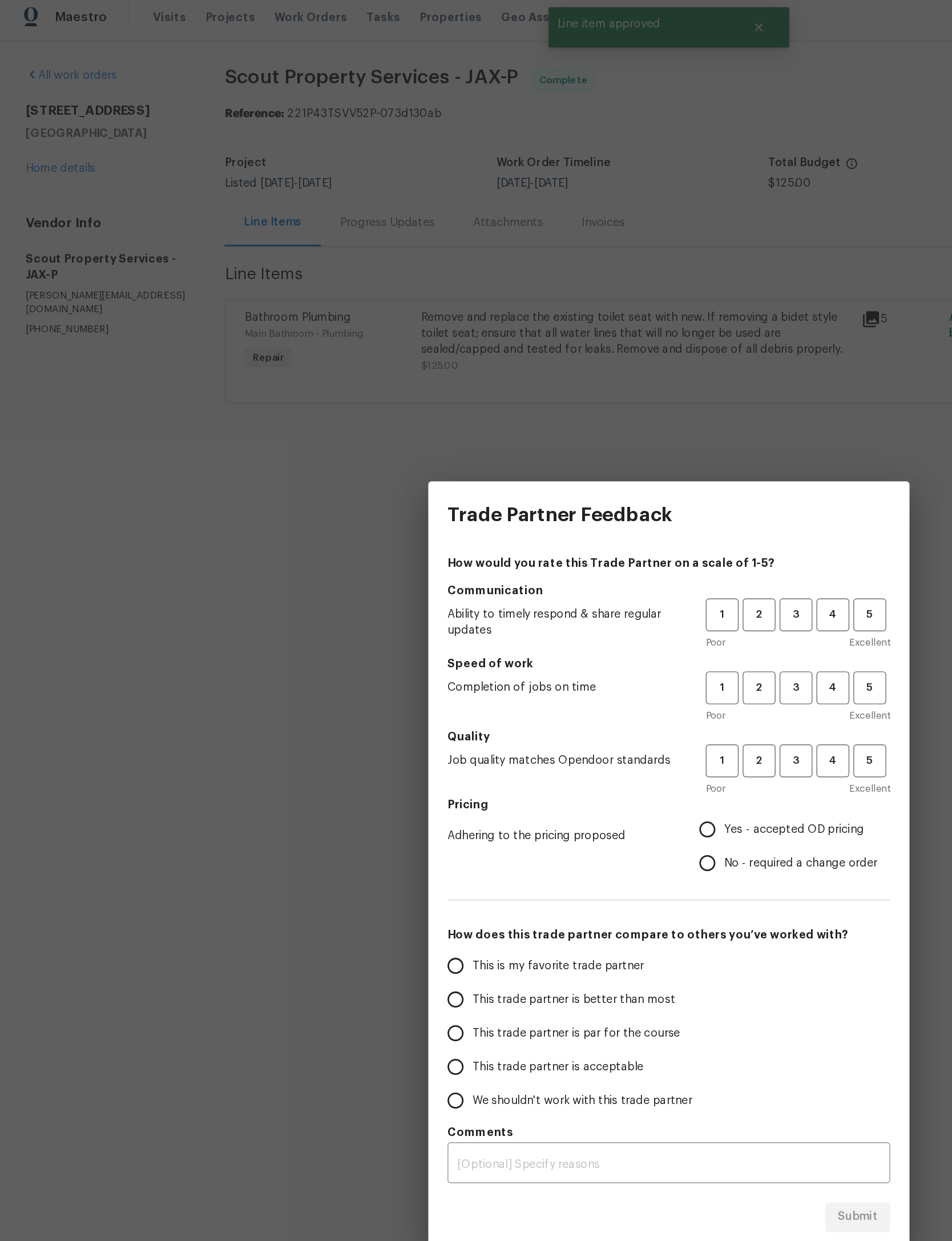
click at [562, 423] on h5 "Communication" at bounding box center [476, 426] width 315 height 11
click at [568, 437] on span "3" at bounding box center [566, 443] width 21 height 13
click at [571, 489] on span "3" at bounding box center [566, 495] width 21 height 13
click at [575, 542] on span "3" at bounding box center [566, 548] width 21 height 13
click at [565, 591] on span "Yes - accepted OD pricing" at bounding box center [565, 596] width 99 height 12
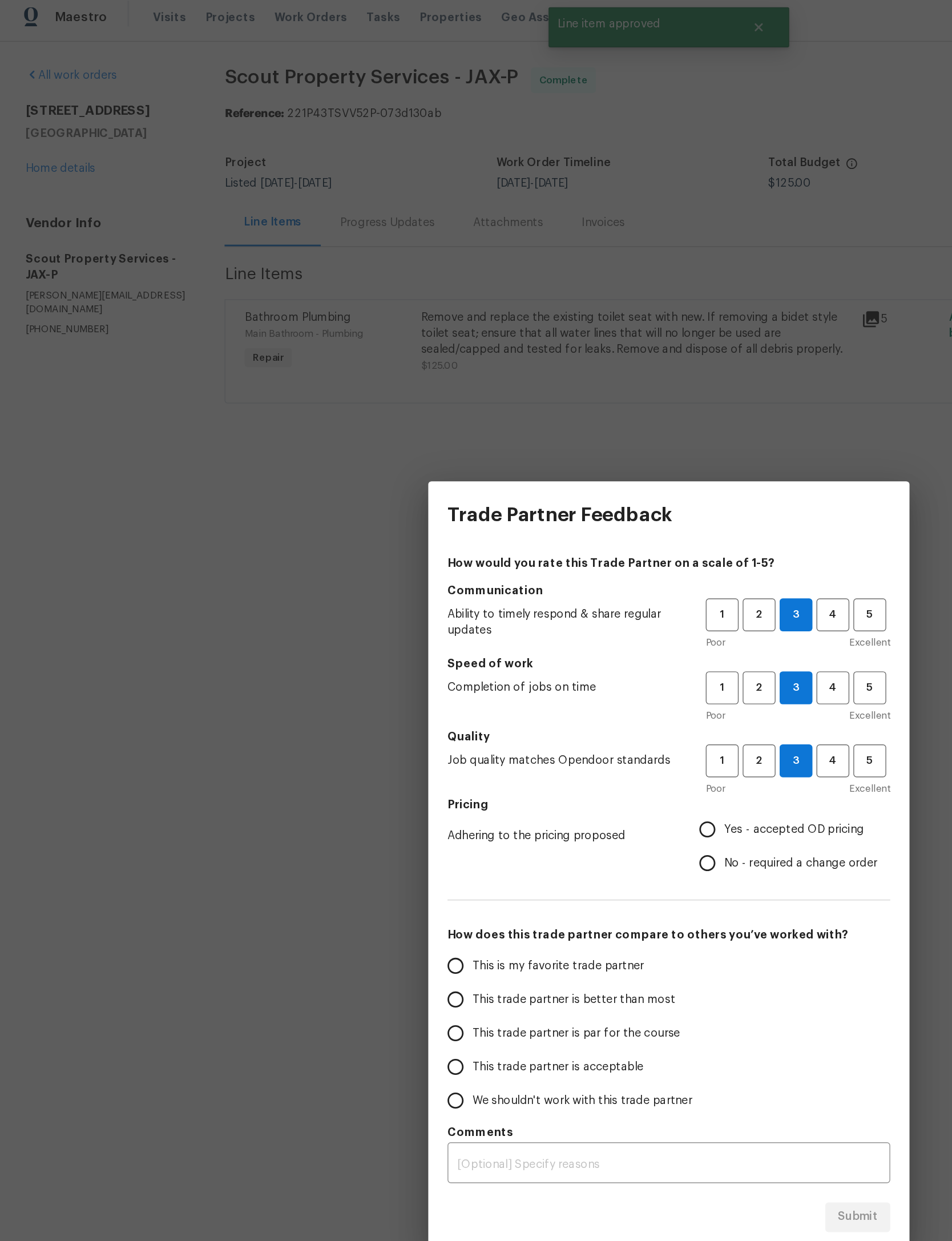
click at [515, 585] on input "Yes - accepted OD pricing" at bounding box center [503, 596] width 24 height 24
radio input "true"
click at [417, 736] on span "This trade partner is par for the course" at bounding box center [409, 742] width 147 height 12
click at [336, 734] on input "This trade partner is par for the course" at bounding box center [324, 742] width 24 height 24
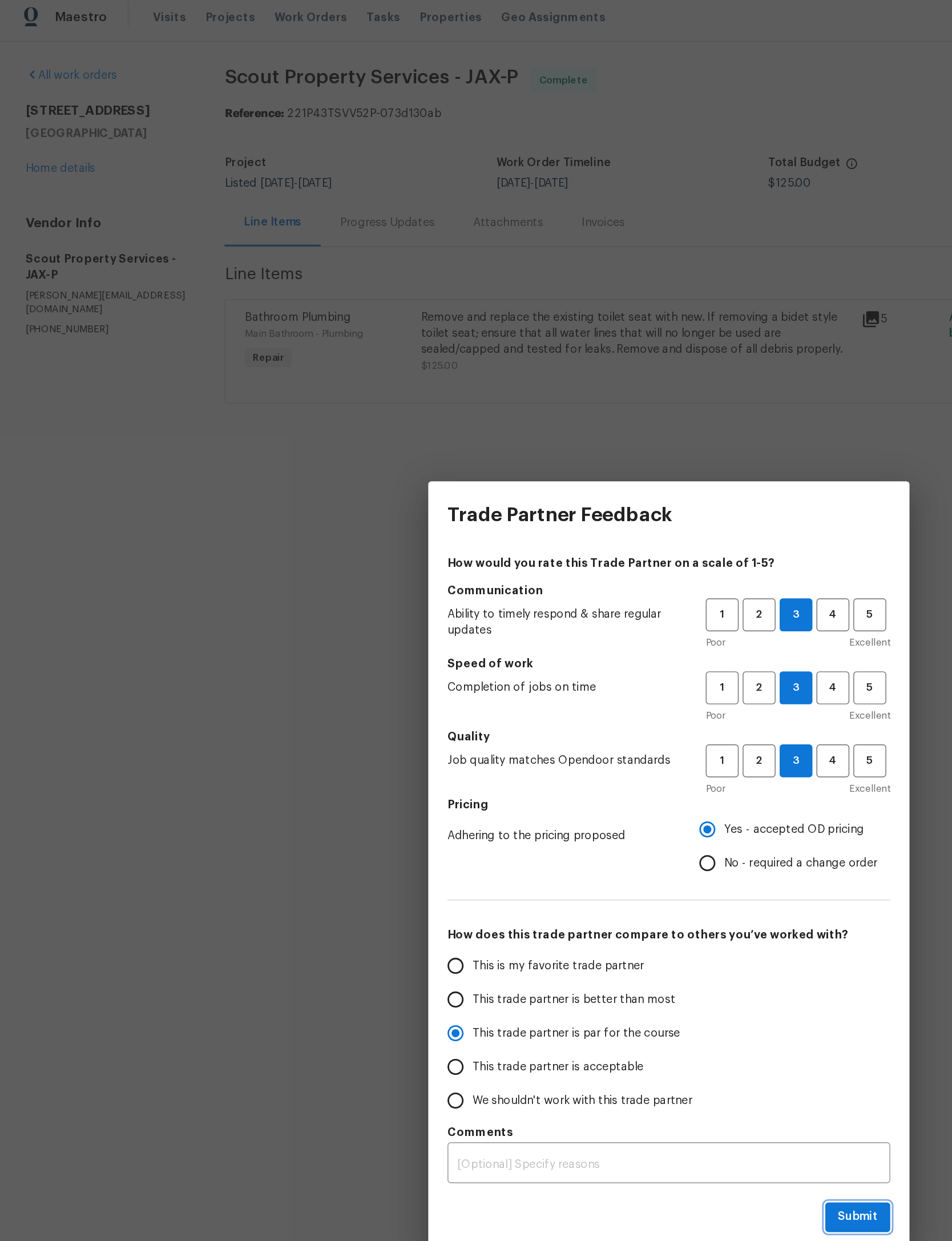
click at [608, 865] on span "Submit" at bounding box center [610, 873] width 28 height 14
radio input "true"
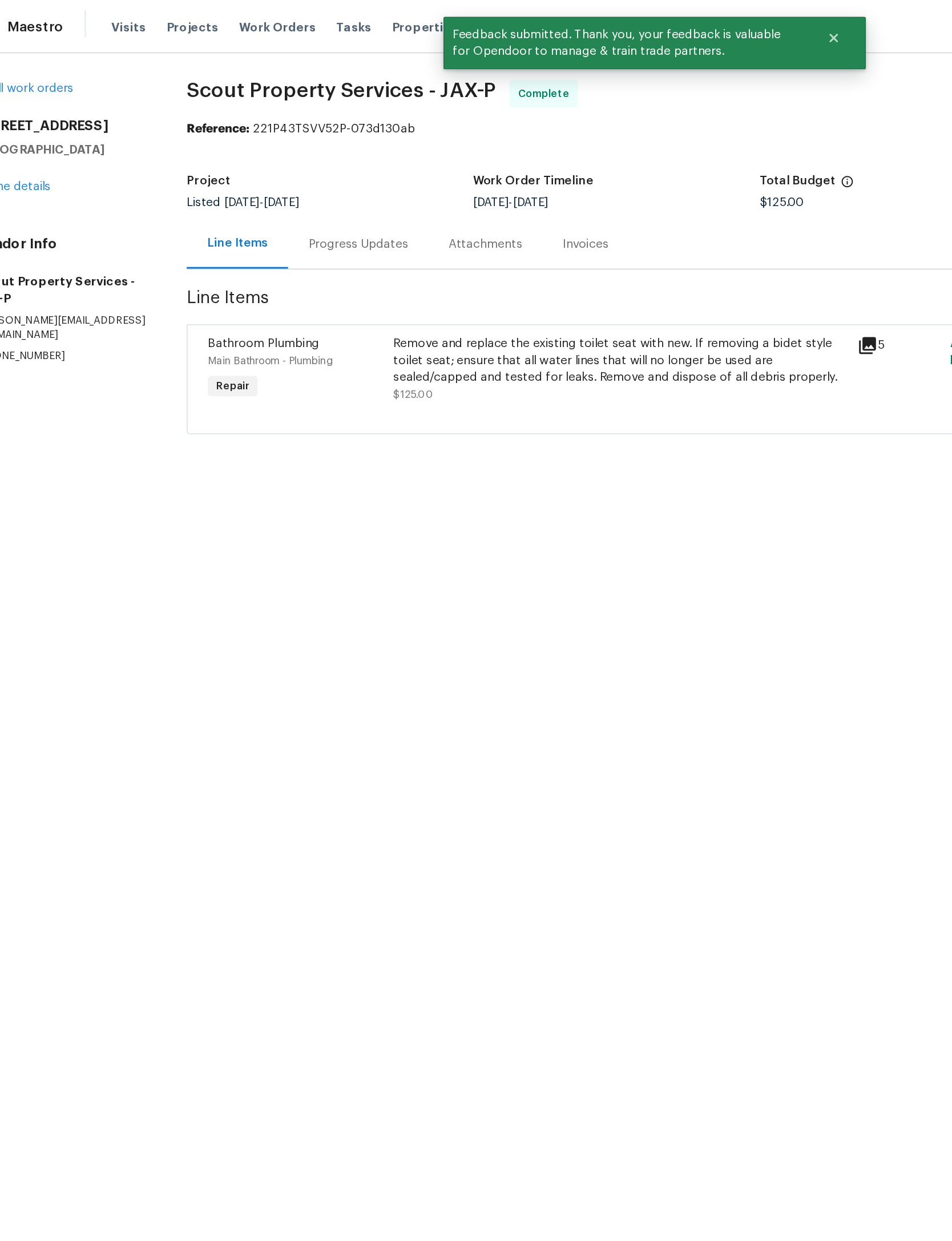
click at [195, 14] on span "Work Orders" at bounding box center [221, 18] width 52 height 11
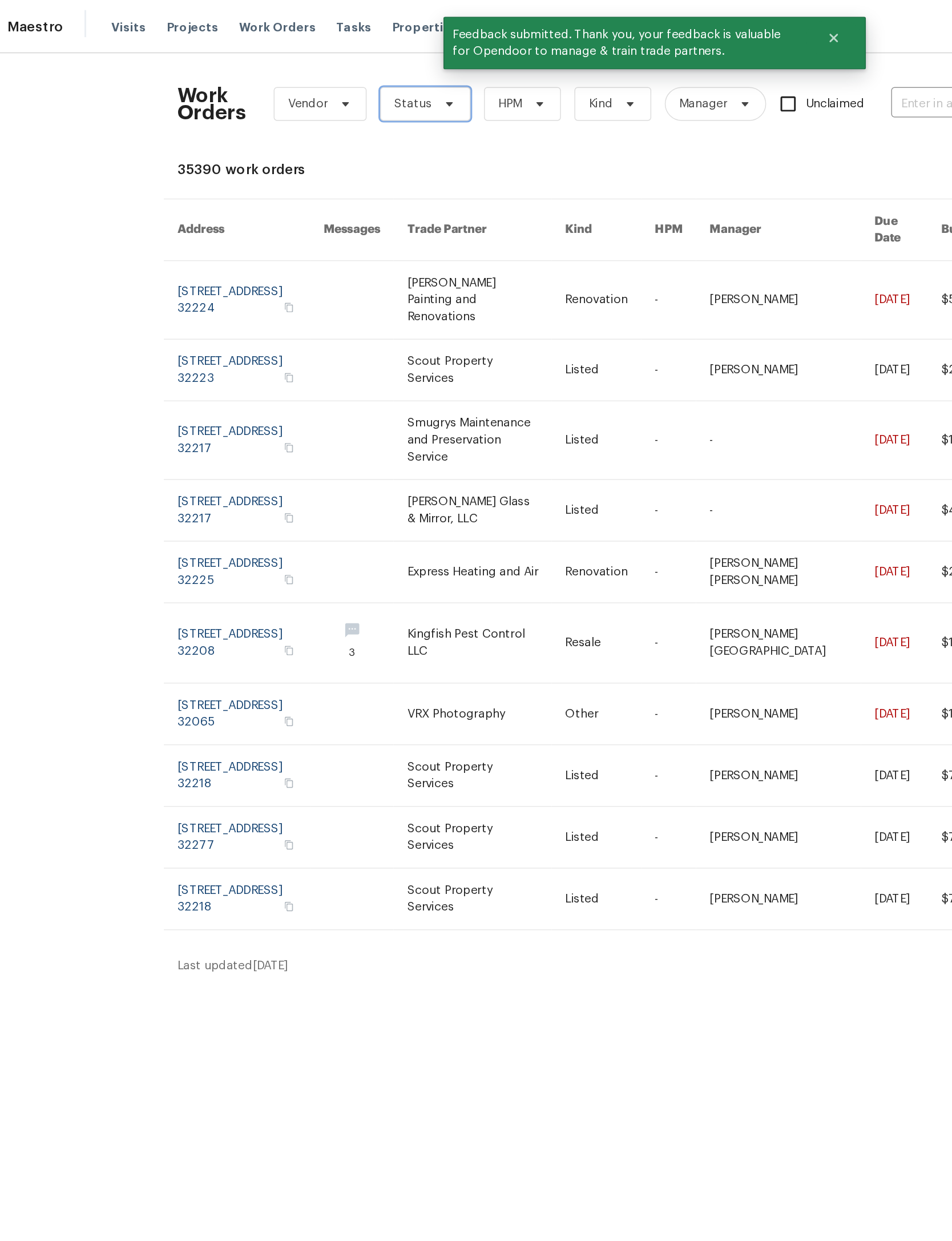
click at [335, 71] on icon at bounding box center [338, 71] width 5 height 3
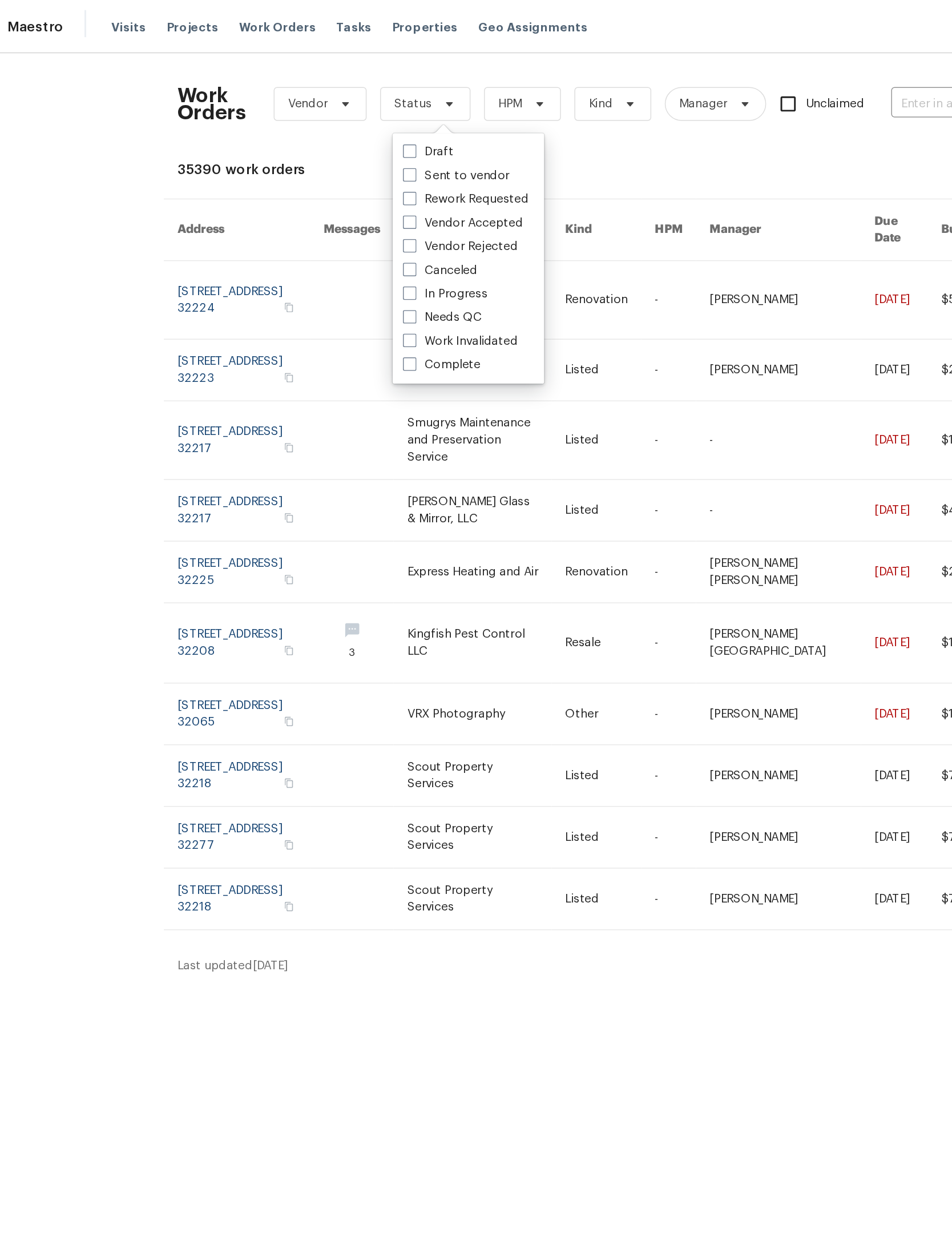
click at [323, 210] on label "Needs QC" at bounding box center [332, 215] width 53 height 11
click at [313, 210] on input "Needs QC" at bounding box center [309, 212] width 7 height 7
checkbox input "true"
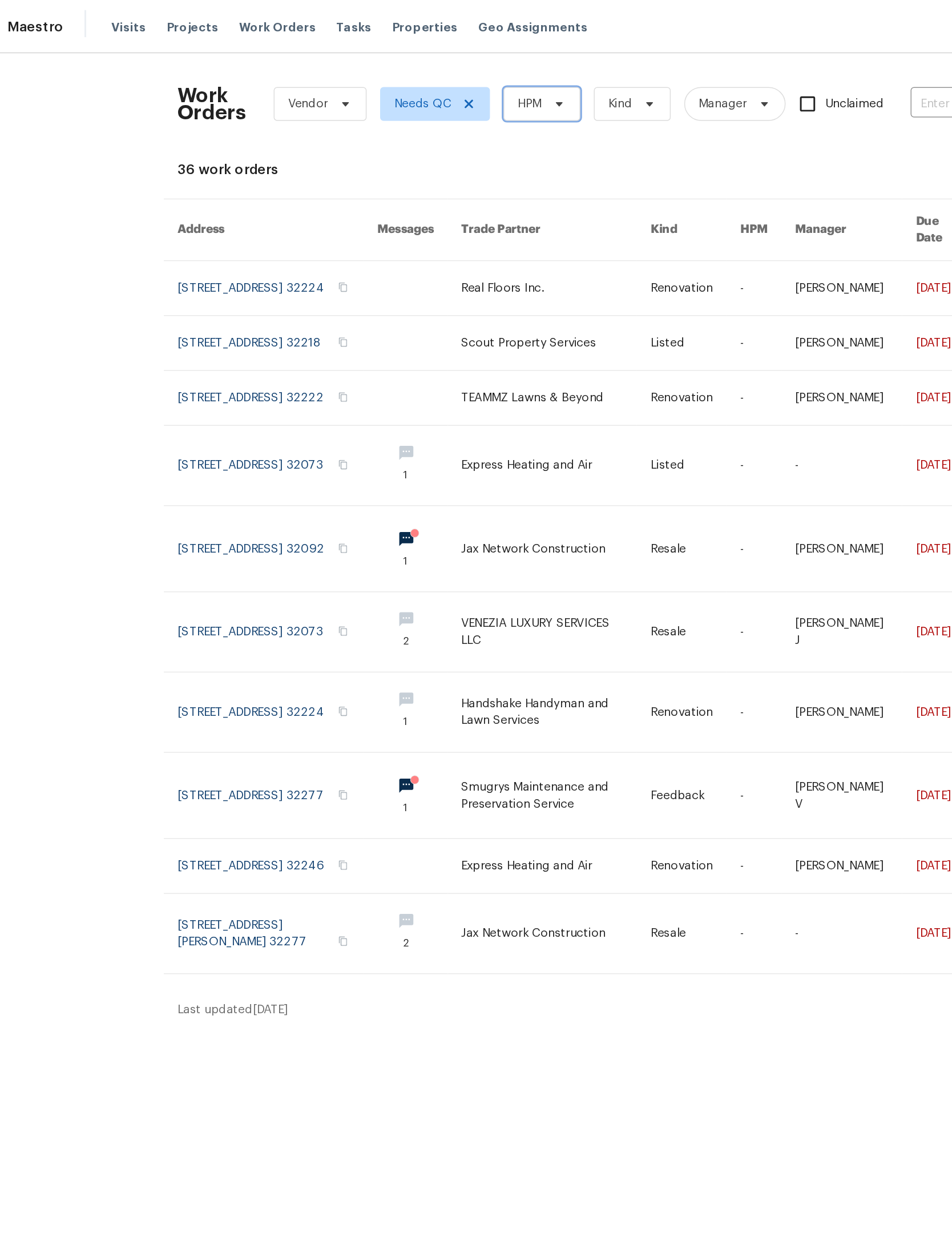
click at [407, 67] on icon at bounding box center [412, 70] width 9 height 9
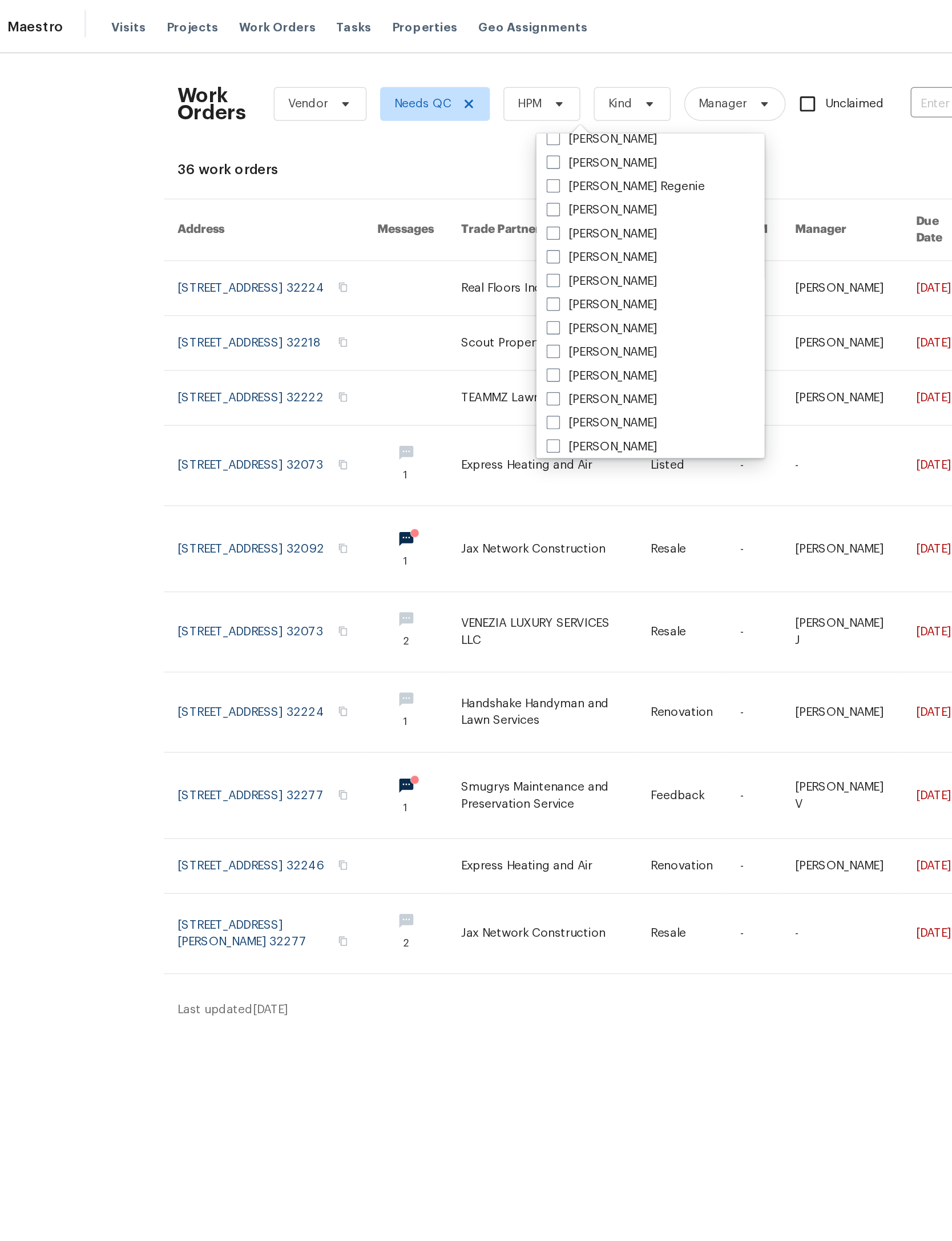
scroll to position [155, 0]
click at [431, 173] on label "[PERSON_NAME]" at bounding box center [440, 172] width 75 height 11
click at [410, 173] on input "[PERSON_NAME]" at bounding box center [406, 170] width 7 height 7
checkbox input "true"
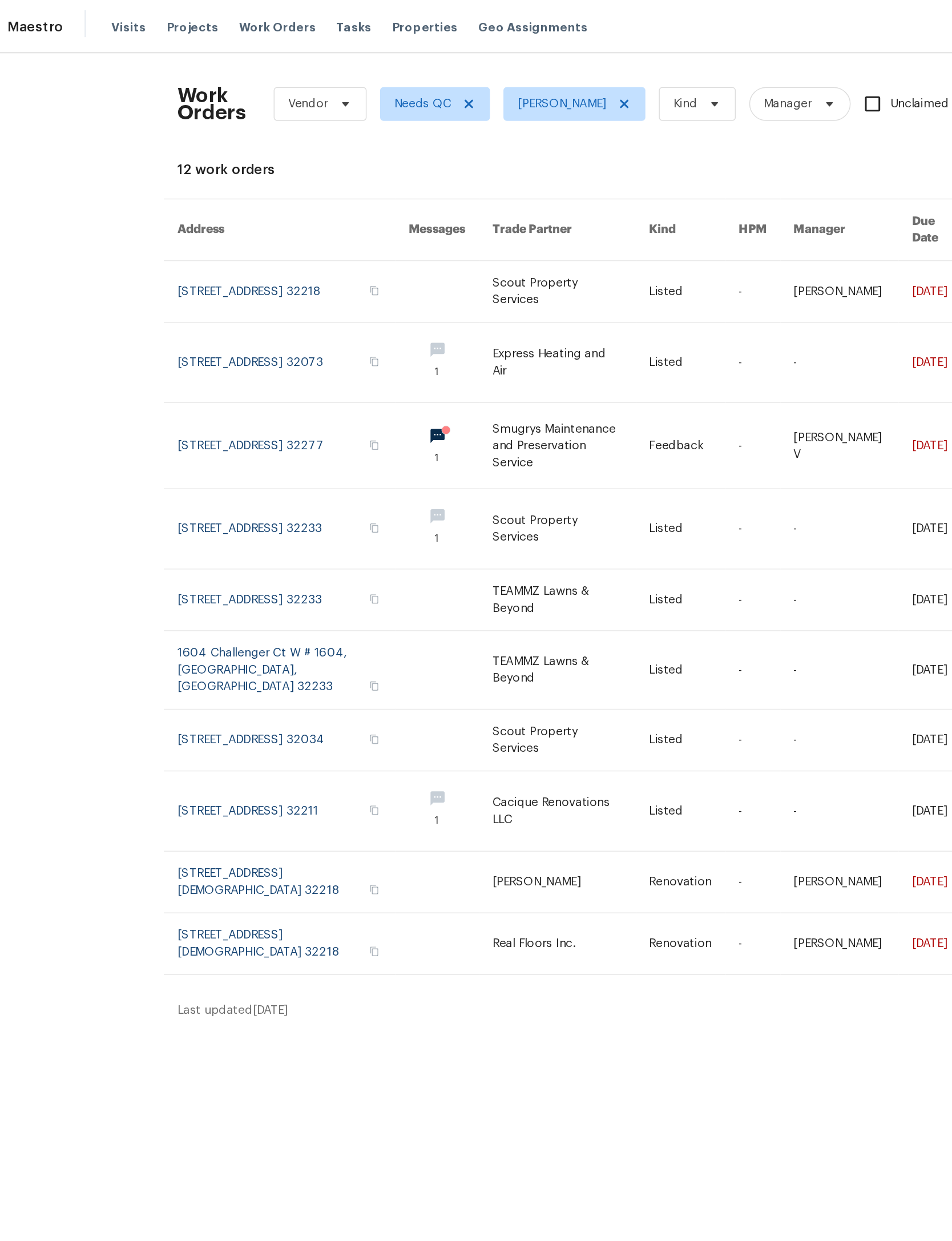
scroll to position [0, 26]
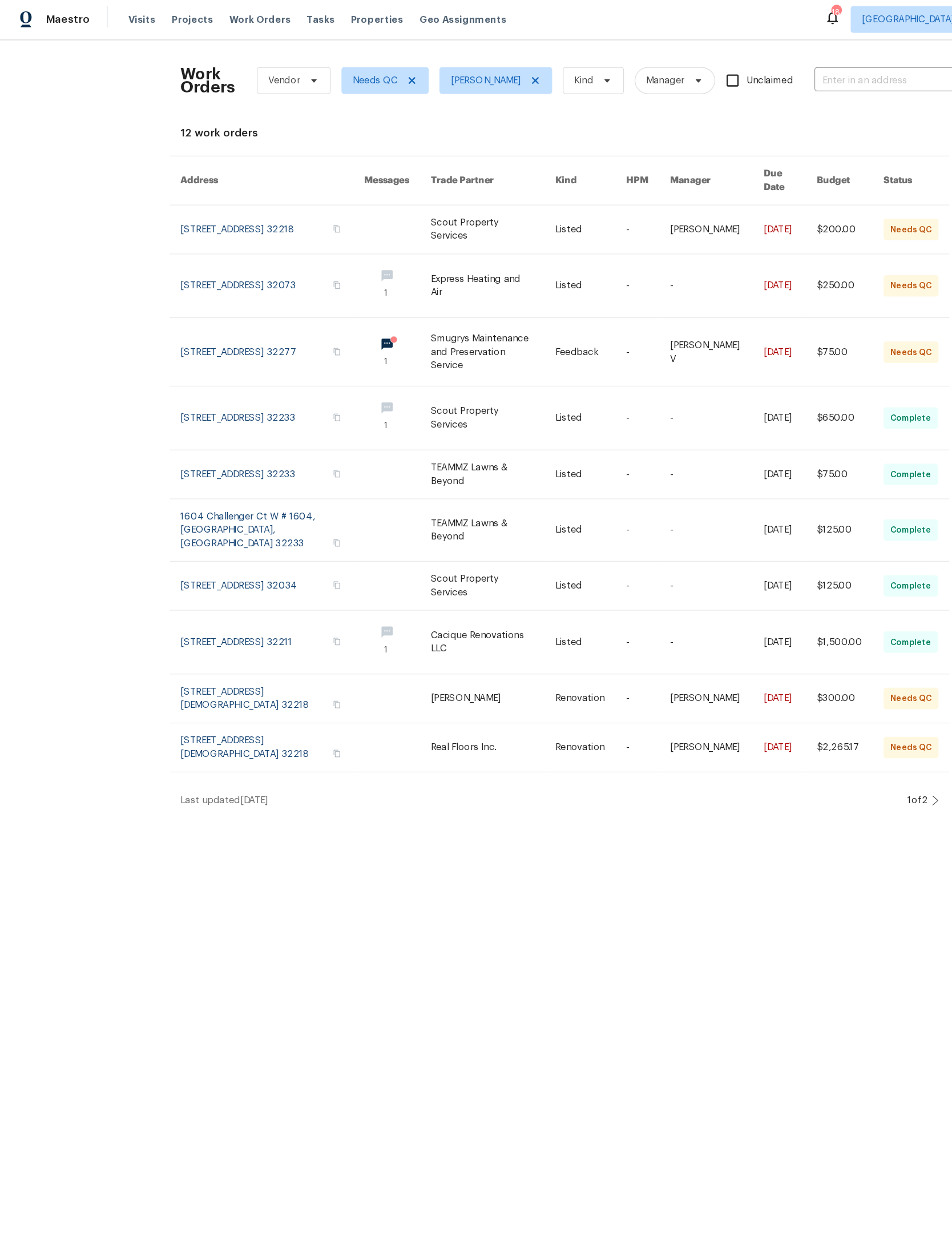
click at [385, 617] on link at bounding box center [420, 596] width 106 height 41
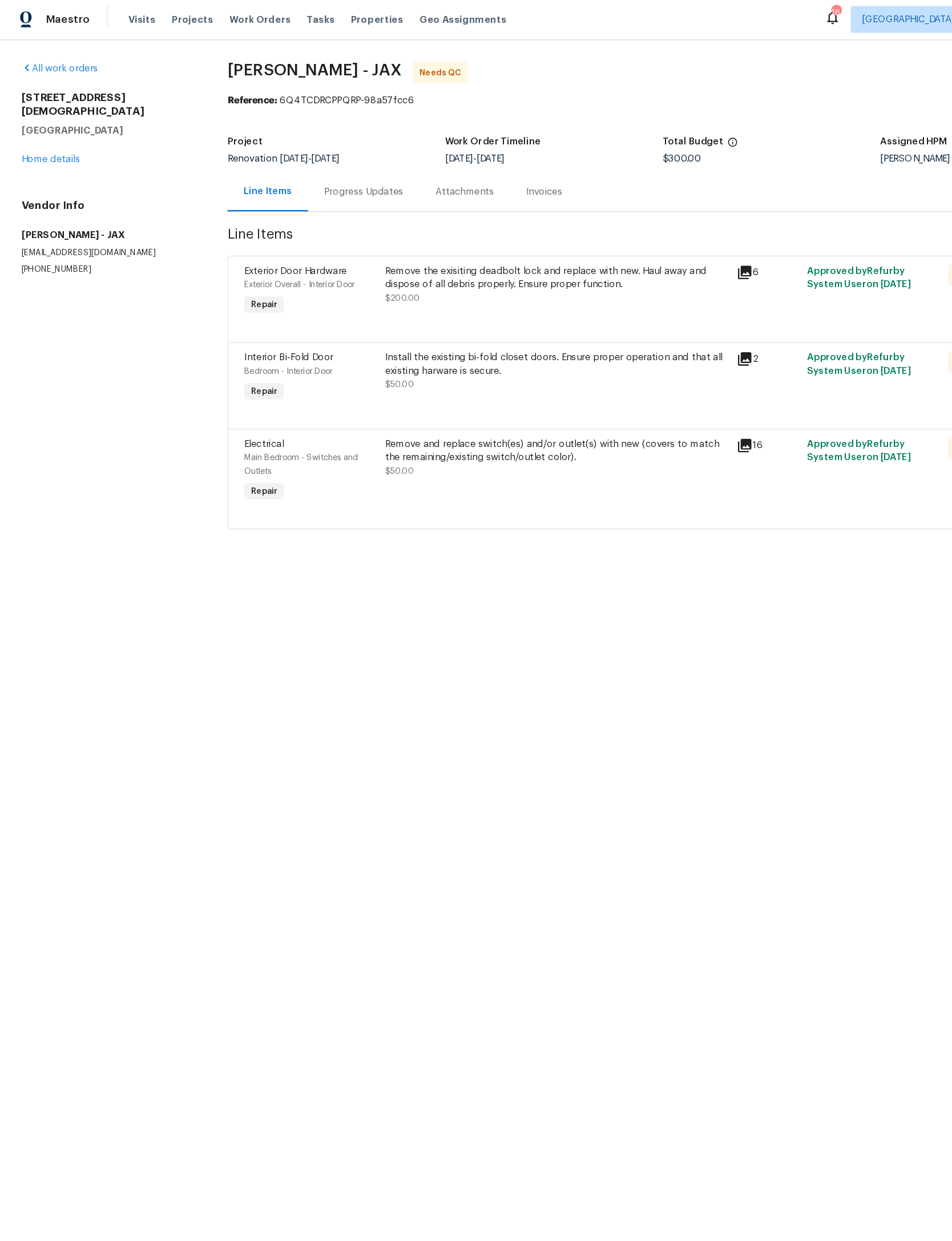
click at [495, 253] on div "Remove the exisiting deadbolt lock and replace with new. Haul away and dispose …" at bounding box center [473, 243] width 293 height 34
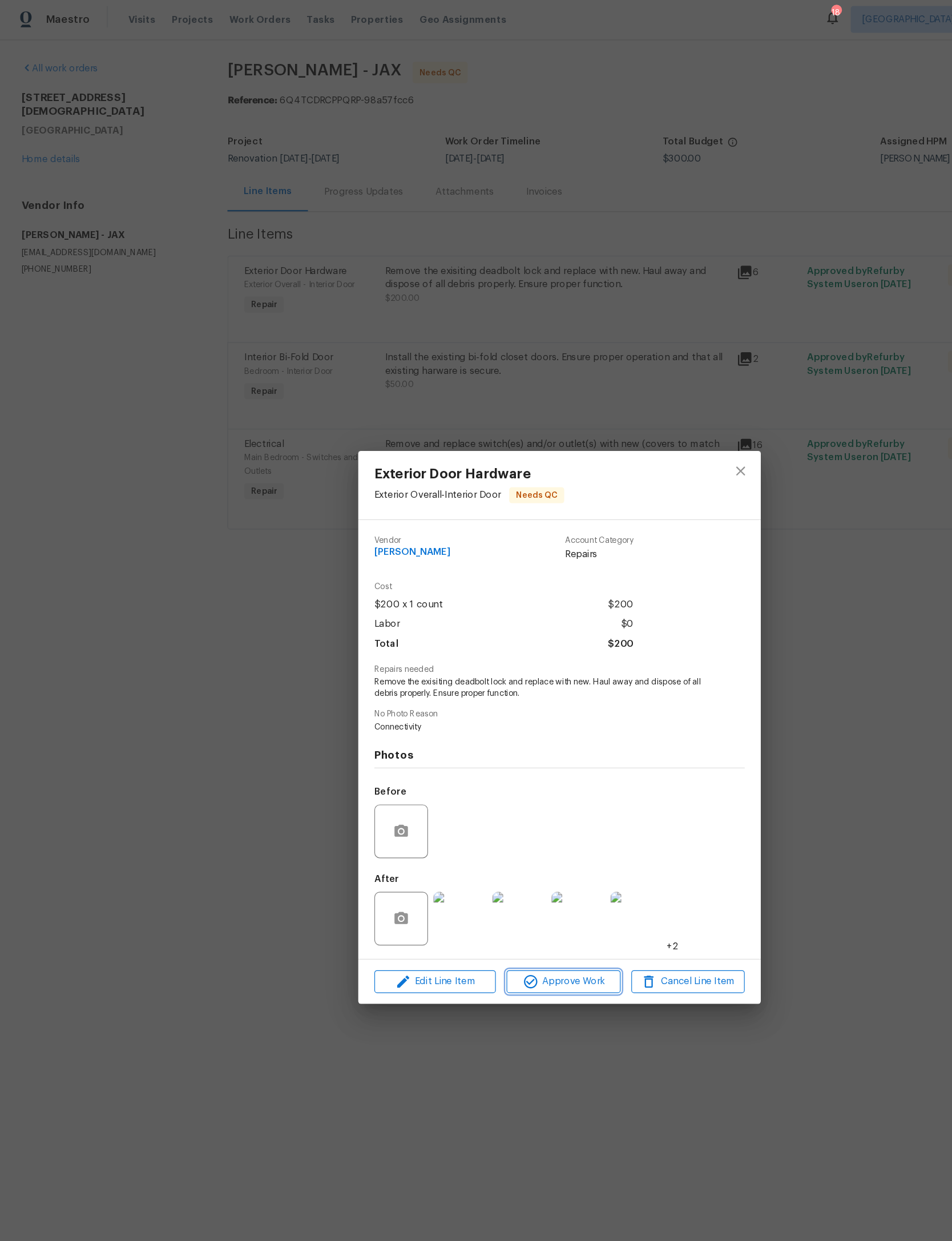
click at [487, 844] on span "Approve Work" at bounding box center [480, 837] width 90 height 14
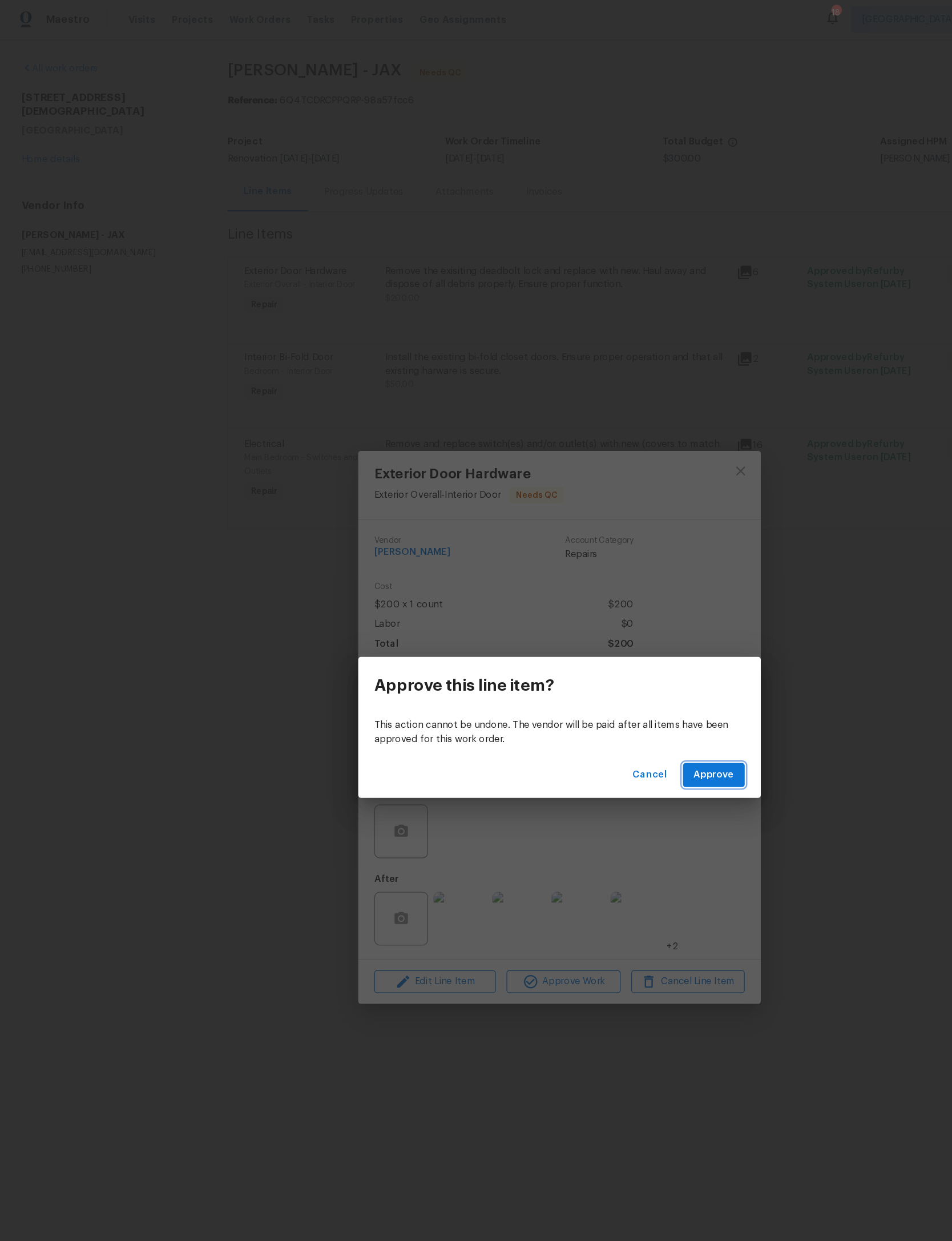
click at [621, 656] on span "Approve" at bounding box center [607, 661] width 34 height 14
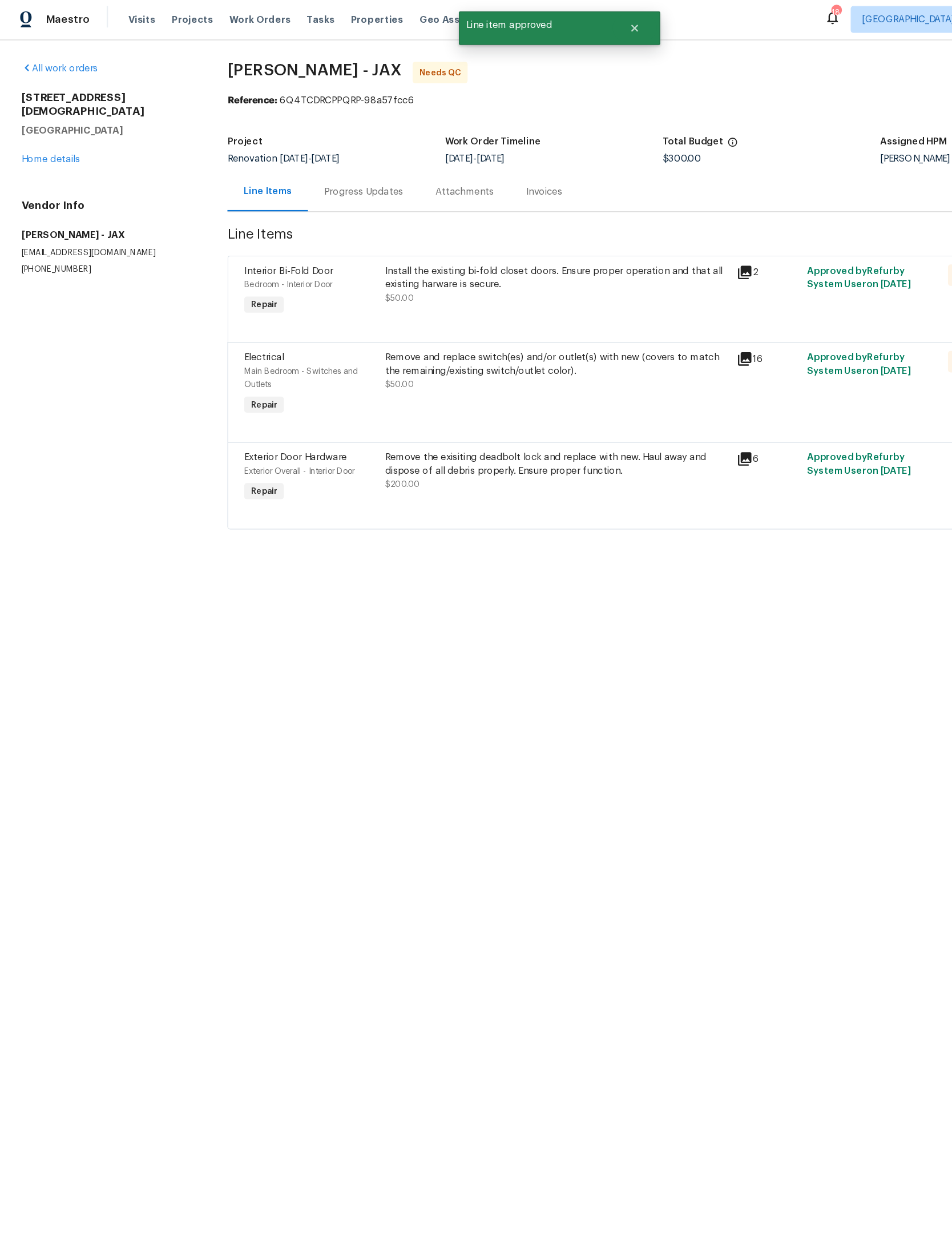
click at [525, 245] on div "Install the existing bi-fold closet doors. Ensure proper operation and that all…" at bounding box center [473, 237] width 293 height 23
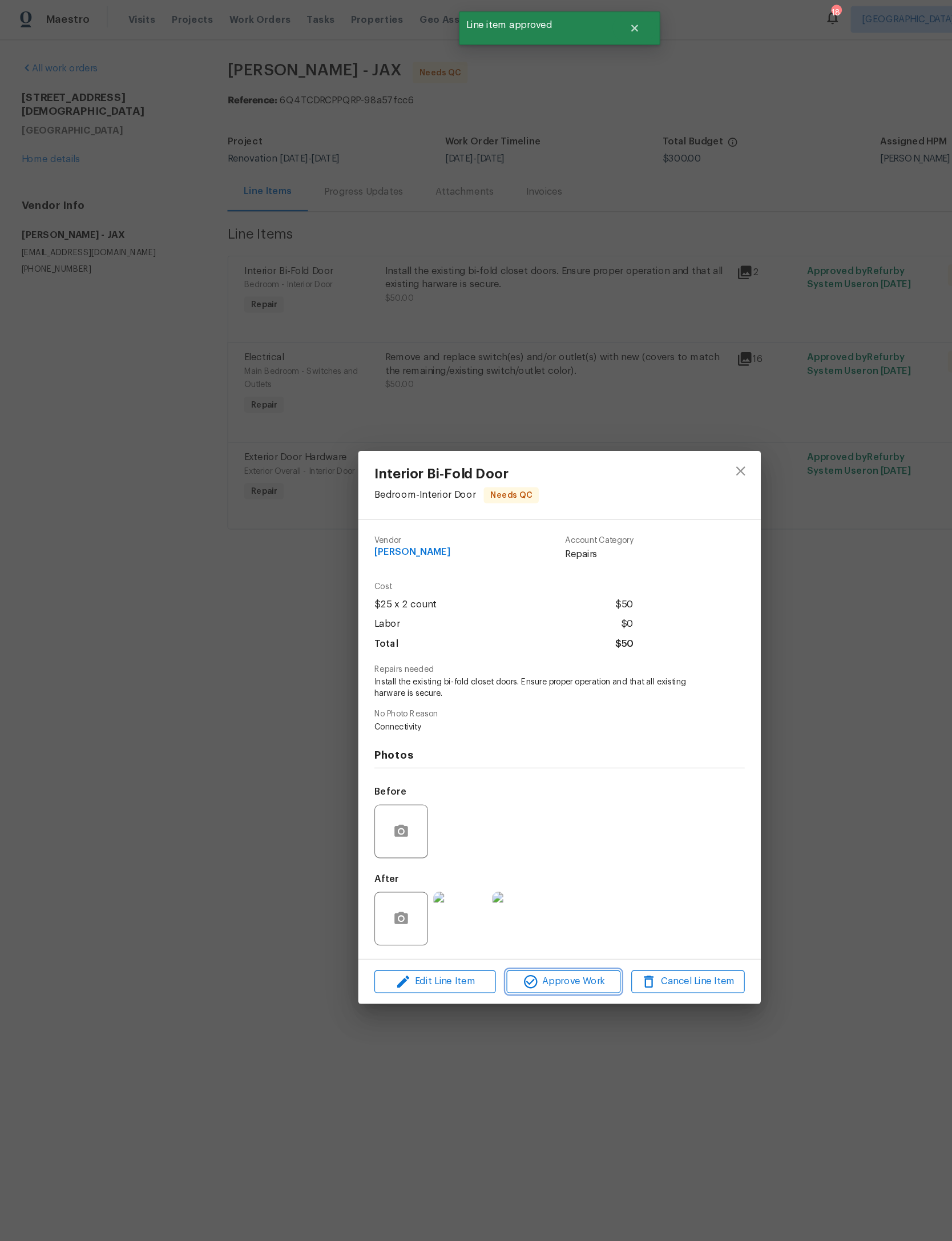
click at [506, 844] on span "Approve Work" at bounding box center [480, 837] width 90 height 14
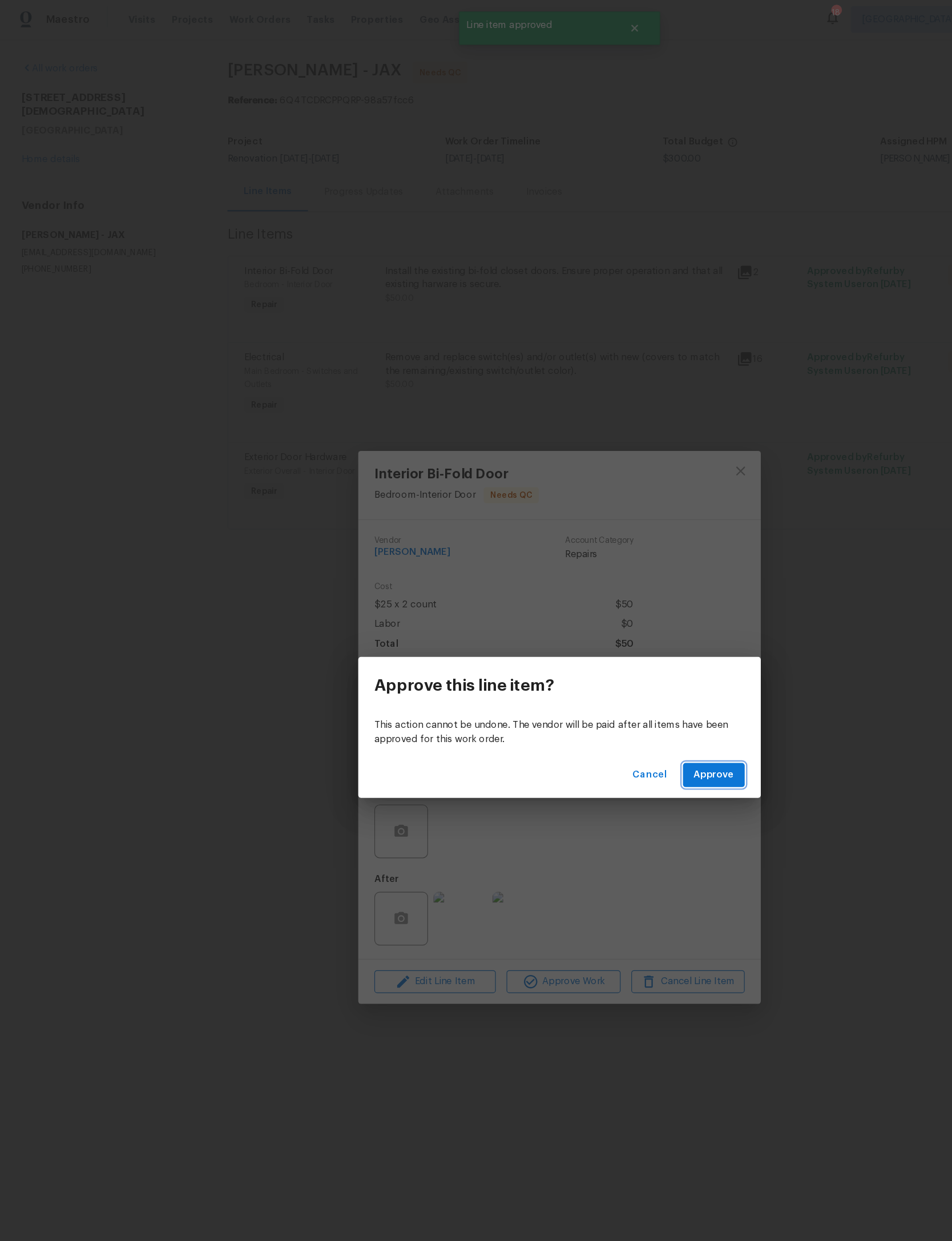
click at [622, 652] on button "Approve" at bounding box center [607, 661] width 53 height 21
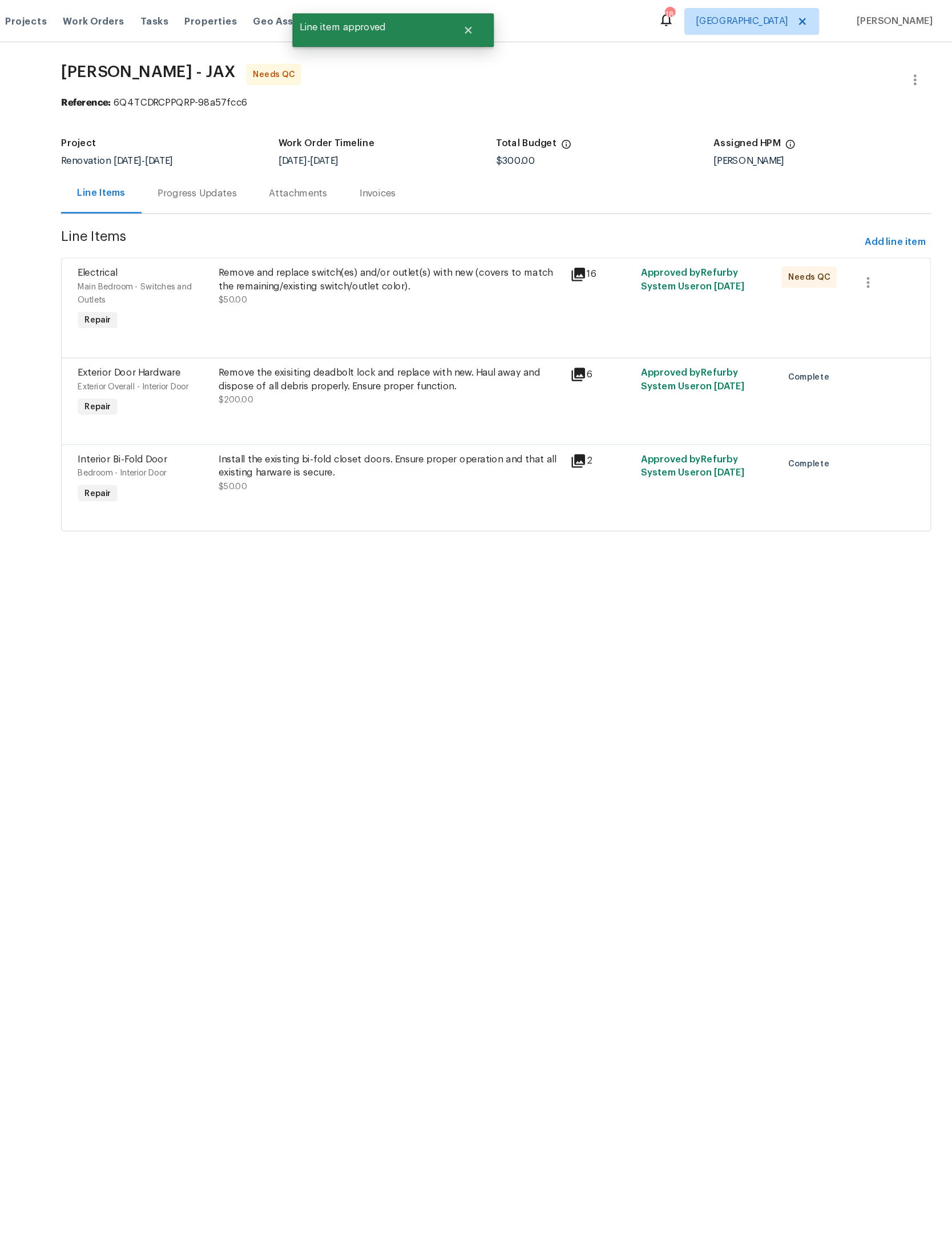
click at [416, 257] on div "Remove and replace switch(es) and/or outlet(s) with new (covers to match the re…" at bounding box center [473, 243] width 293 height 34
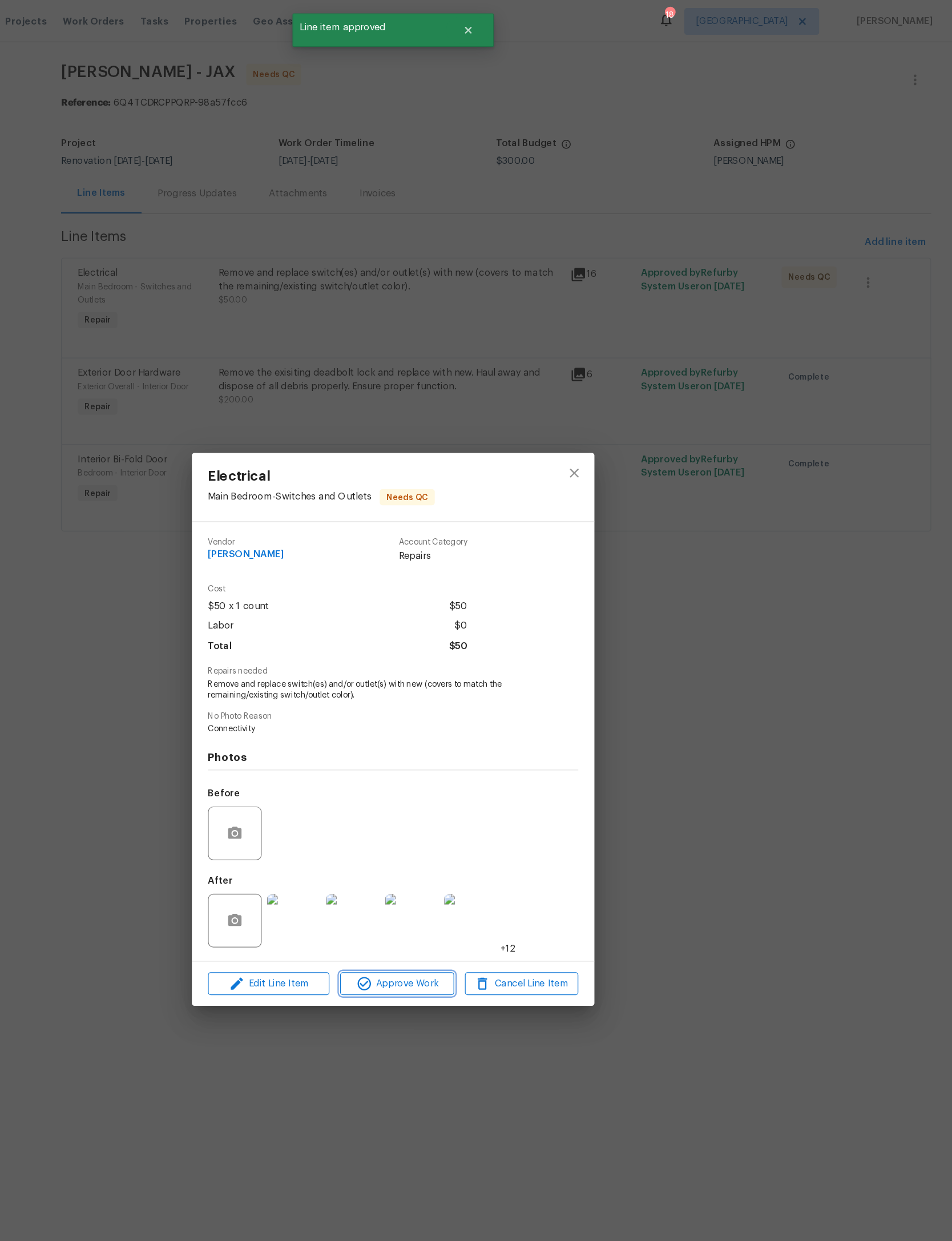
click at [435, 844] on span "Approve Work" at bounding box center [480, 837] width 90 height 14
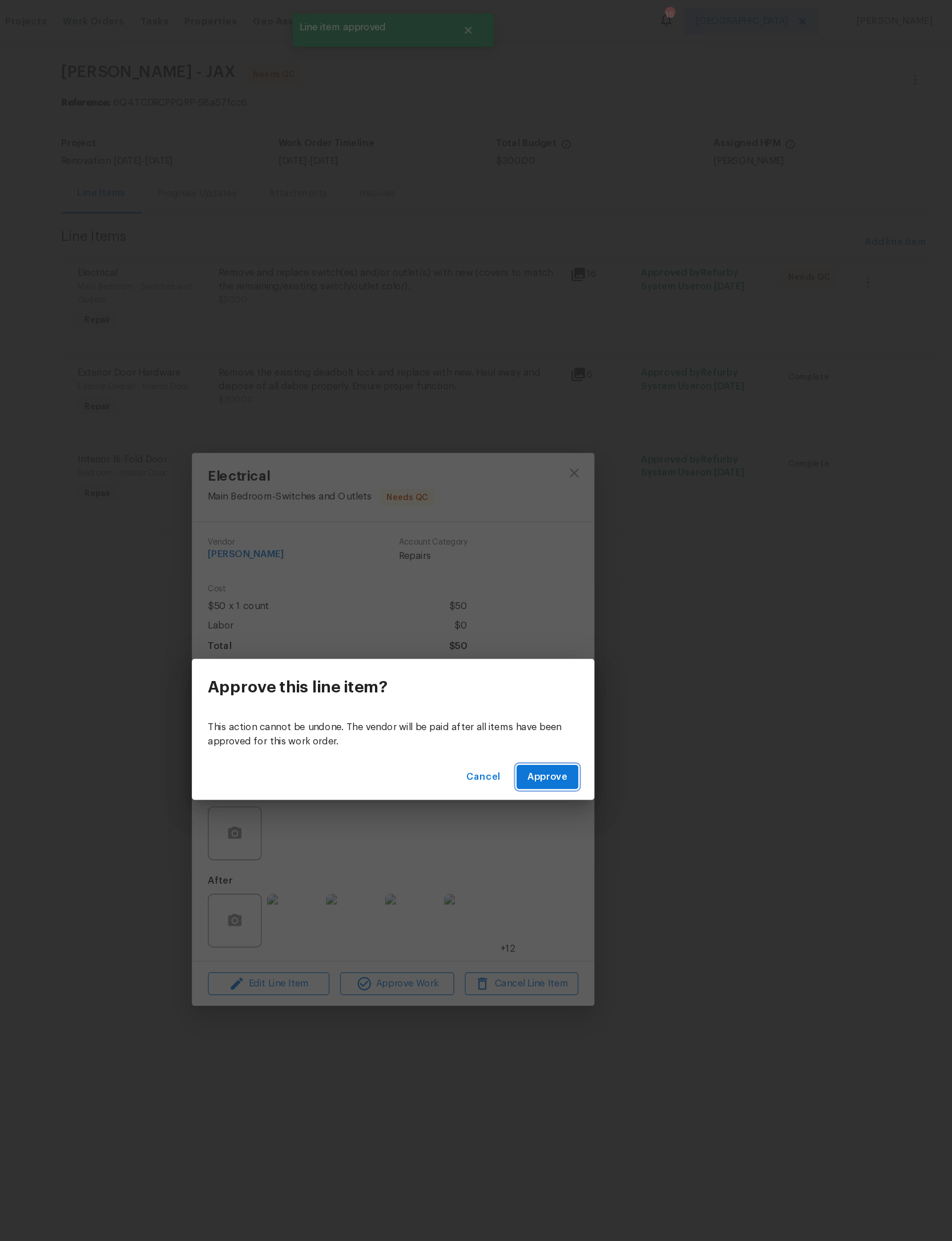
click at [581, 652] on button "Approve" at bounding box center [607, 661] width 53 height 21
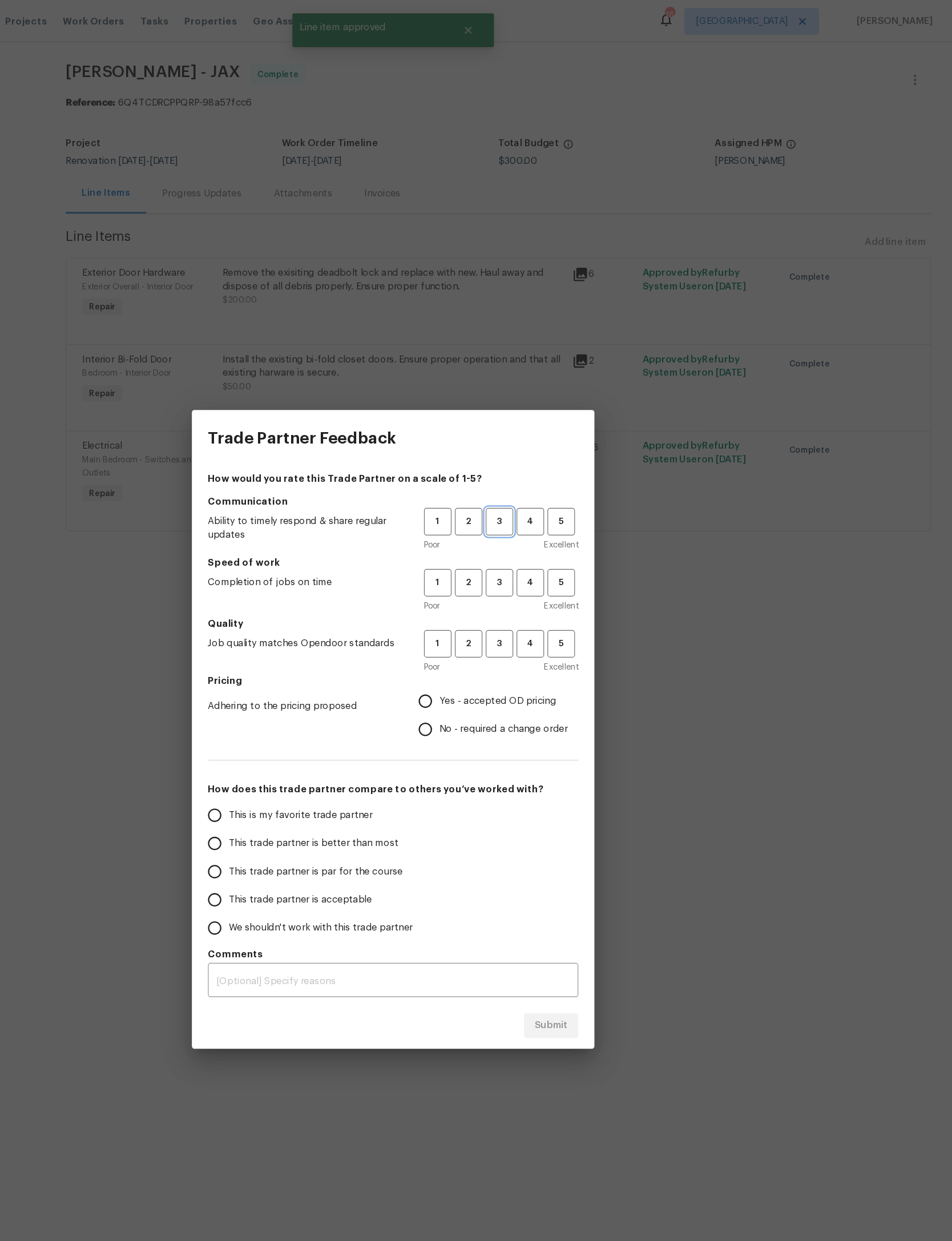
click at [556, 440] on span "3" at bounding box center [566, 443] width 21 height 13
click at [556, 499] on span "3" at bounding box center [566, 495] width 21 height 13
click at [556, 550] on span "3" at bounding box center [566, 548] width 21 height 13
click at [491, 604] on label "Yes - accepted OD pricing" at bounding box center [558, 596] width 133 height 24
click at [491, 604] on input "Yes - accepted OD pricing" at bounding box center [503, 596] width 24 height 24
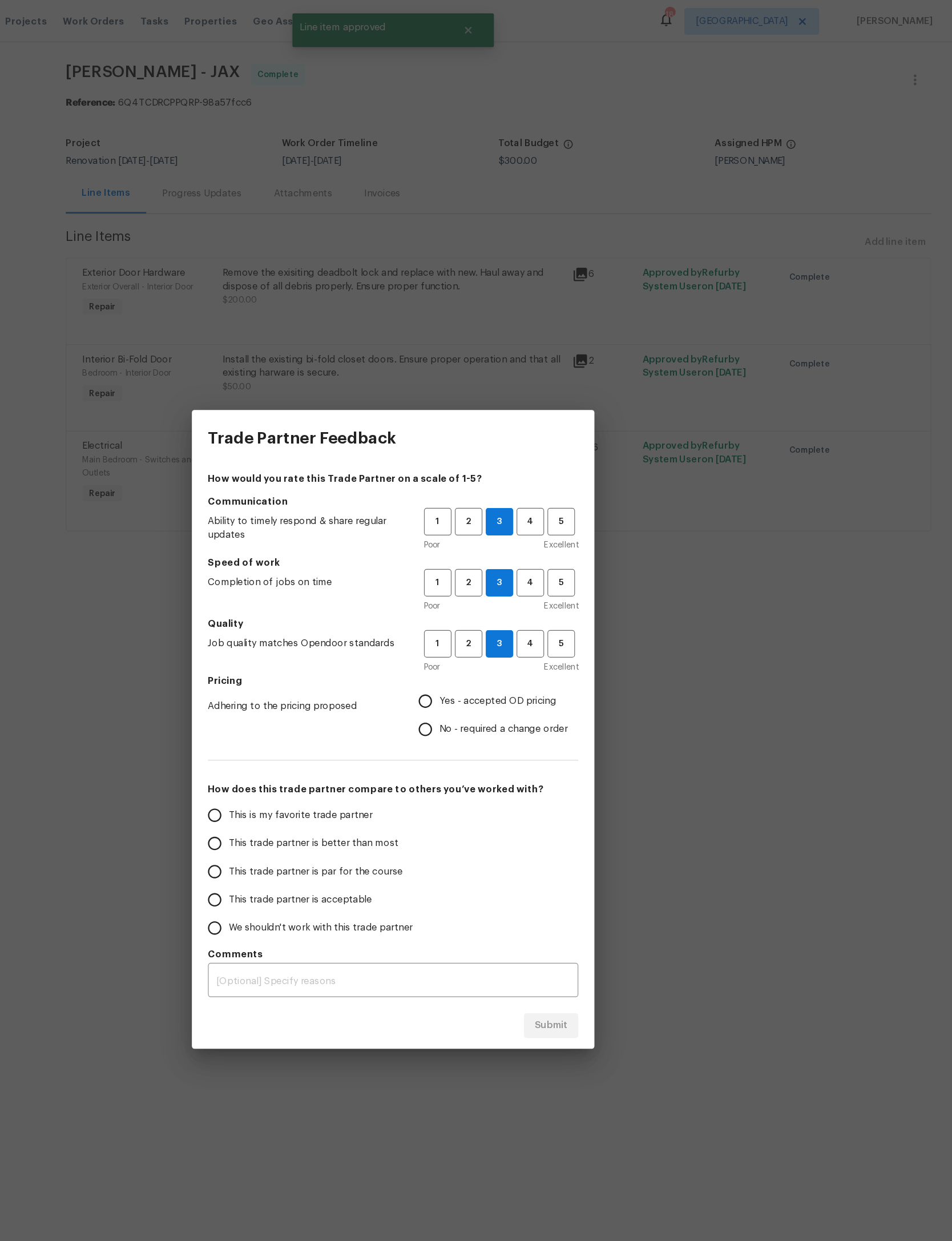
radio input "true"
click at [336, 738] on span "This trade partner is par for the course" at bounding box center [409, 742] width 147 height 12
click at [312, 738] on input "This trade partner is par for the course" at bounding box center [324, 742] width 24 height 24
click at [596, 870] on span "Submit" at bounding box center [610, 873] width 28 height 14
radio input "true"
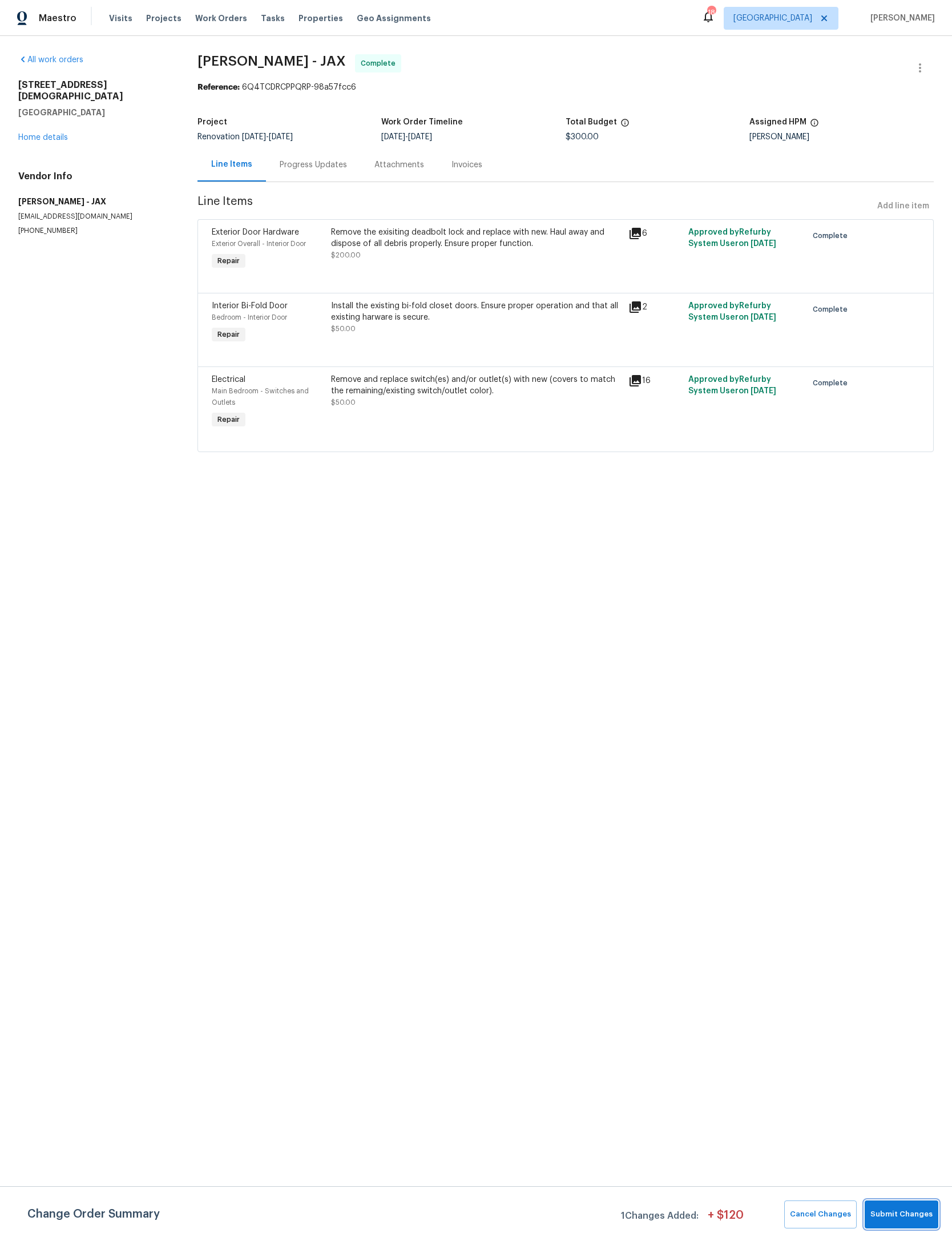
click at [904, 1219] on span "Submit Changes" at bounding box center [902, 1214] width 62 height 13
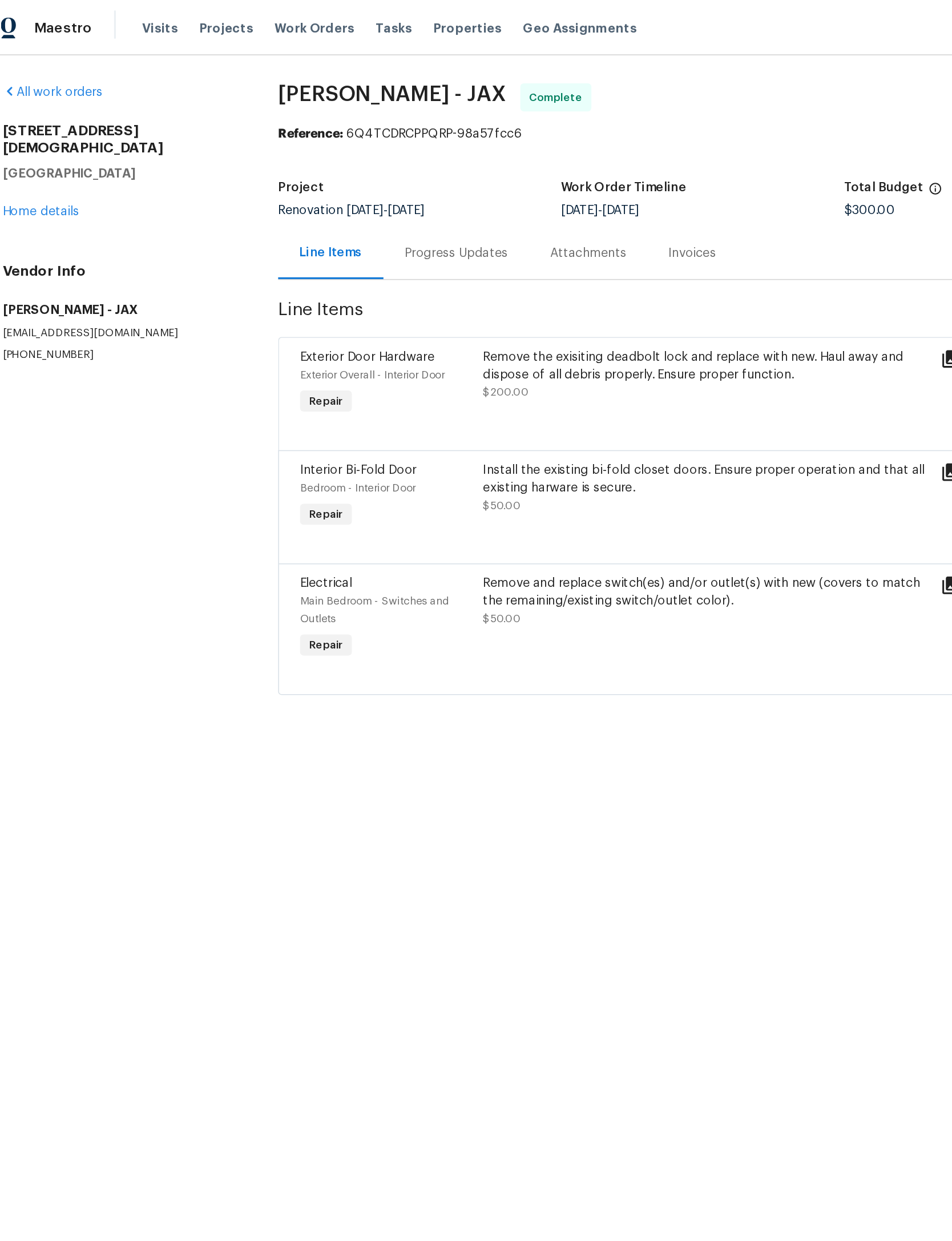
click at [195, 13] on span "Work Orders" at bounding box center [221, 18] width 52 height 11
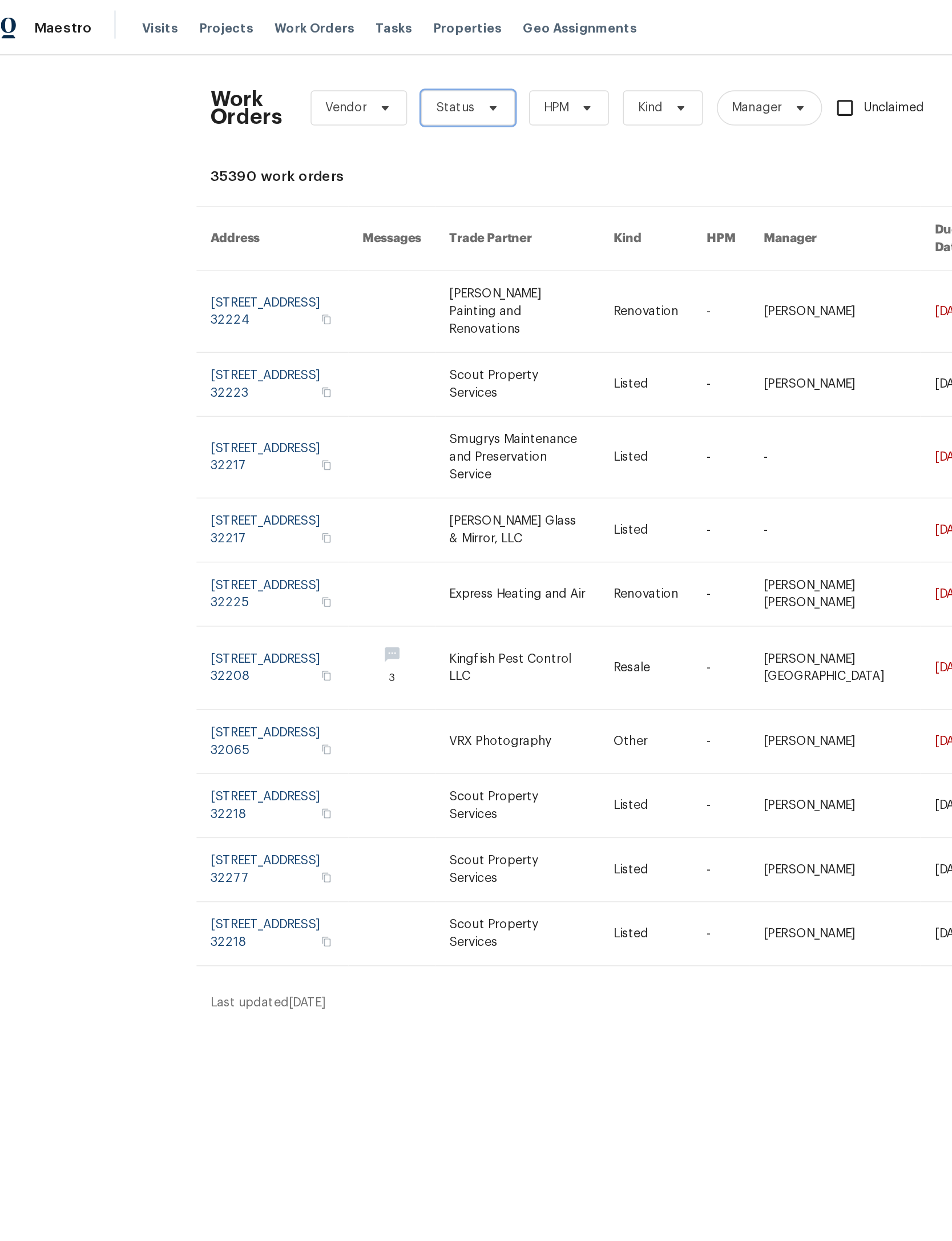
click at [333, 65] on icon at bounding box center [338, 70] width 9 height 9
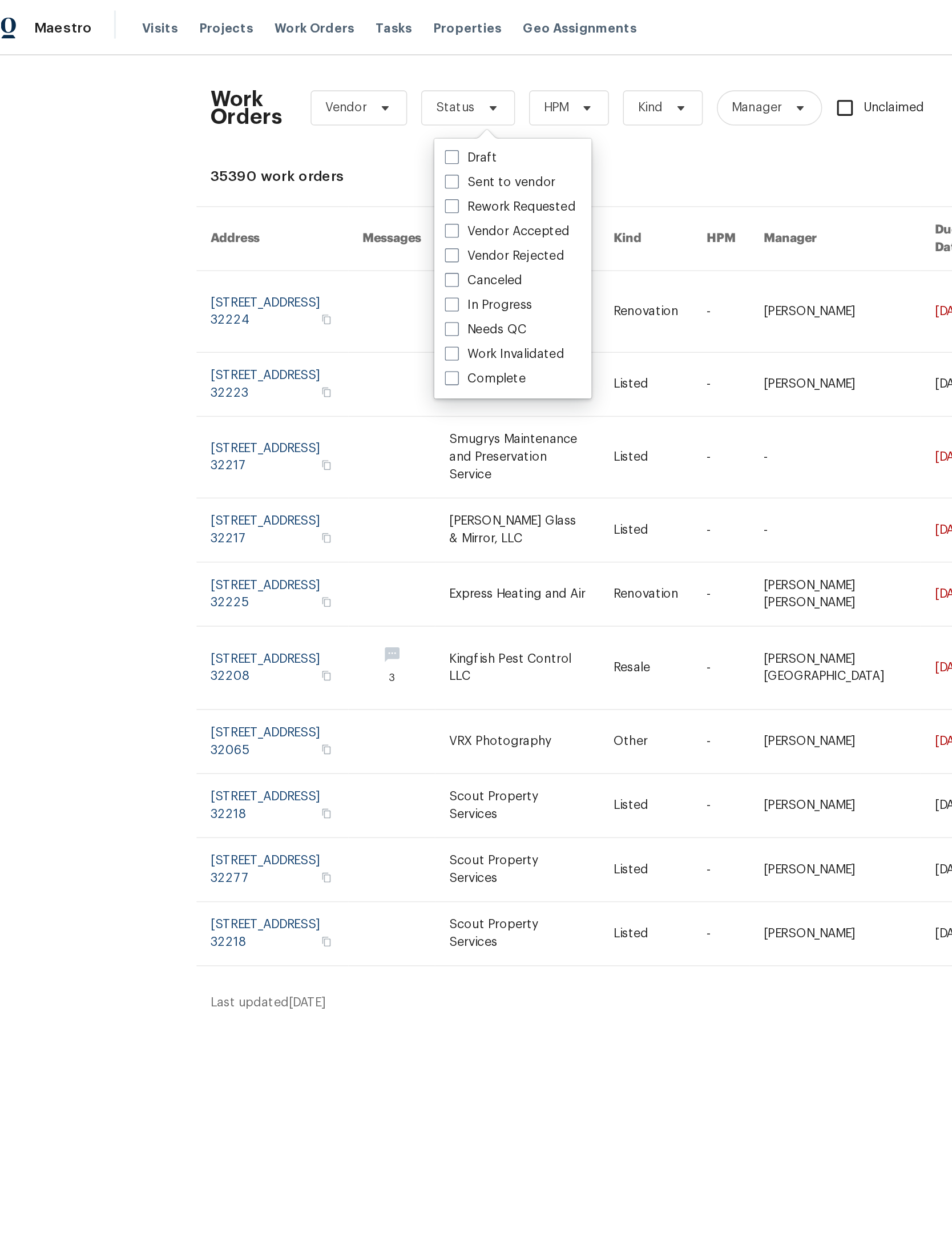
click at [338, 212] on label "Needs QC" at bounding box center [332, 215] width 53 height 11
click at [313, 212] on input "Needs QC" at bounding box center [309, 212] width 7 height 7
checkbox input "true"
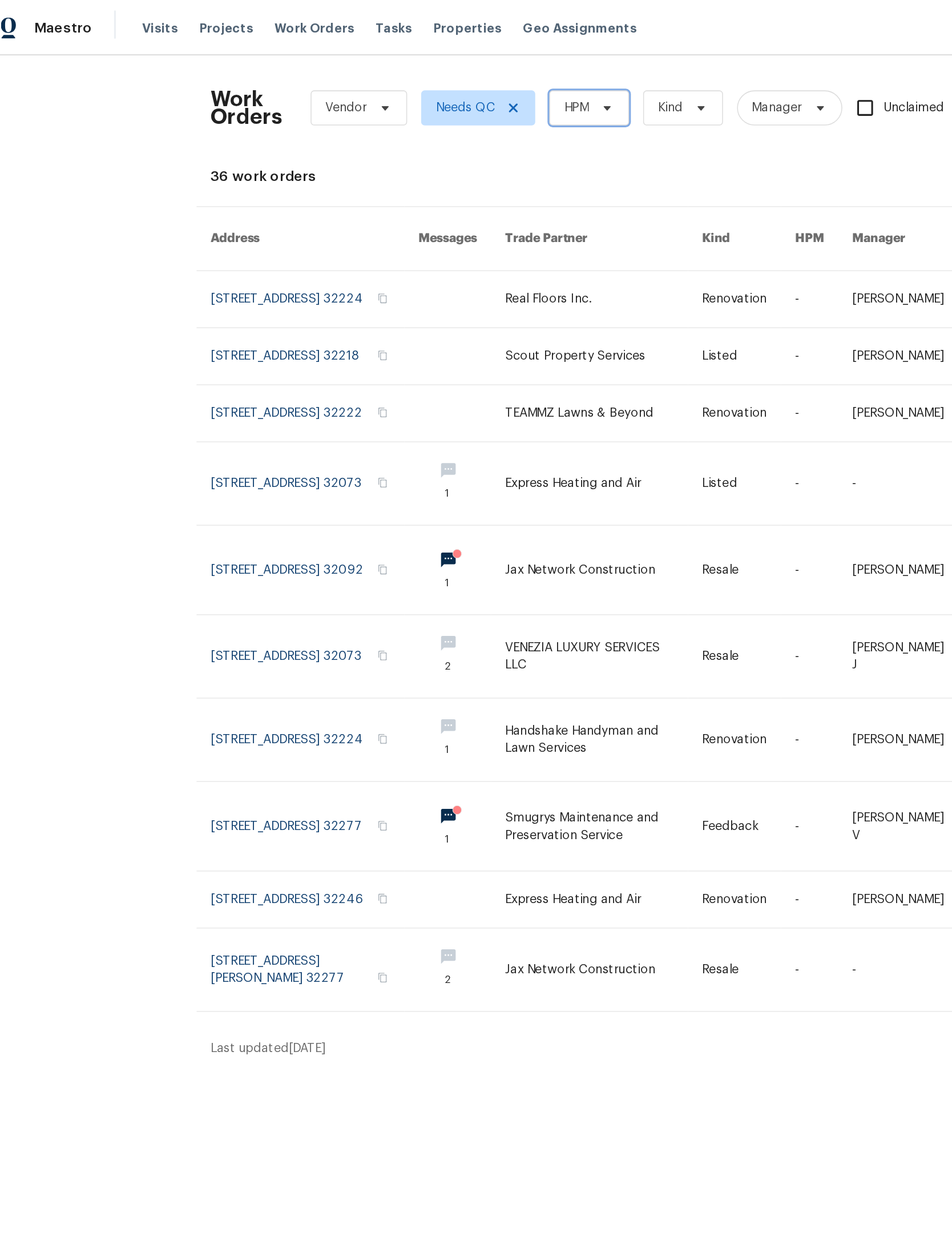
click at [416, 67] on span at bounding box center [410, 70] width 13 height 9
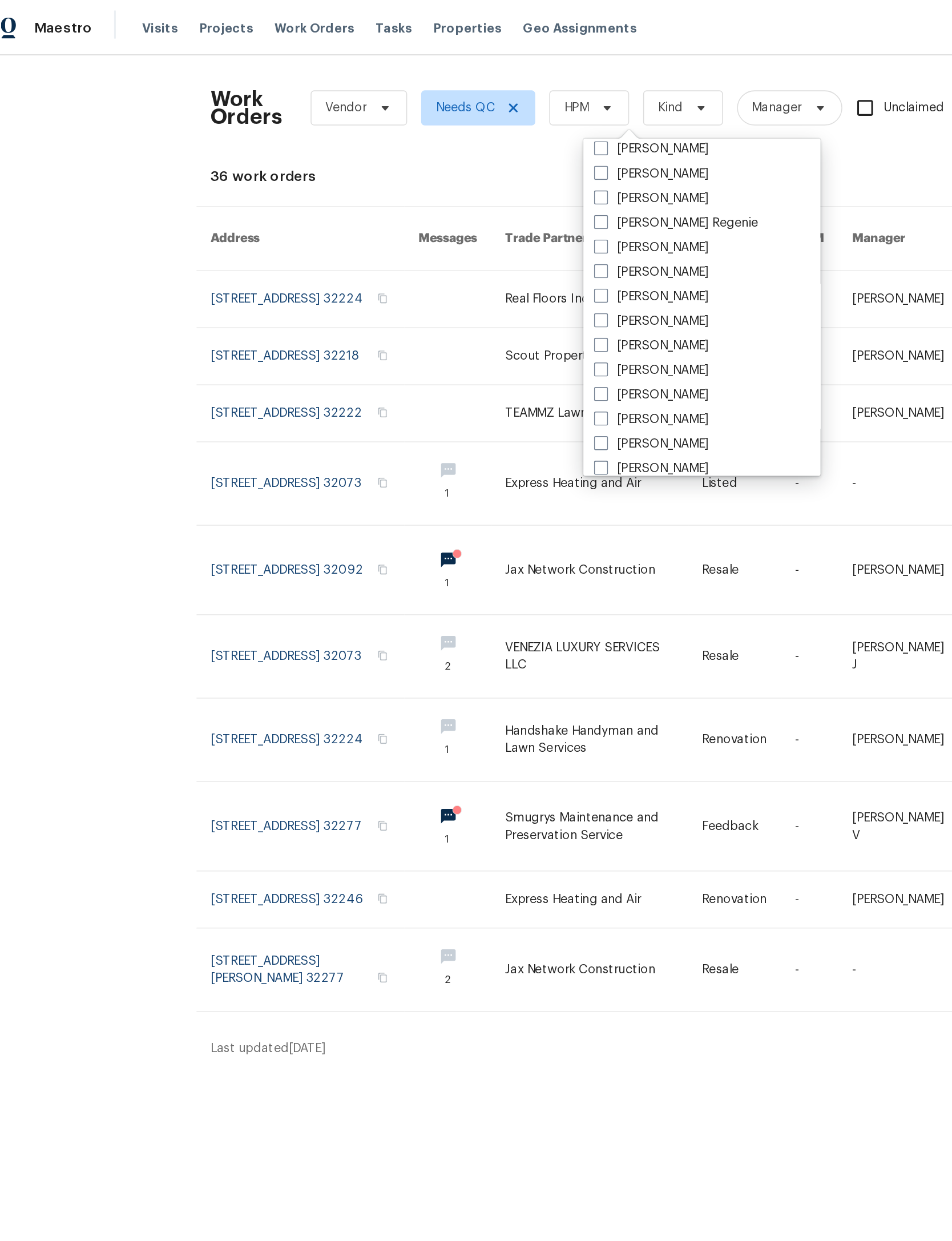
scroll to position [154, 0]
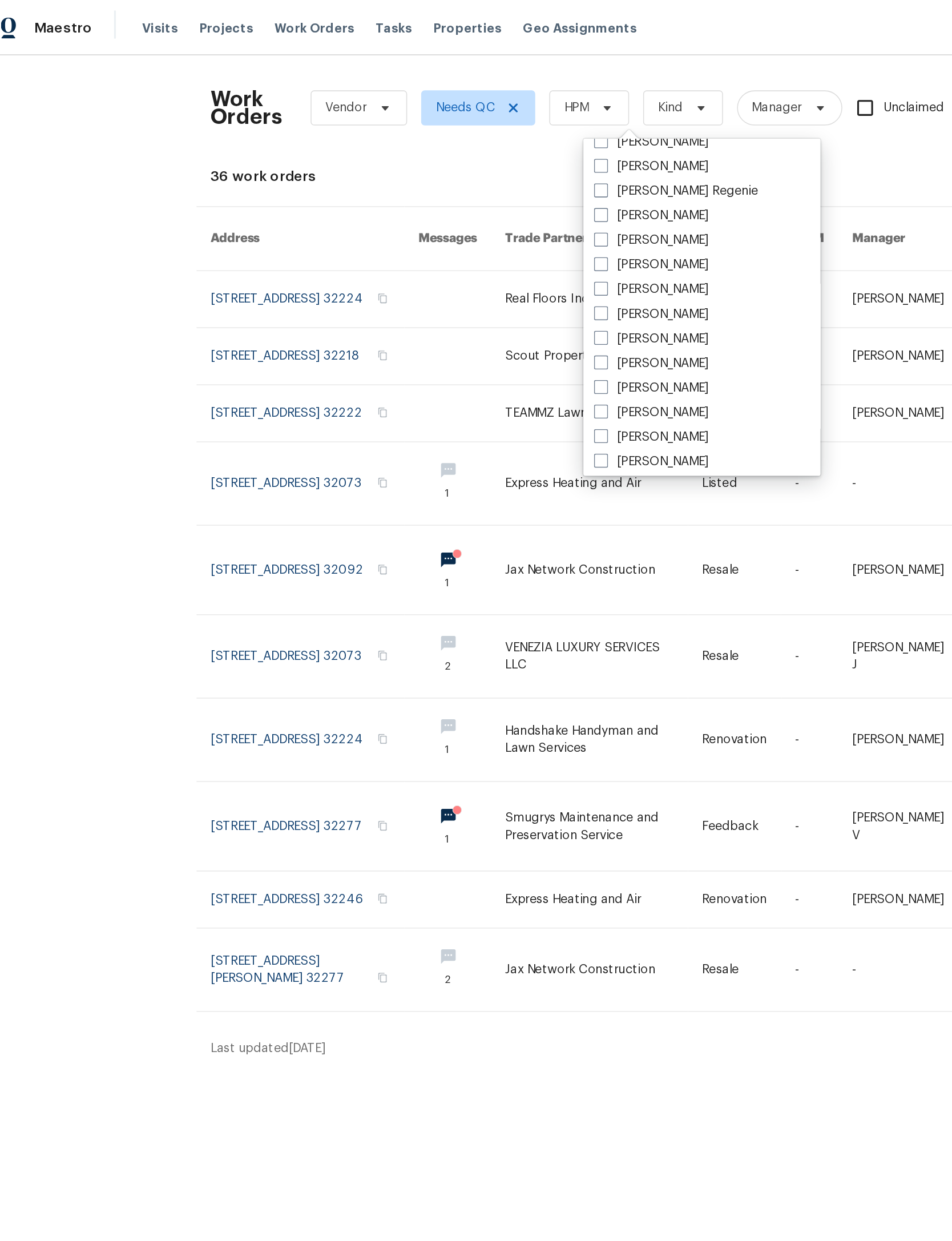
click at [468, 174] on label "[PERSON_NAME]" at bounding box center [440, 172] width 75 height 11
click at [410, 174] on input "[PERSON_NAME]" at bounding box center [406, 170] width 7 height 7
checkbox input "true"
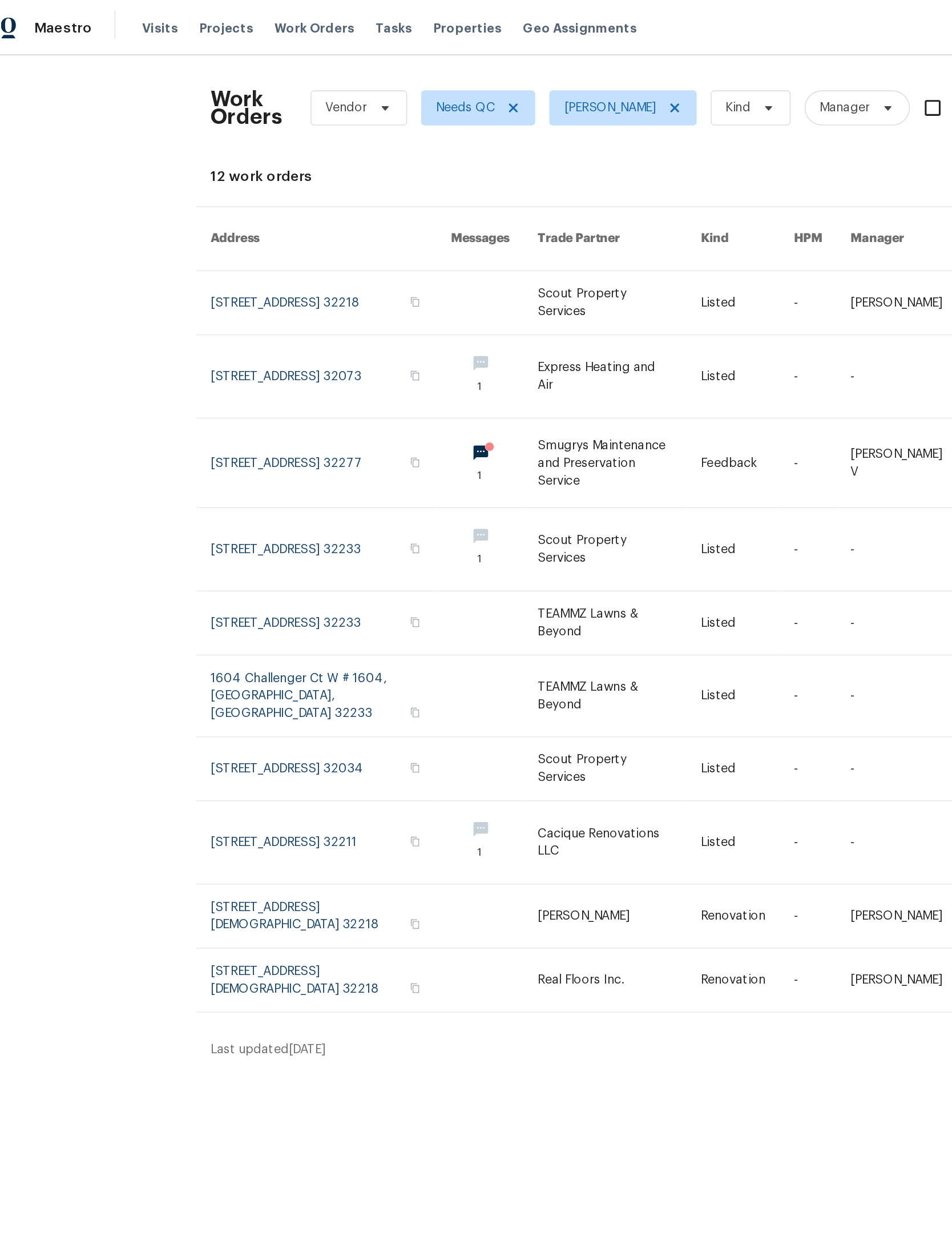
scroll to position [0, 26]
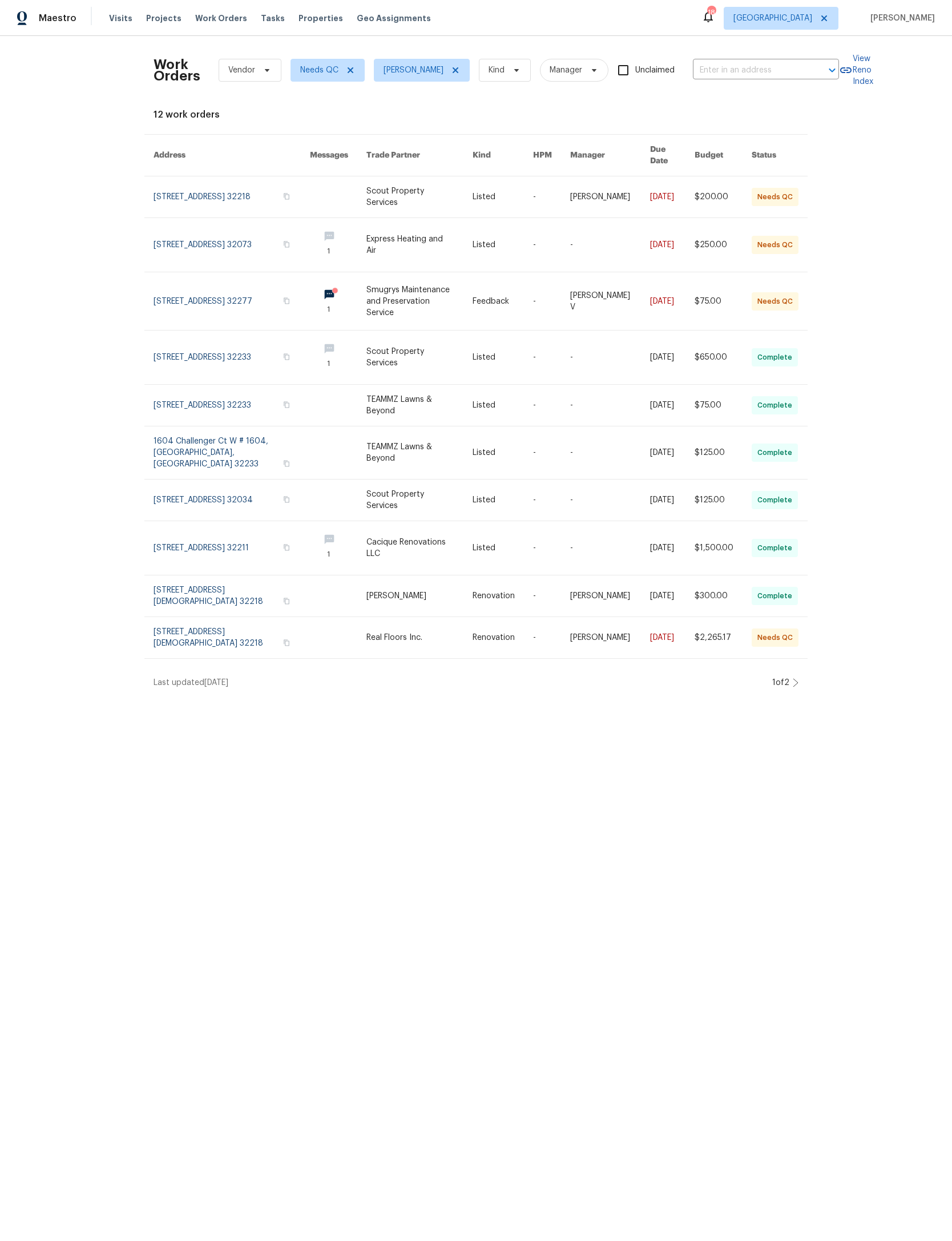
click at [310, 658] on link at bounding box center [338, 637] width 57 height 41
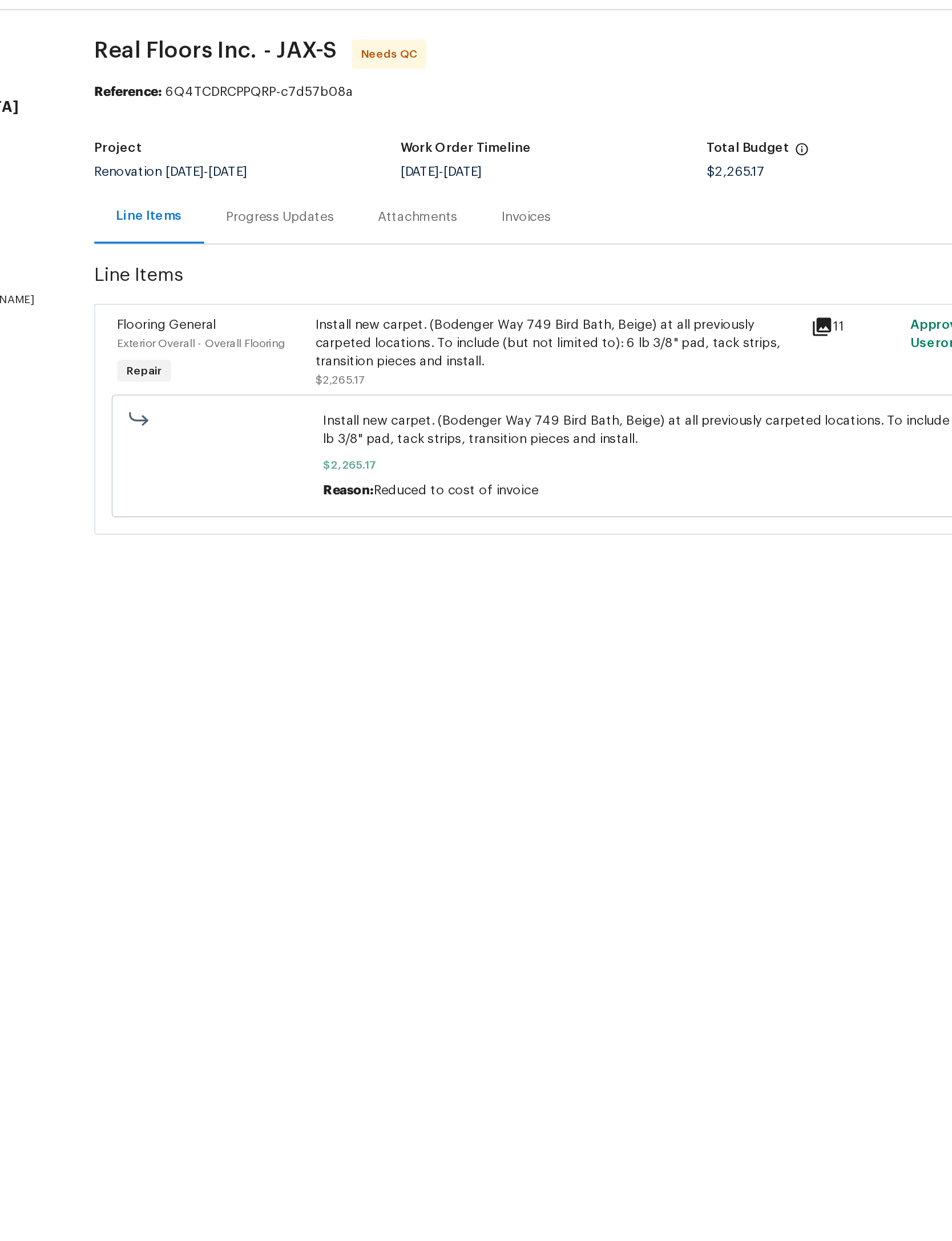
click at [406, 226] on div "Install new carpet. (Bodenger Way 749 Bird Bath, Beige) at all previously carpe…" at bounding box center [460, 243] width 303 height 34
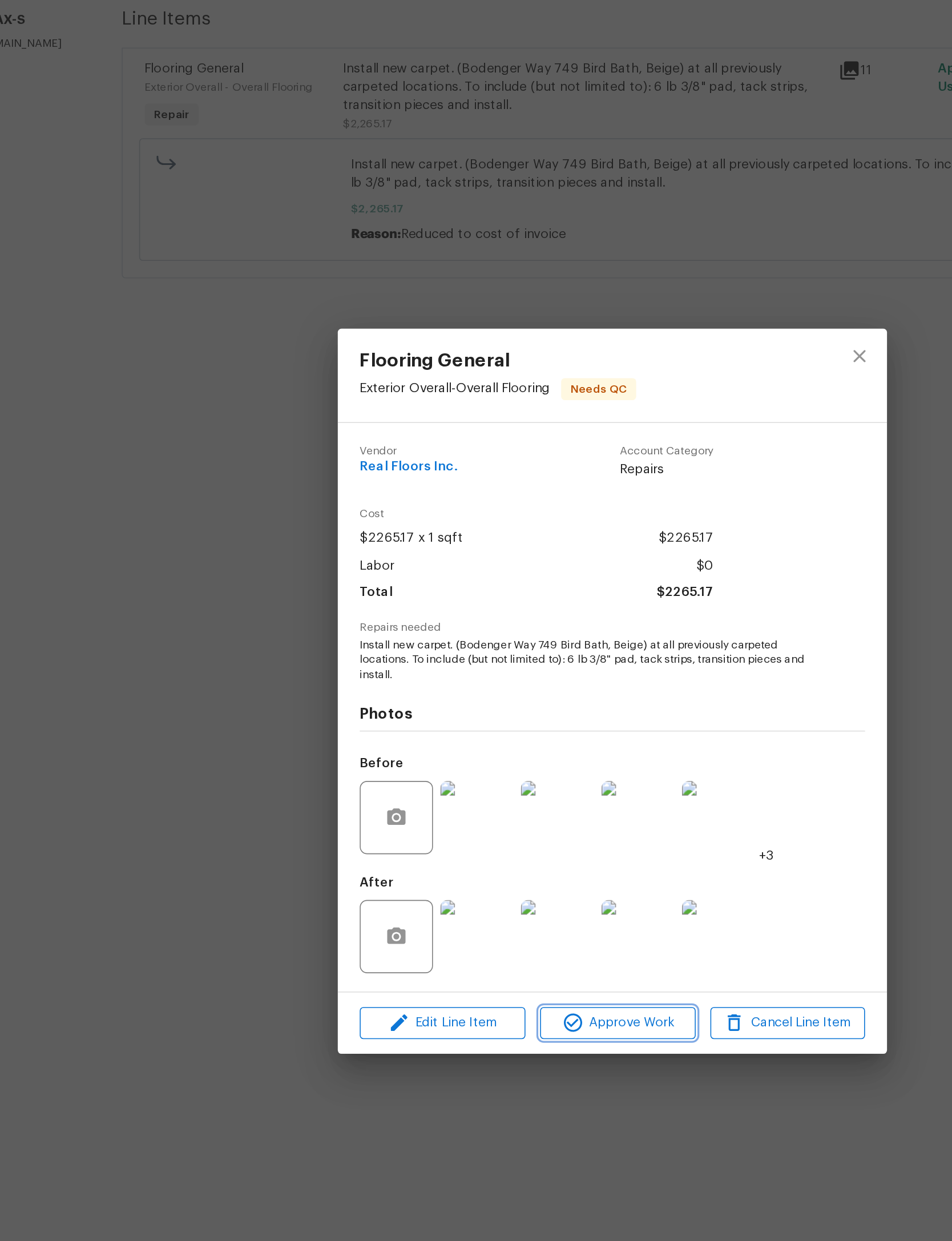
click at [435, 820] on span "Approve Work" at bounding box center [480, 828] width 90 height 14
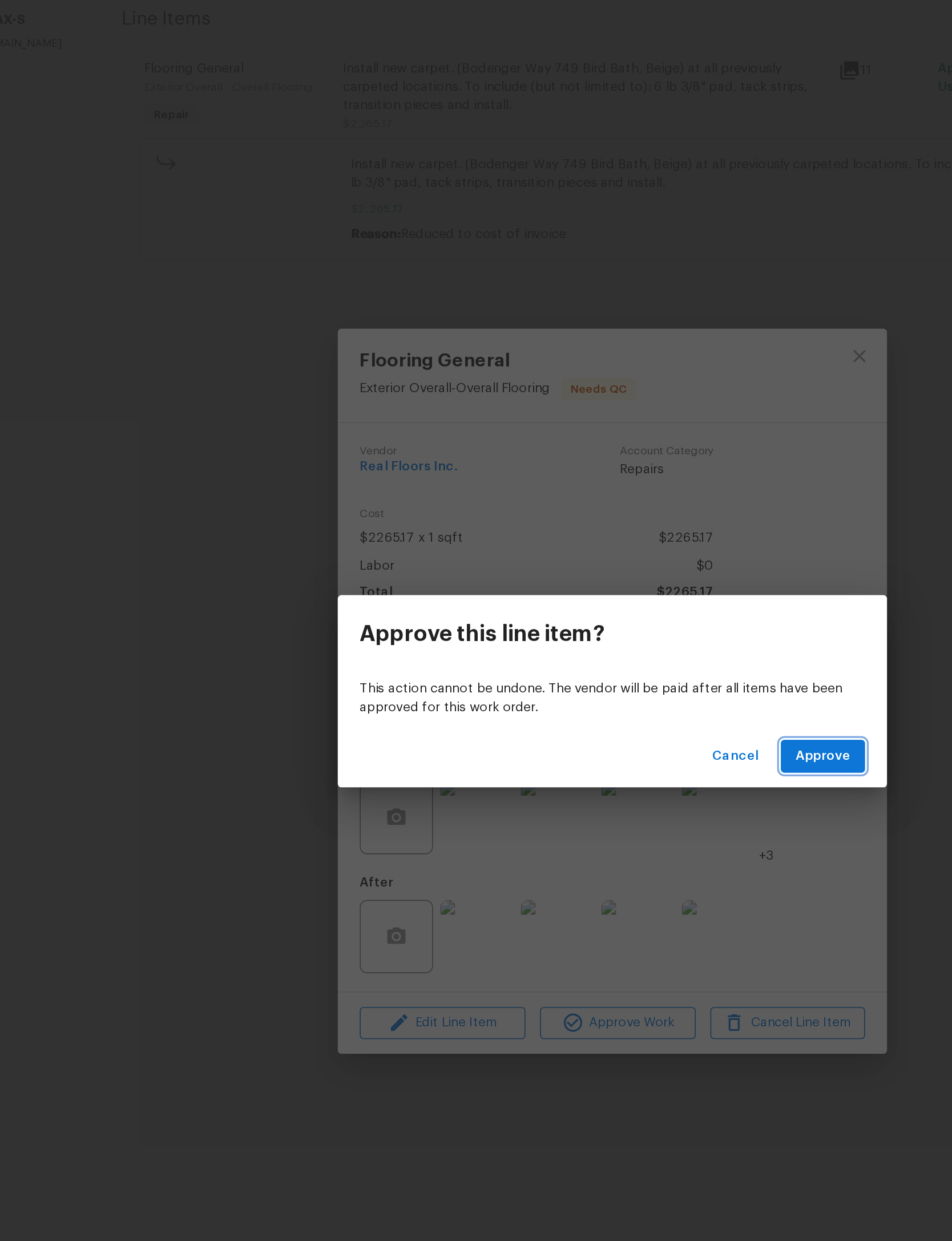
click at [590, 654] on span "Approve" at bounding box center [607, 661] width 34 height 14
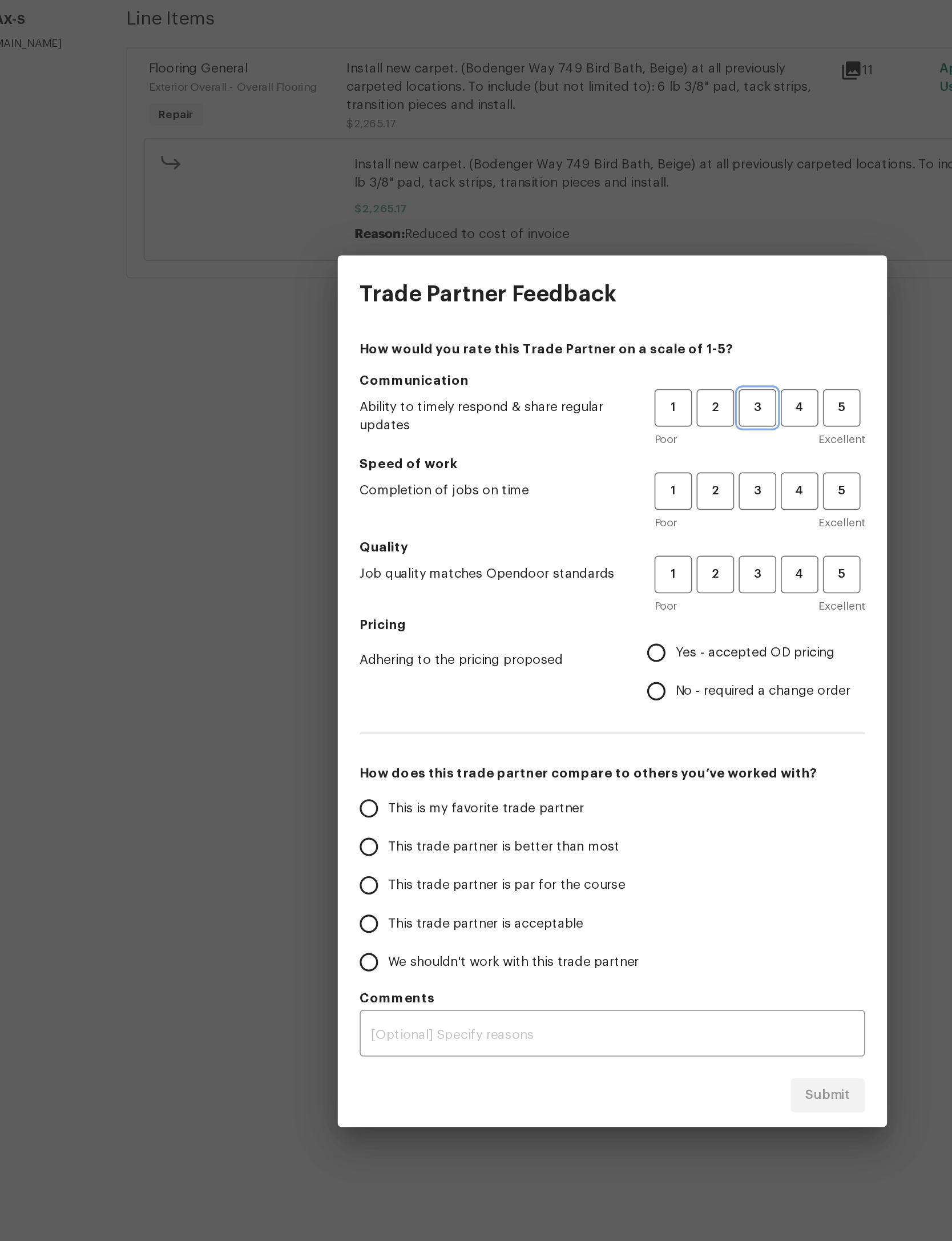
click at [554, 432] on button "3" at bounding box center [566, 444] width 24 height 24
click at [554, 484] on button "3" at bounding box center [566, 496] width 24 height 24
click at [556, 541] on span "3" at bounding box center [566, 548] width 21 height 13
click at [515, 591] on span "Yes - accepted OD pricing" at bounding box center [565, 596] width 99 height 12
click at [491, 585] on input "Yes - accepted OD pricing" at bounding box center [503, 596] width 24 height 24
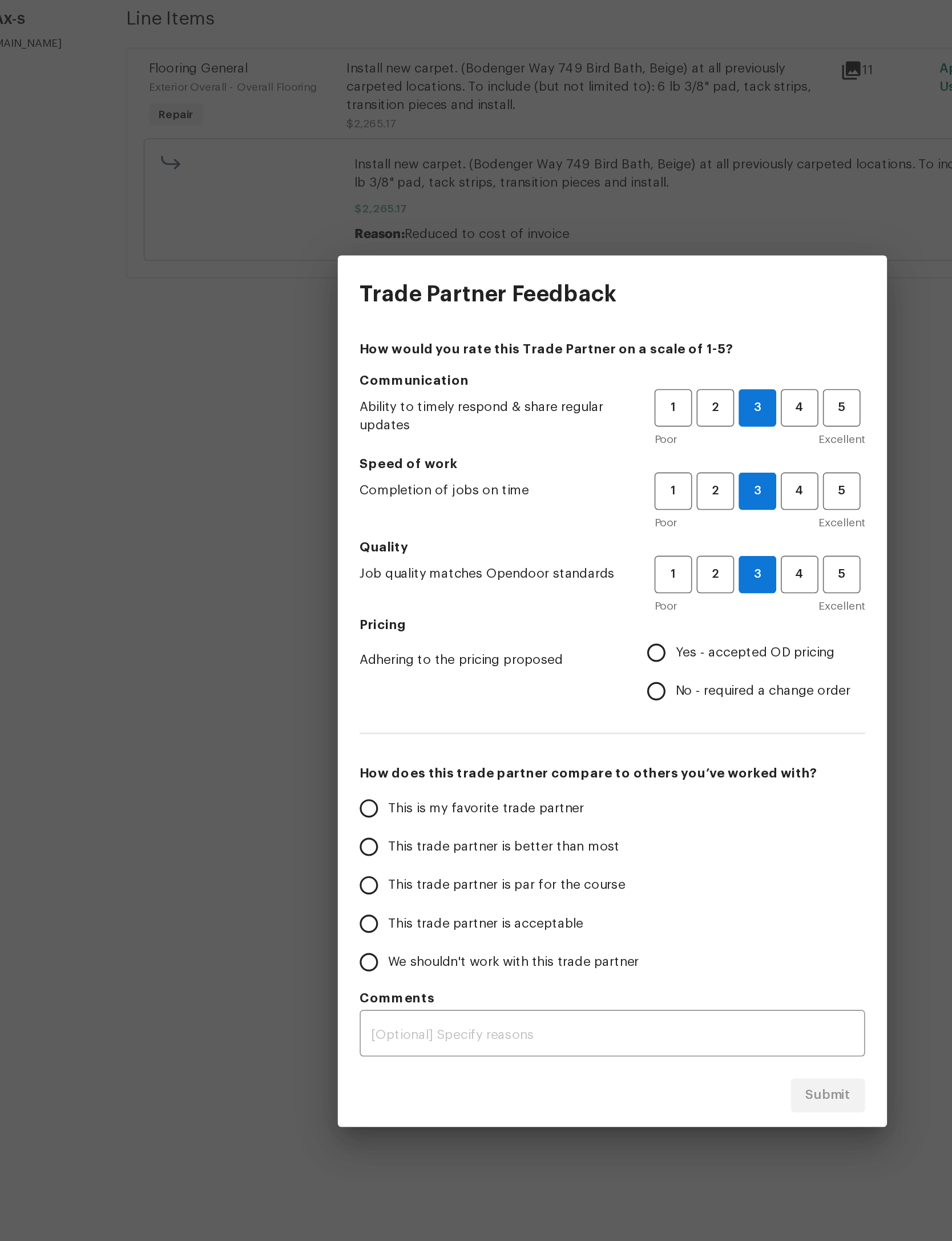
radio input "true"
click at [336, 736] on span "This trade partner is par for the course" at bounding box center [409, 742] width 147 height 12
click at [331, 730] on input "This trade partner is par for the course" at bounding box center [324, 742] width 24 height 24
click at [596, 865] on span "Submit" at bounding box center [610, 873] width 28 height 14
radio input "true"
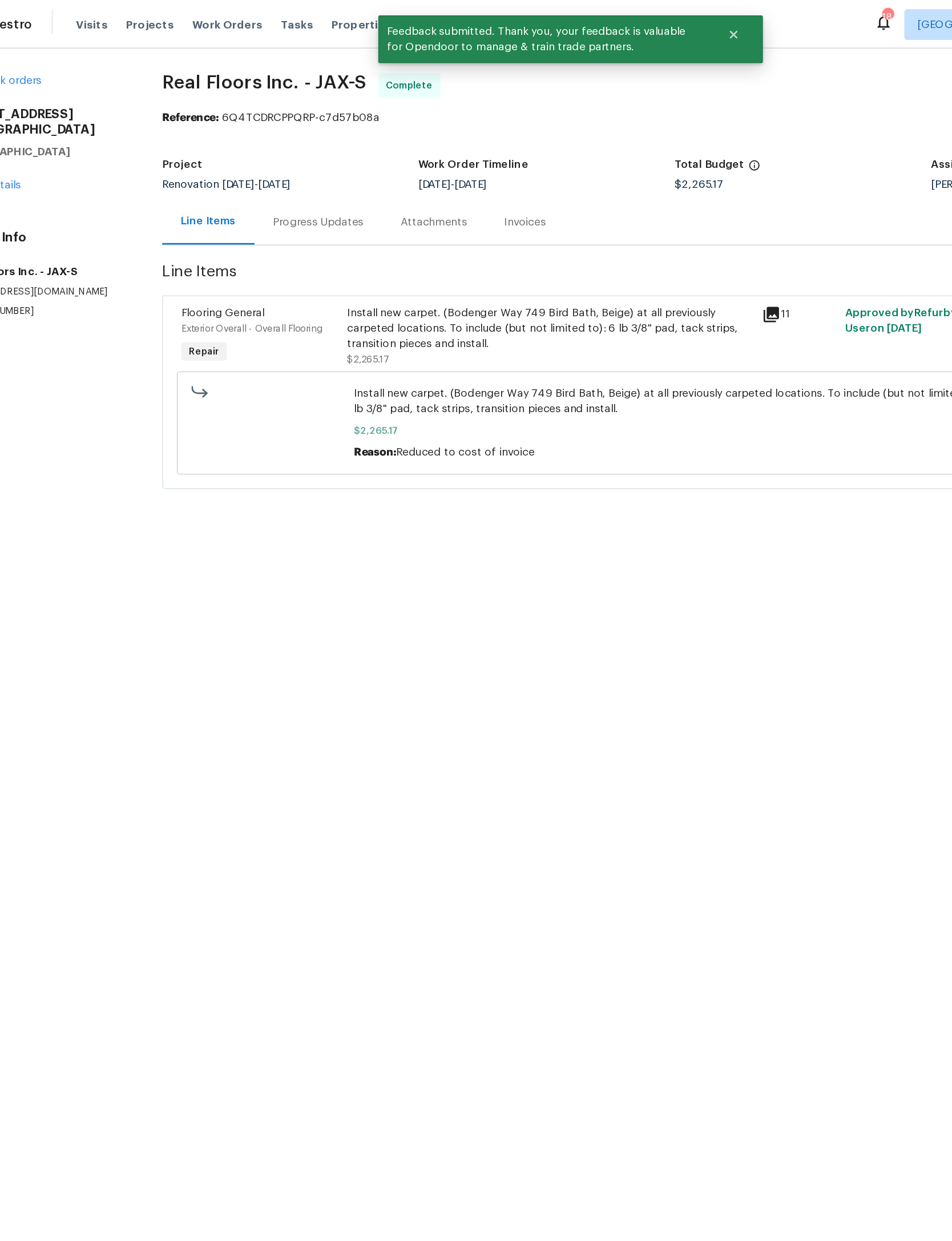
click at [156, 6] on div "Maestro Visits Projects Work Orders Tasks Properties Geo Assignments 18 Jackson…" at bounding box center [476, 18] width 952 height 36
click at [166, 9] on div "Visits Projects Work Orders Tasks Properties Geo Assignments" at bounding box center [277, 18] width 336 height 23
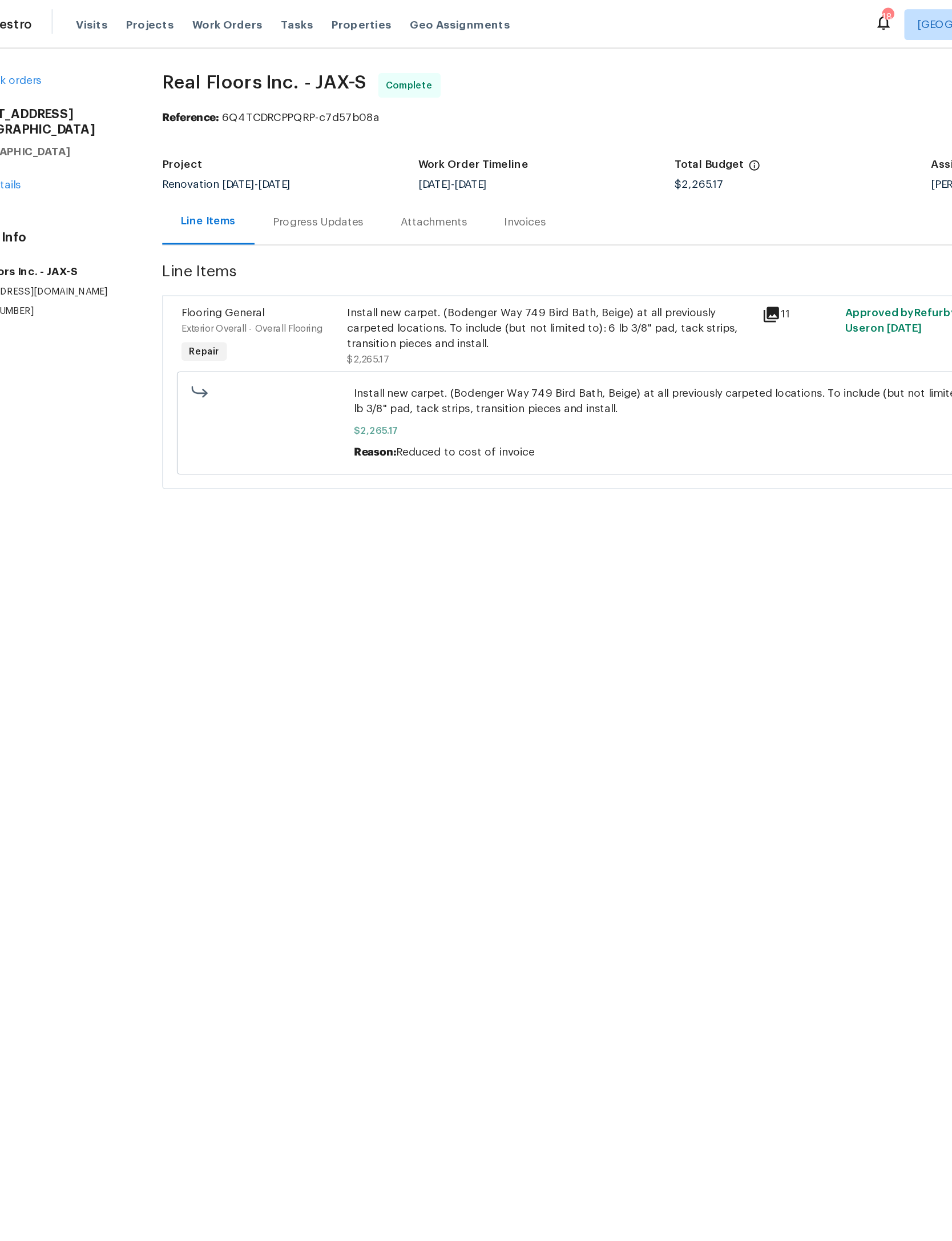
click at [195, 13] on span "Work Orders" at bounding box center [221, 18] width 52 height 11
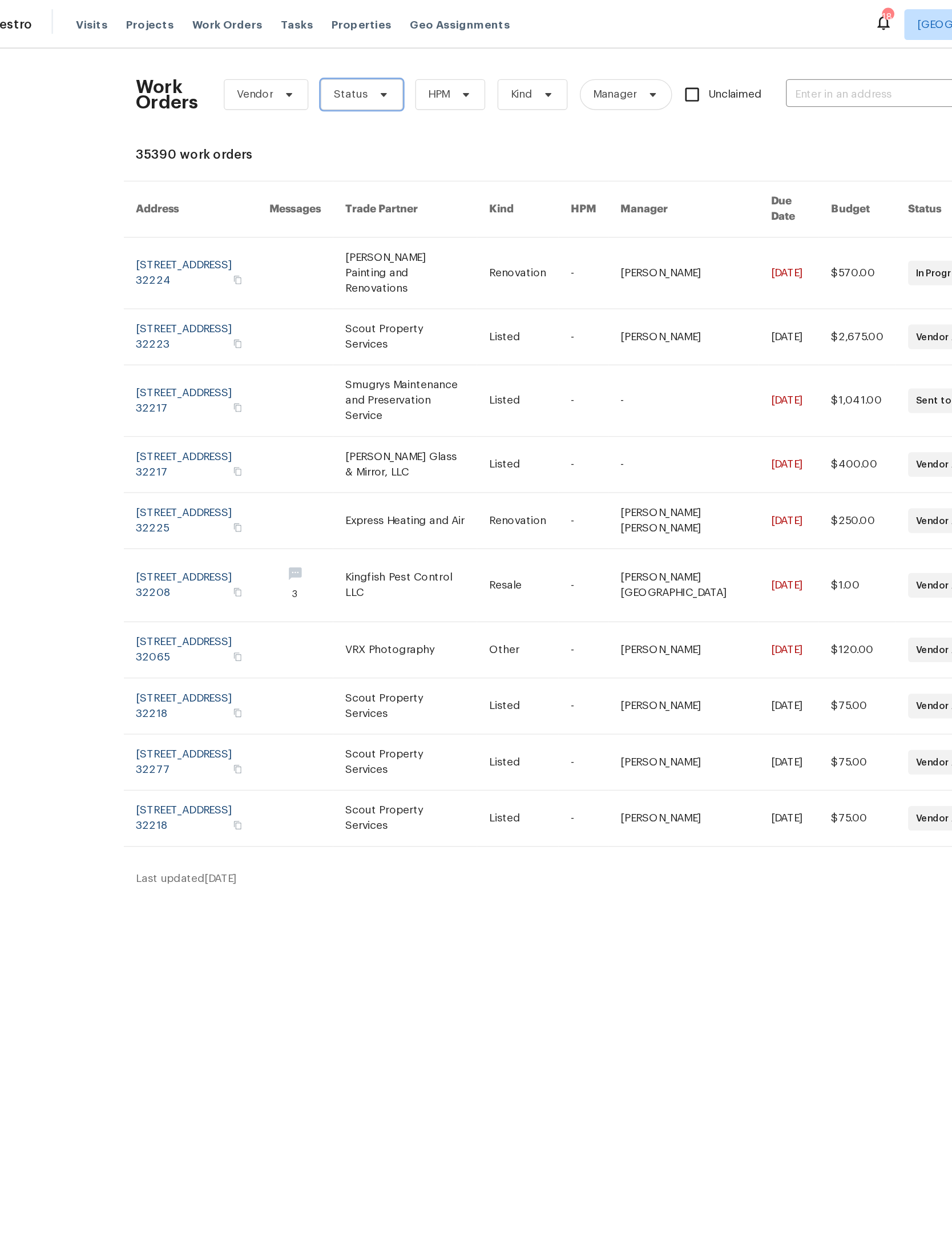
click at [333, 67] on icon at bounding box center [338, 70] width 9 height 9
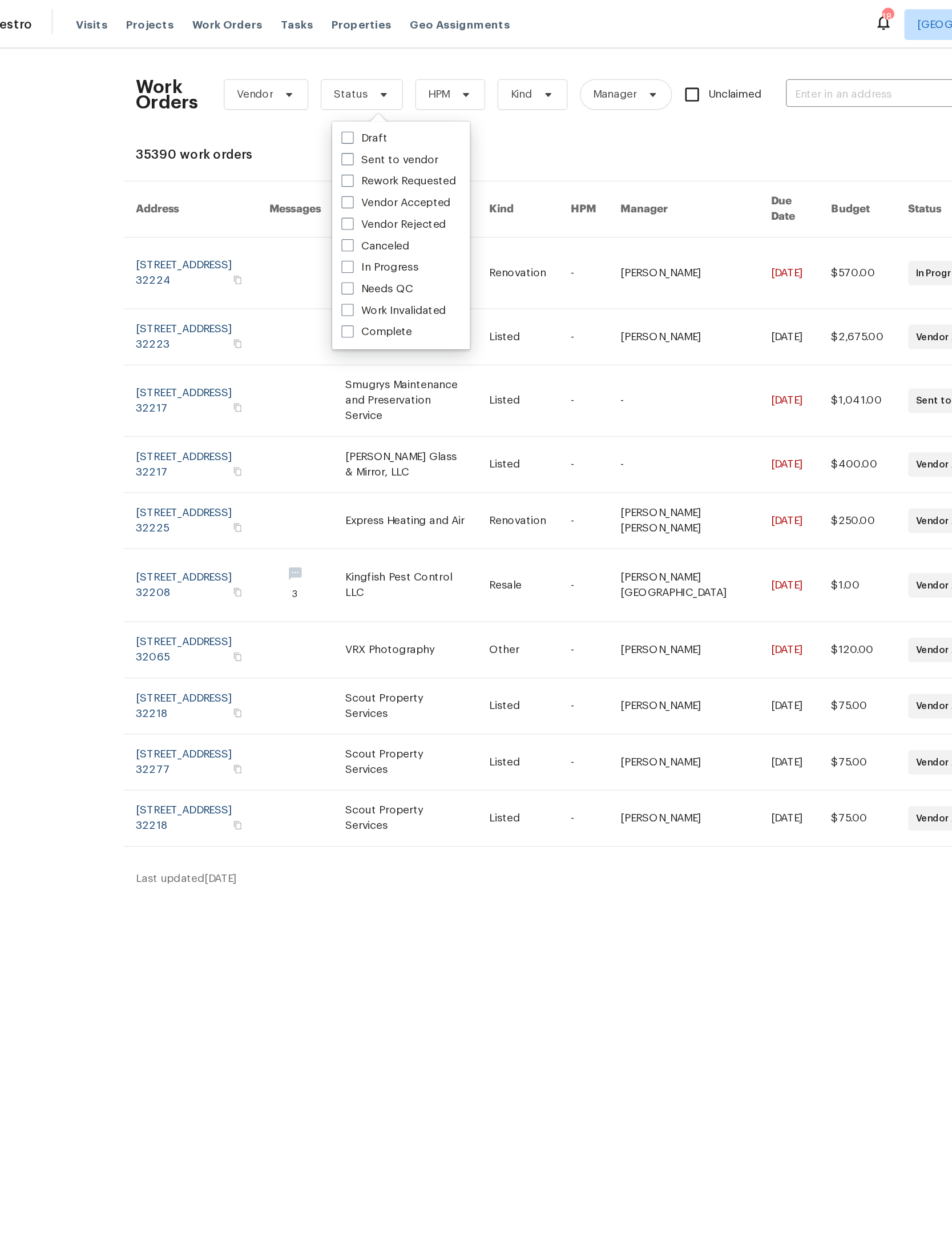
click at [306, 209] on label "Needs QC" at bounding box center [332, 215] width 53 height 11
click at [306, 209] on input "Needs QC" at bounding box center [309, 212] width 7 height 7
checkbox input "true"
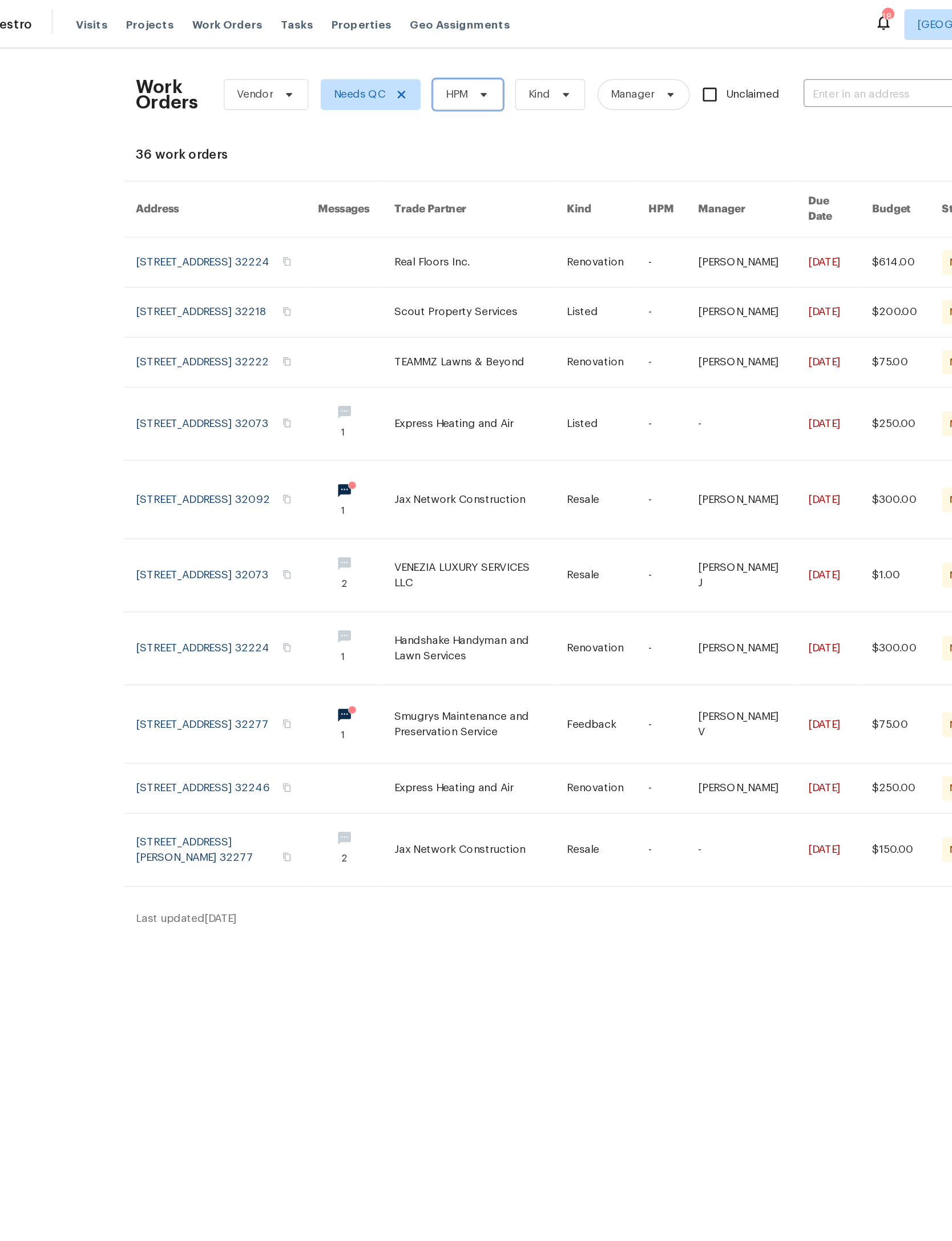
click at [387, 65] on span "HPM" at bounding box center [400, 70] width 52 height 23
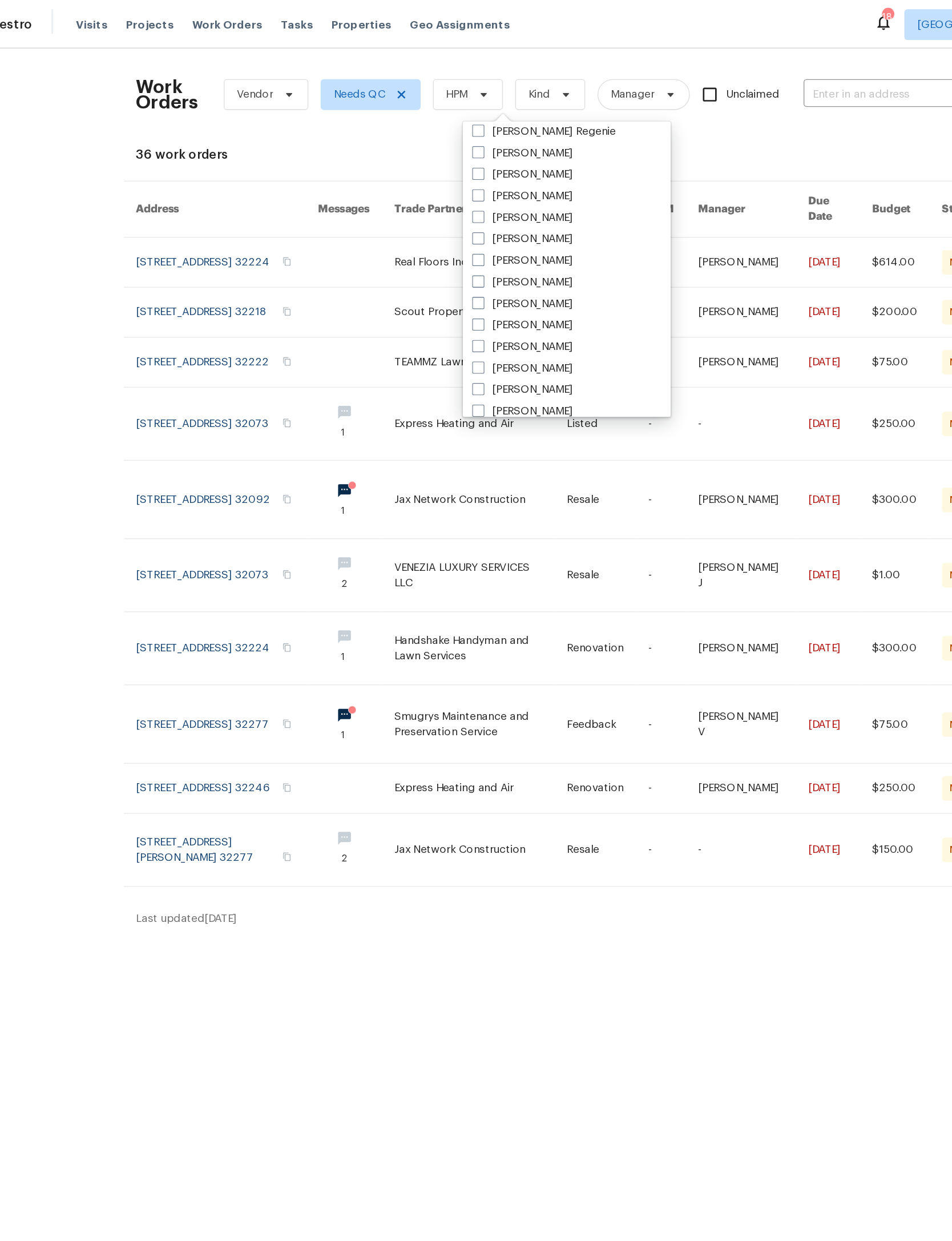
scroll to position [179, 0]
click at [411, 151] on label "[PERSON_NAME]" at bounding box center [440, 147] width 75 height 11
click at [410, 149] on input "[PERSON_NAME]" at bounding box center [406, 144] width 7 height 7
checkbox input "true"
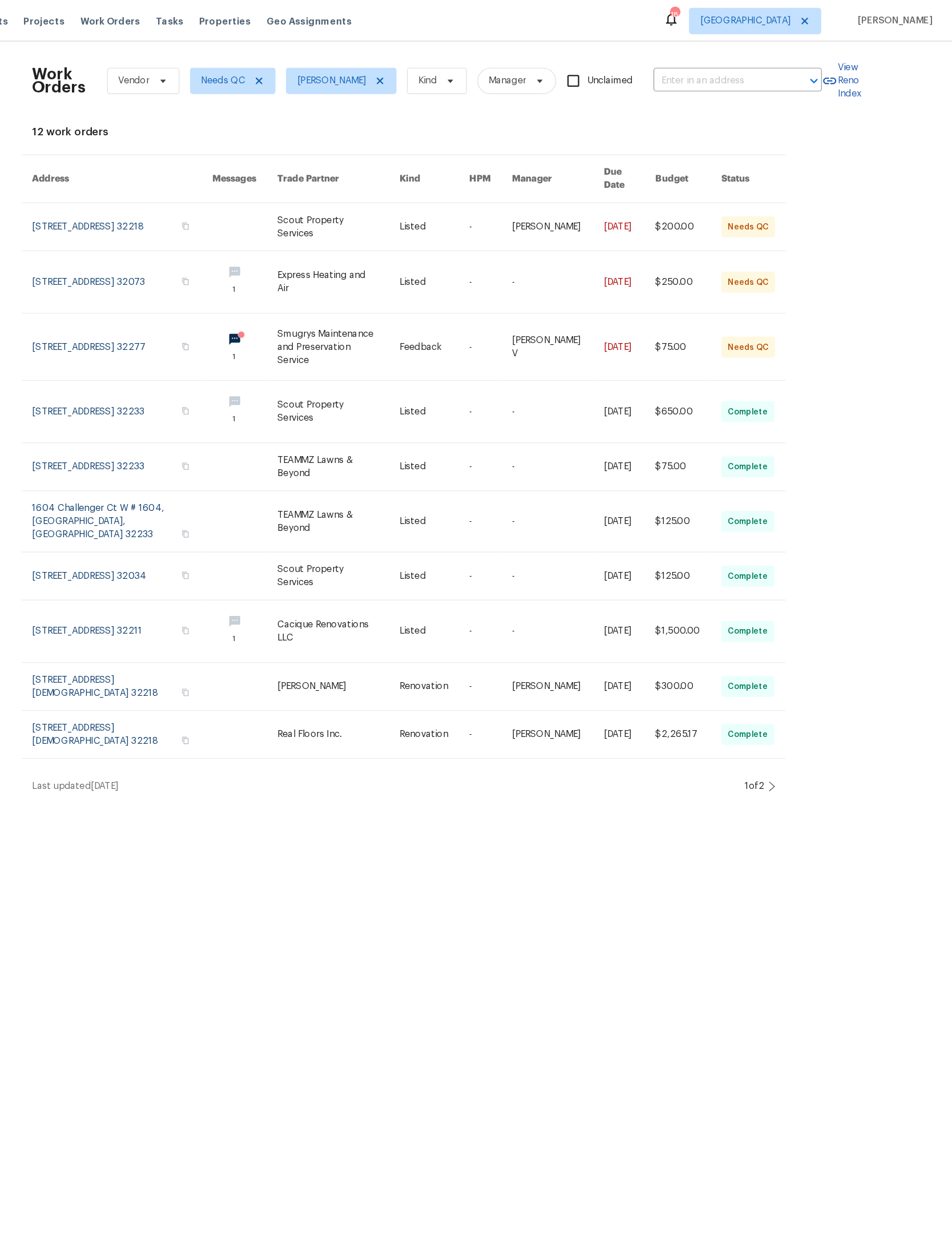
click at [672, 689] on div "Work Orders Vendor Needs QC Melissa Mossbrooks Kind Manager Unclaimed ​ View Re…" at bounding box center [476, 367] width 645 height 644
click at [678, 697] on div "Work Orders Vendor Needs QC Melissa Mossbrooks Kind Manager Unclaimed ​ View Re…" at bounding box center [476, 367] width 952 height 662
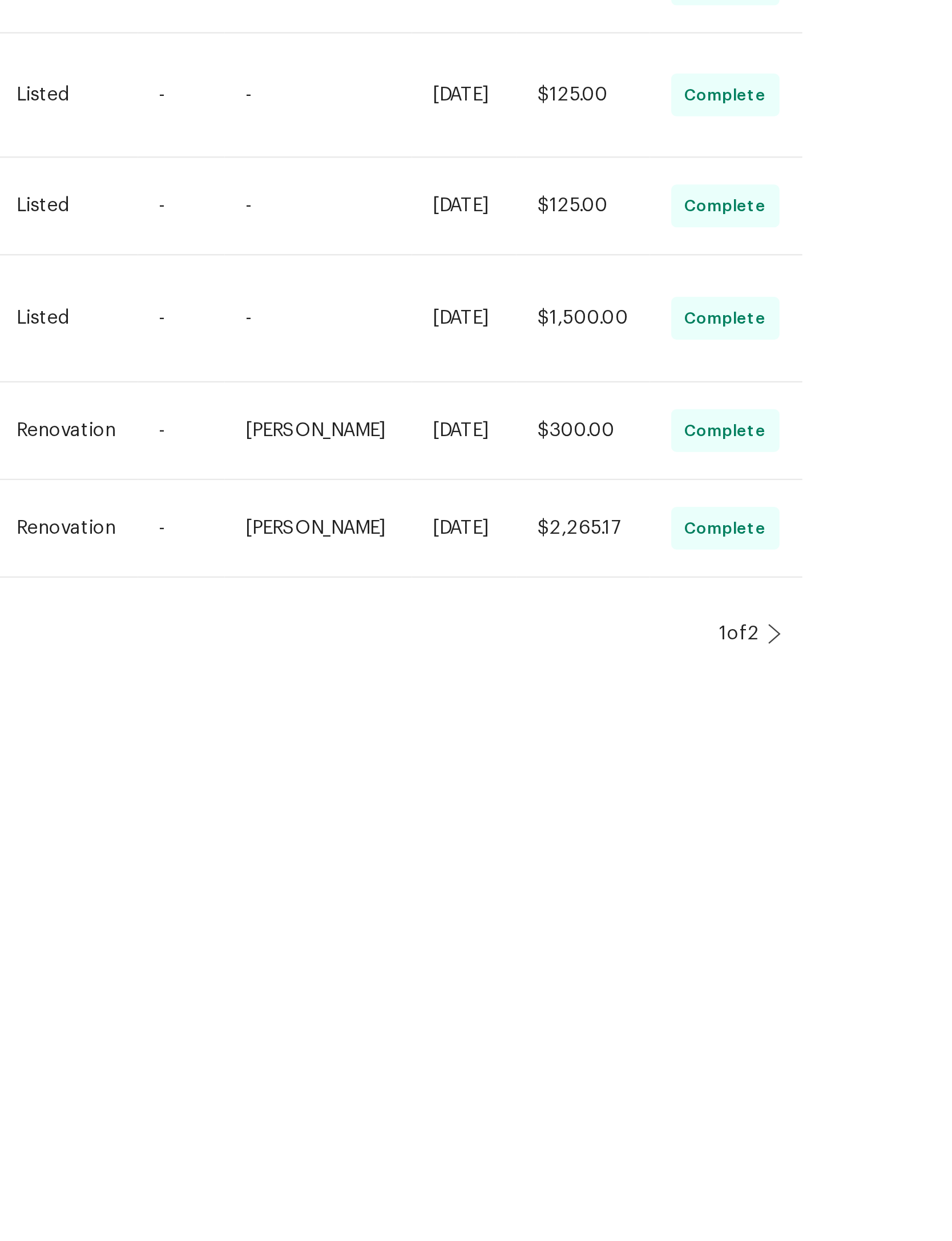
click at [793, 678] on icon at bounding box center [795, 683] width 6 height 9
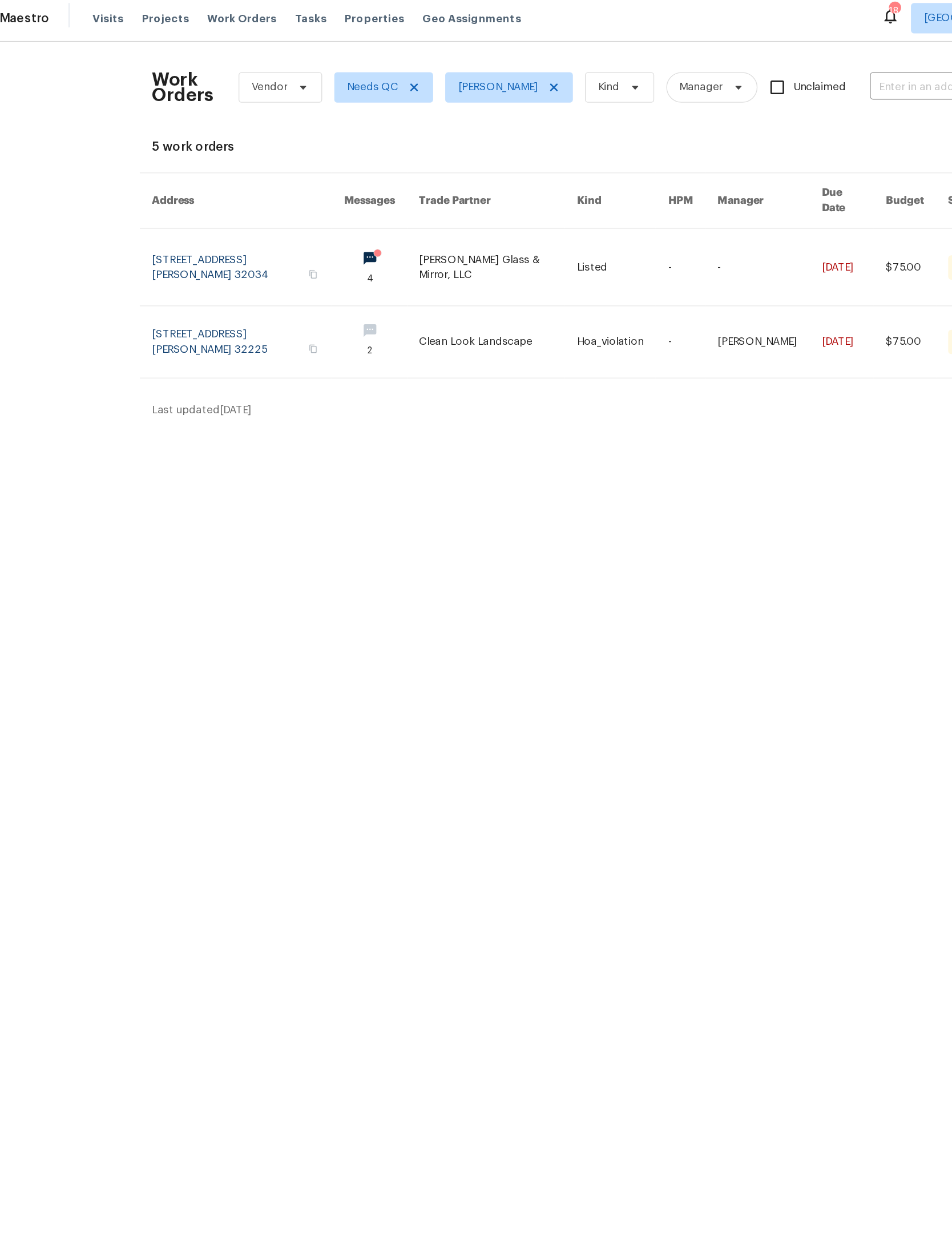
click at [356, 198] on link at bounding box center [413, 205] width 119 height 58
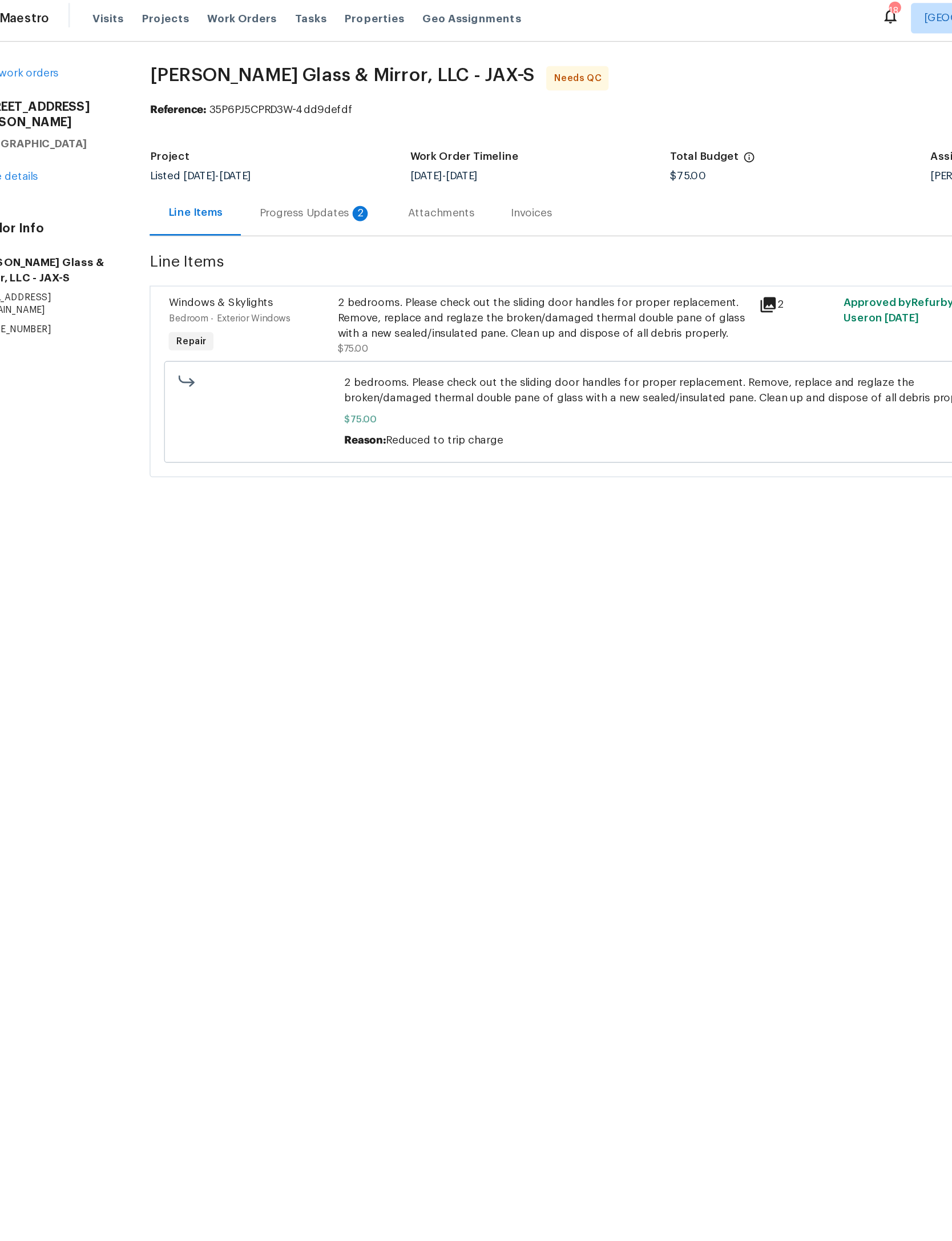
click at [357, 243] on div "2 bedrooms. Please check out the sliding door handles for proper replacement. R…" at bounding box center [447, 243] width 310 height 34
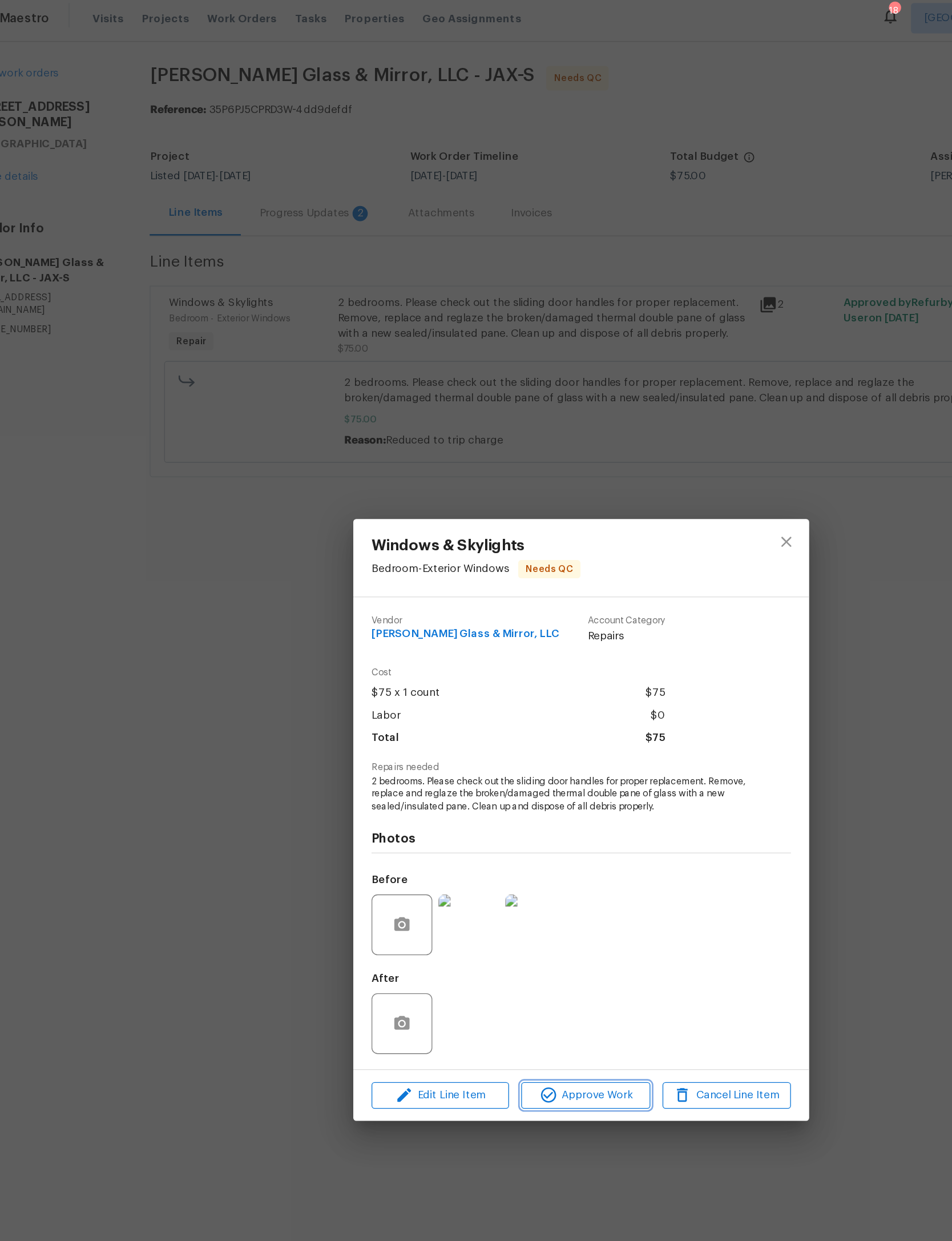
click at [445, 835] on span "Approve Work" at bounding box center [480, 828] width 90 height 14
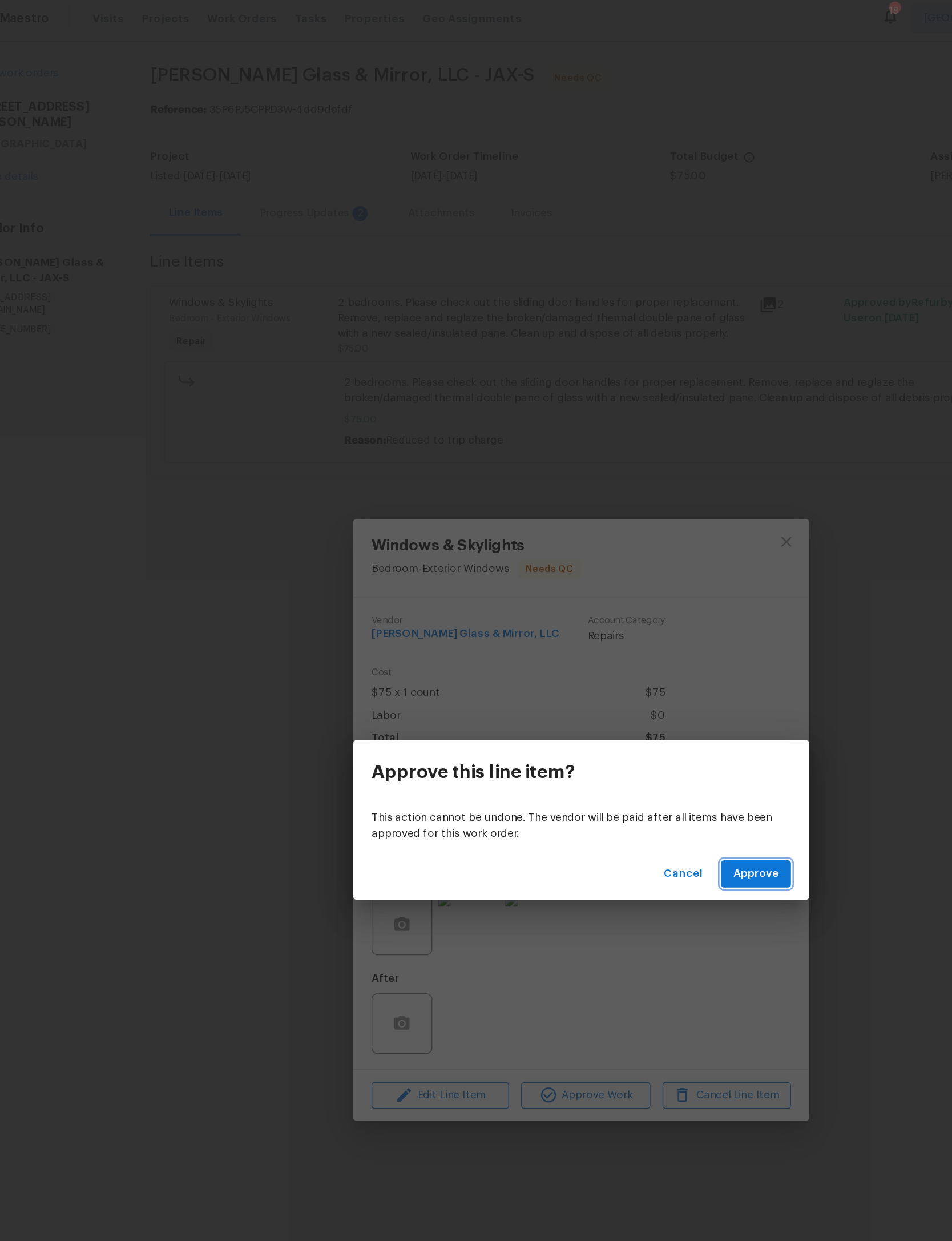
click at [590, 655] on span "Approve" at bounding box center [607, 661] width 34 height 14
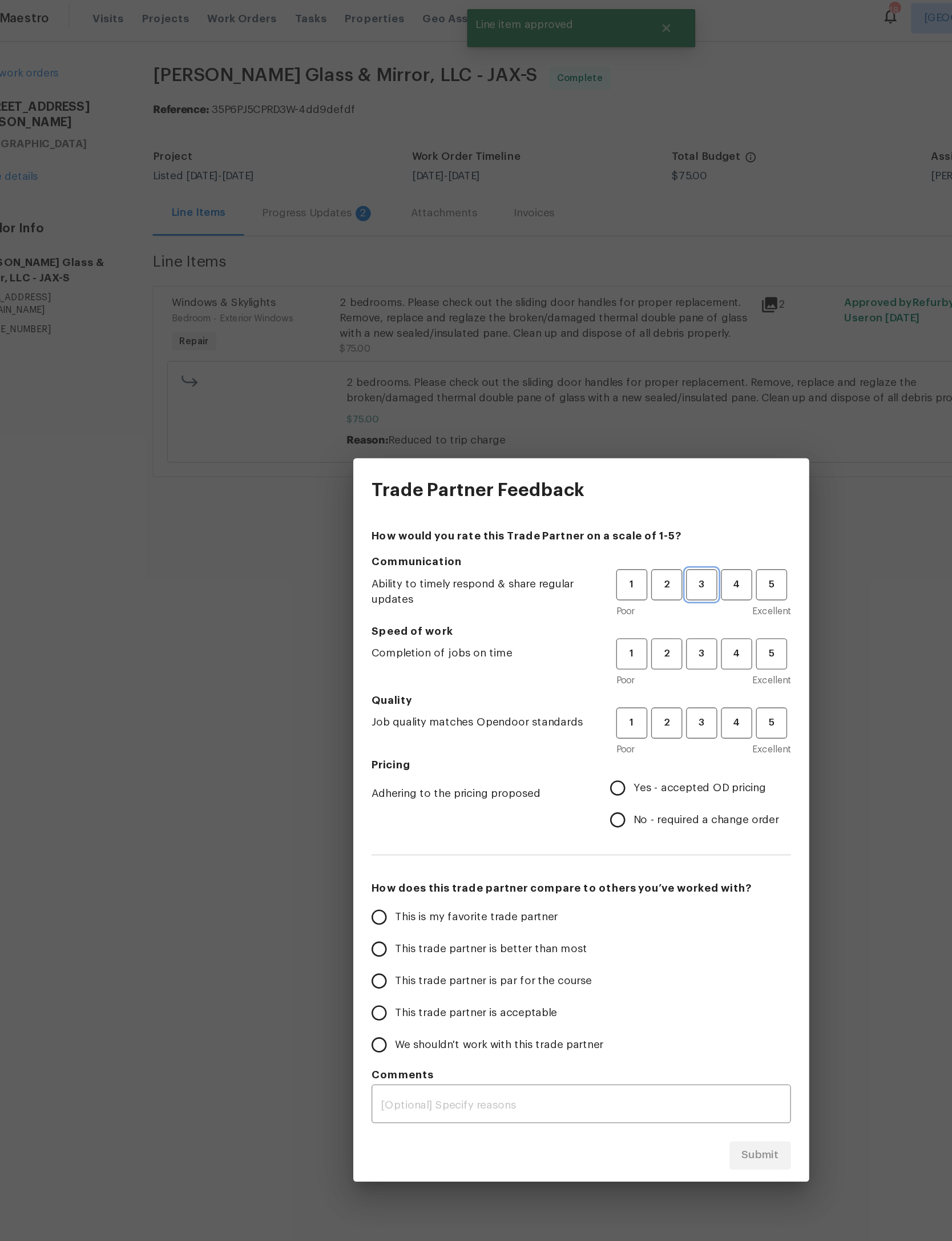
click at [556, 437] on span "3" at bounding box center [566, 443] width 21 height 13
click at [556, 489] on span "3" at bounding box center [566, 495] width 21 height 13
click at [556, 541] on span "3" at bounding box center [566, 548] width 21 height 13
click at [528, 591] on span "Yes - accepted OD pricing" at bounding box center [565, 596] width 99 height 12
click at [515, 588] on input "Yes - accepted OD pricing" at bounding box center [503, 596] width 24 height 24
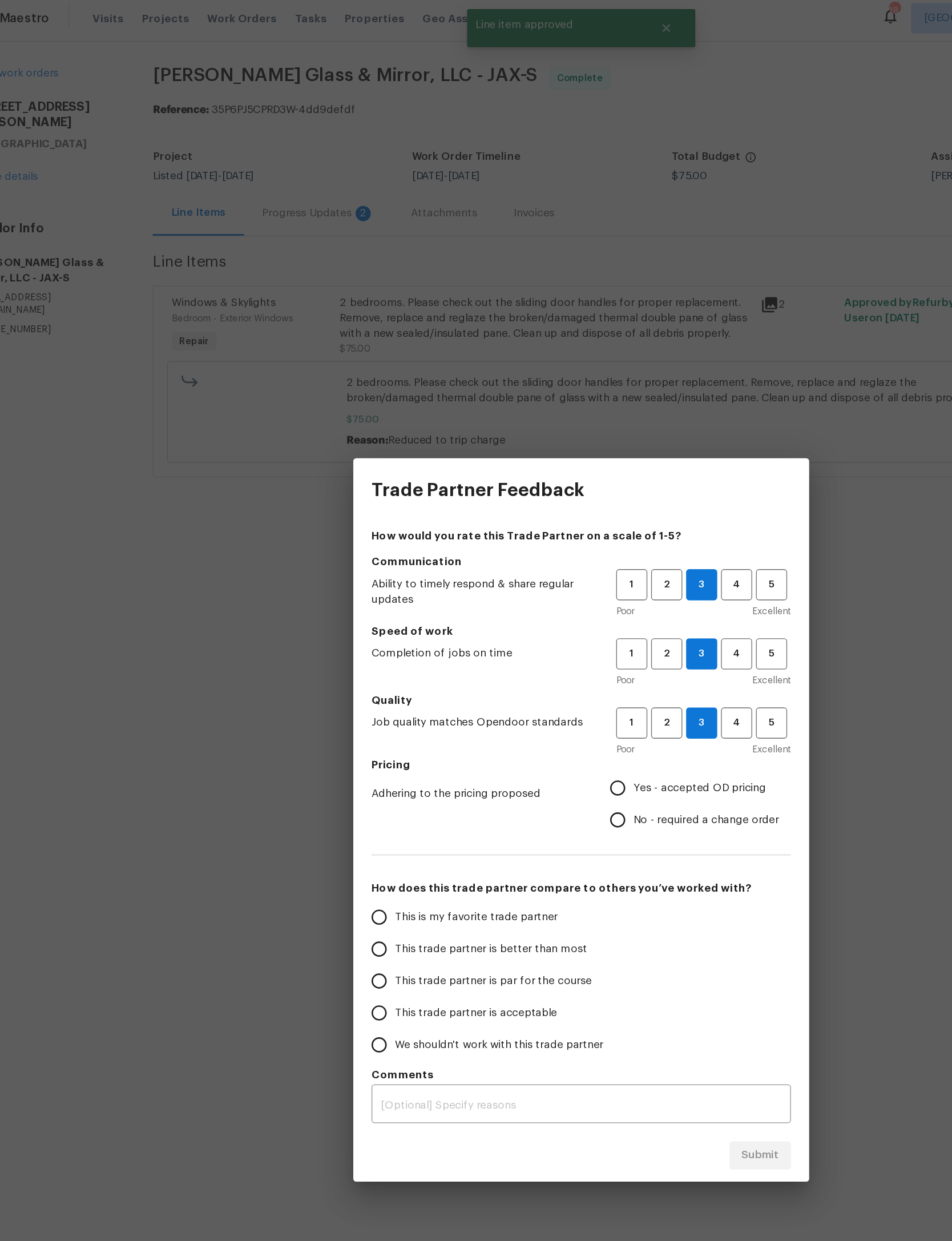
radio input "true"
click at [381, 737] on span "This trade partner is par for the course" at bounding box center [409, 742] width 147 height 12
click at [336, 737] on input "This trade partner is par for the course" at bounding box center [324, 742] width 24 height 24
click at [588, 862] on button "Submit" at bounding box center [610, 873] width 47 height 21
radio input "true"
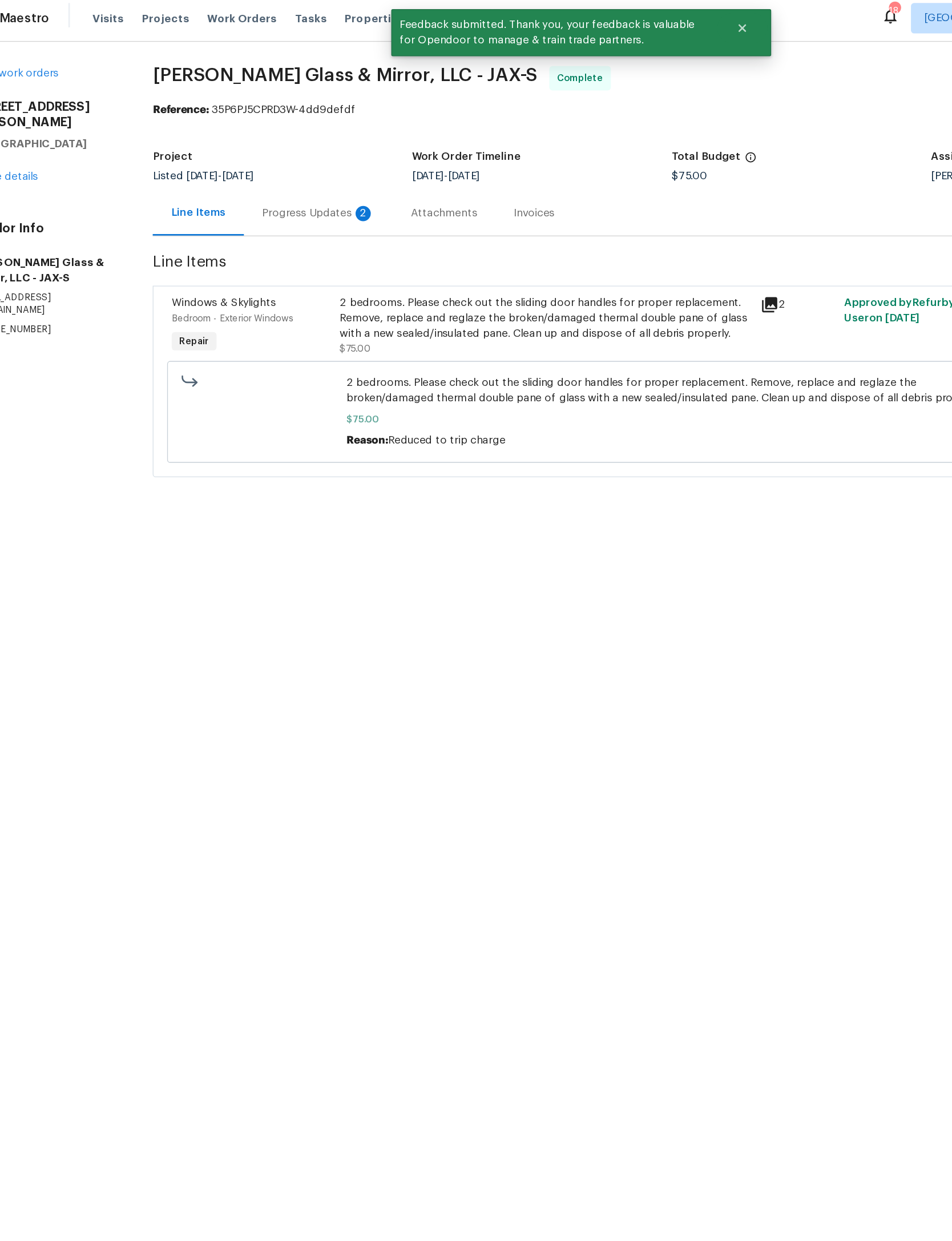
click at [256, 159] on div "Progress Updates 2" at bounding box center [278, 165] width 84 height 11
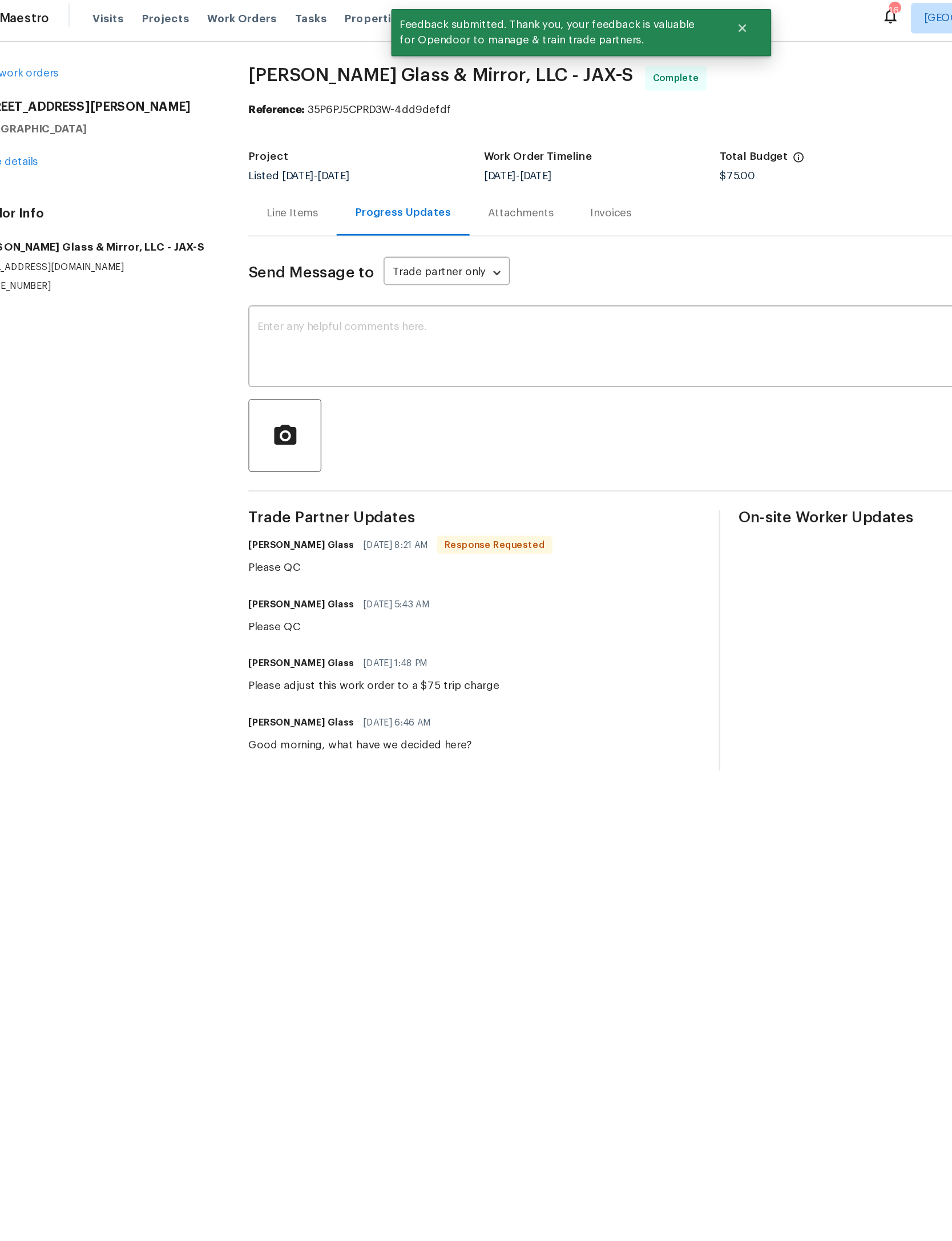
click at [416, 267] on textarea at bounding box center [525, 266] width 585 height 40
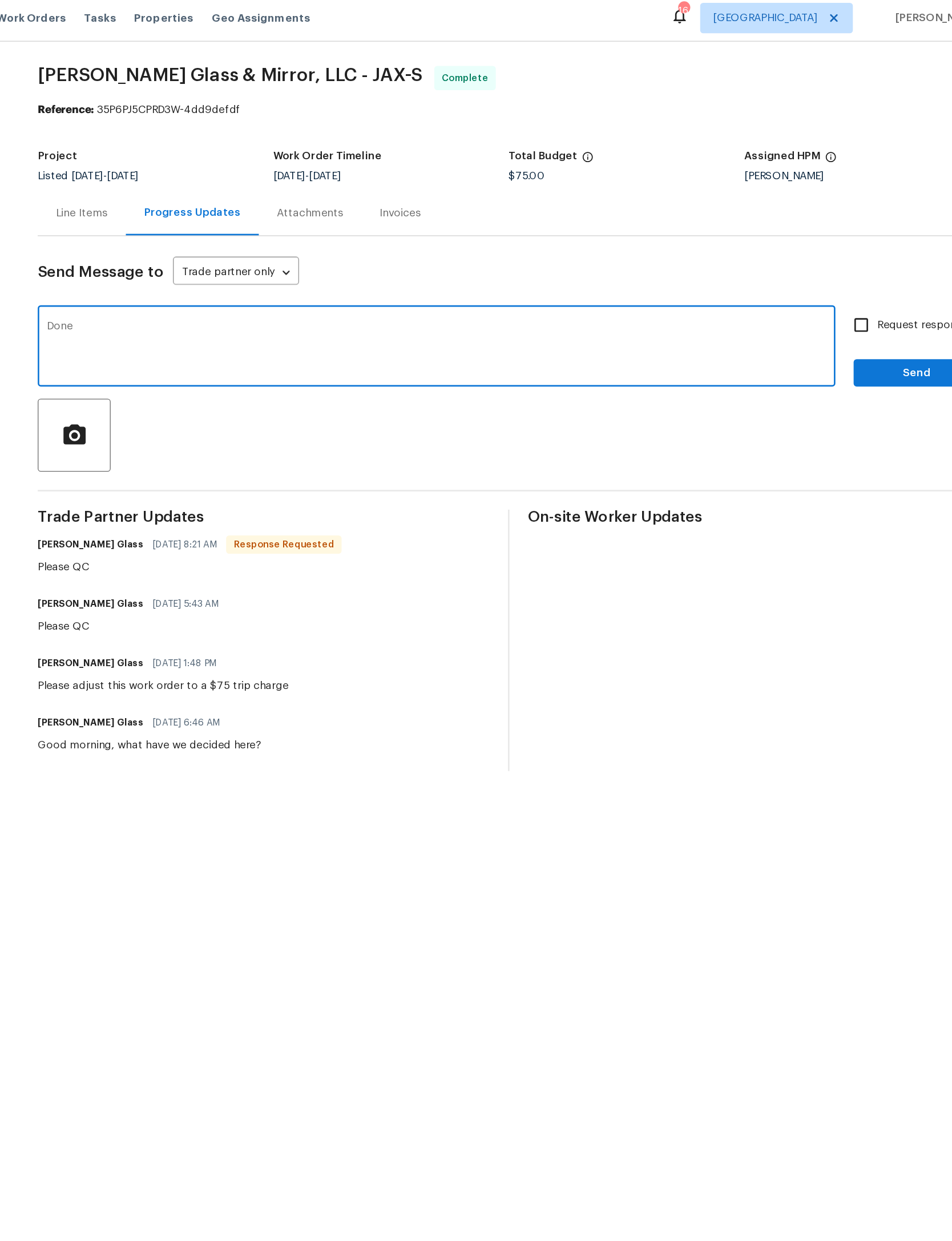
type textarea "Done"
click at [848, 278] on span "Send" at bounding box center [886, 285] width 77 height 14
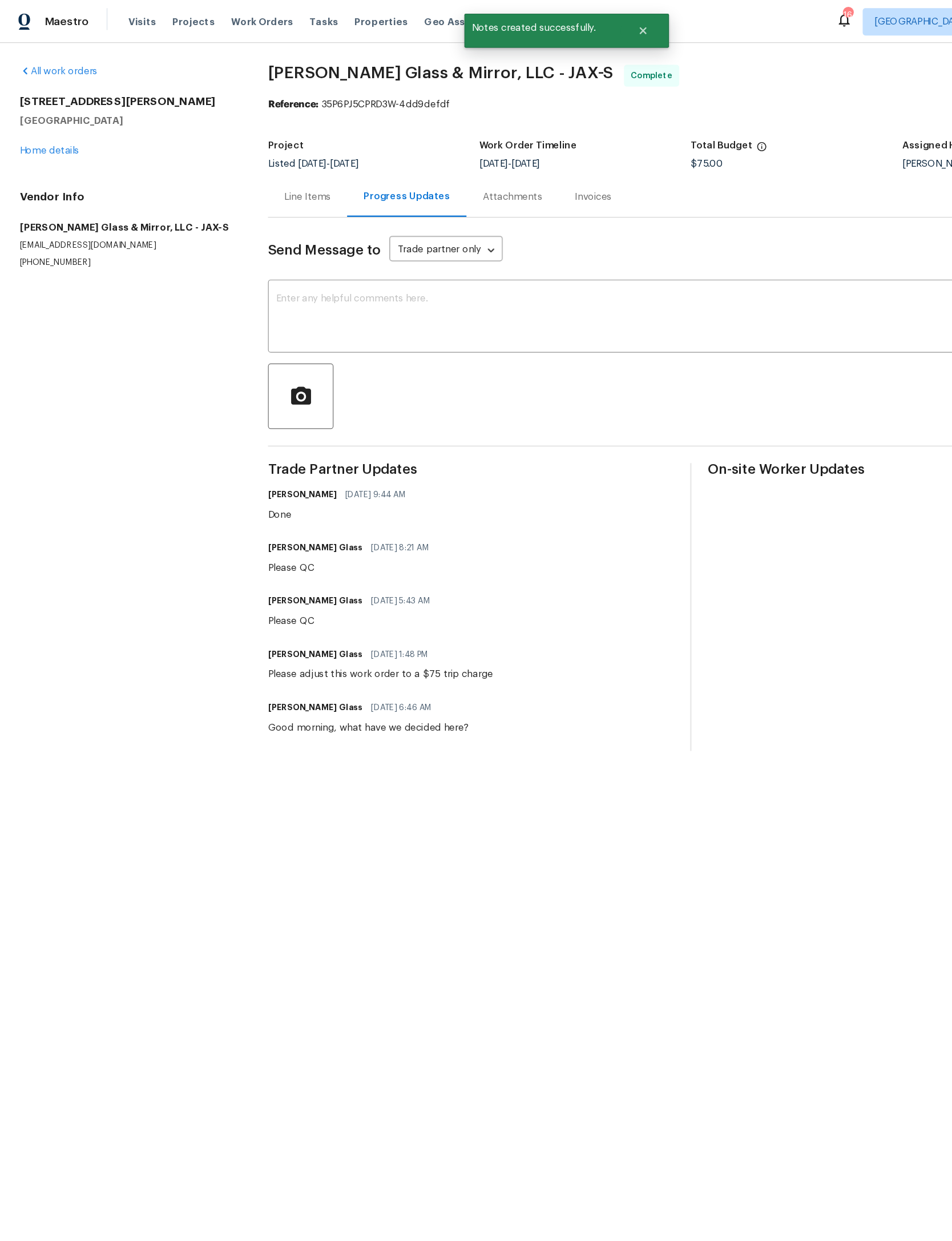
click at [203, 19] on span "Work Orders" at bounding box center [221, 18] width 52 height 11
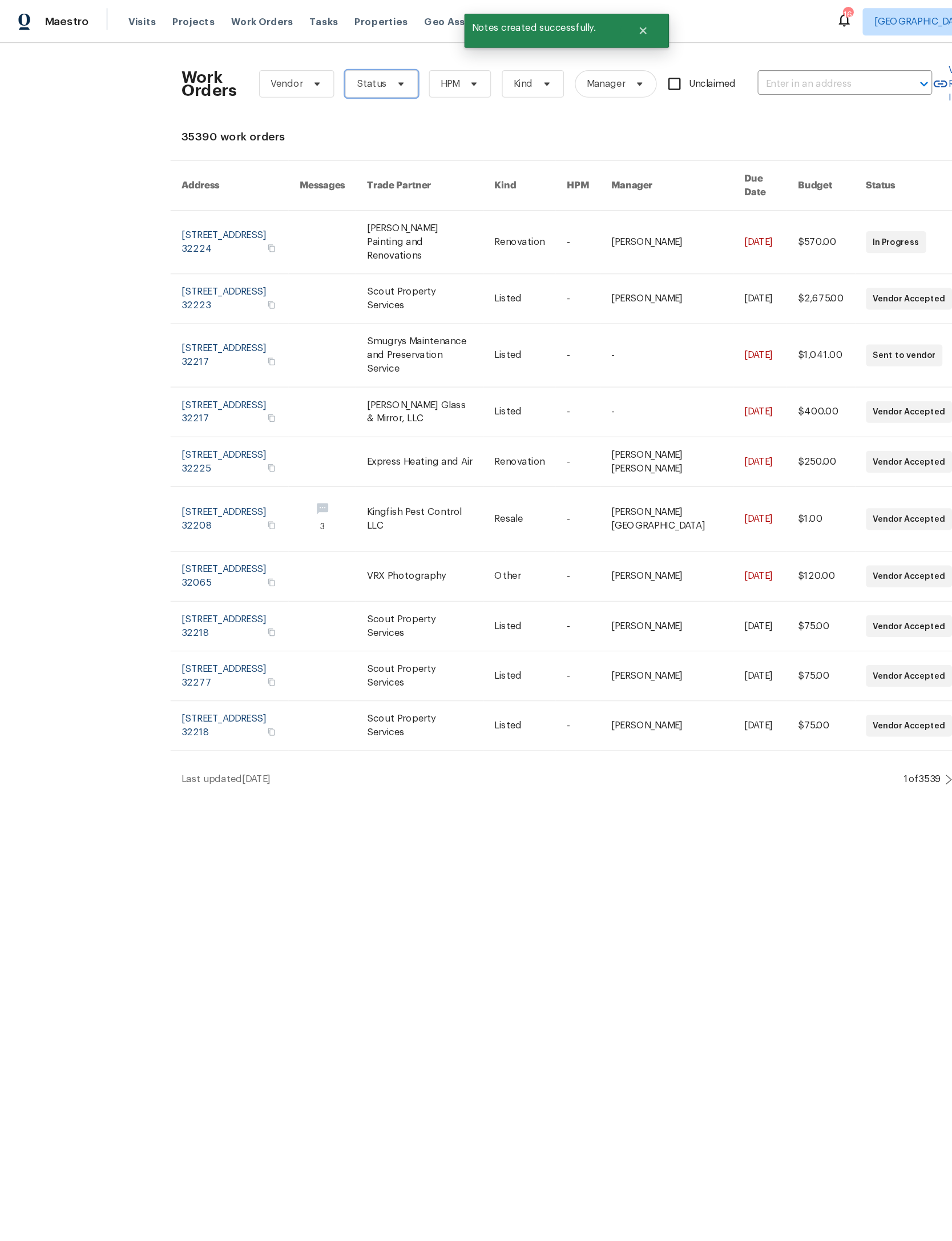
click at [343, 77] on span "Status" at bounding box center [320, 70] width 61 height 23
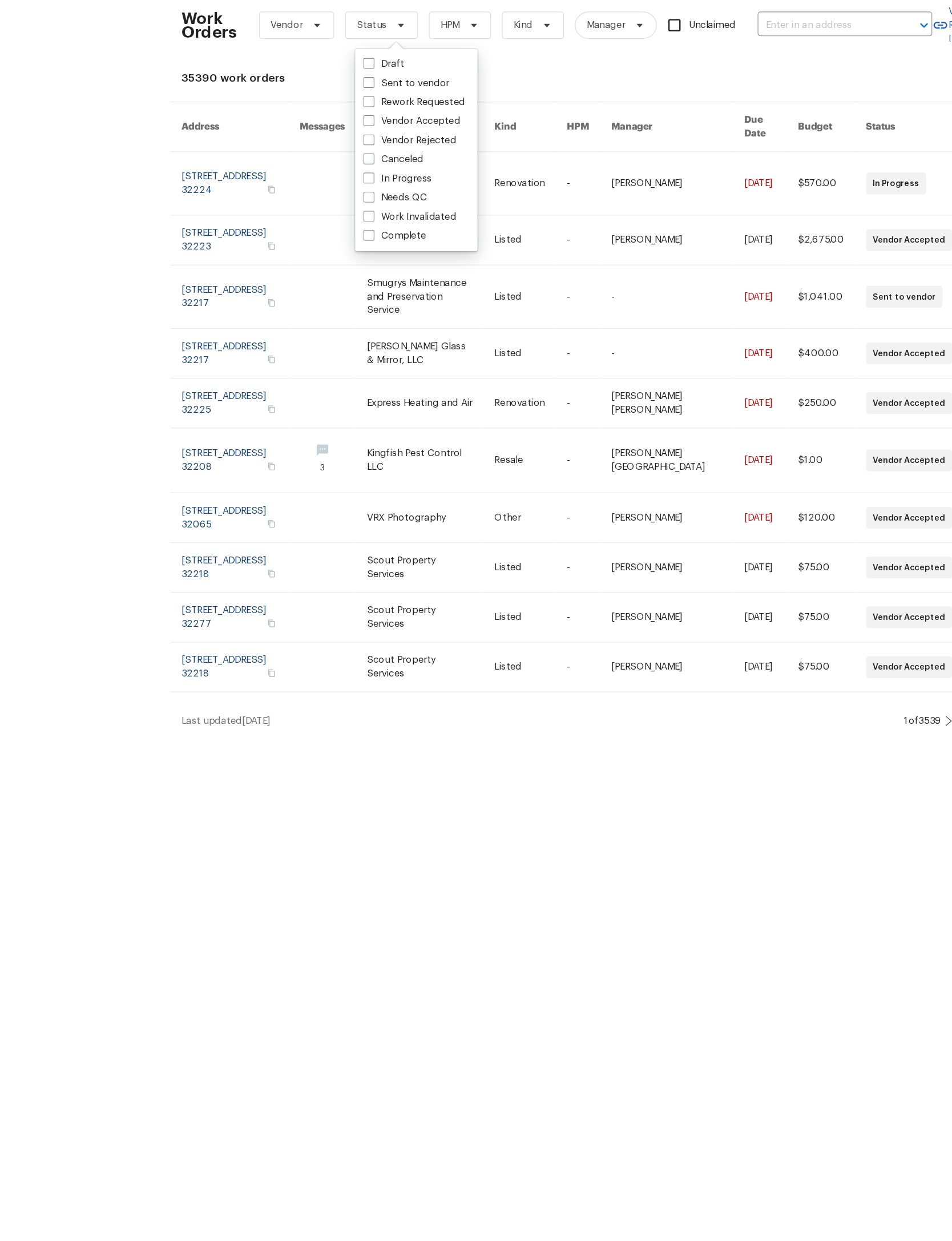
click at [350, 193] on label "In Progress" at bounding box center [334, 199] width 57 height 11
click at [313, 193] on input "In Progress" at bounding box center [309, 196] width 7 height 7
checkbox input "true"
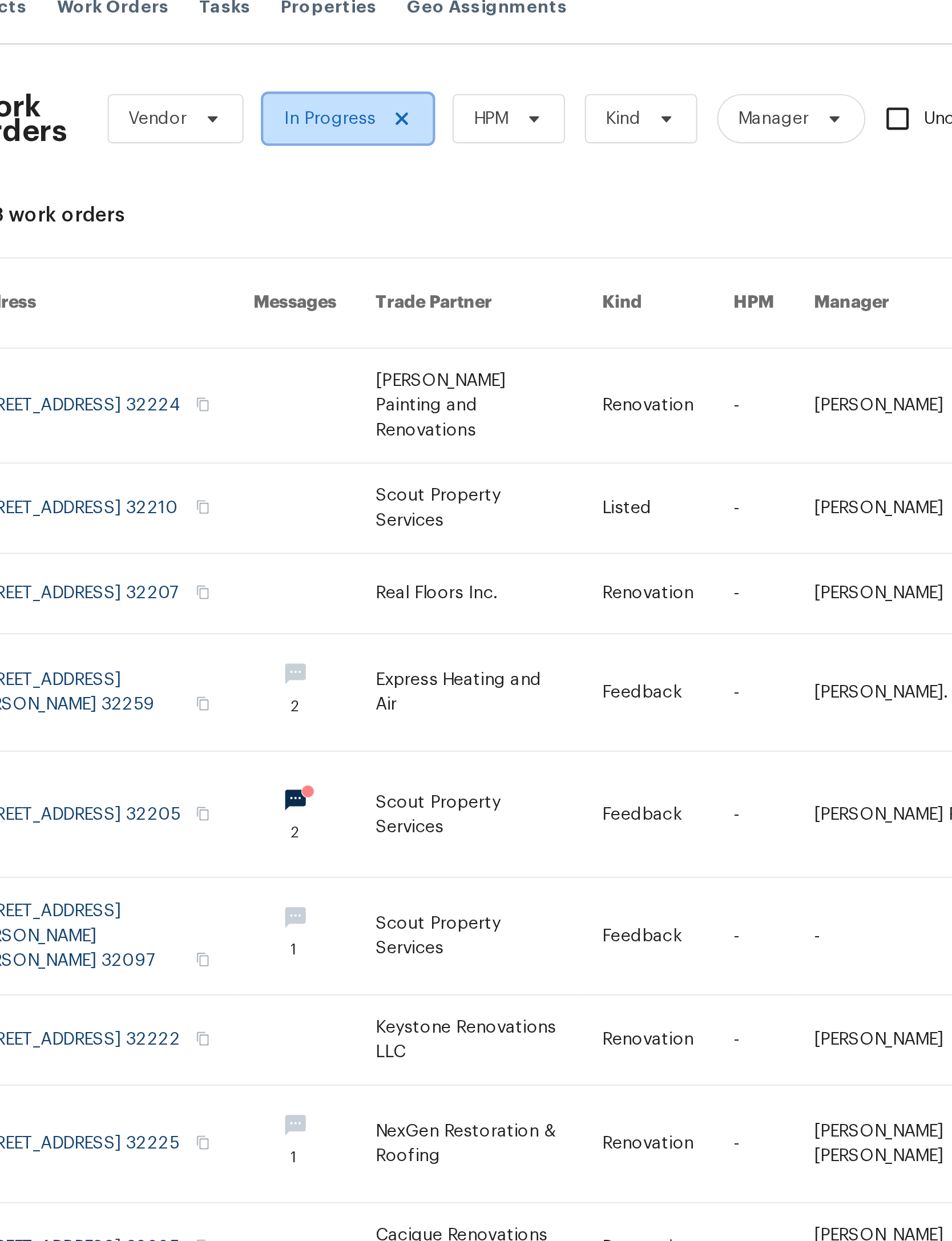
click at [350, 65] on icon at bounding box center [355, 70] width 9 height 9
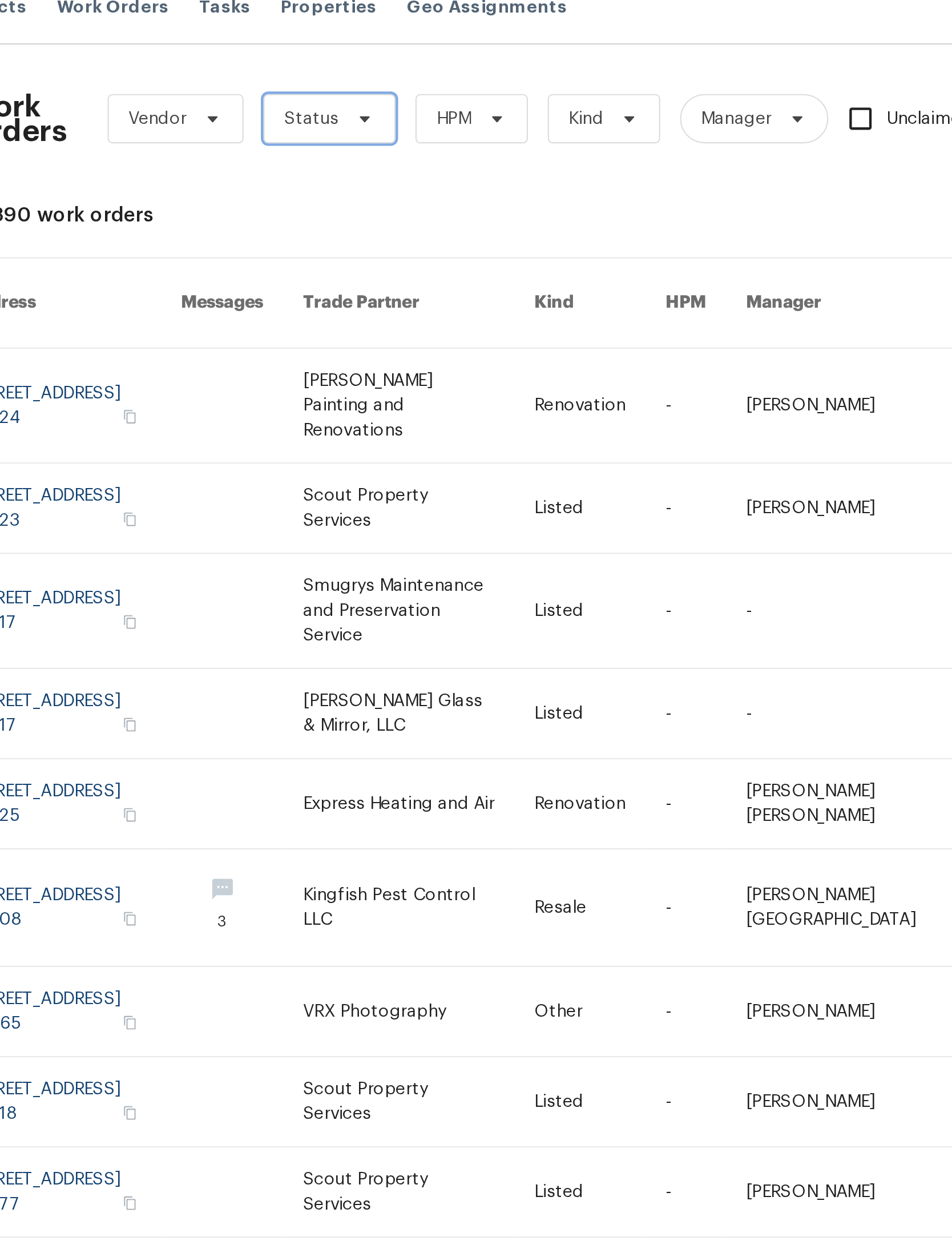
click at [330, 65] on span at bounding box center [336, 70] width 13 height 9
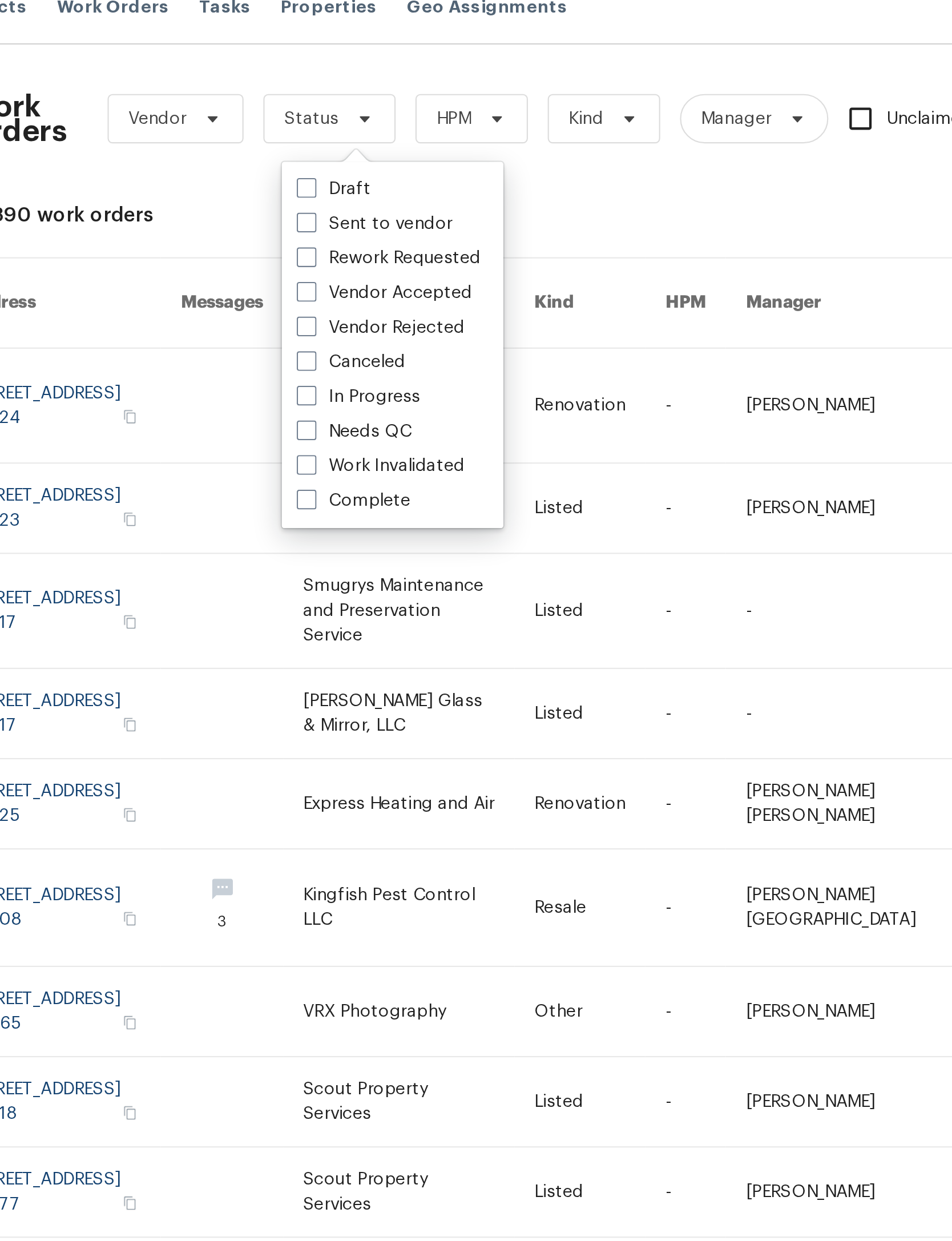
click at [306, 209] on label "Needs QC" at bounding box center [332, 215] width 53 height 11
click at [306, 209] on input "Needs QC" at bounding box center [309, 212] width 7 height 7
checkbox input "true"
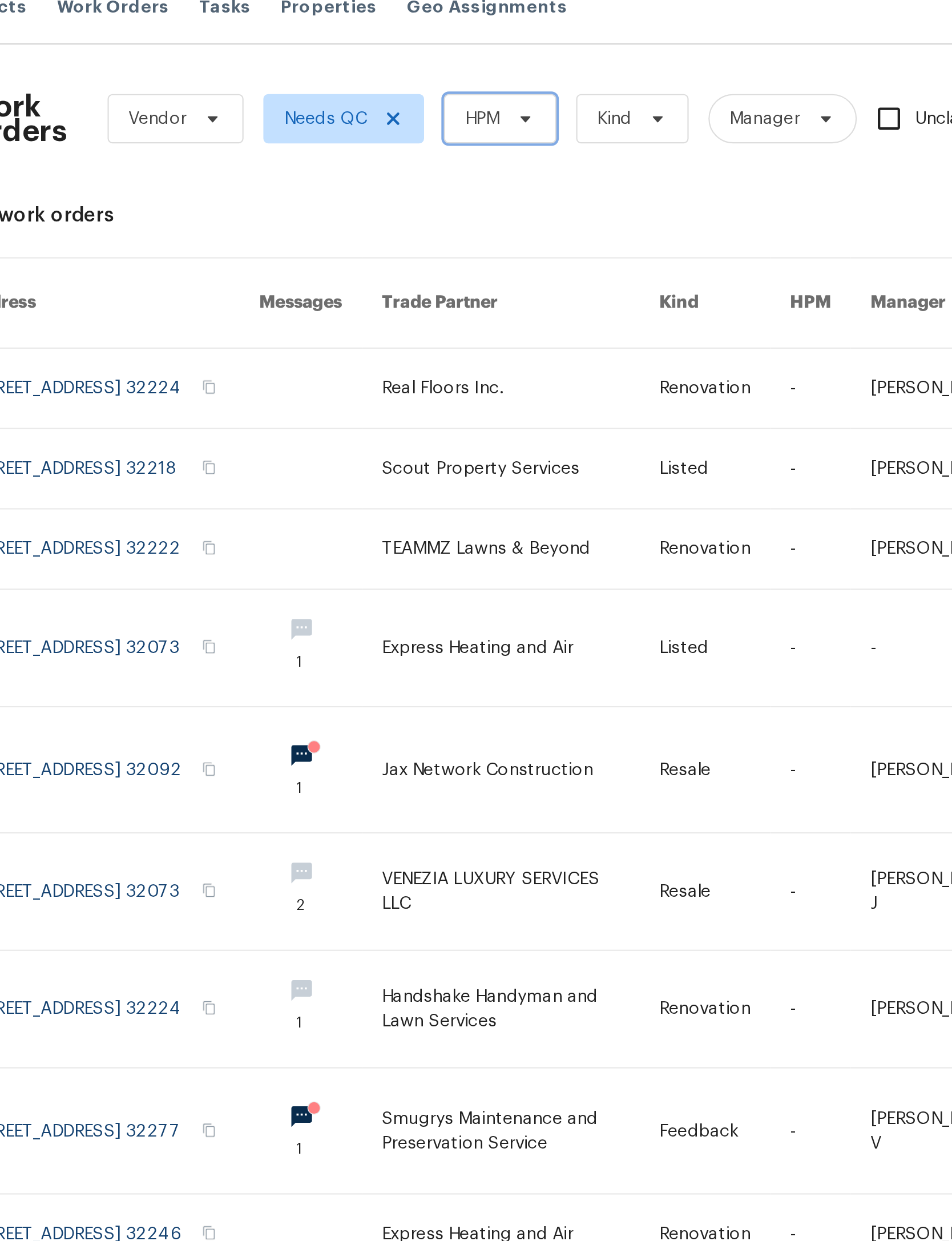
click at [407, 65] on icon at bounding box center [412, 70] width 9 height 9
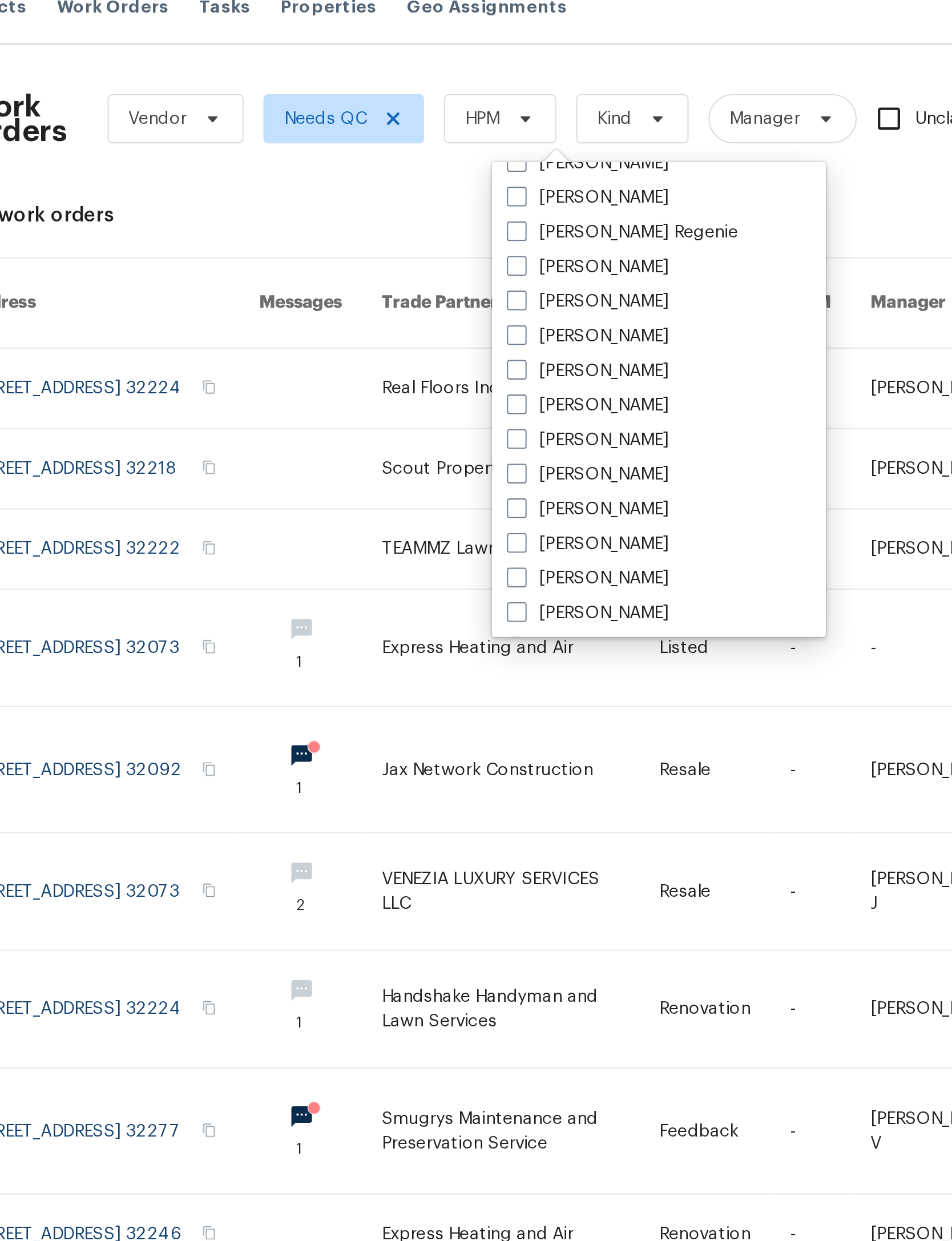
scroll to position [159, 0]
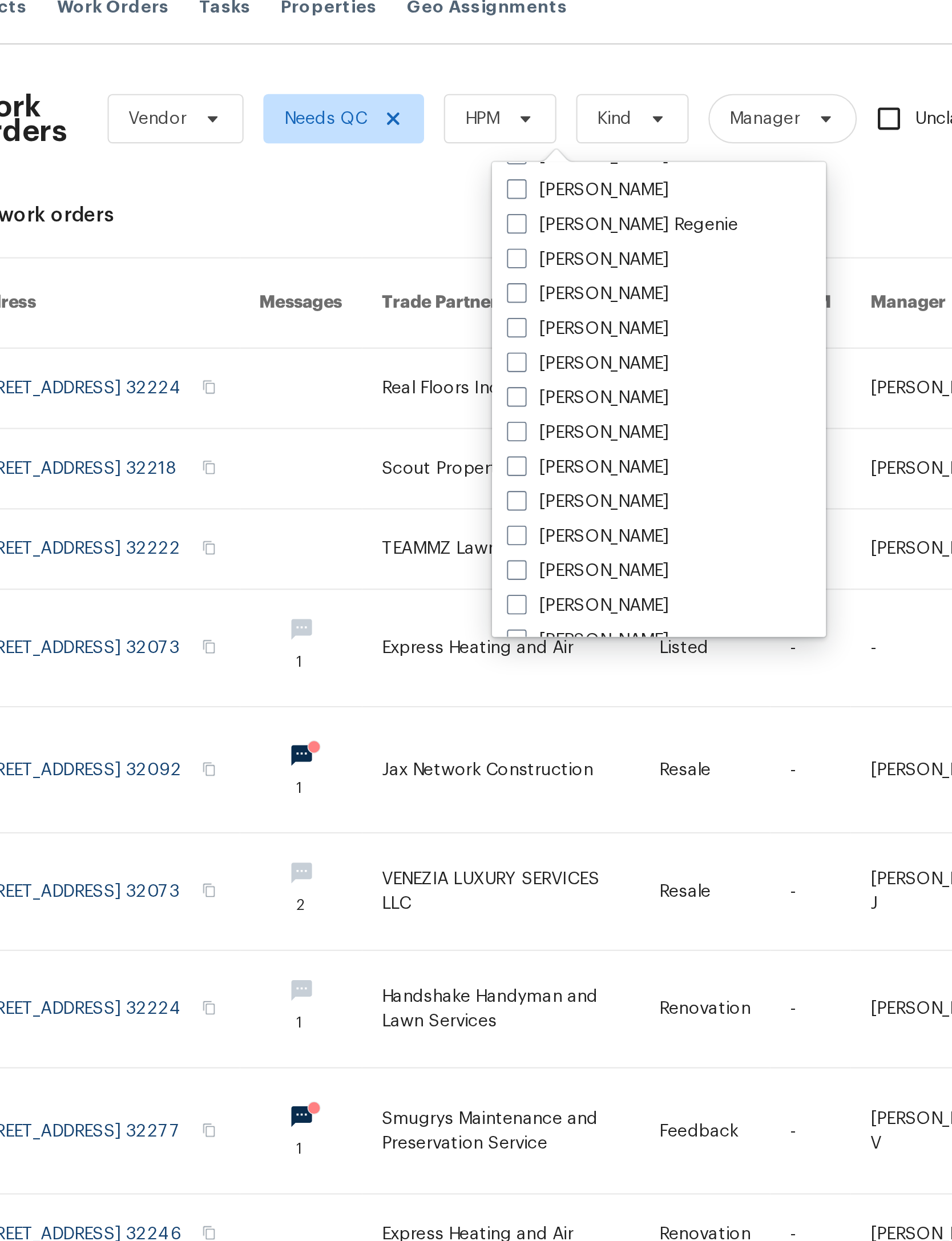
click at [403, 162] on label "[PERSON_NAME]" at bounding box center [440, 167] width 75 height 11
click at [403, 162] on input "[PERSON_NAME]" at bounding box center [406, 165] width 7 height 7
checkbox input "true"
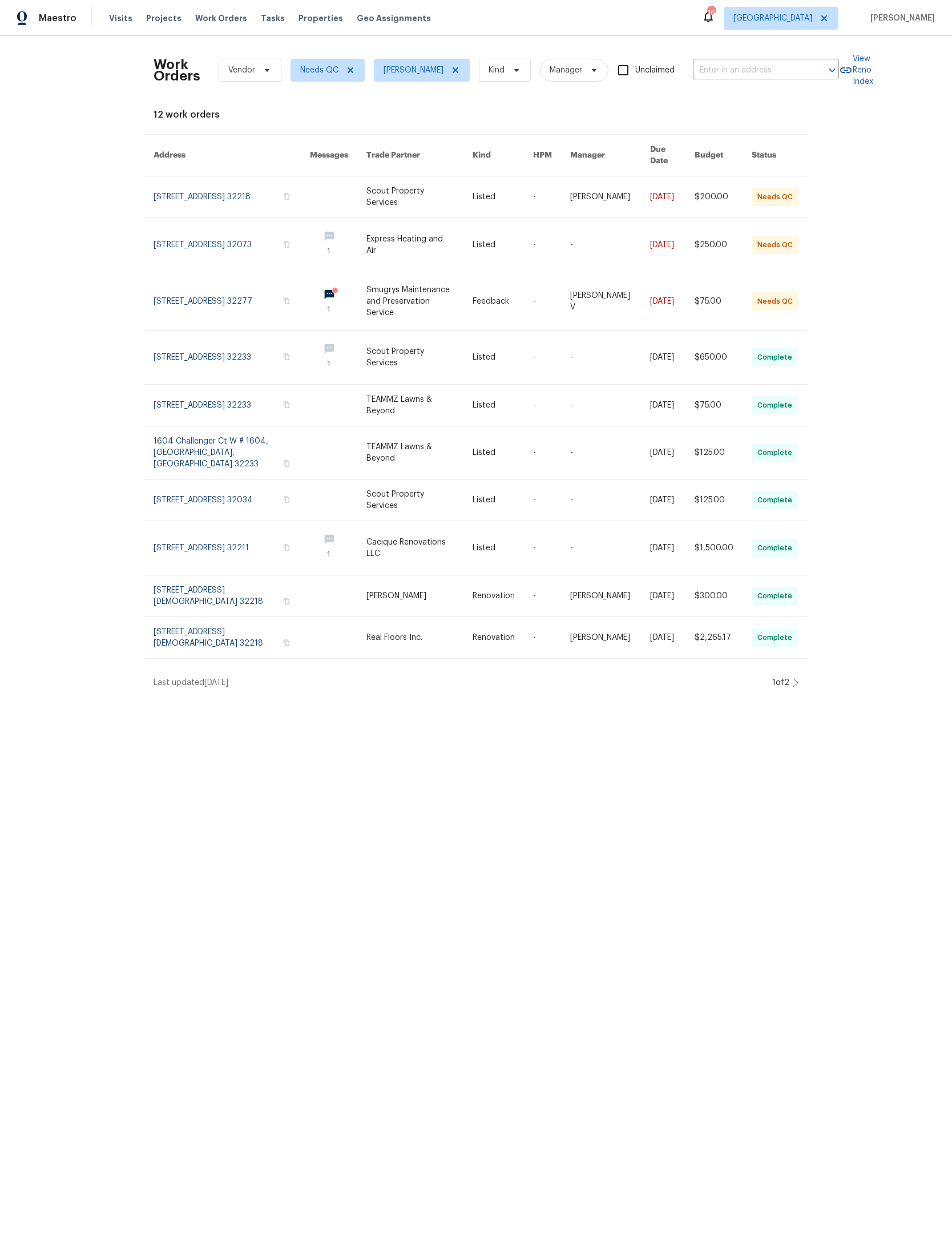
click at [796, 687] on div at bounding box center [795, 683] width 6 height 9
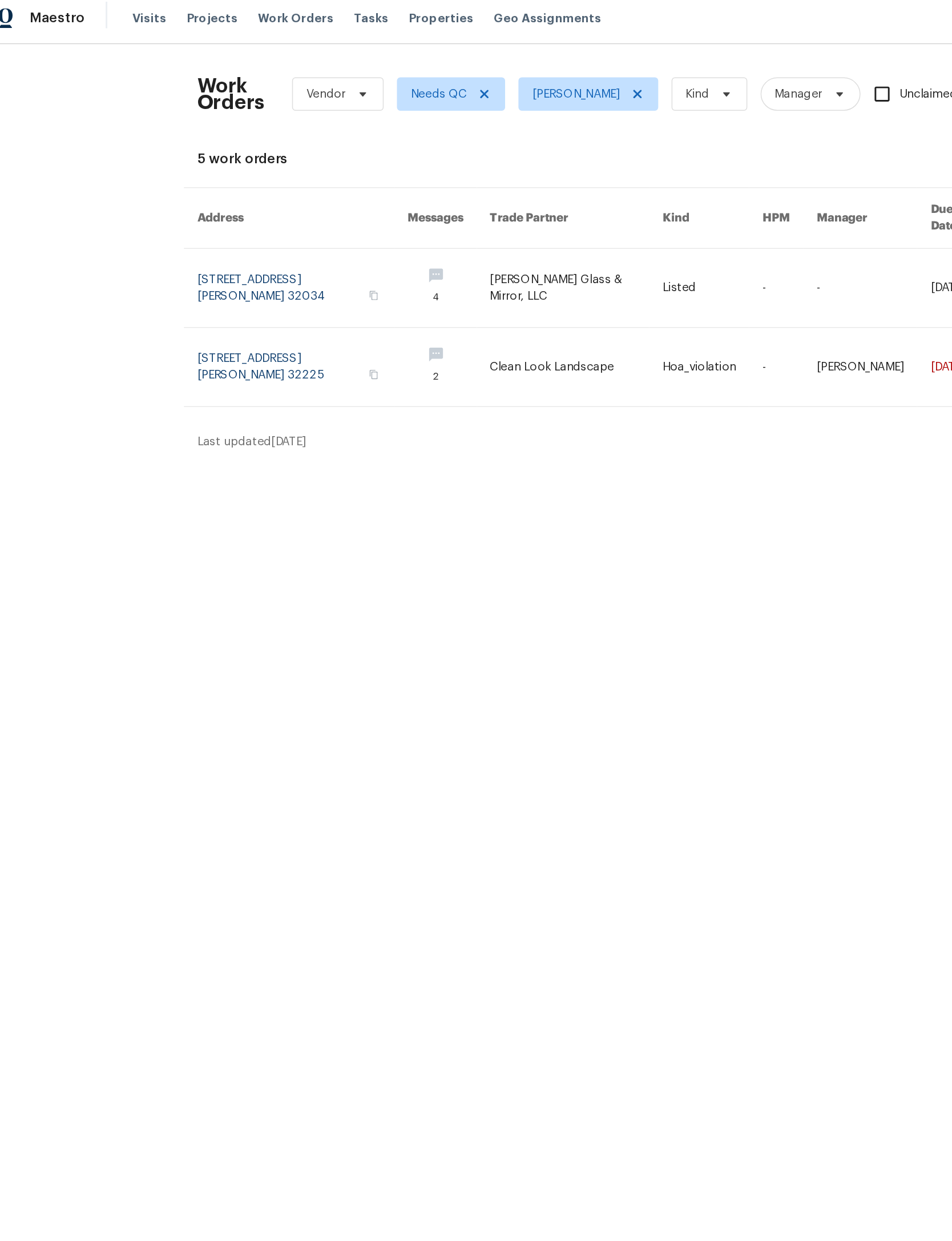
click at [360, 260] on link at bounding box center [413, 257] width 119 height 54
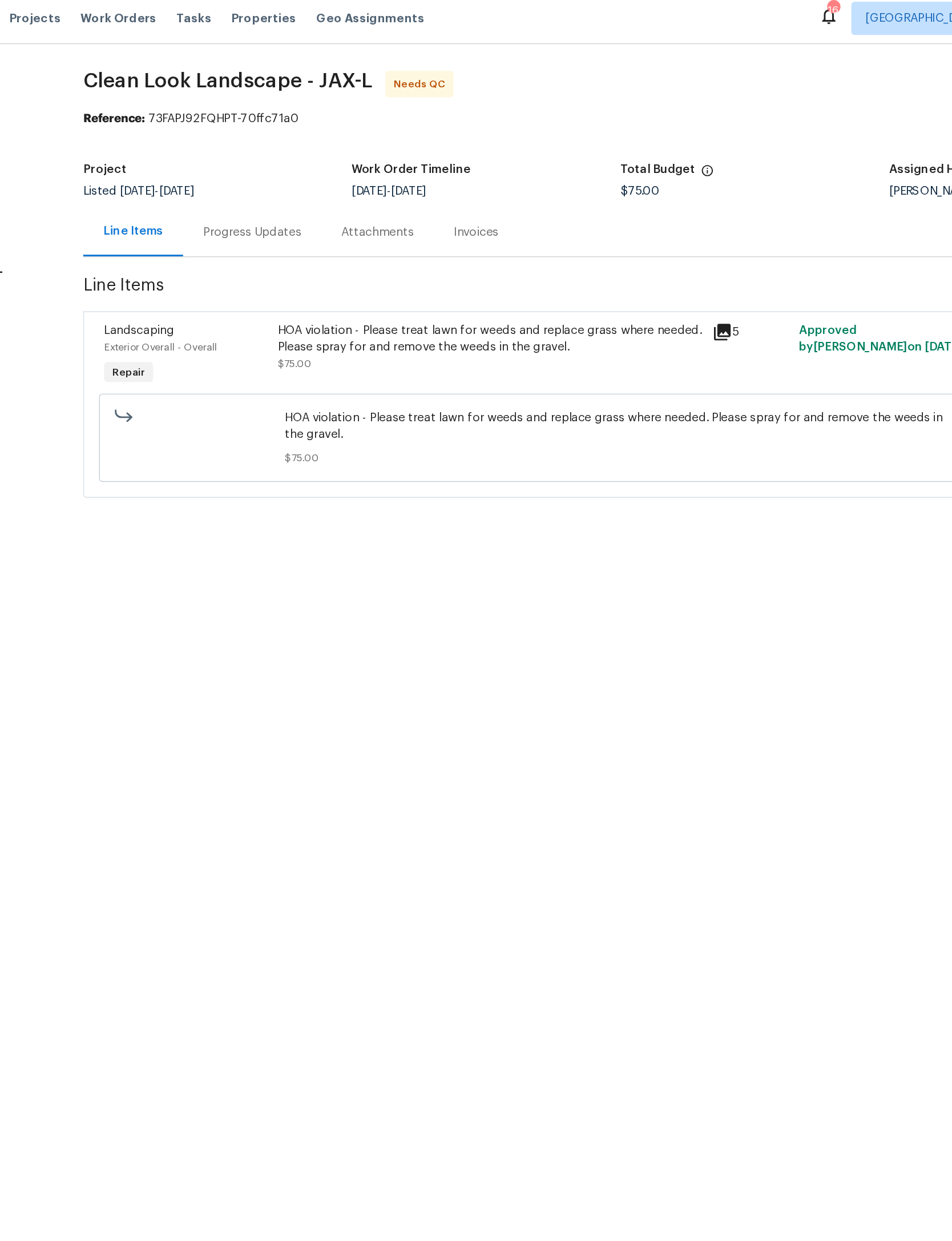
click at [383, 244] on div "HOA violation - Please treat lawn for weeds and replace grass where needed. Ple…" at bounding box center [476, 243] width 291 height 34
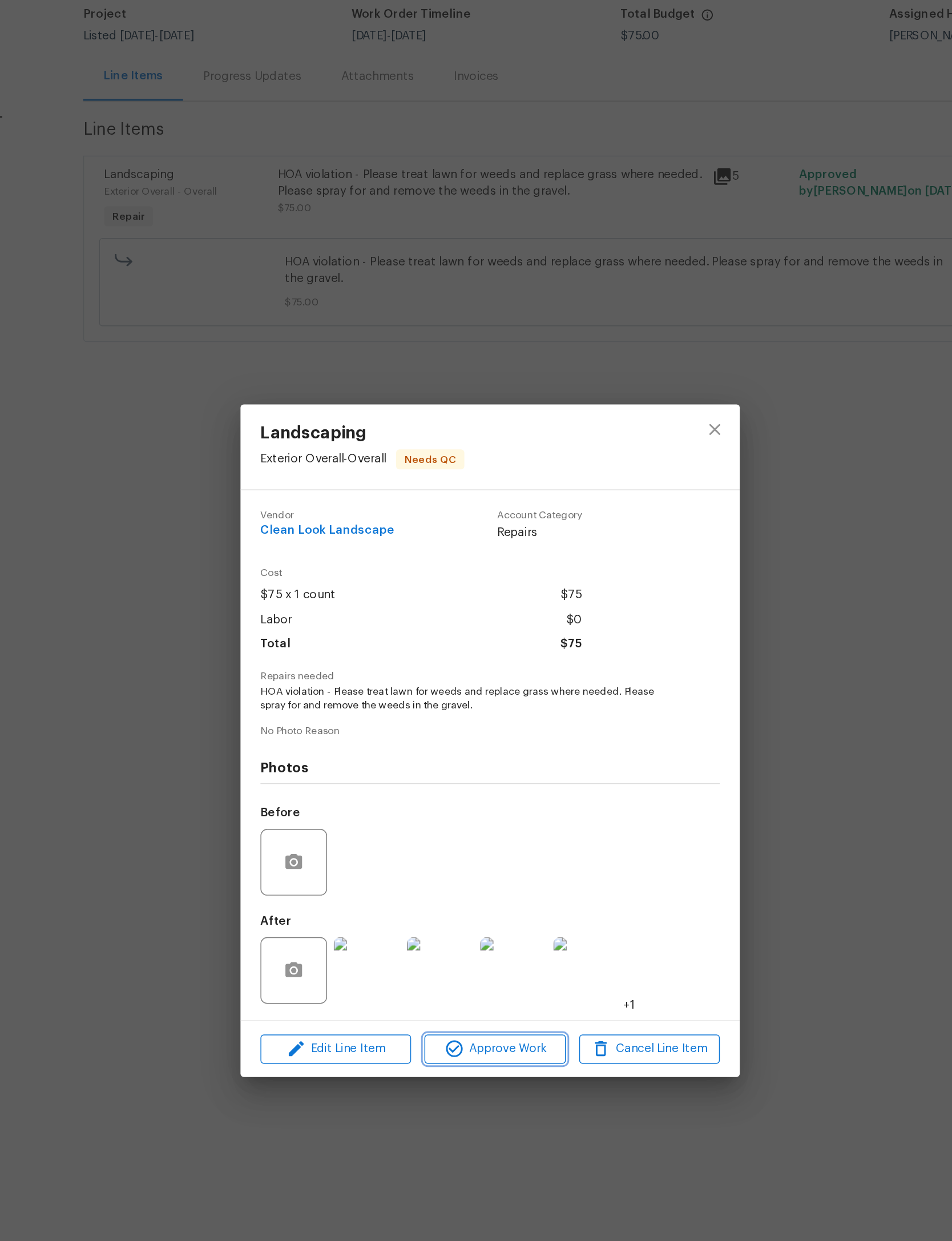
click at [435, 825] on span "Approve Work" at bounding box center [480, 832] width 90 height 14
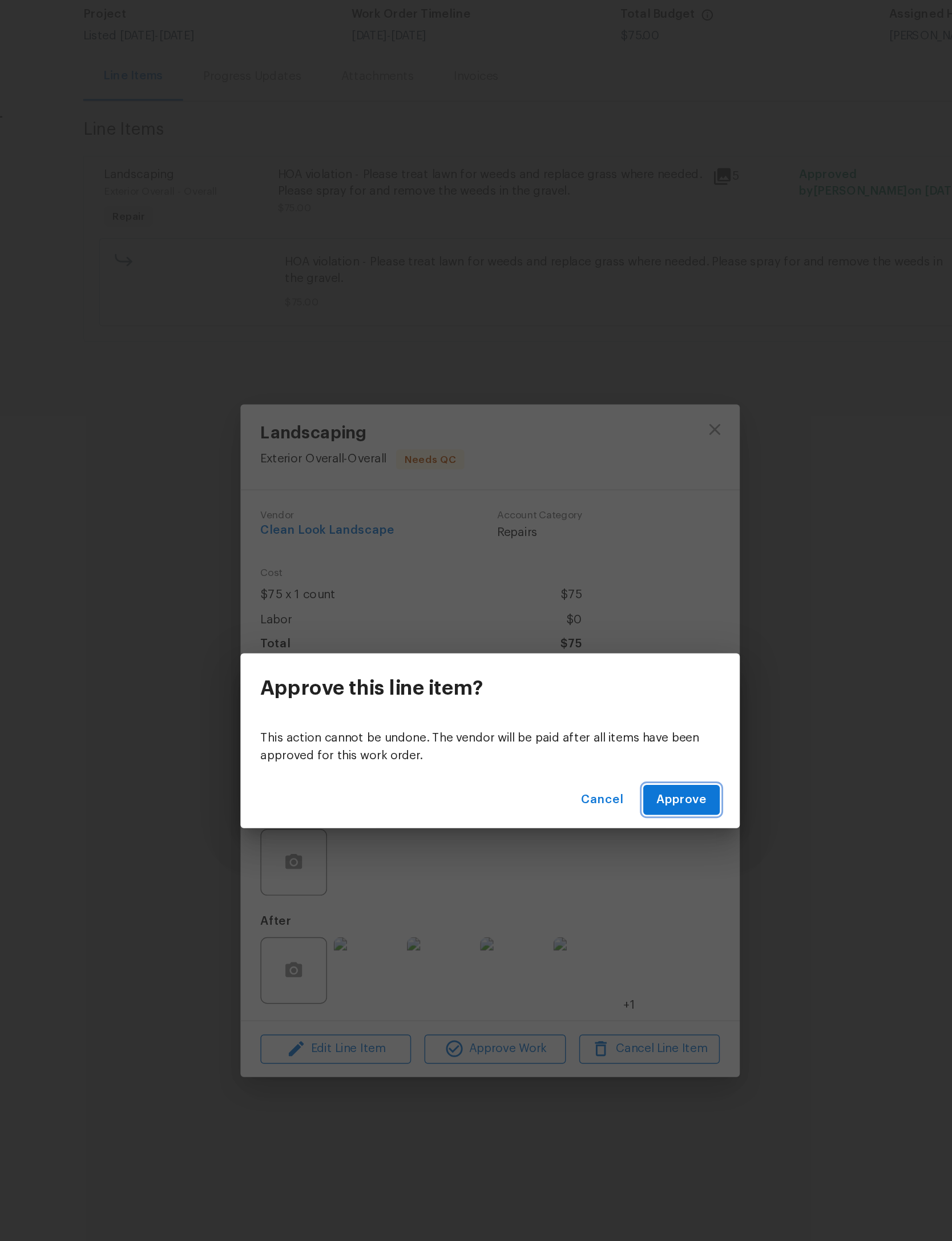
click at [590, 654] on span "Approve" at bounding box center [607, 661] width 34 height 14
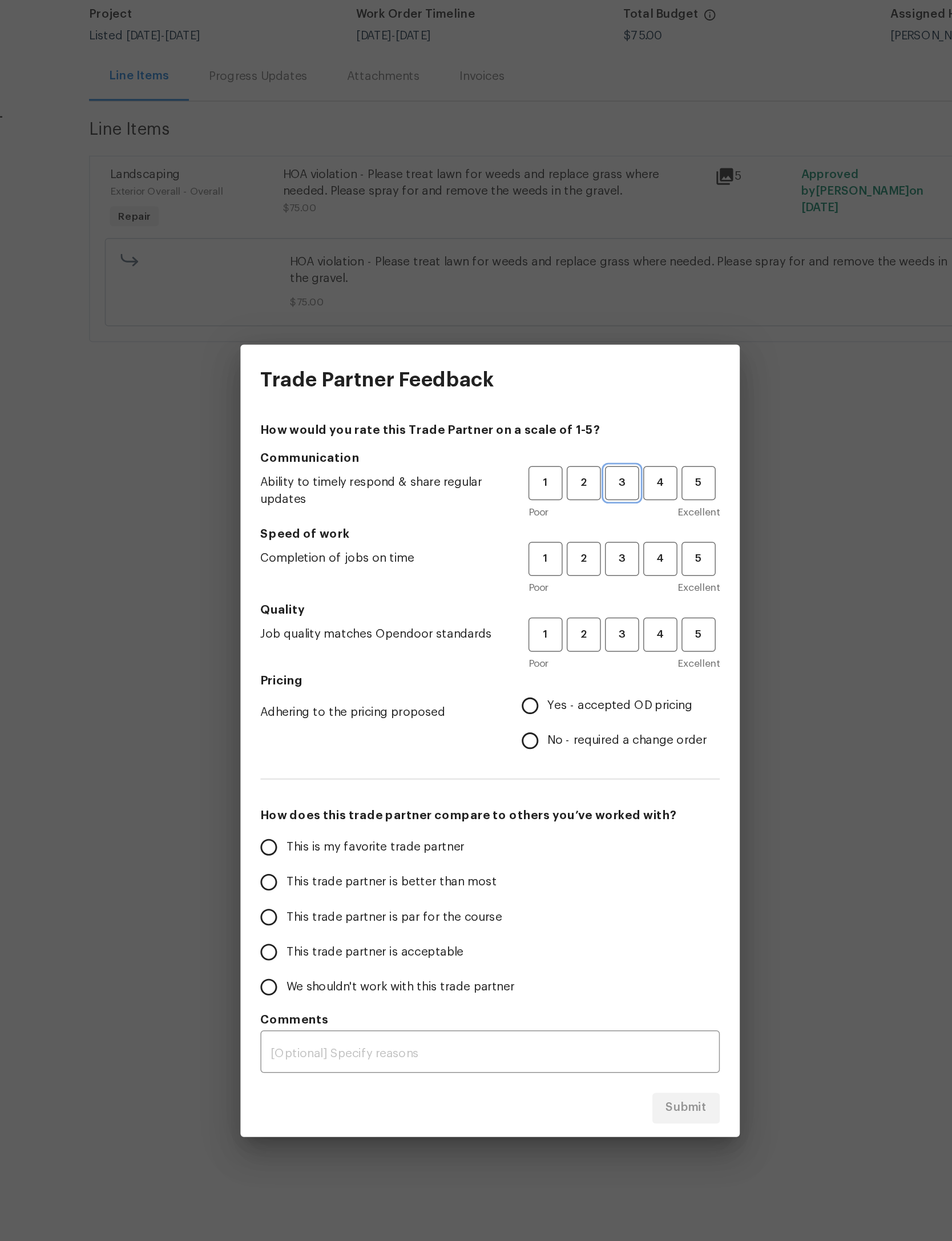
click at [556, 437] on span "3" at bounding box center [566, 443] width 21 height 13
click at [556, 489] on span "3" at bounding box center [566, 495] width 21 height 13
click at [554, 536] on button "3" at bounding box center [566, 548] width 24 height 24
click at [515, 591] on span "Yes - accepted OD pricing" at bounding box center [565, 596] width 99 height 12
click at [491, 585] on input "Yes - accepted OD pricing" at bounding box center [503, 596] width 24 height 24
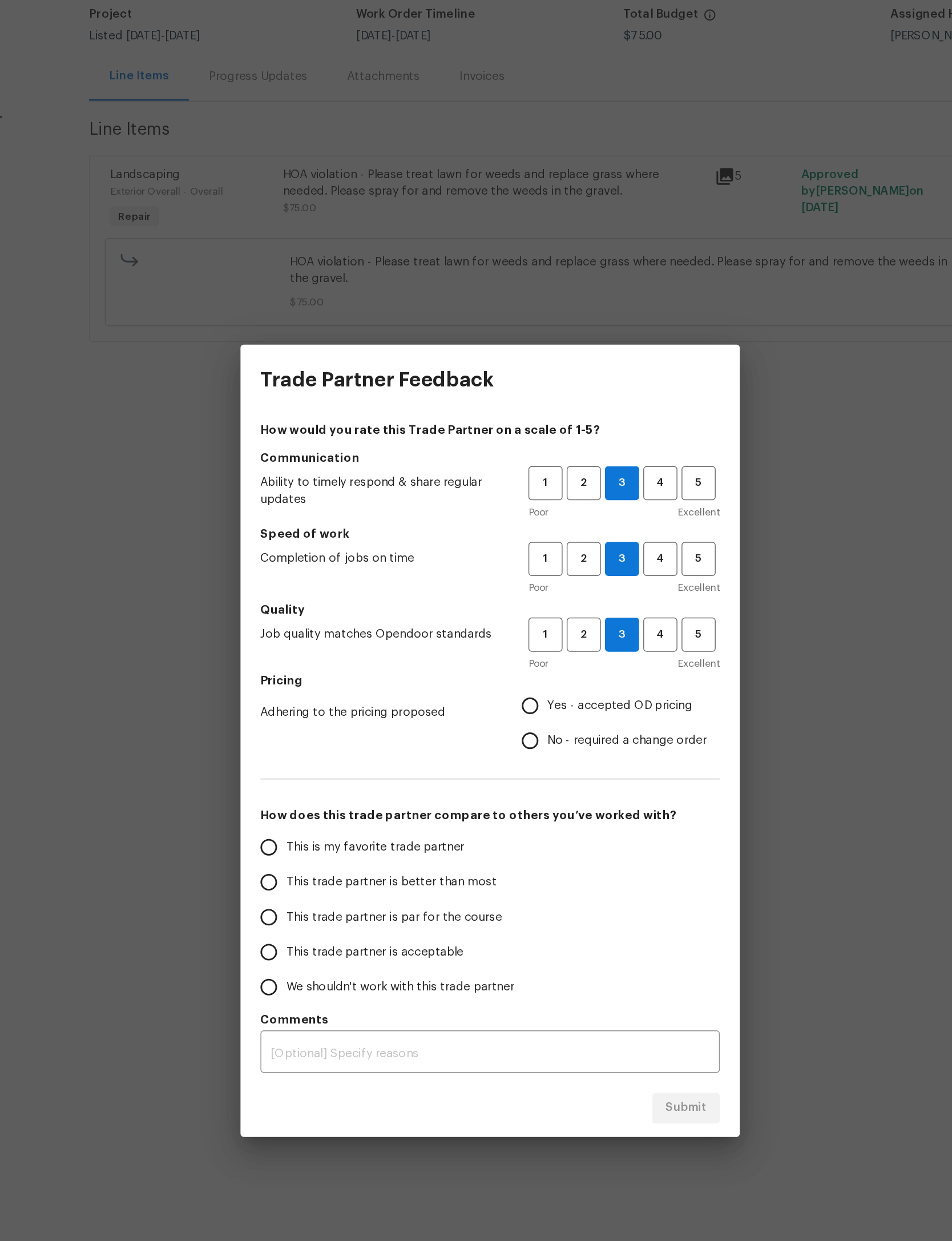
radio input "true"
click at [515, 591] on span "Yes - accepted OD pricing" at bounding box center [565, 596] width 99 height 12
click at [491, 585] on input "Yes - accepted OD pricing" at bounding box center [503, 596] width 24 height 24
click at [336, 736] on span "This trade partner is par for the course" at bounding box center [409, 742] width 147 height 12
click at [312, 730] on input "This trade partner is par for the course" at bounding box center [324, 742] width 24 height 24
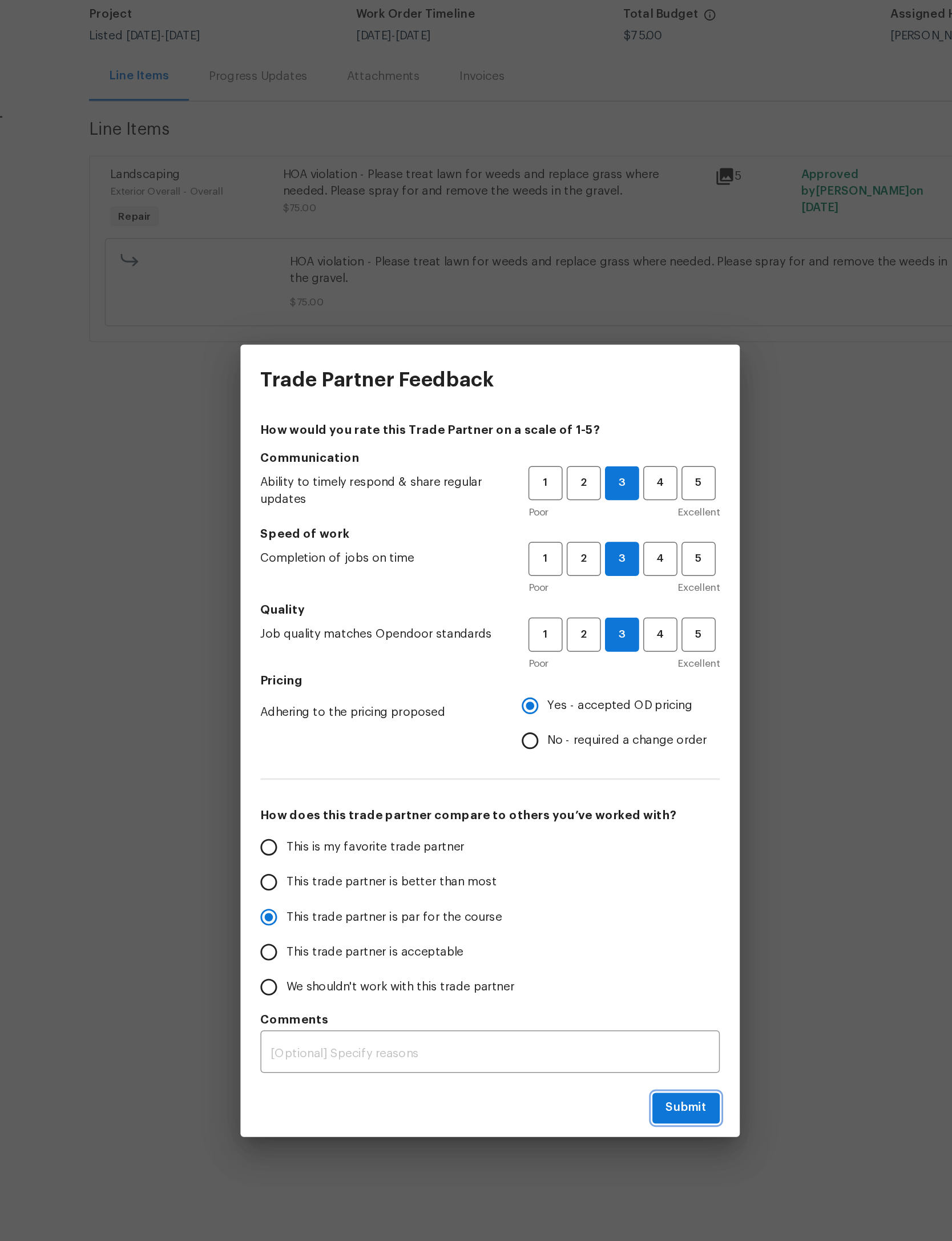
click at [588, 862] on button "Submit" at bounding box center [610, 873] width 47 height 21
radio input "true"
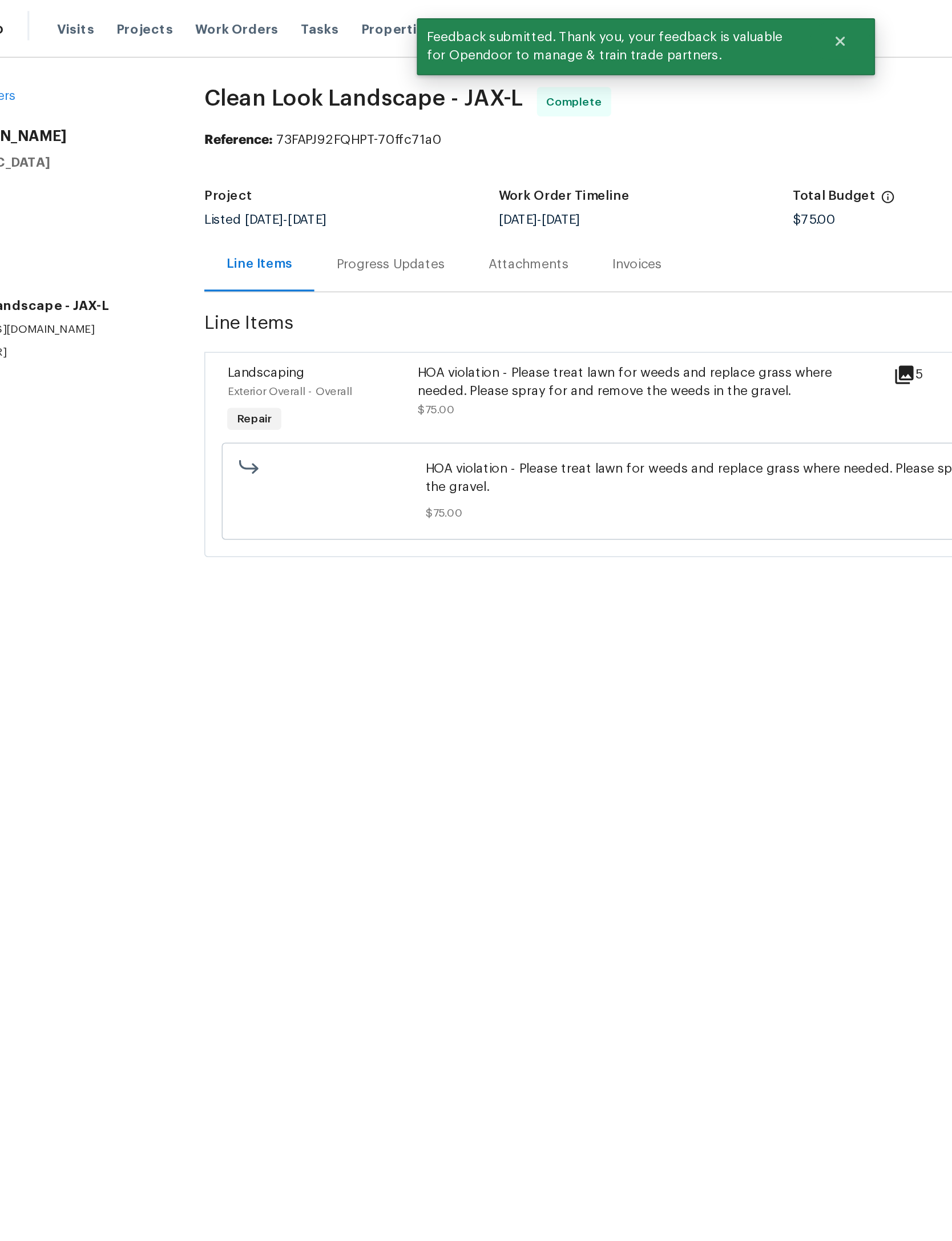
click at [195, 16] on span "Work Orders" at bounding box center [221, 18] width 52 height 11
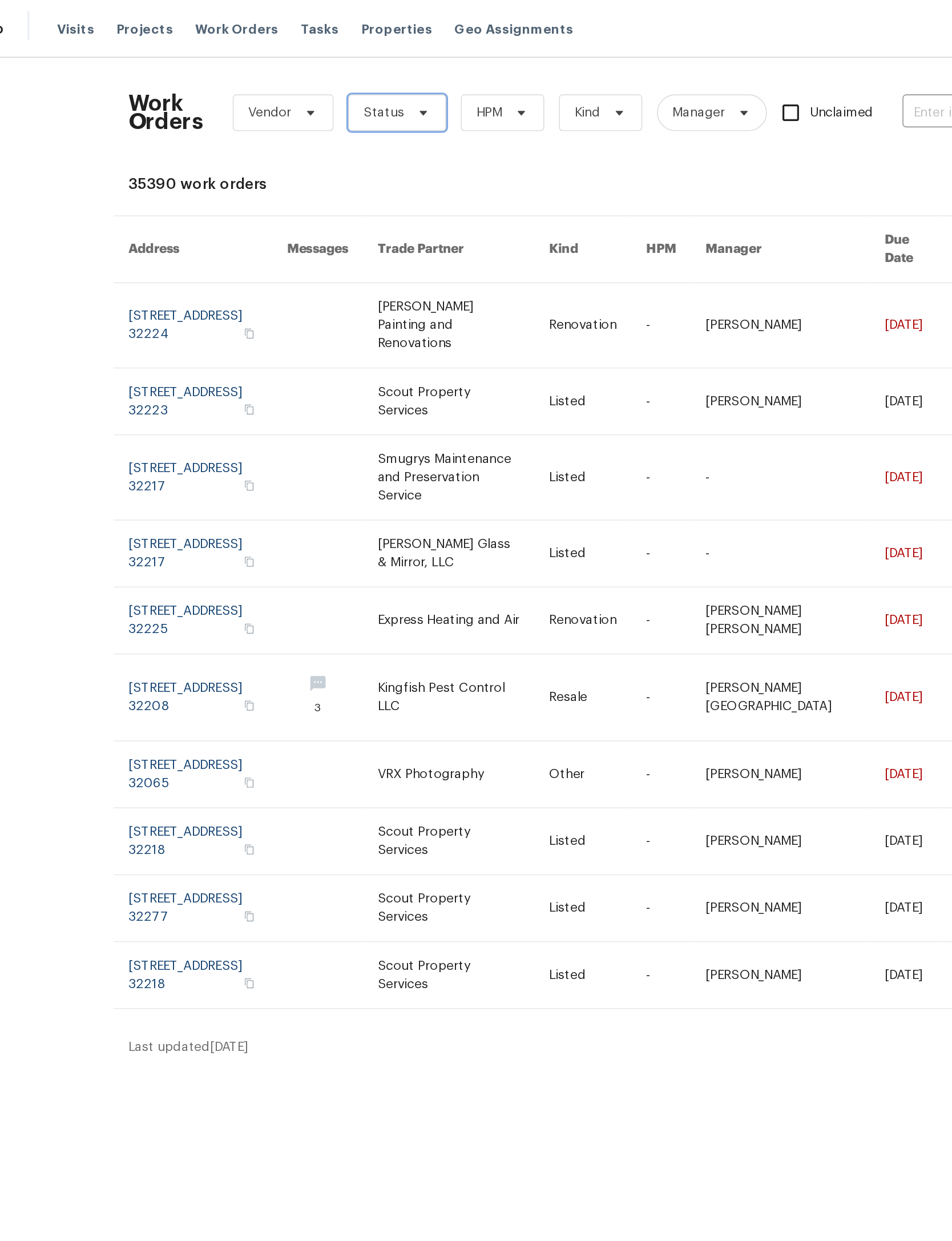
click at [290, 80] on span "Status" at bounding box center [320, 70] width 61 height 23
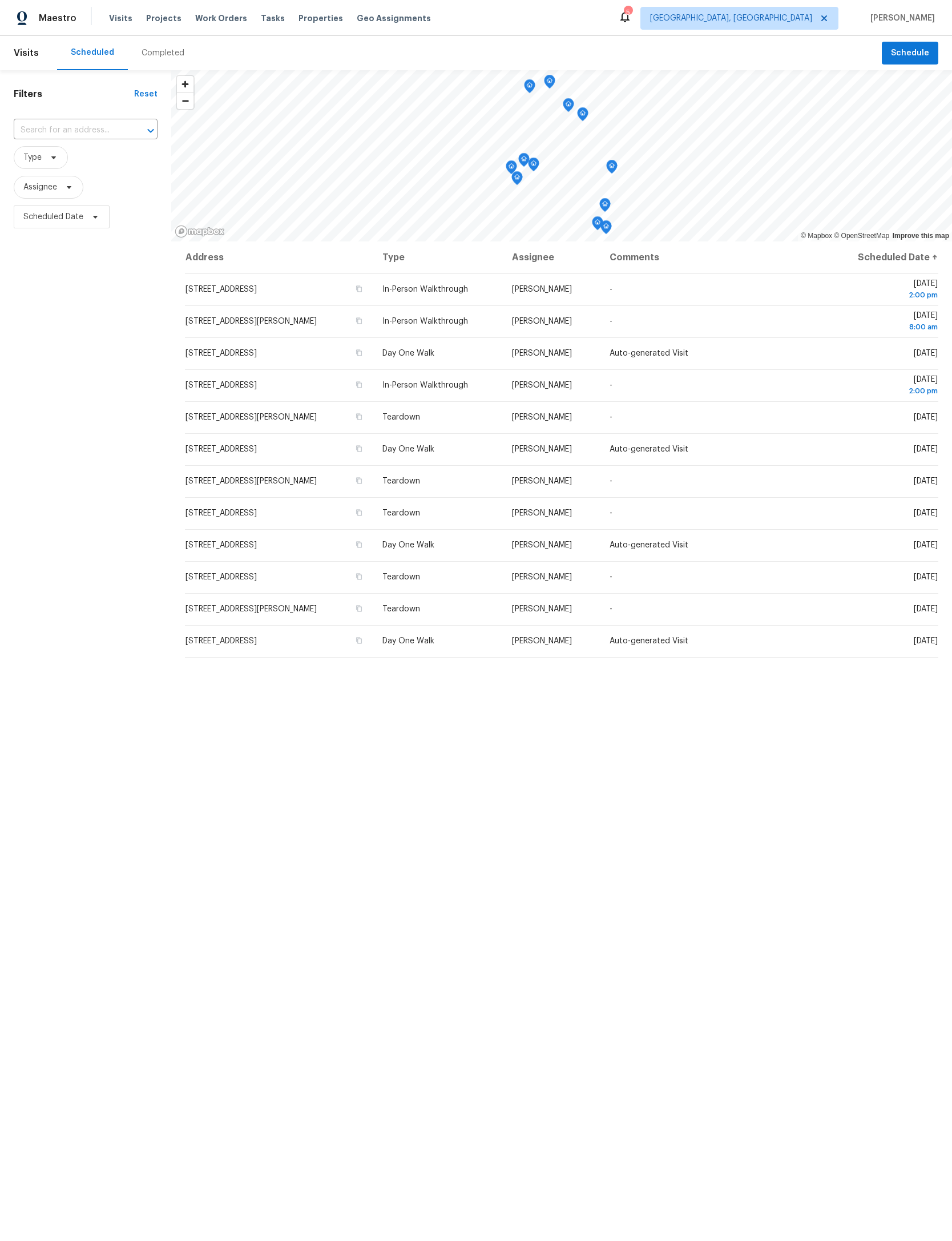
scroll to position [1, 373]
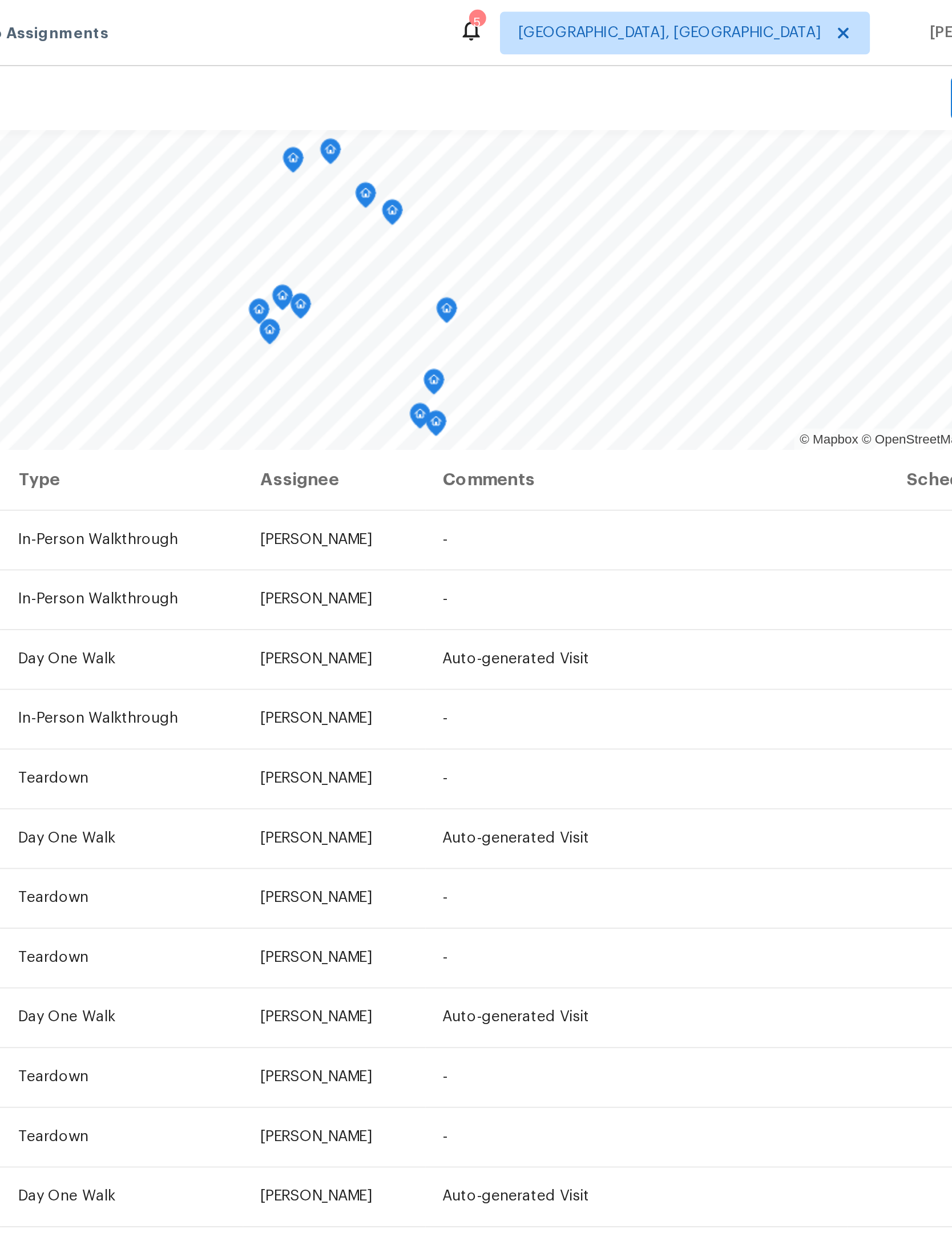
click at [819, 13] on icon at bounding box center [824, 18] width 9 height 9
click at [640, 12] on span "[GEOGRAPHIC_DATA], [GEOGRAPHIC_DATA]" at bounding box center [739, 18] width 198 height 23
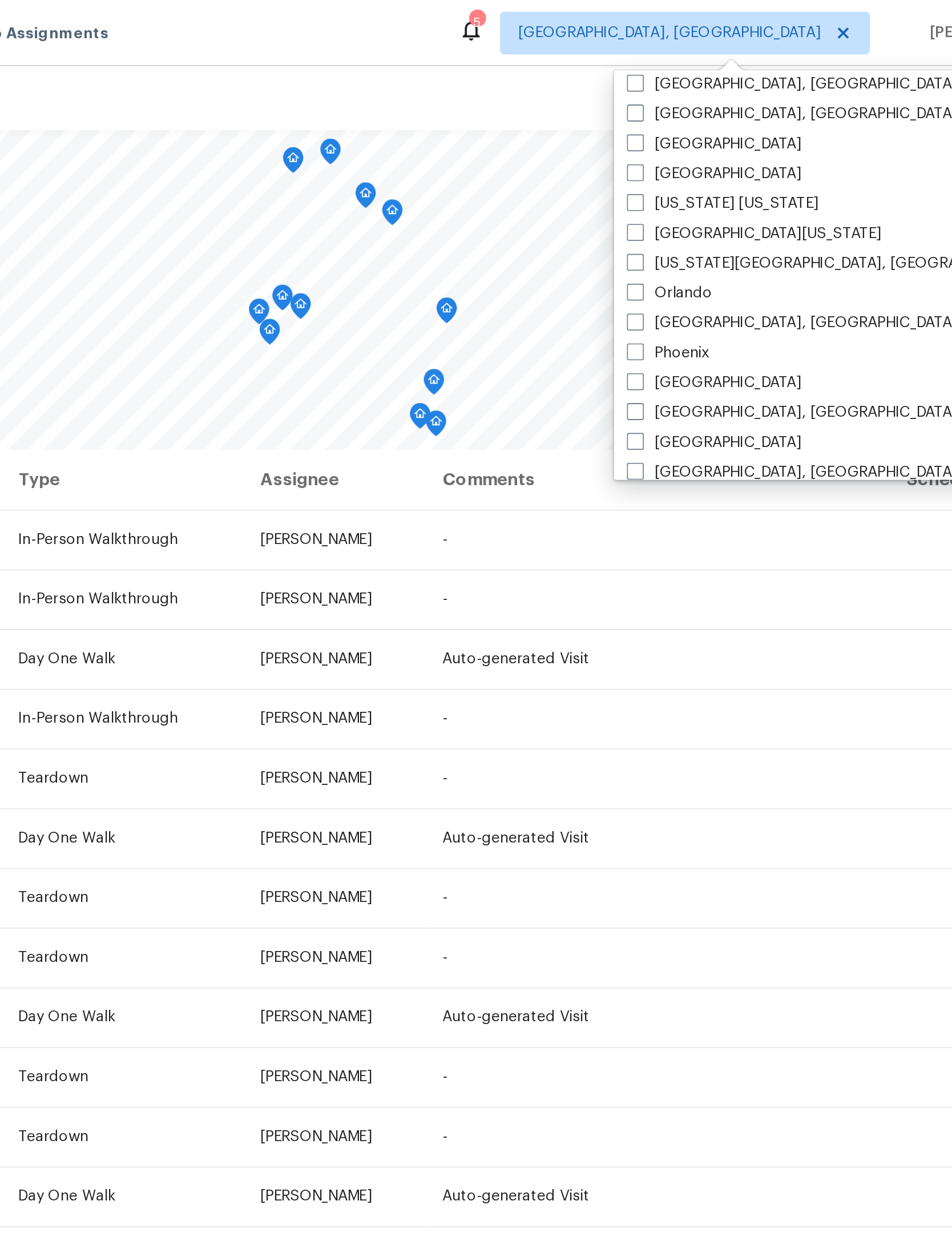
scroll to position [533, 0]
click at [708, 90] on label "[GEOGRAPHIC_DATA]" at bounding box center [755, 93] width 94 height 11
click at [708, 90] on input "[GEOGRAPHIC_DATA]" at bounding box center [711, 91] width 7 height 7
checkbox input "true"
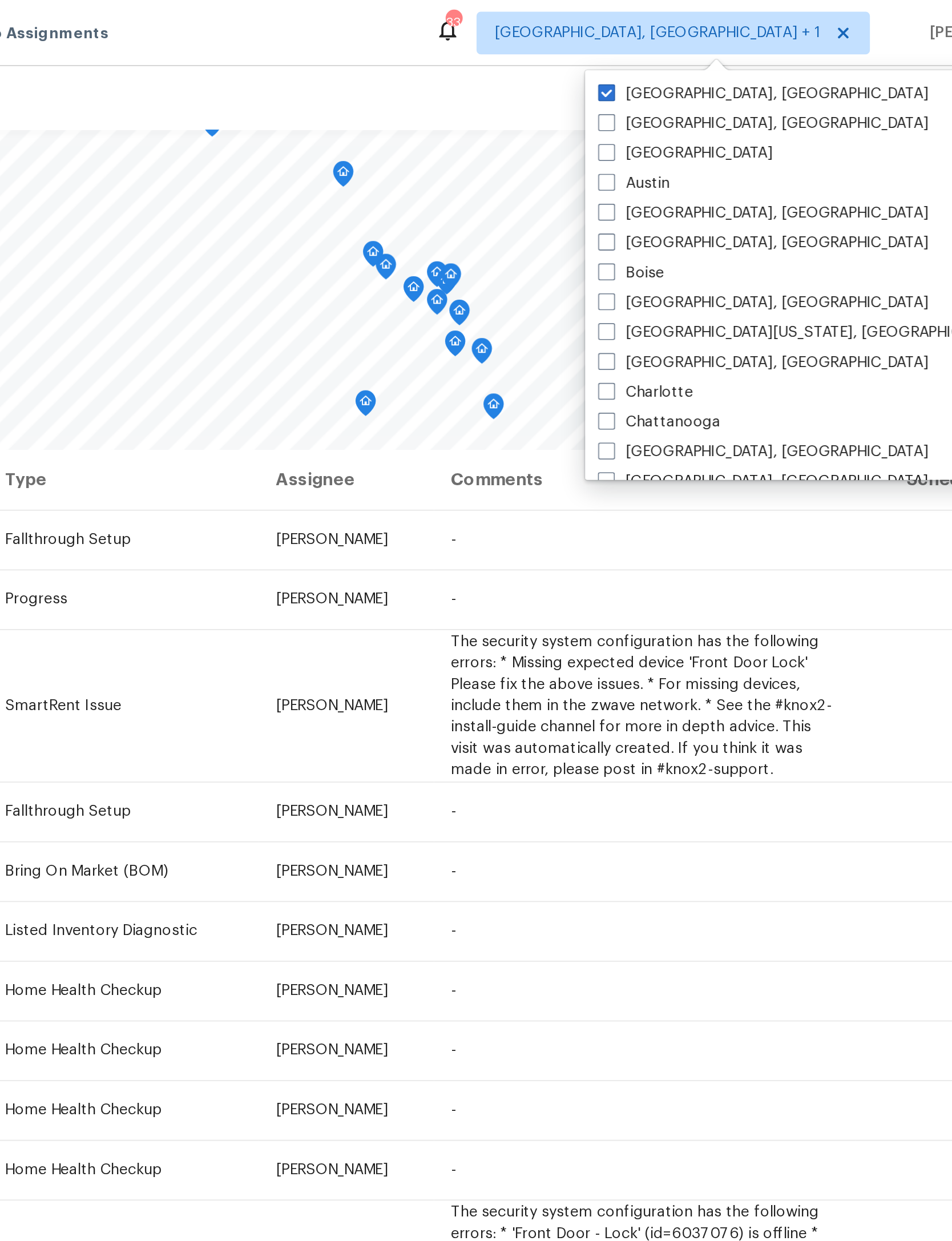
click at [693, 46] on span at bounding box center [698, 50] width 9 height 9
click at [693, 46] on input "[GEOGRAPHIC_DATA], [GEOGRAPHIC_DATA]" at bounding box center [696, 48] width 7 height 7
checkbox input "false"
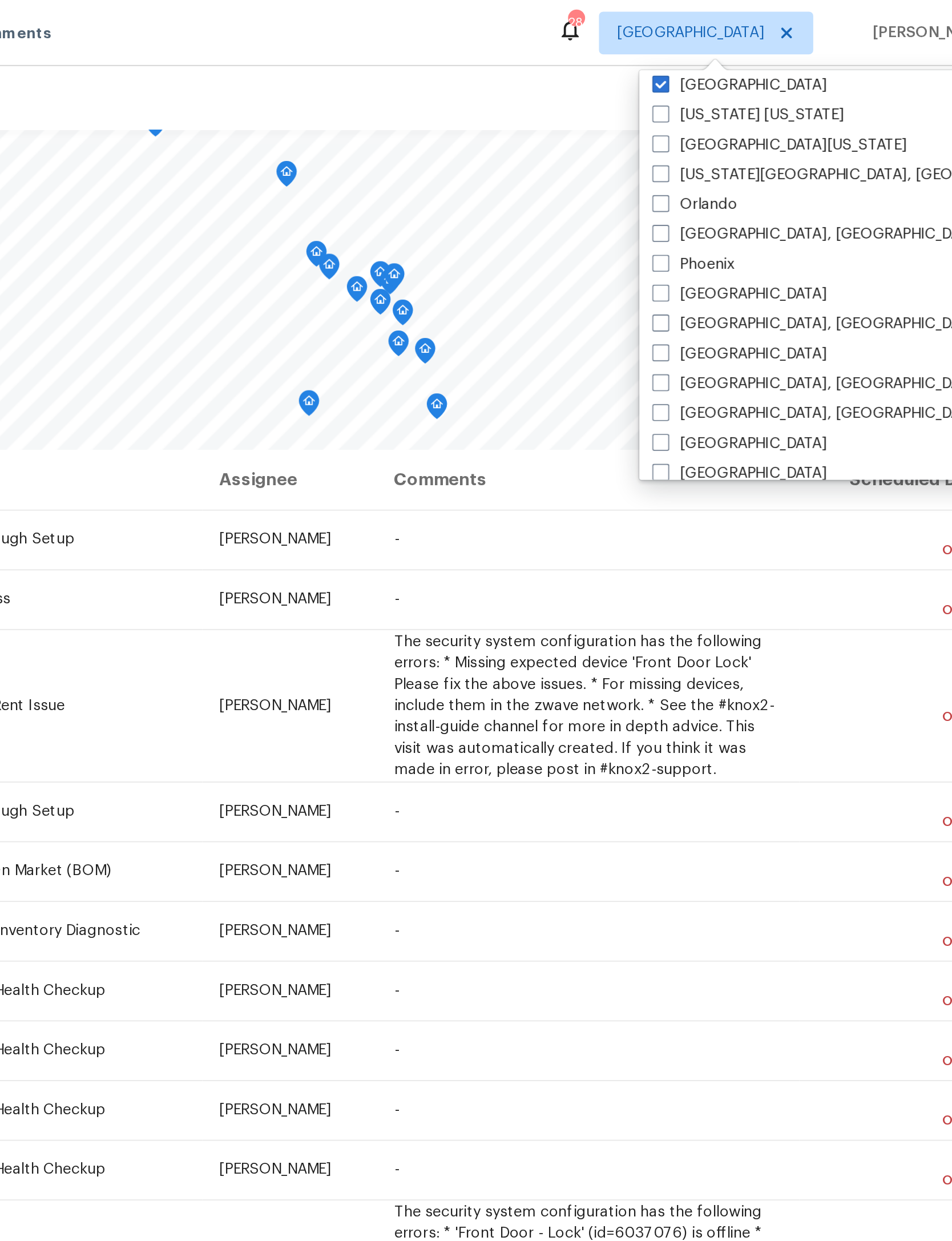
scroll to position [585, 0]
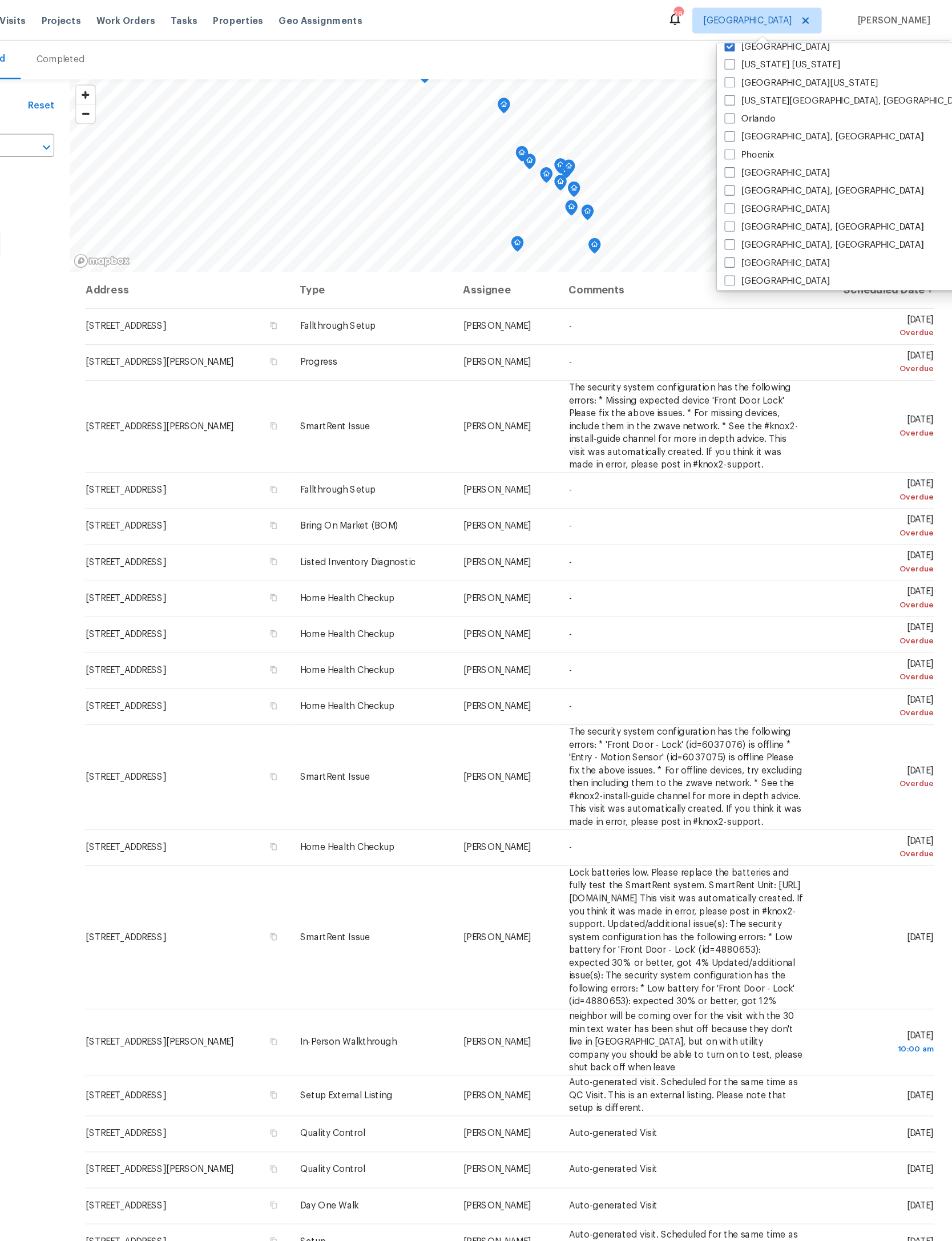
click at [58, 629] on div "Filters Reset ​ Type Assignee Scheduled Date" at bounding box center [55, 652] width 171 height 1164
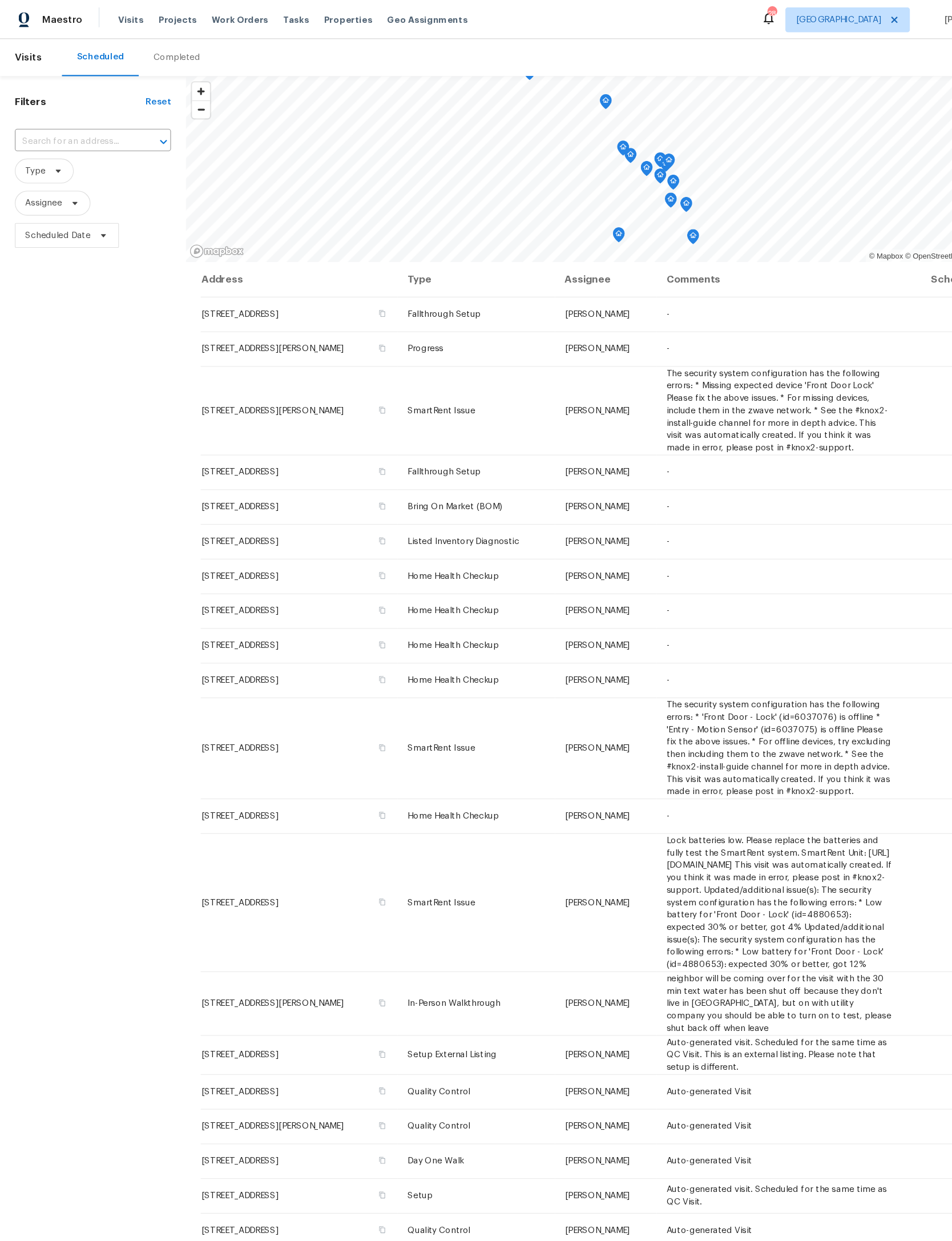
click at [88, 125] on input "text" at bounding box center [69, 130] width 112 height 17
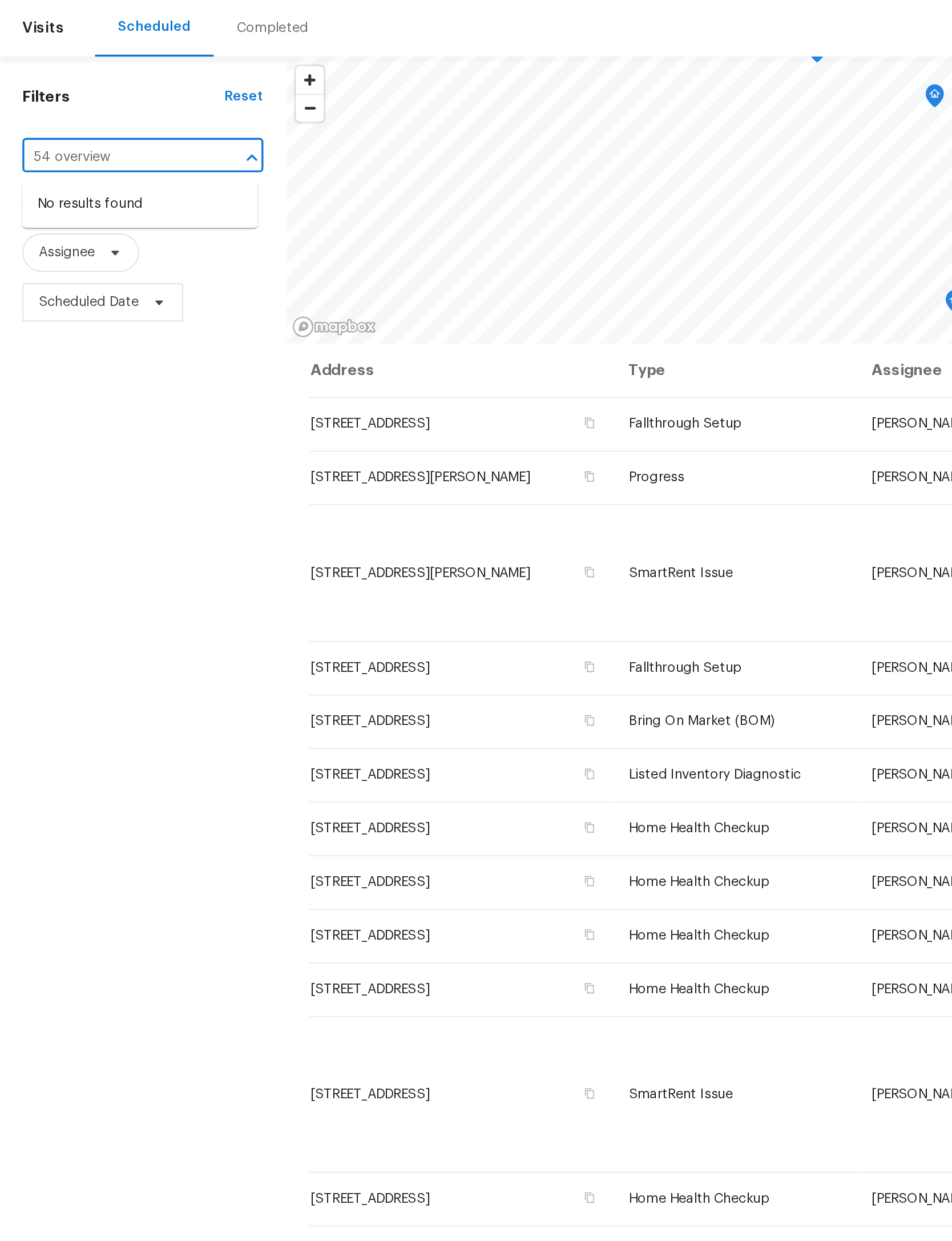
click at [32, 121] on input "54 overview" at bounding box center [69, 130] width 112 height 17
type input "504 overview"
click at [100, 149] on li "[STREET_ADDRESS]" at bounding box center [84, 159] width 140 height 19
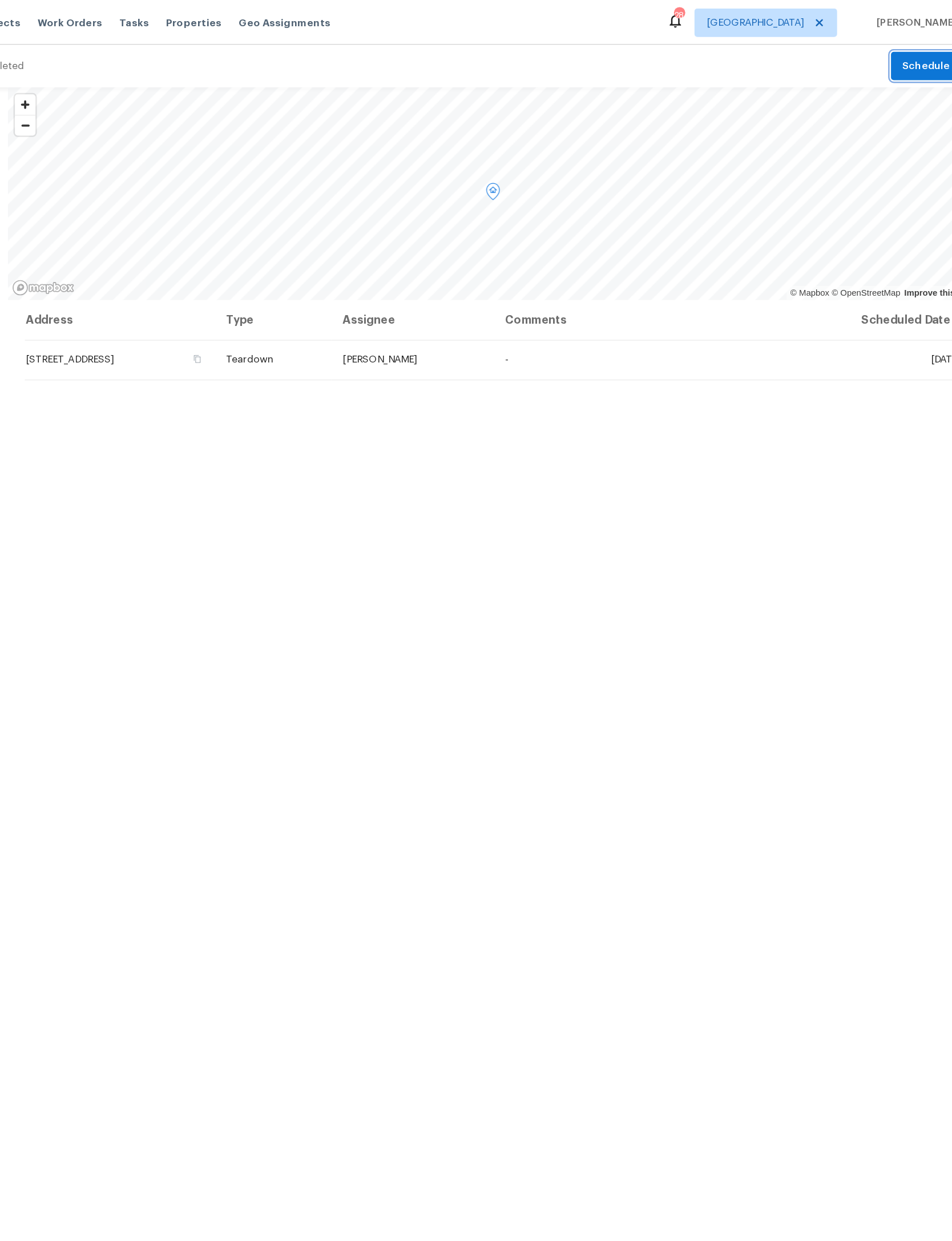
click at [891, 54] on span "Schedule" at bounding box center [910, 54] width 38 height 14
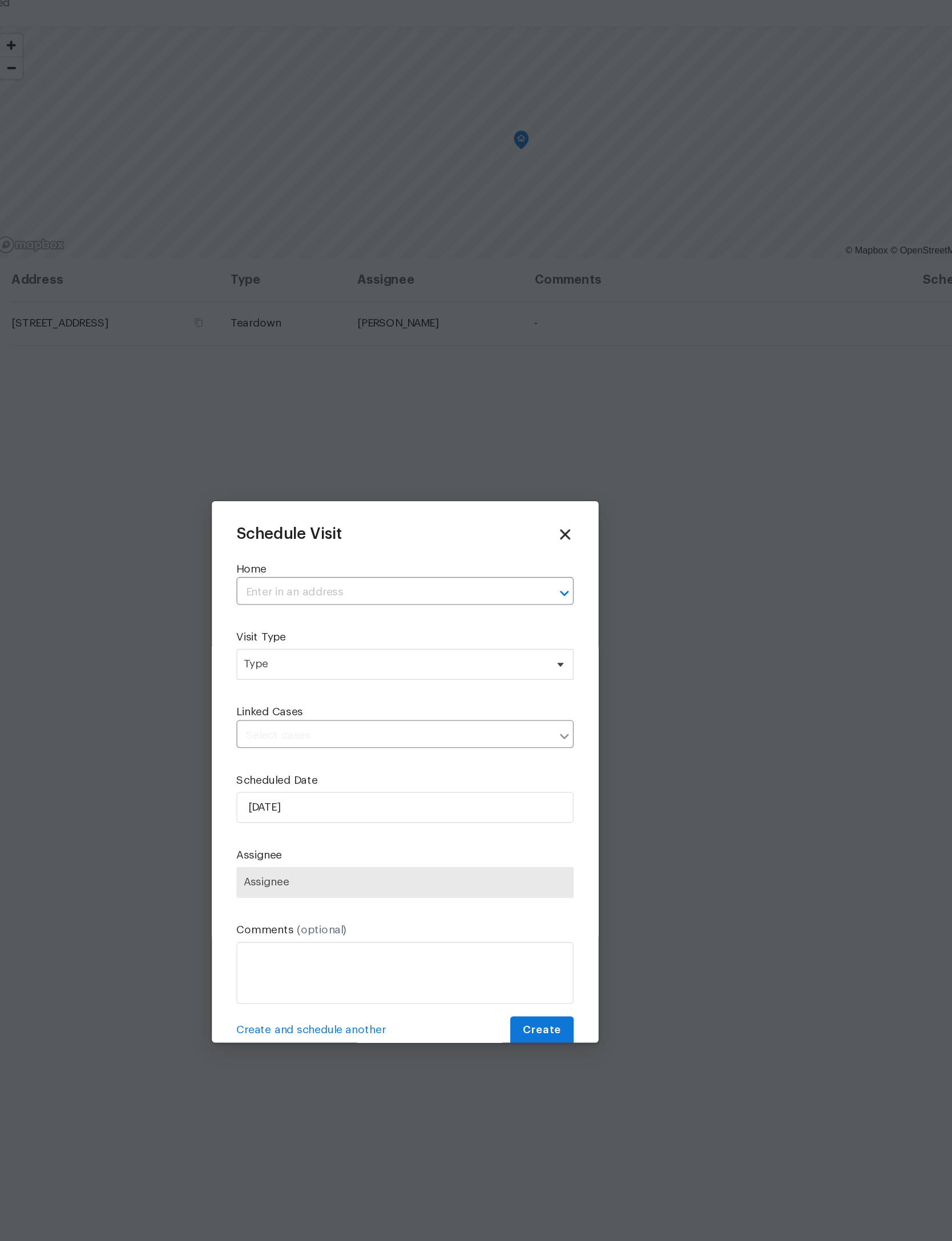
click at [352, 480] on input "text" at bounding box center [460, 488] width 217 height 17
type input "504 over"
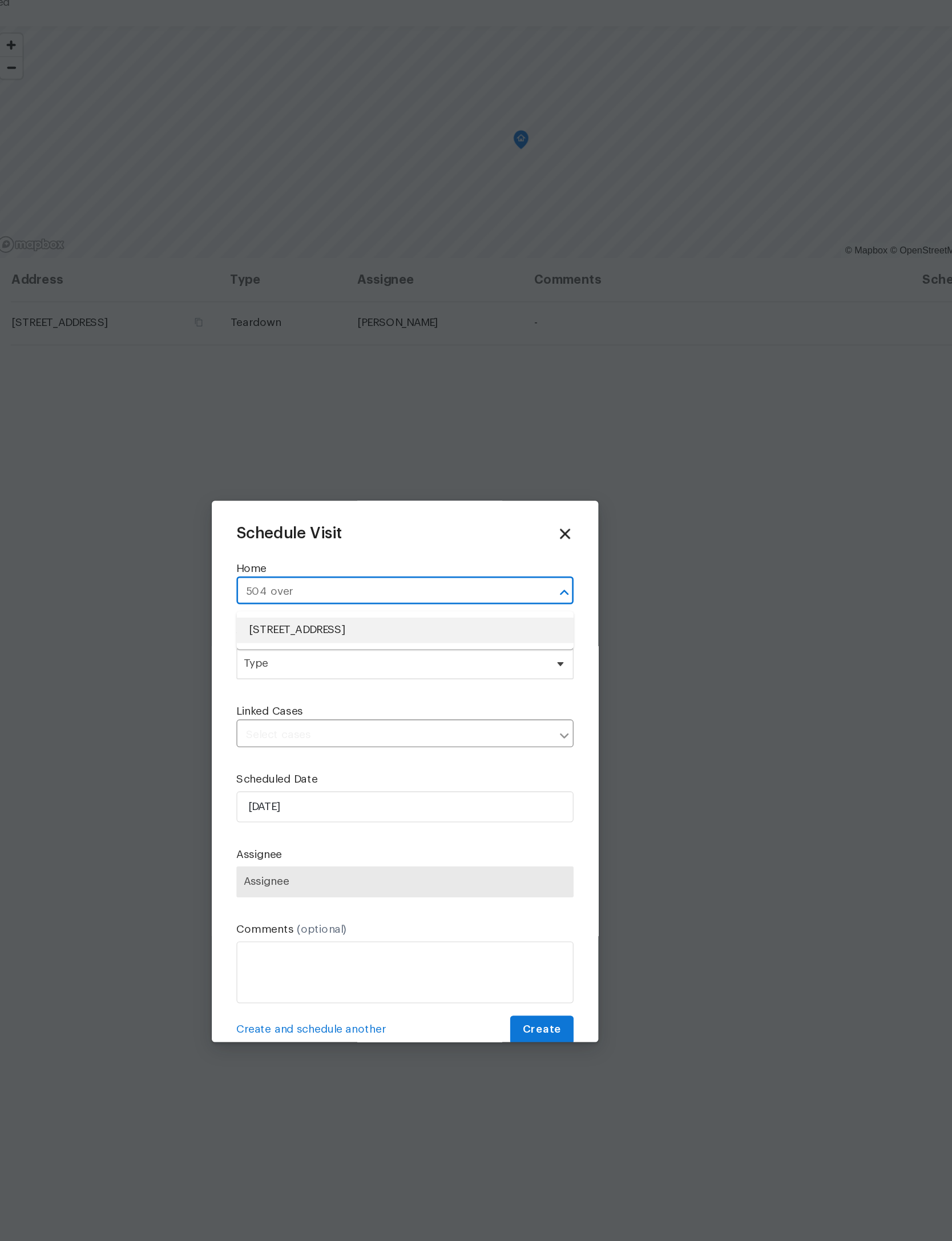
click at [352, 507] on li "[STREET_ADDRESS]" at bounding box center [476, 517] width 249 height 19
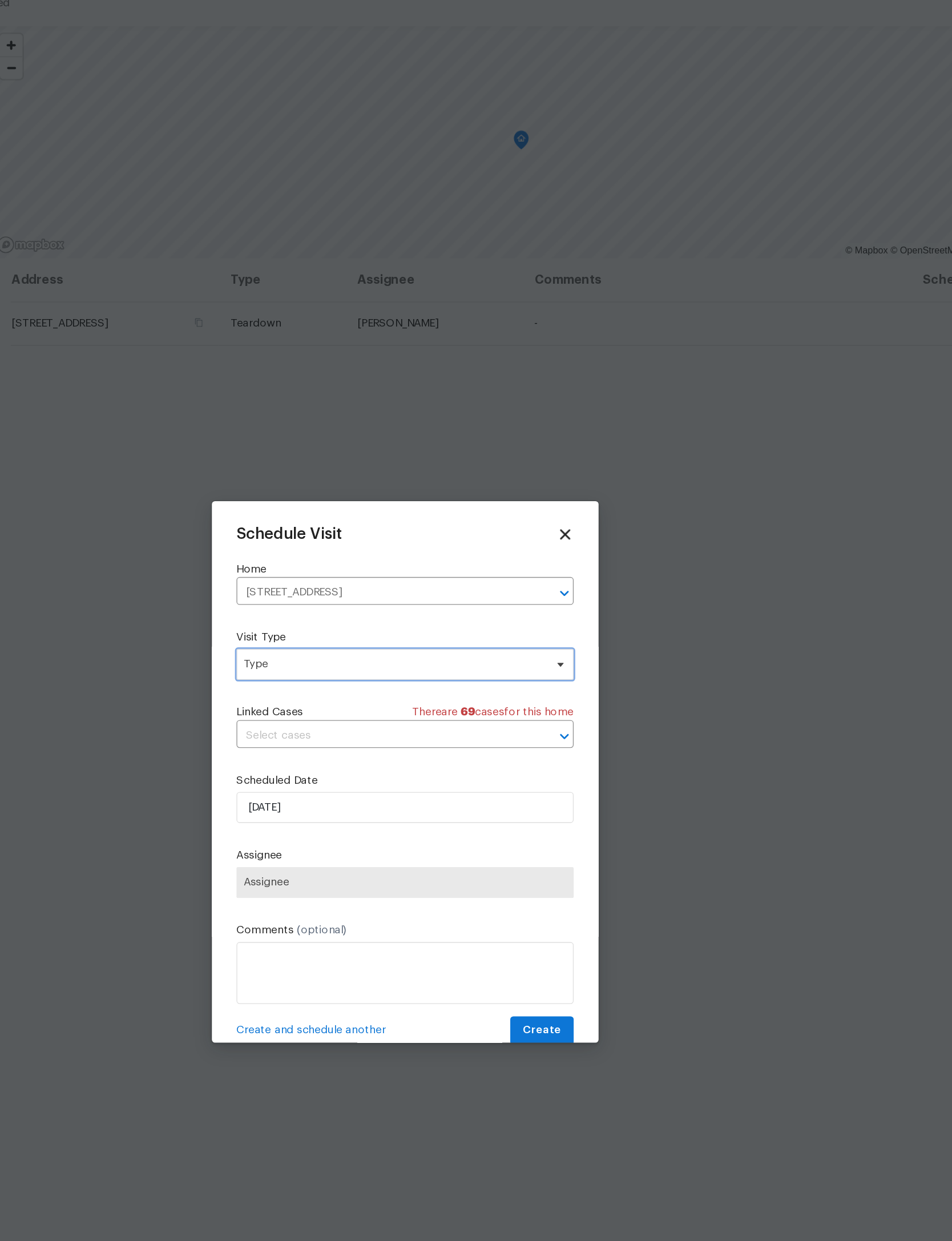
click at [352, 530] on span "Type" at bounding box center [476, 541] width 249 height 23
type input "Custom"
click at [358, 594] on div "Custom" at bounding box center [373, 600] width 30 height 11
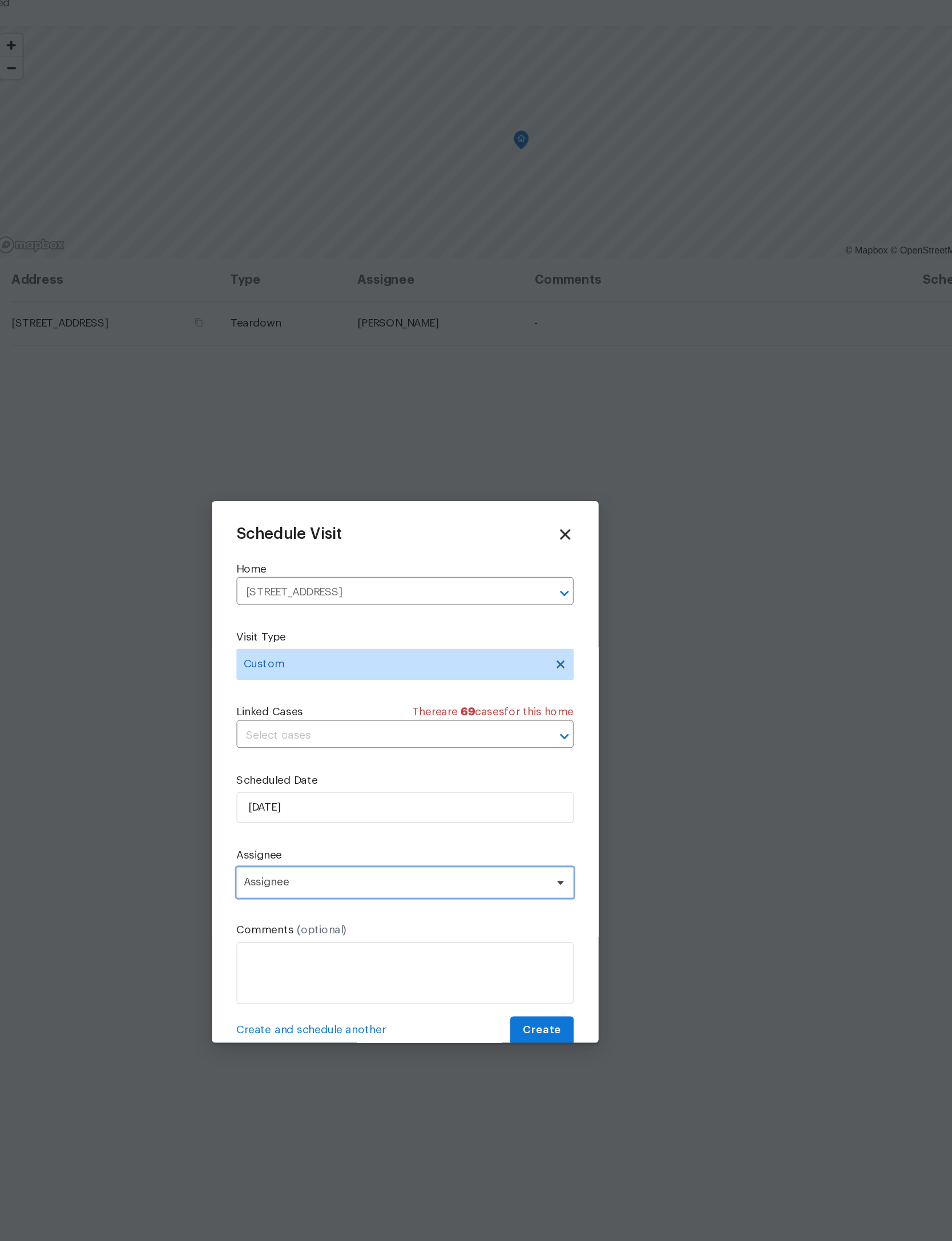
click at [357, 697] on span "Assignee" at bounding box center [469, 702] width 224 height 9
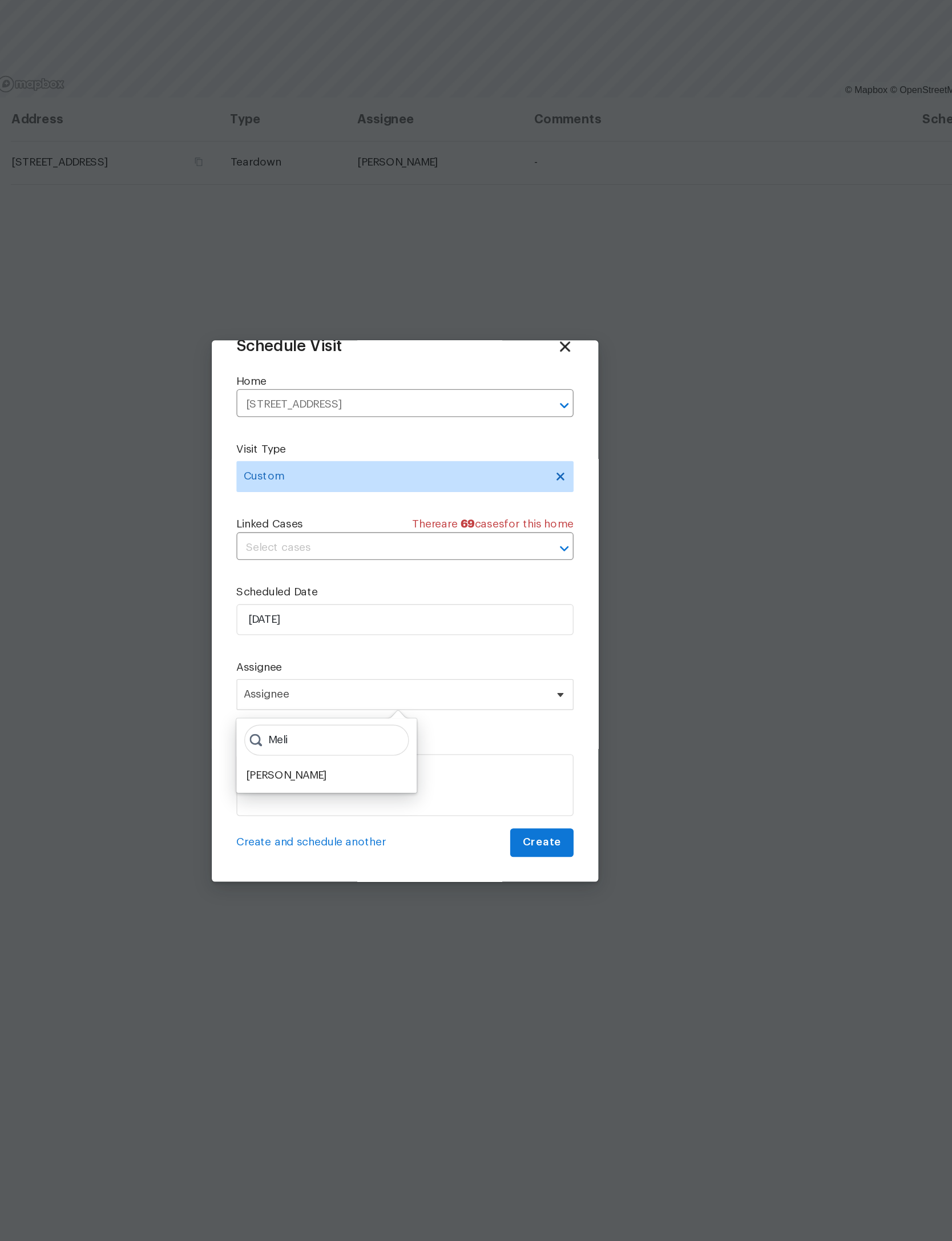
scroll to position [34, 0]
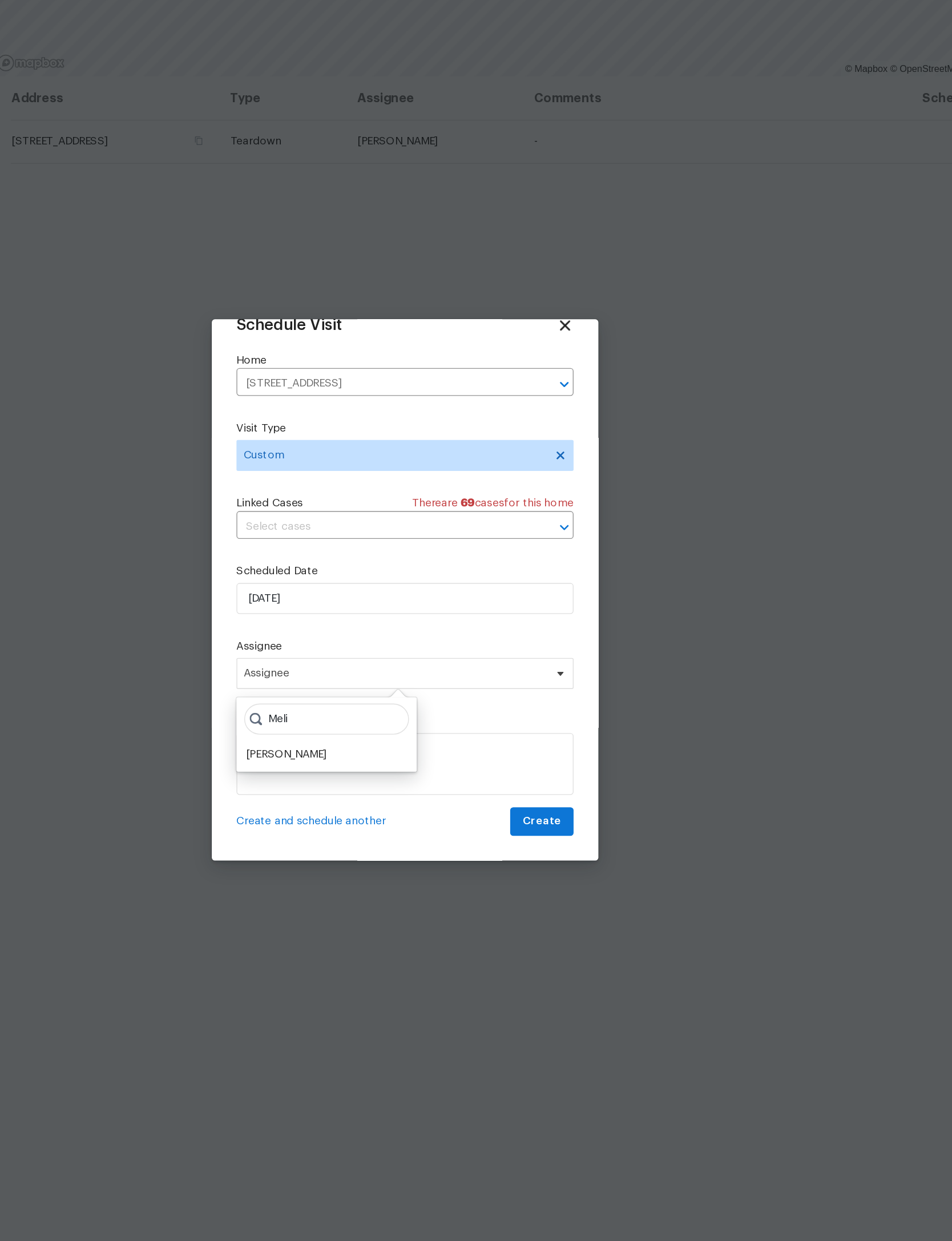
type input "Meli"
click at [358, 737] on div "[PERSON_NAME]" at bounding box center [388, 742] width 60 height 11
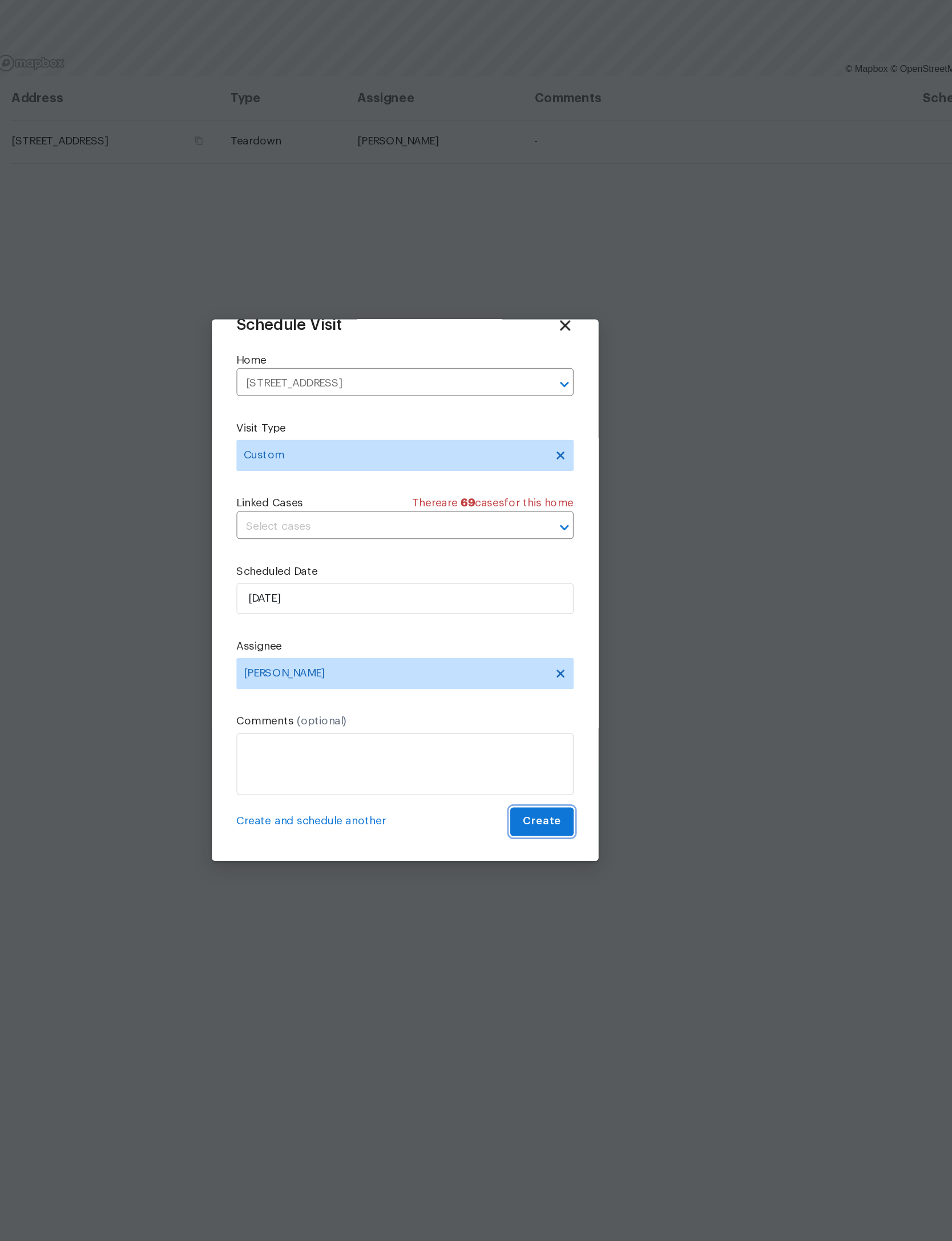
click at [563, 784] on span "Create" at bounding box center [577, 791] width 28 height 14
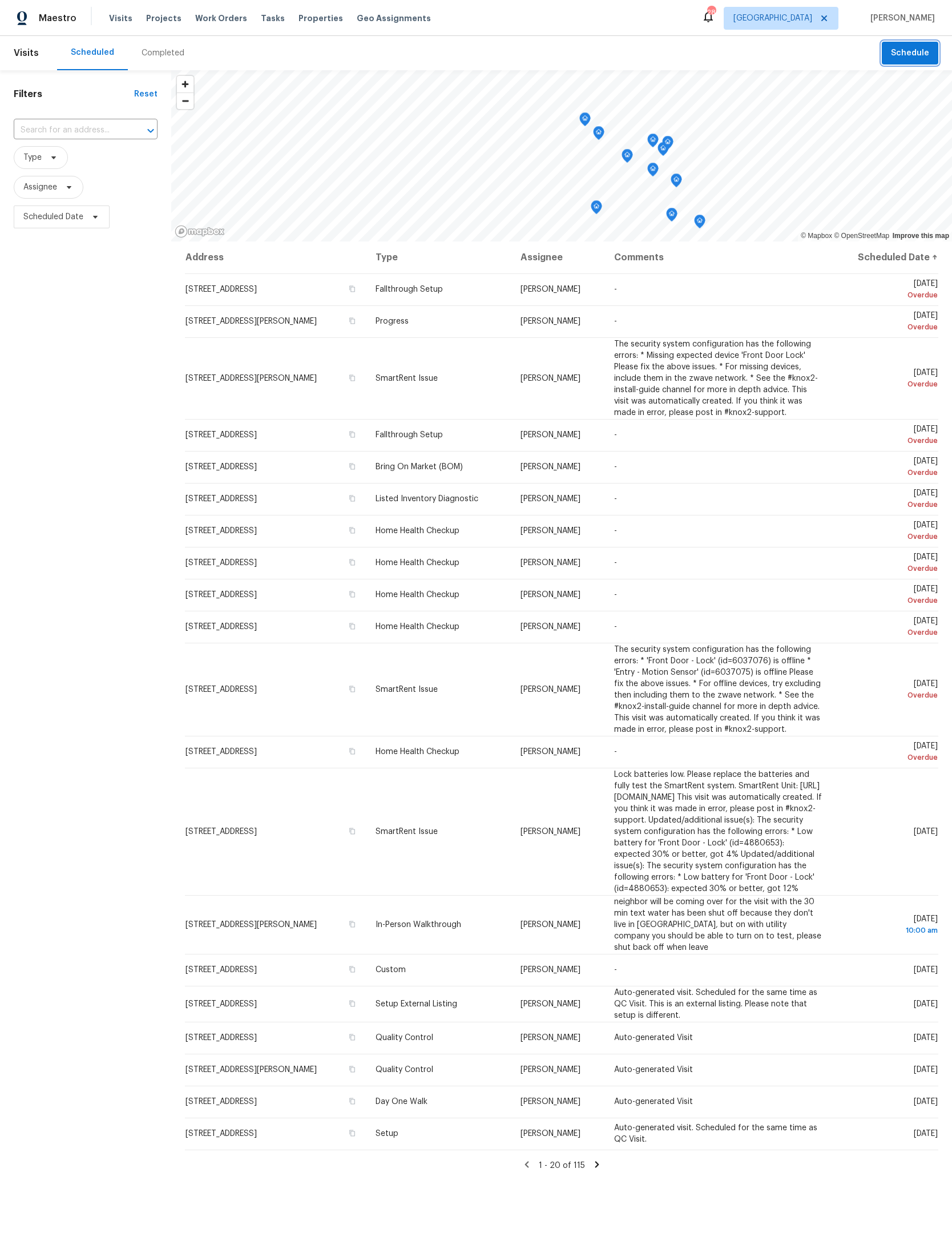
click at [916, 53] on span "Schedule" at bounding box center [910, 54] width 38 height 14
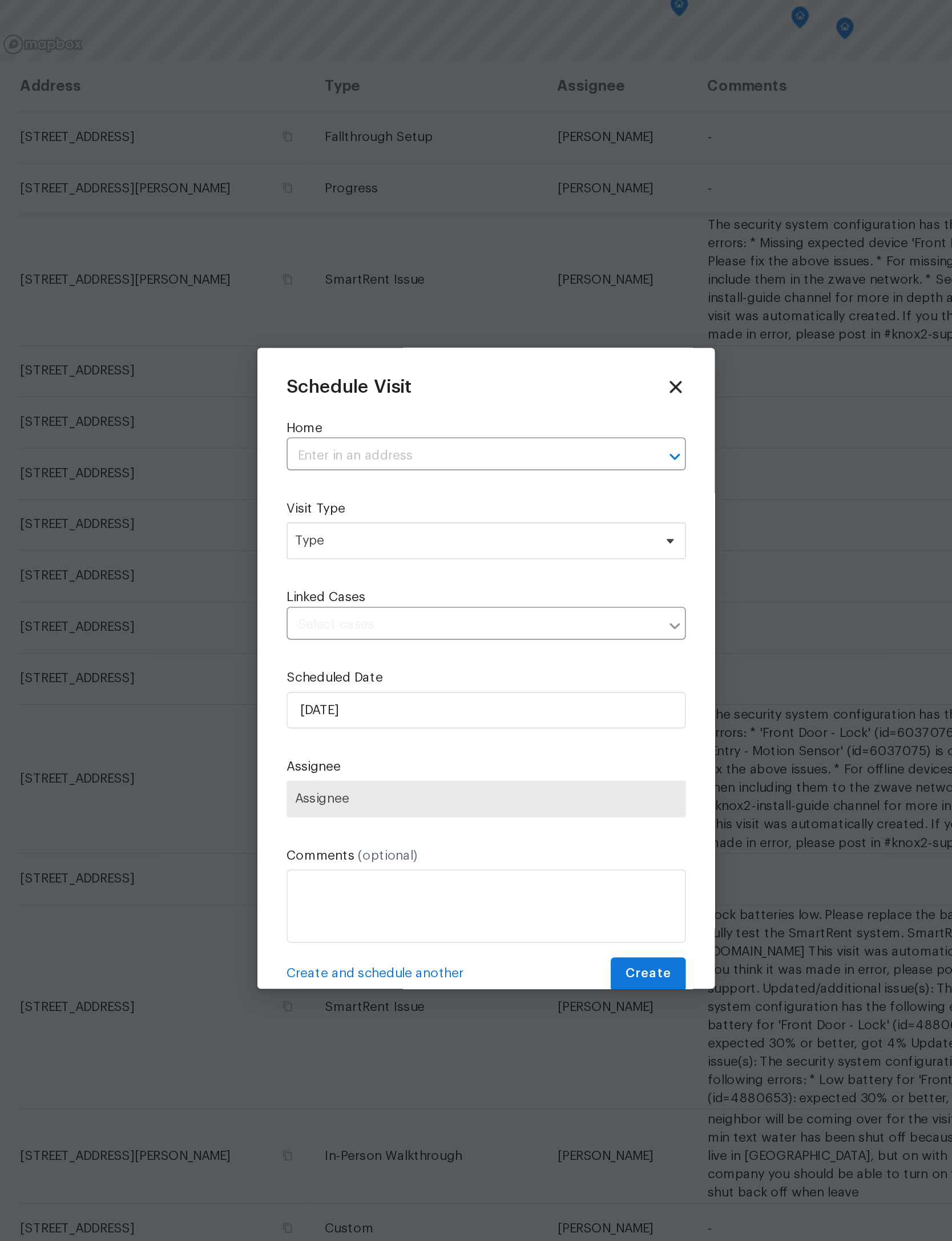
click at [352, 465] on div "Home ​" at bounding box center [476, 481] width 249 height 32
click at [352, 465] on label "Home" at bounding box center [476, 471] width 249 height 11
click at [352, 480] on input "text" at bounding box center [460, 488] width 217 height 17
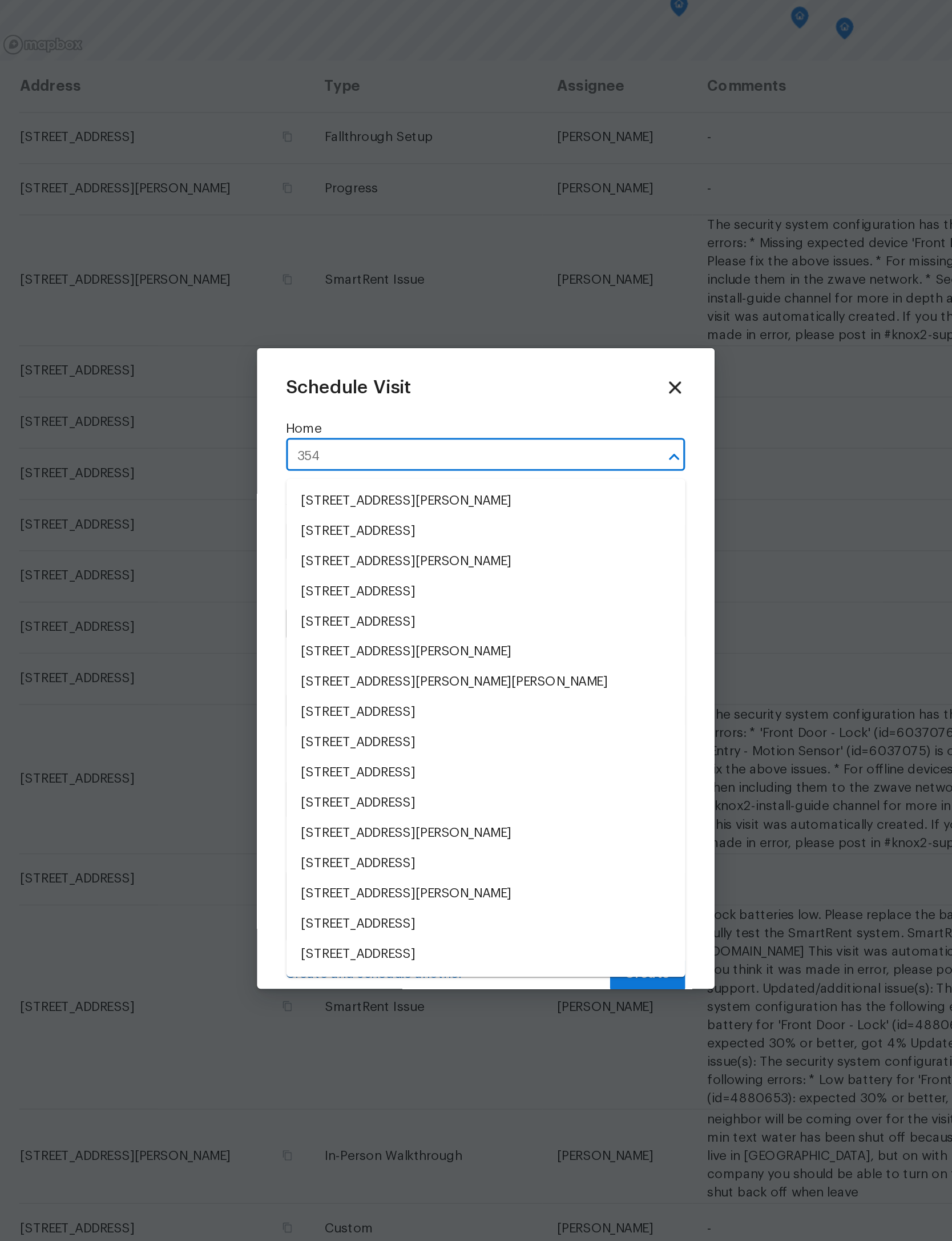
type input "3540"
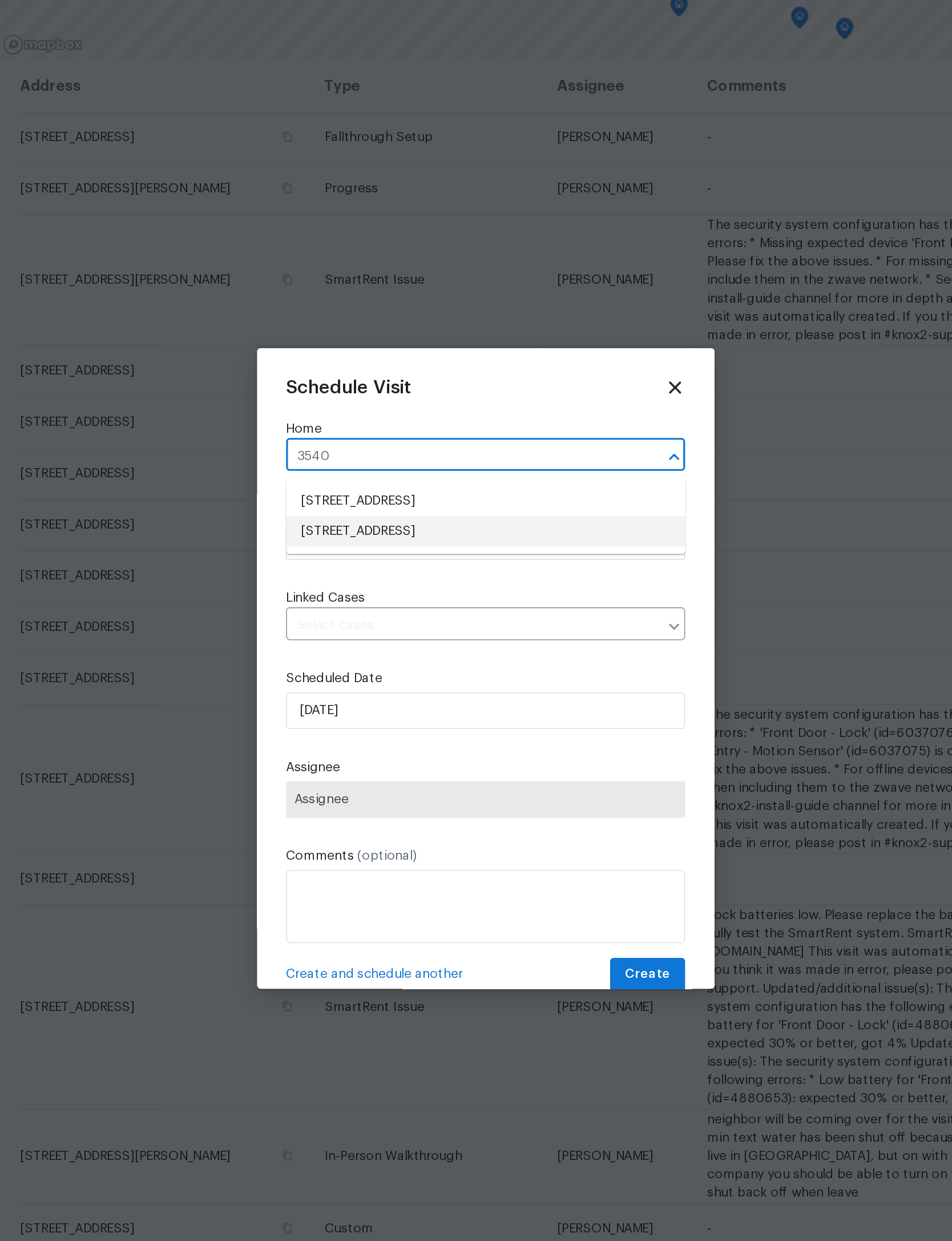
click at [382, 525] on li "3540 Greens Mill Rd, Spring Hill, TN 37174" at bounding box center [476, 535] width 249 height 19
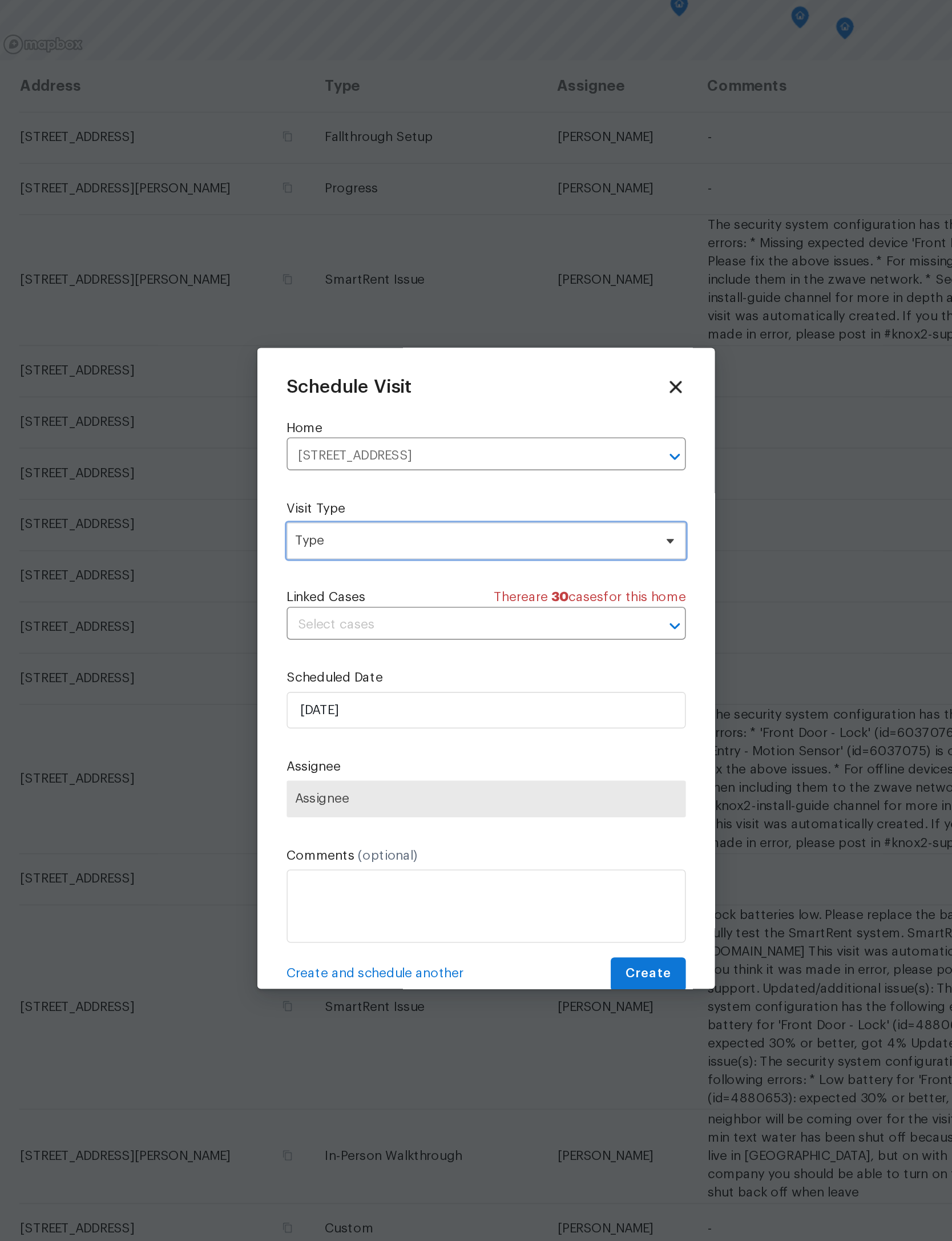
click at [357, 536] on span "Type" at bounding box center [468, 541] width 222 height 11
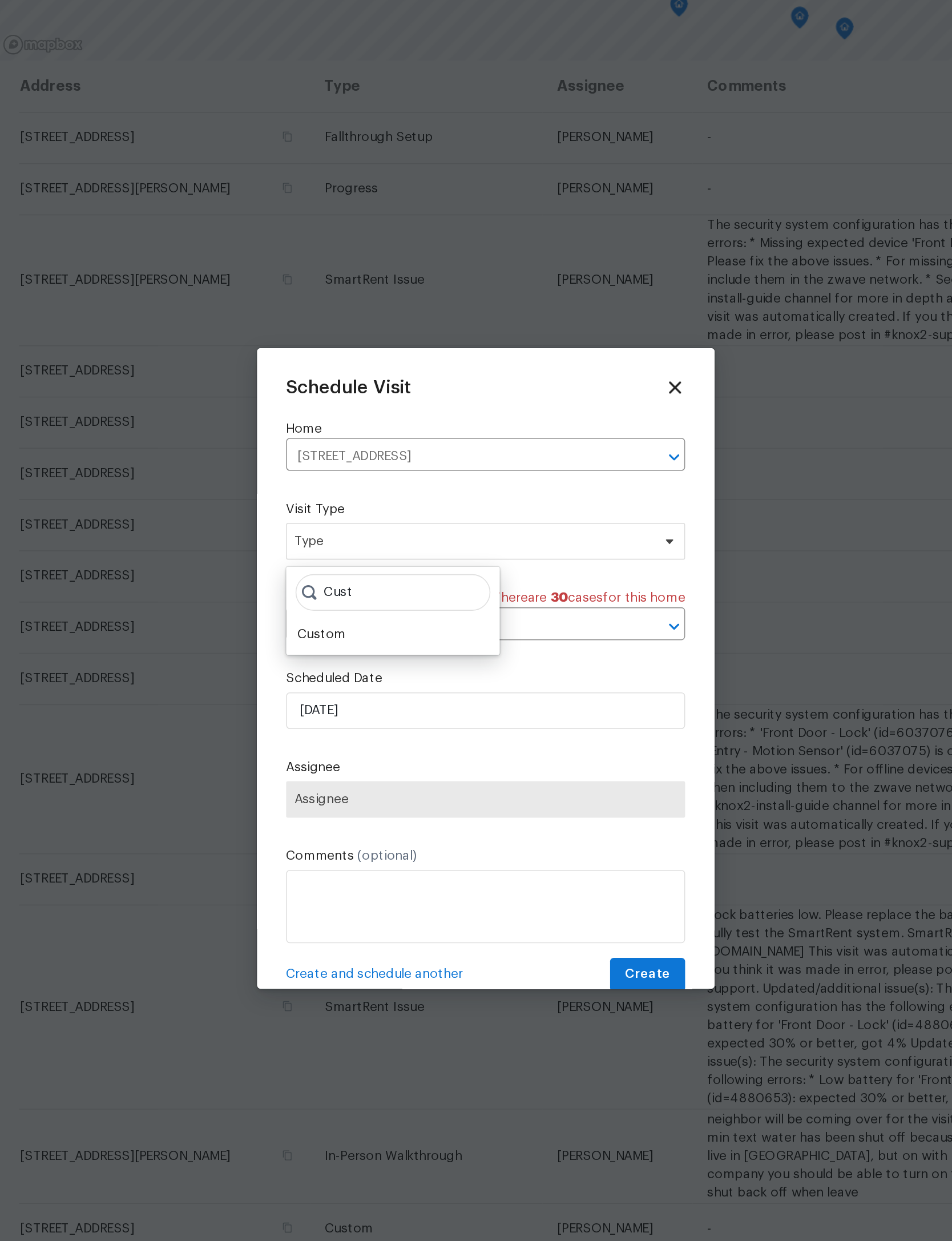
click at [357, 562] on input "Cust" at bounding box center [418, 573] width 121 height 23
type input "Cust"
click at [358, 594] on div "Custom" at bounding box center [373, 600] width 30 height 11
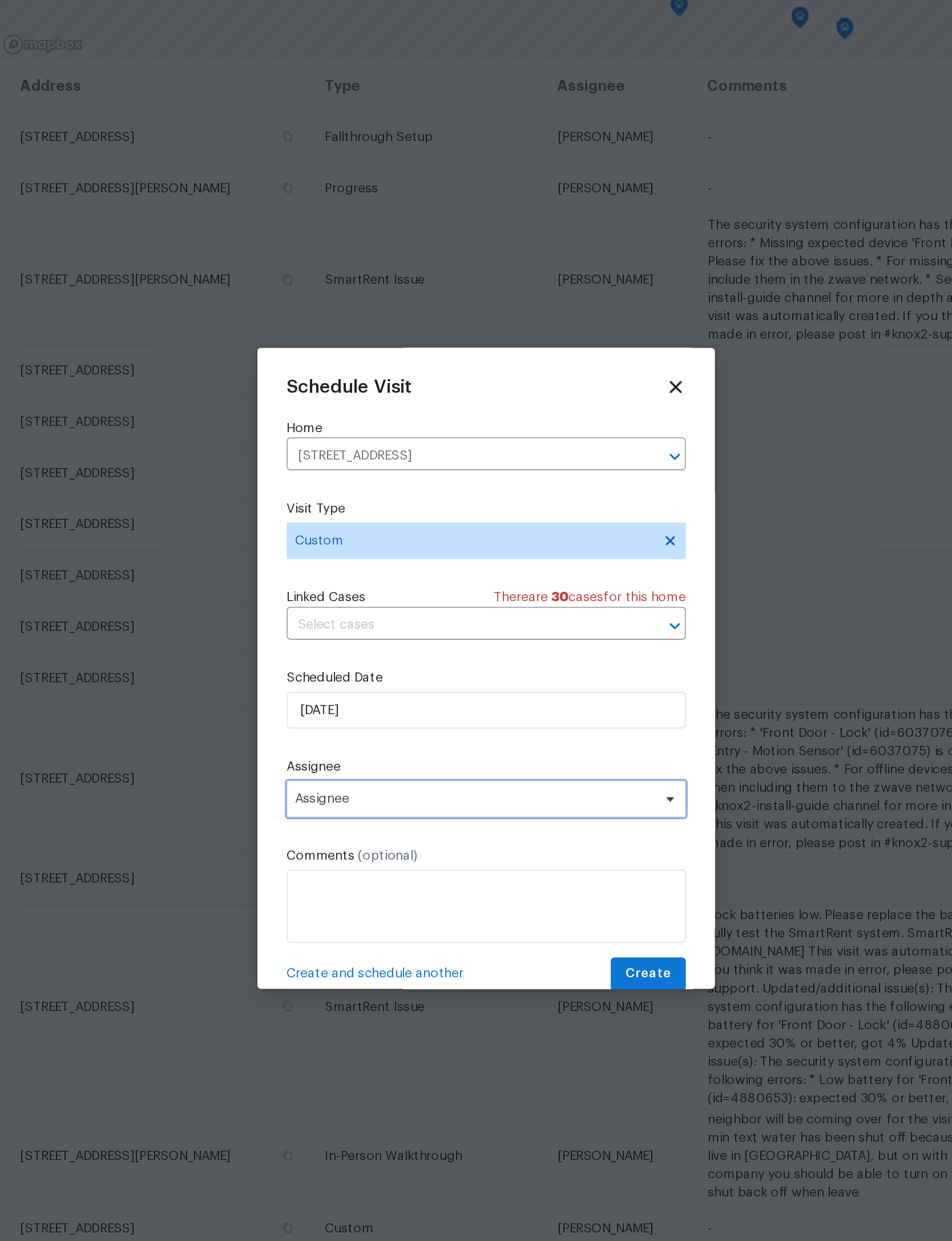
click at [357, 697] on span "Assignee" at bounding box center [469, 702] width 224 height 9
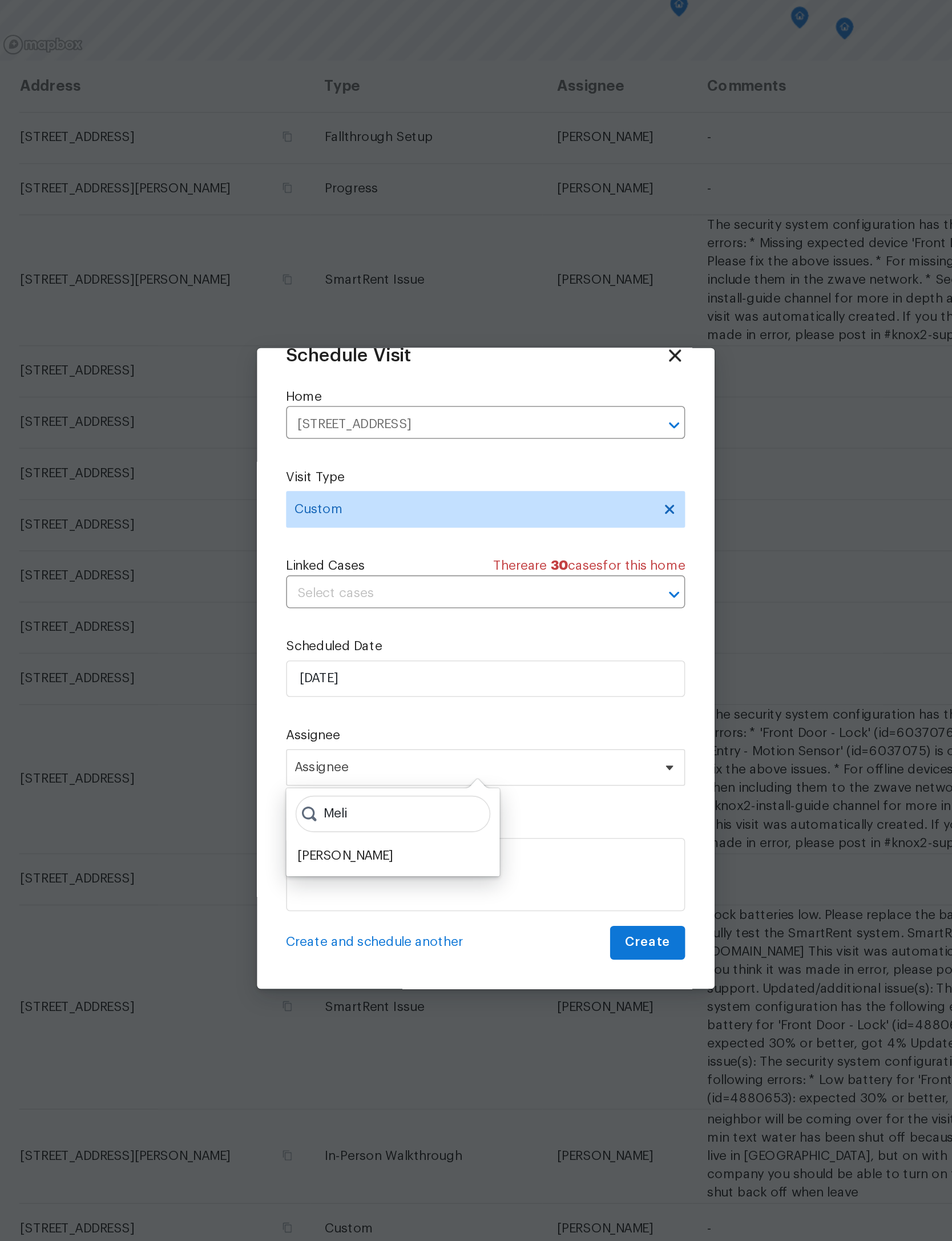
scroll to position [38, 0]
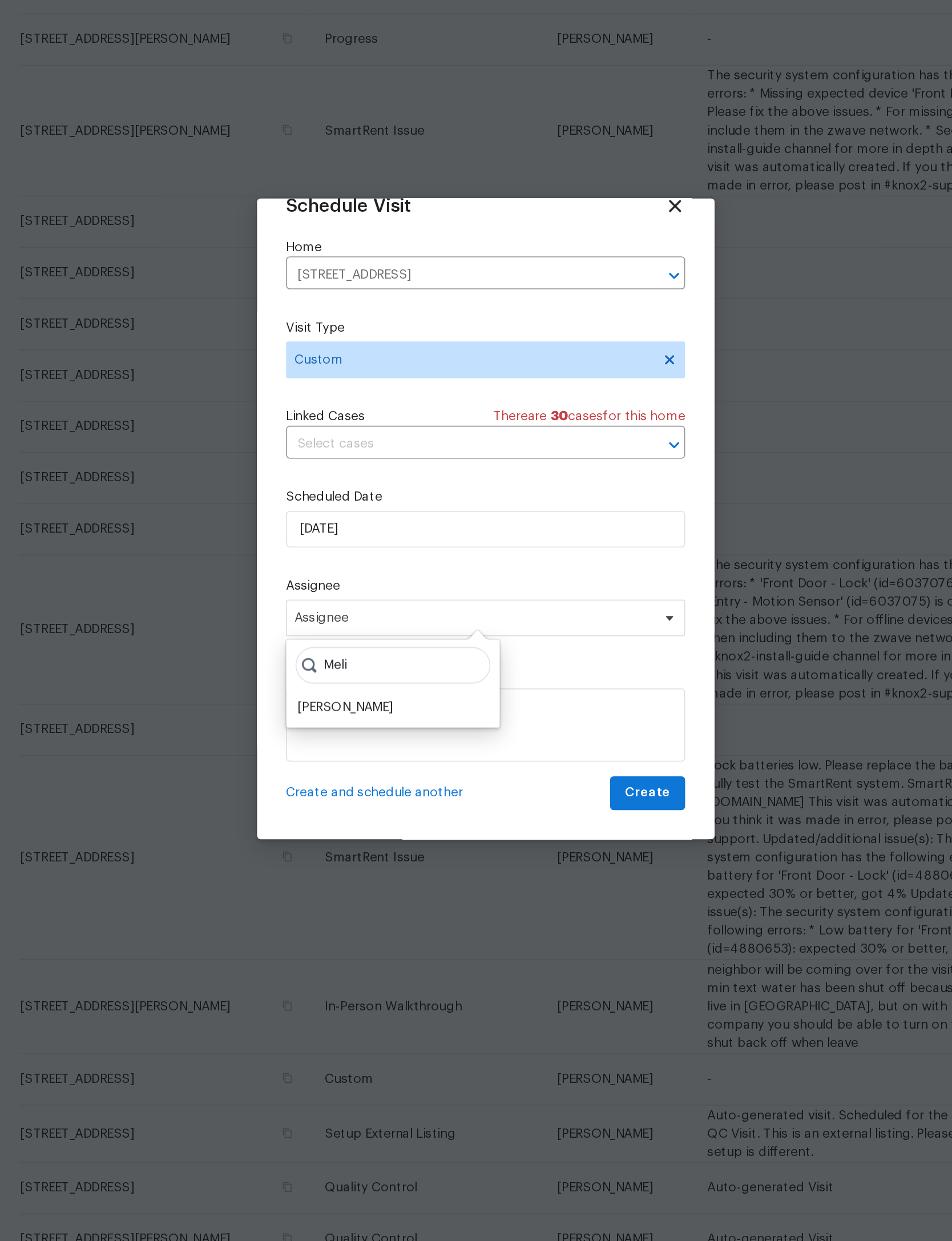
type input "Meli"
click at [358, 732] on div "[PERSON_NAME]" at bounding box center [388, 738] width 60 height 11
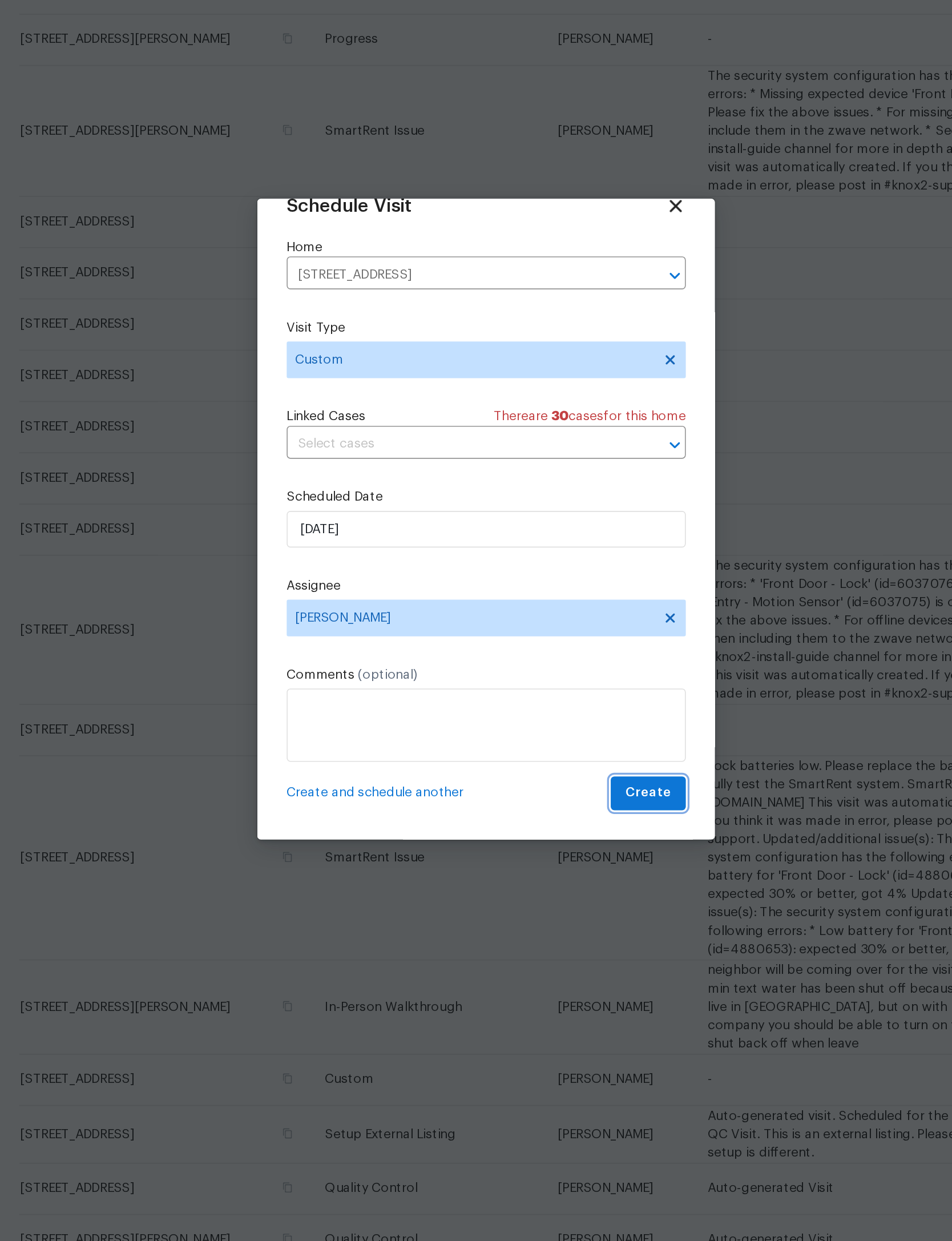
click at [563, 784] on span "Create" at bounding box center [577, 791] width 28 height 14
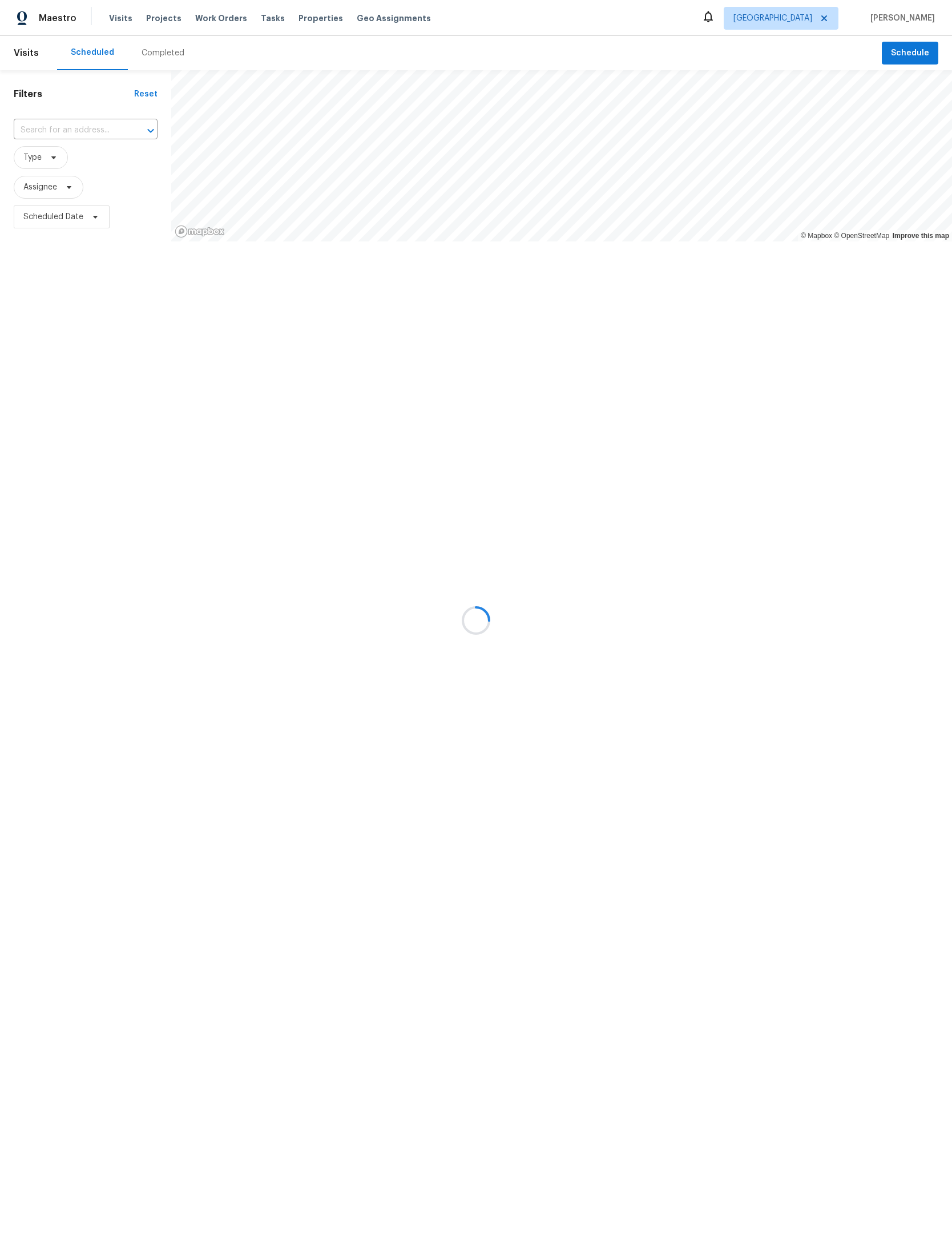
scroll to position [342, 173]
